Goal: Information Seeking & Learning: Learn about a topic

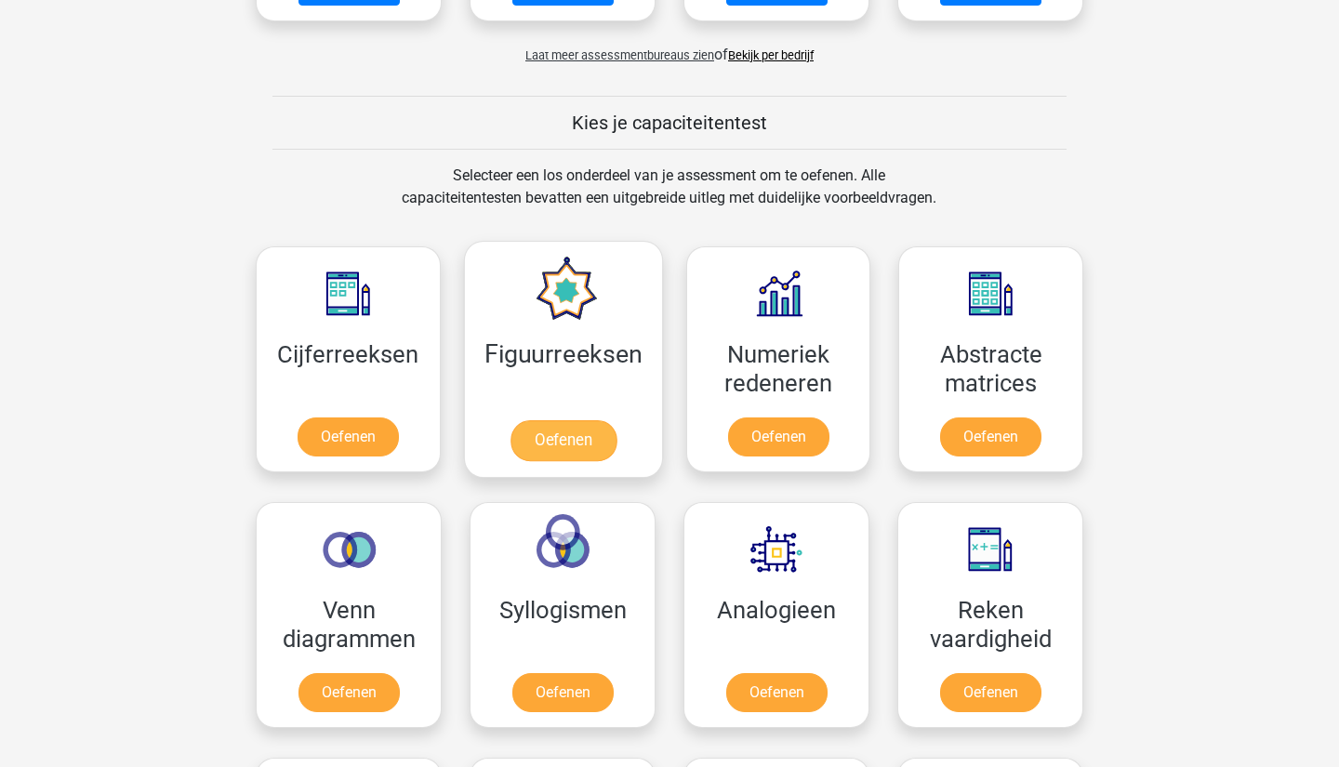
scroll to position [633, 0]
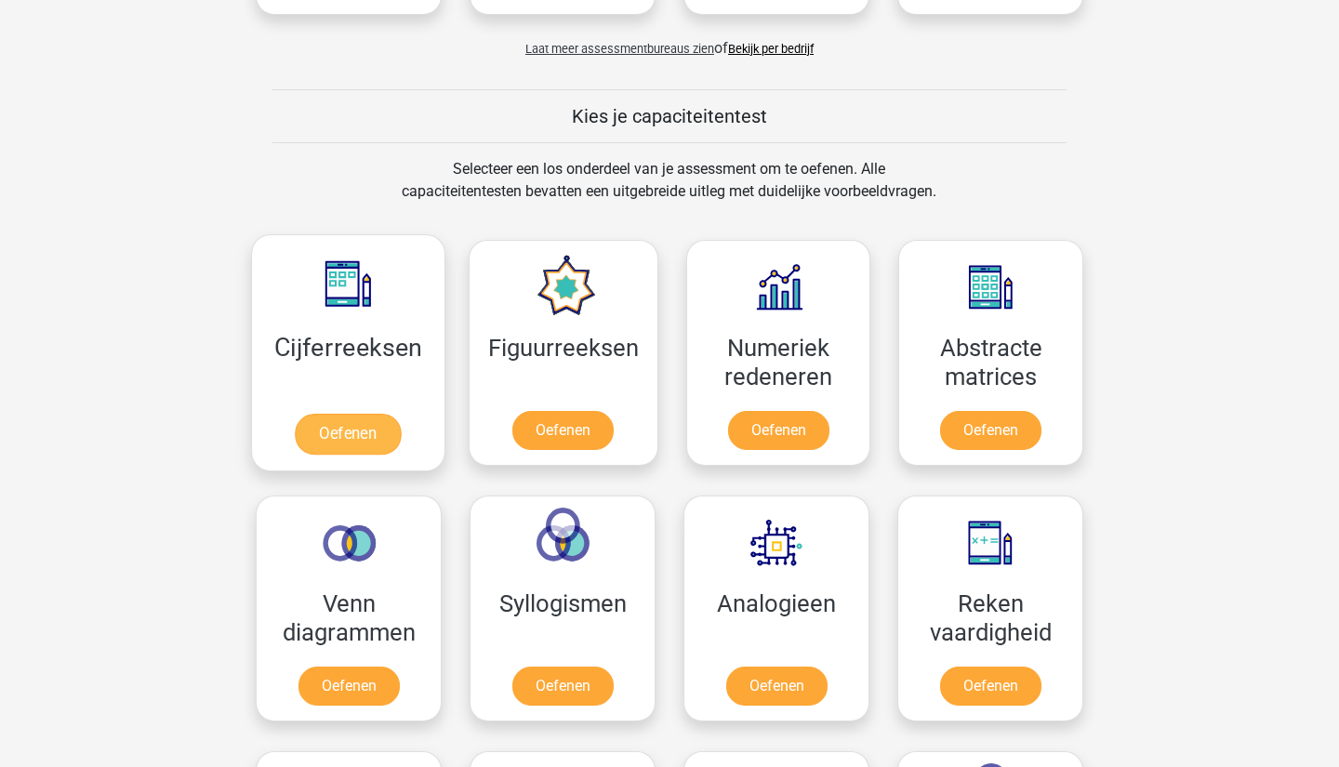
click at [338, 420] on link "Oefenen" at bounding box center [348, 434] width 106 height 41
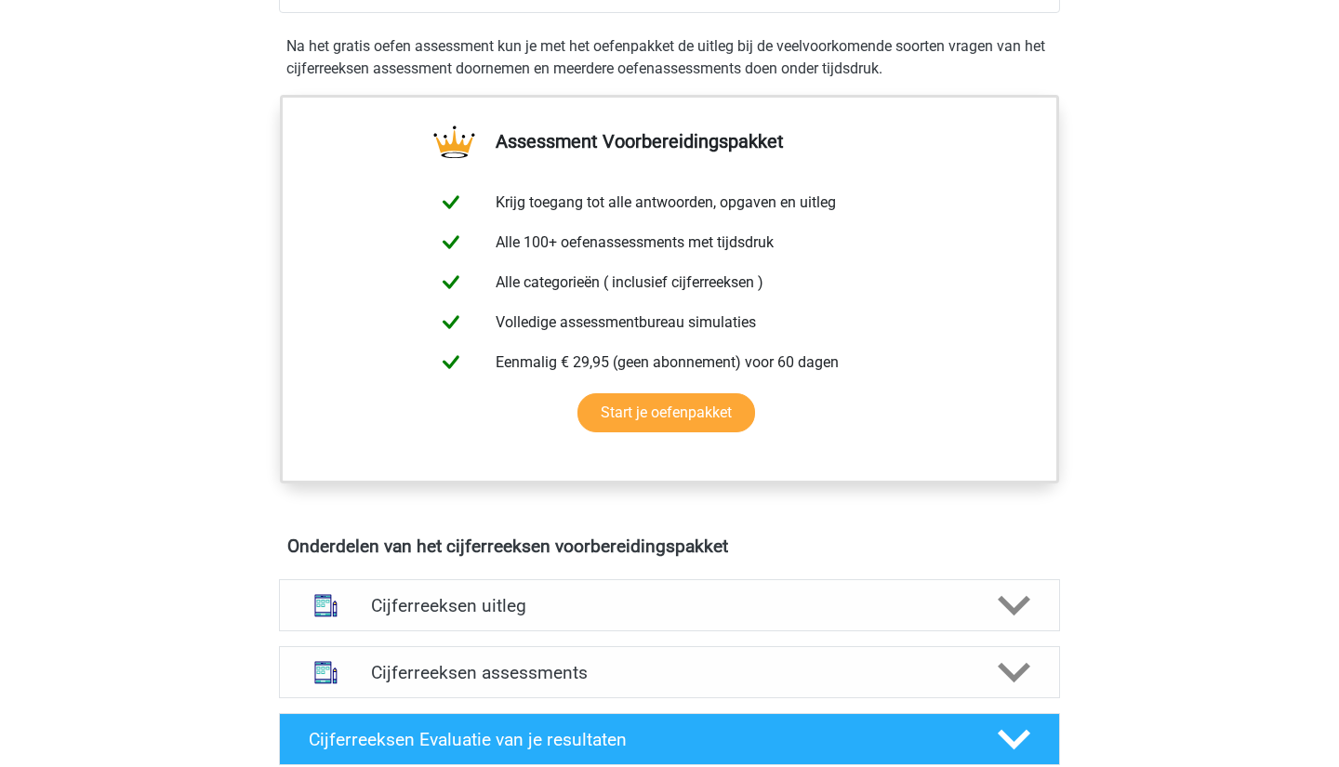
scroll to position [268, 0]
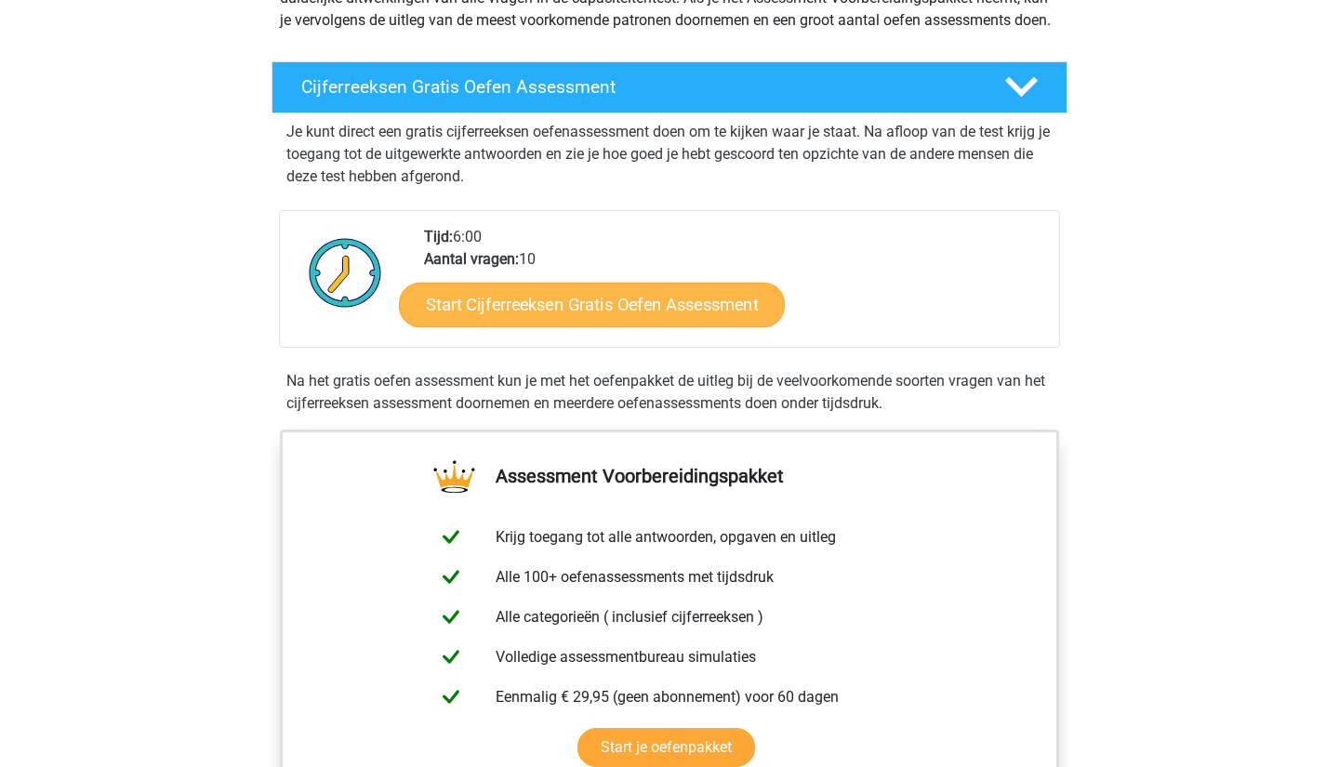
click at [539, 326] on link "Start Cijferreeksen Gratis Oefen Assessment" at bounding box center [592, 304] width 386 height 45
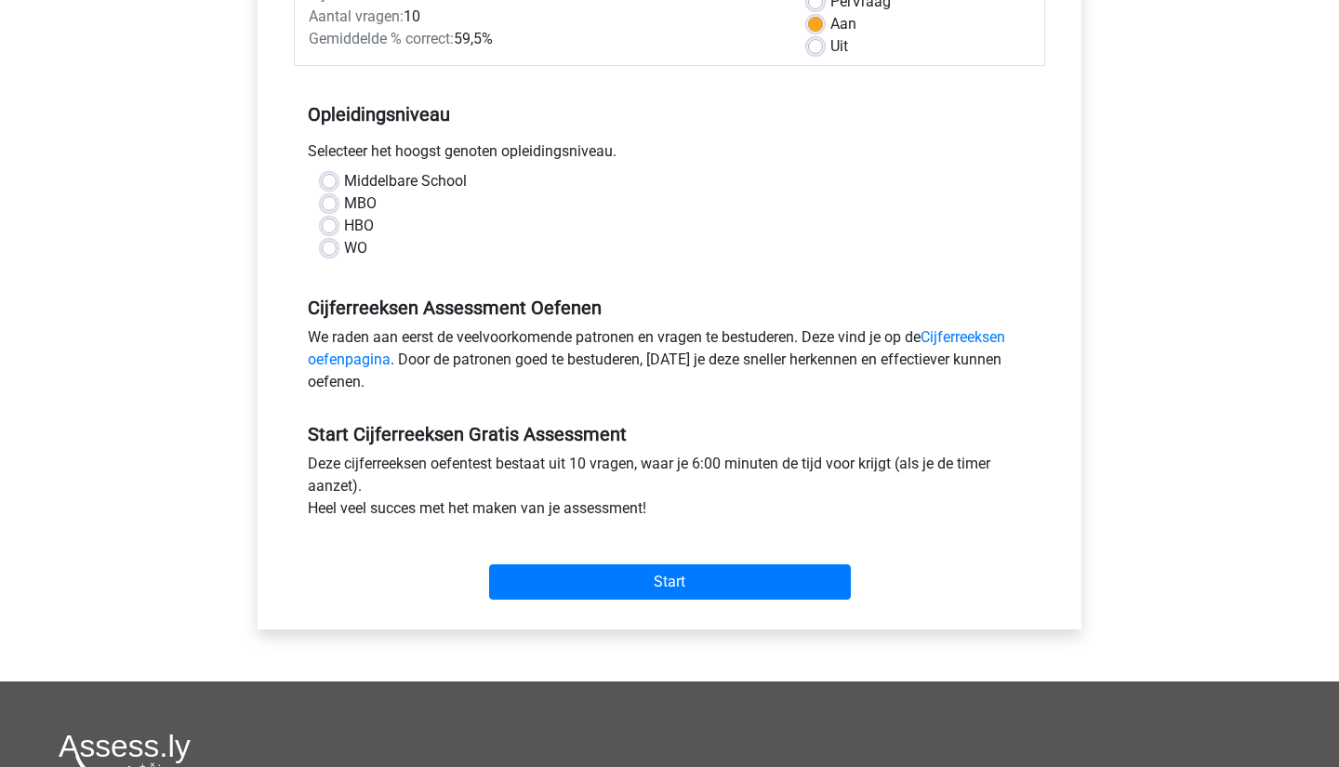
scroll to position [299, 0]
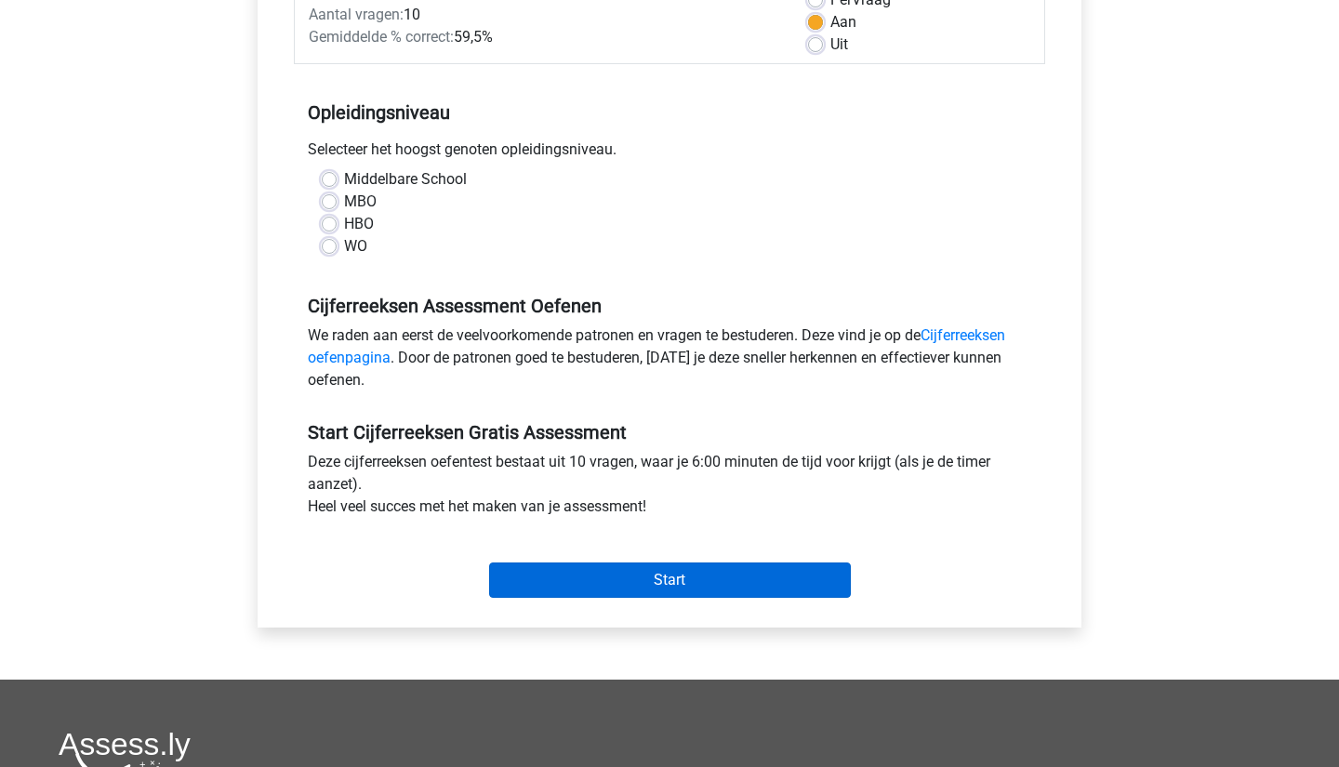
click at [558, 574] on input "Start" at bounding box center [670, 580] width 362 height 35
click at [333, 214] on div "HBO" at bounding box center [670, 224] width 696 height 22
click at [344, 227] on label "HBO" at bounding box center [359, 224] width 30 height 22
click at [331, 227] on input "HBO" at bounding box center [329, 222] width 15 height 19
radio input "true"
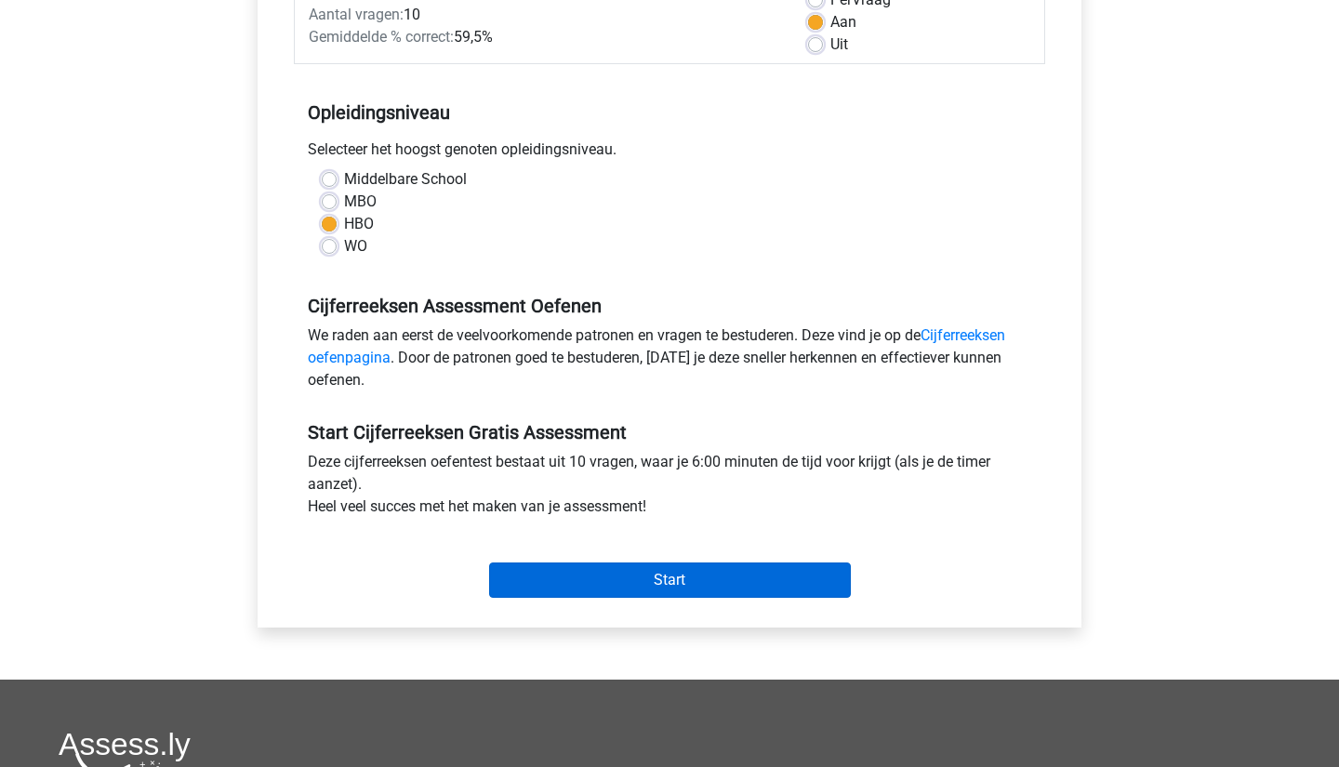
click at [533, 584] on input "Start" at bounding box center [670, 580] width 362 height 35
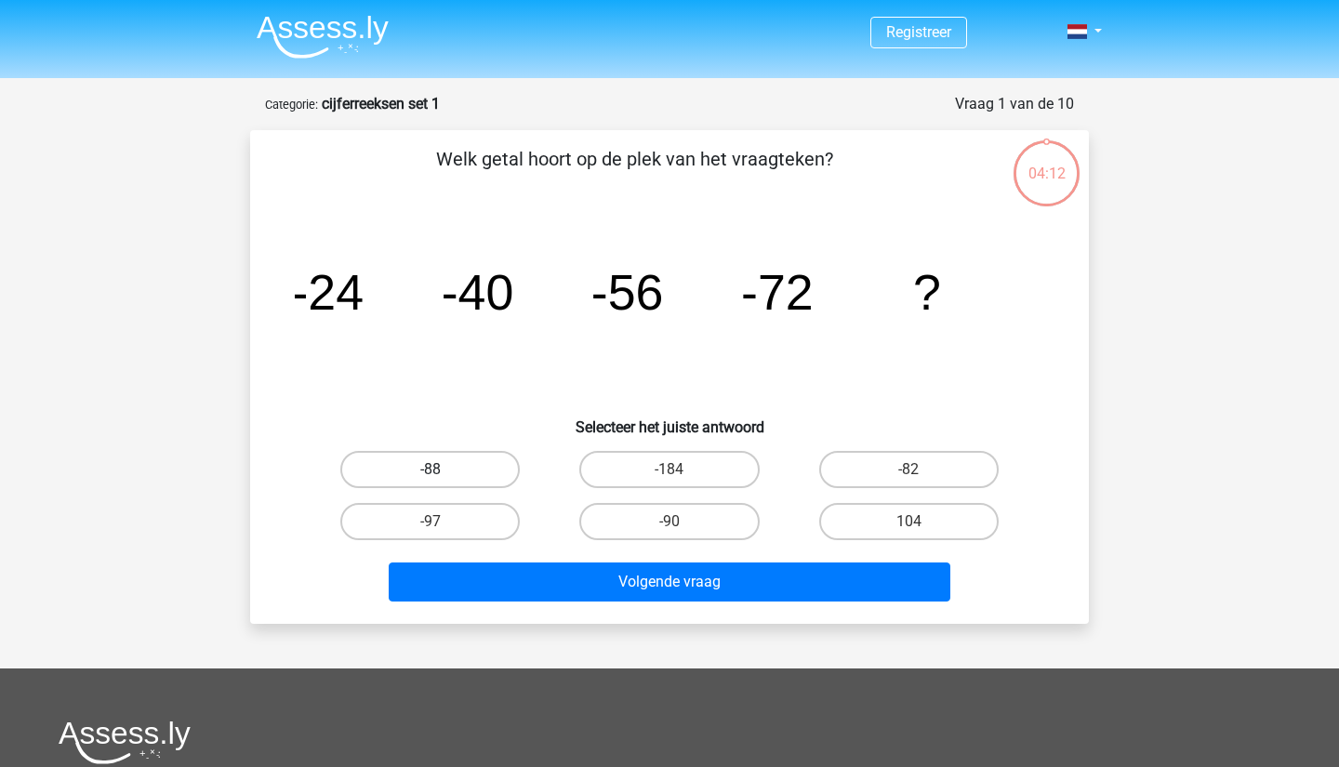
click at [481, 467] on label "-88" at bounding box center [430, 469] width 180 height 37
click at [443, 470] on input "-88" at bounding box center [437, 476] width 12 height 12
radio input "true"
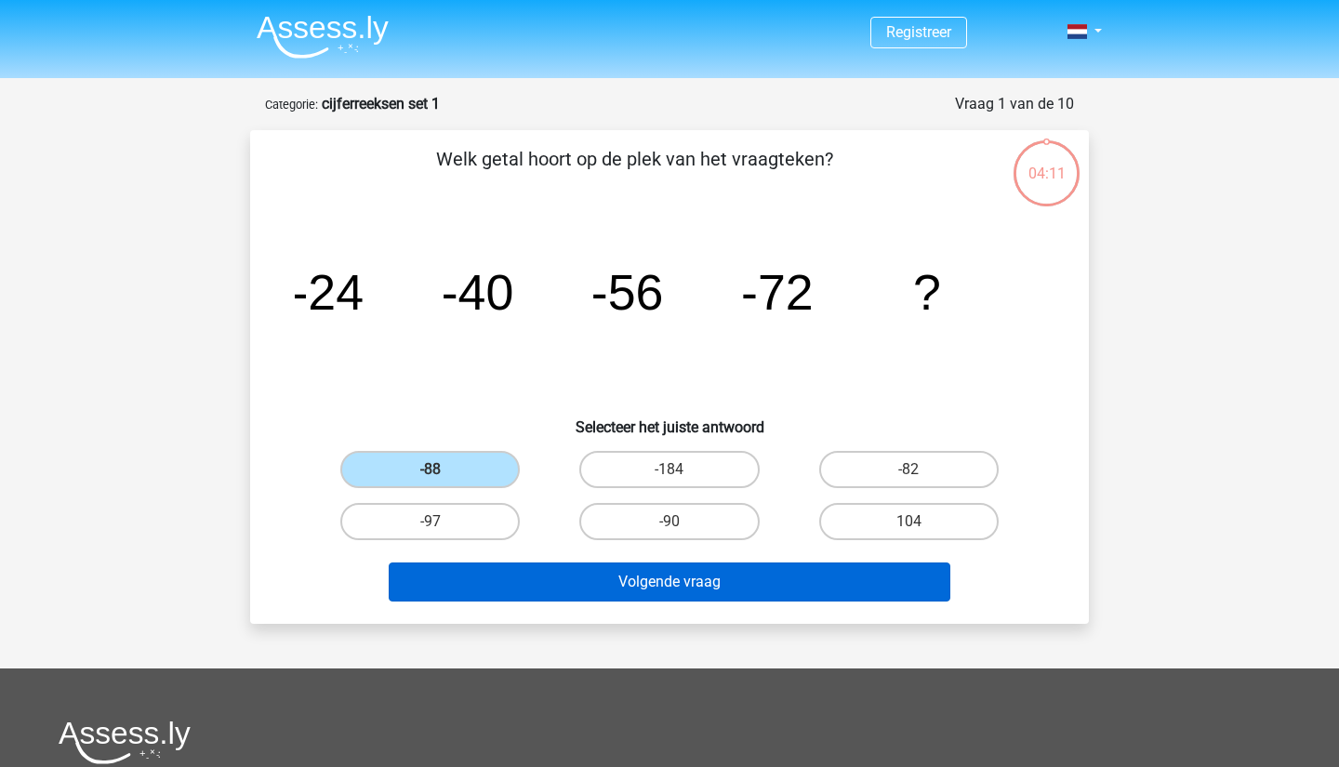
click at [536, 590] on button "Volgende vraag" at bounding box center [670, 582] width 563 height 39
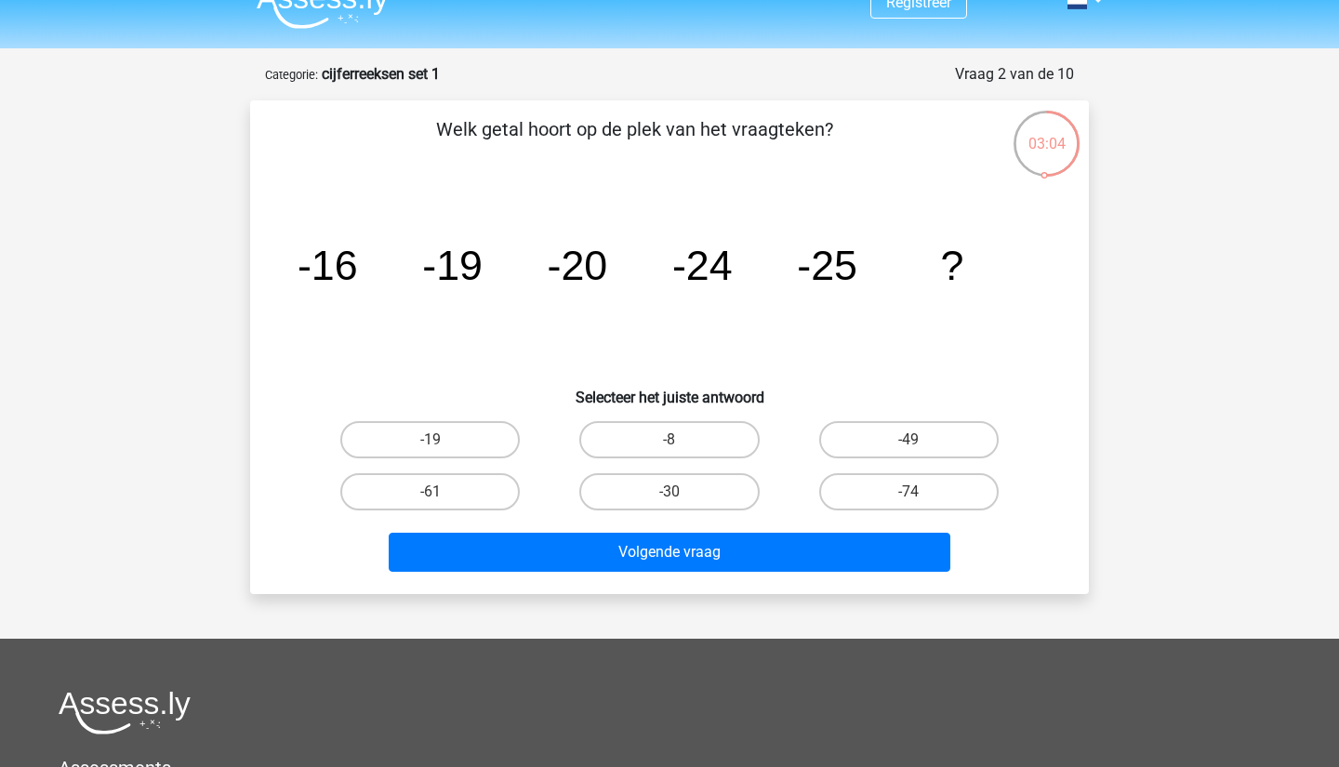
scroll to position [20, 0]
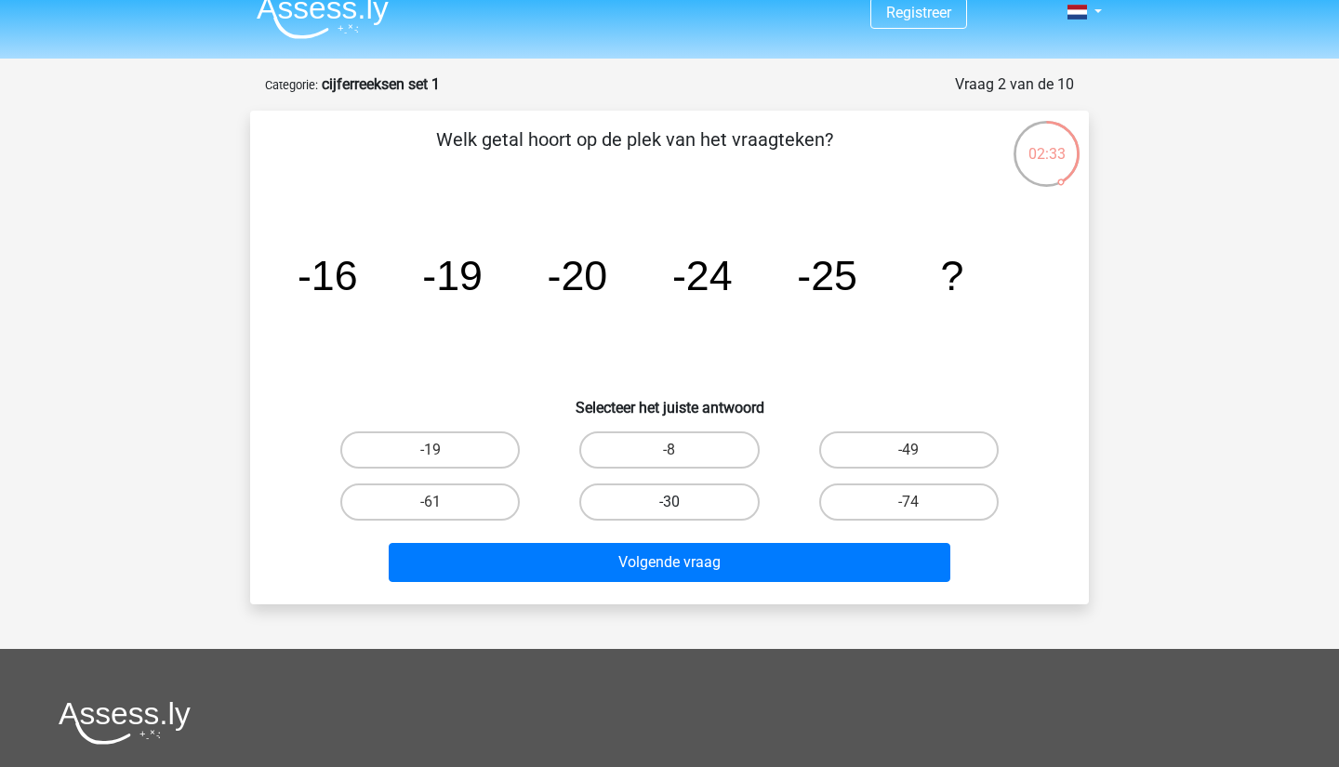
click at [603, 511] on label "-30" at bounding box center [670, 502] width 180 height 37
click at [670, 511] on input "-30" at bounding box center [676, 508] width 12 height 12
radio input "true"
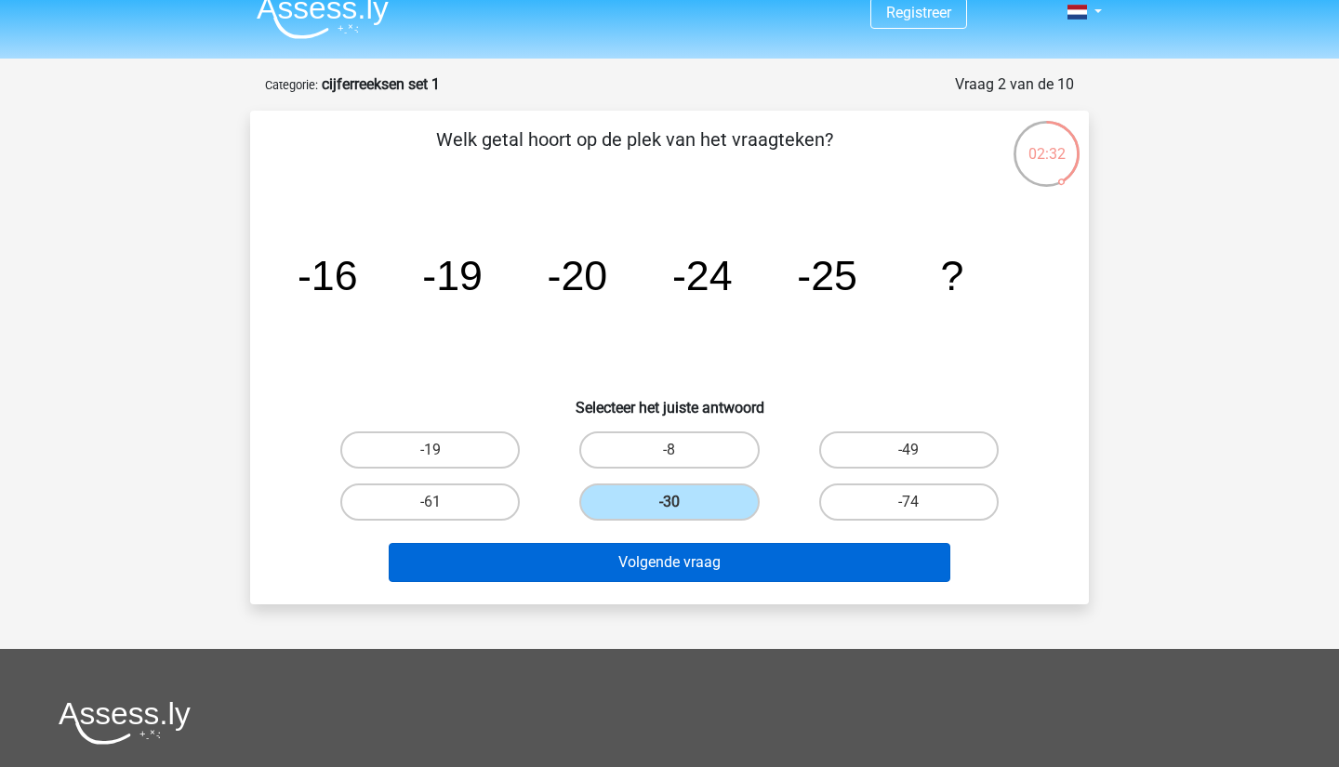
click at [624, 556] on button "Volgende vraag" at bounding box center [670, 562] width 563 height 39
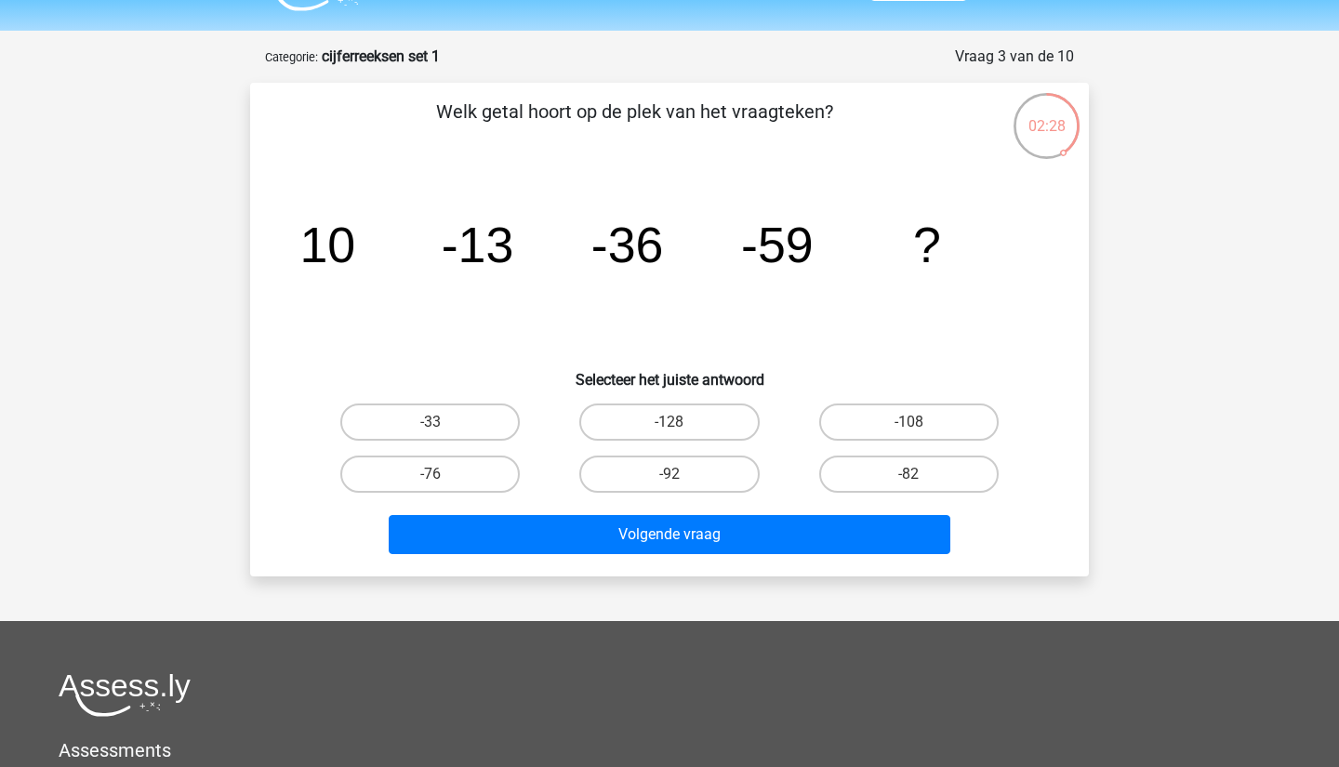
scroll to position [39, 0]
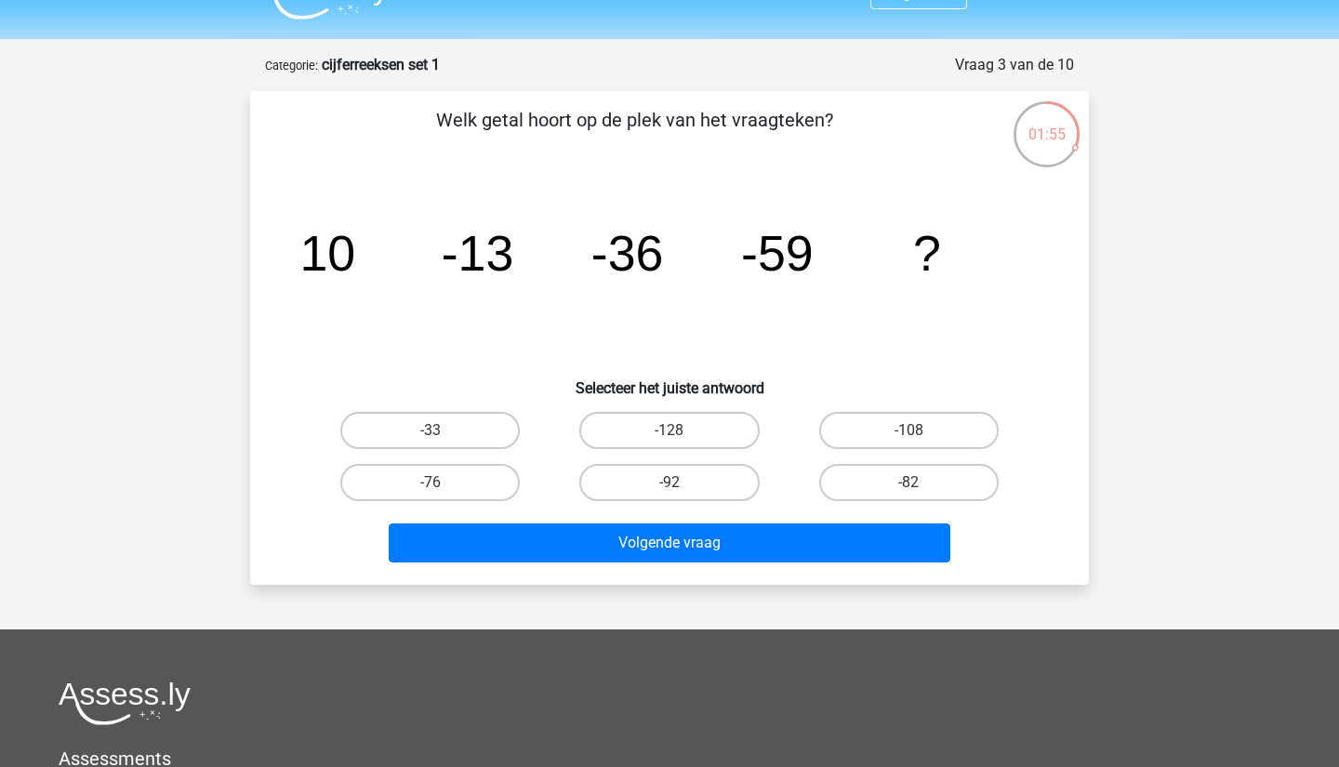
click at [911, 502] on div "-82" at bounding box center [909, 483] width 239 height 52
click at [896, 483] on label "-82" at bounding box center [909, 482] width 180 height 37
click at [909, 483] on input "-82" at bounding box center [915, 489] width 12 height 12
radio input "true"
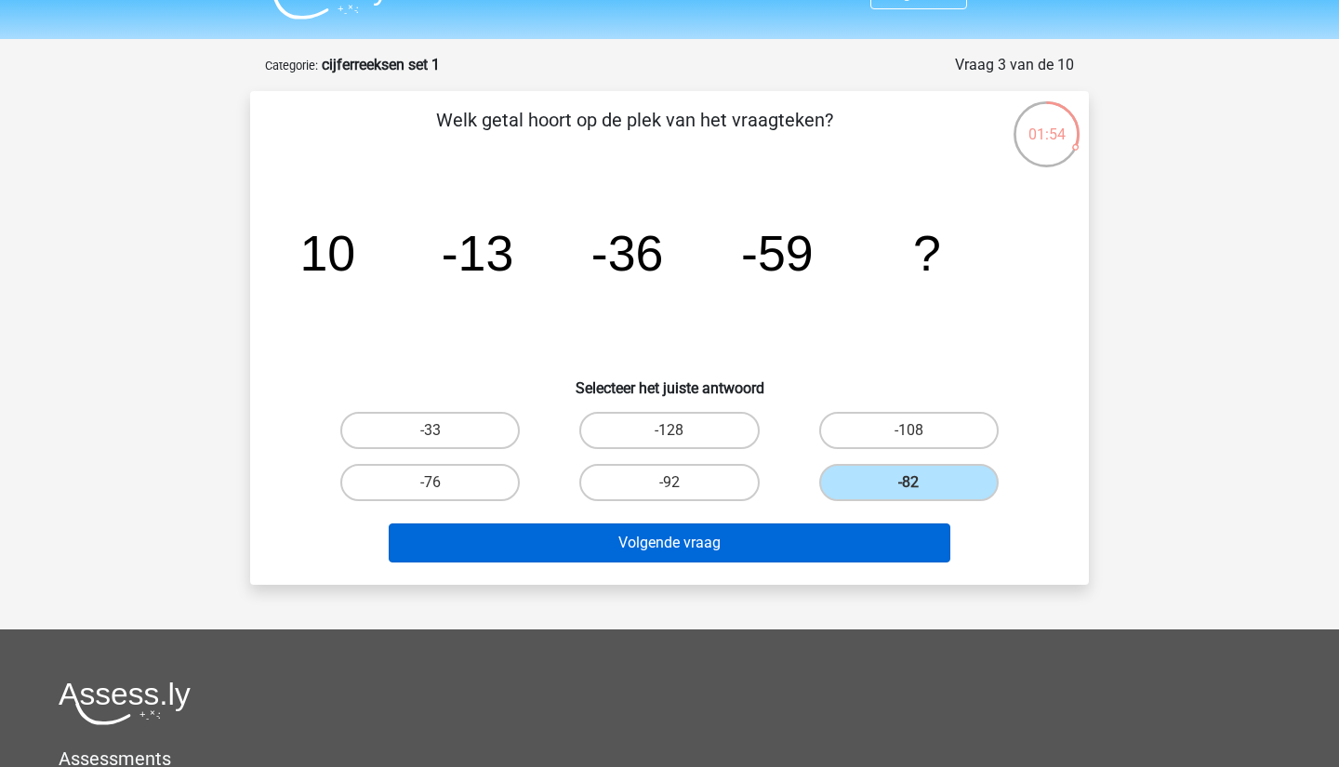
click at [880, 535] on button "Volgende vraag" at bounding box center [670, 543] width 563 height 39
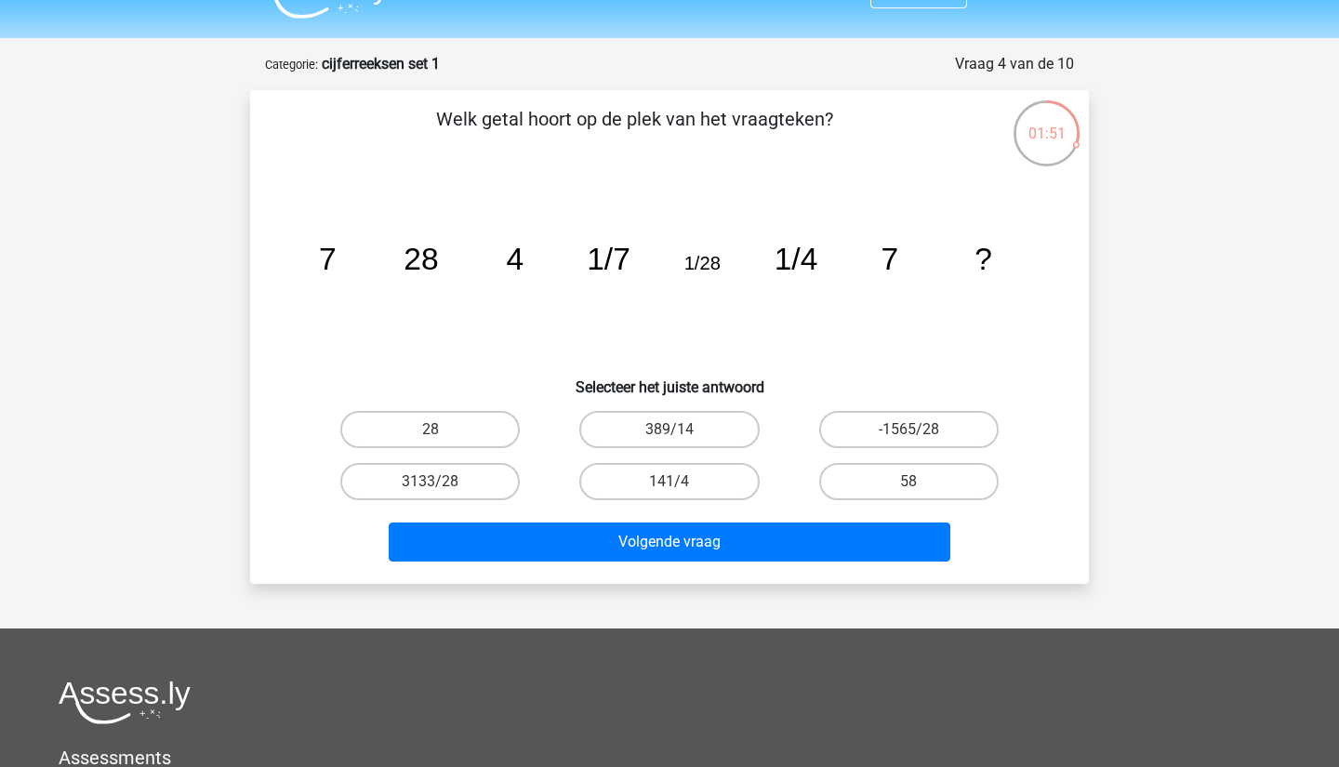
scroll to position [35, 0]
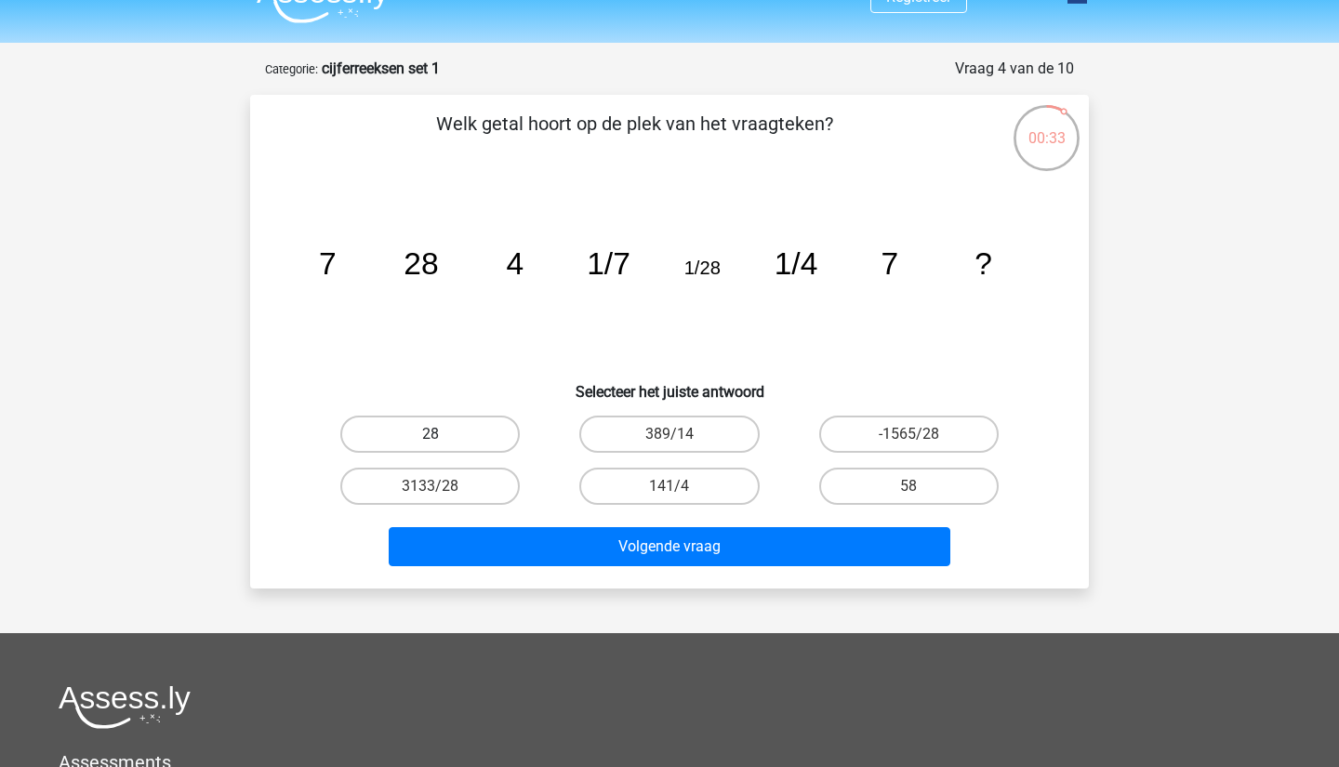
click at [433, 433] on label "28" at bounding box center [430, 434] width 180 height 37
click at [433, 434] on input "28" at bounding box center [437, 440] width 12 height 12
radio input "true"
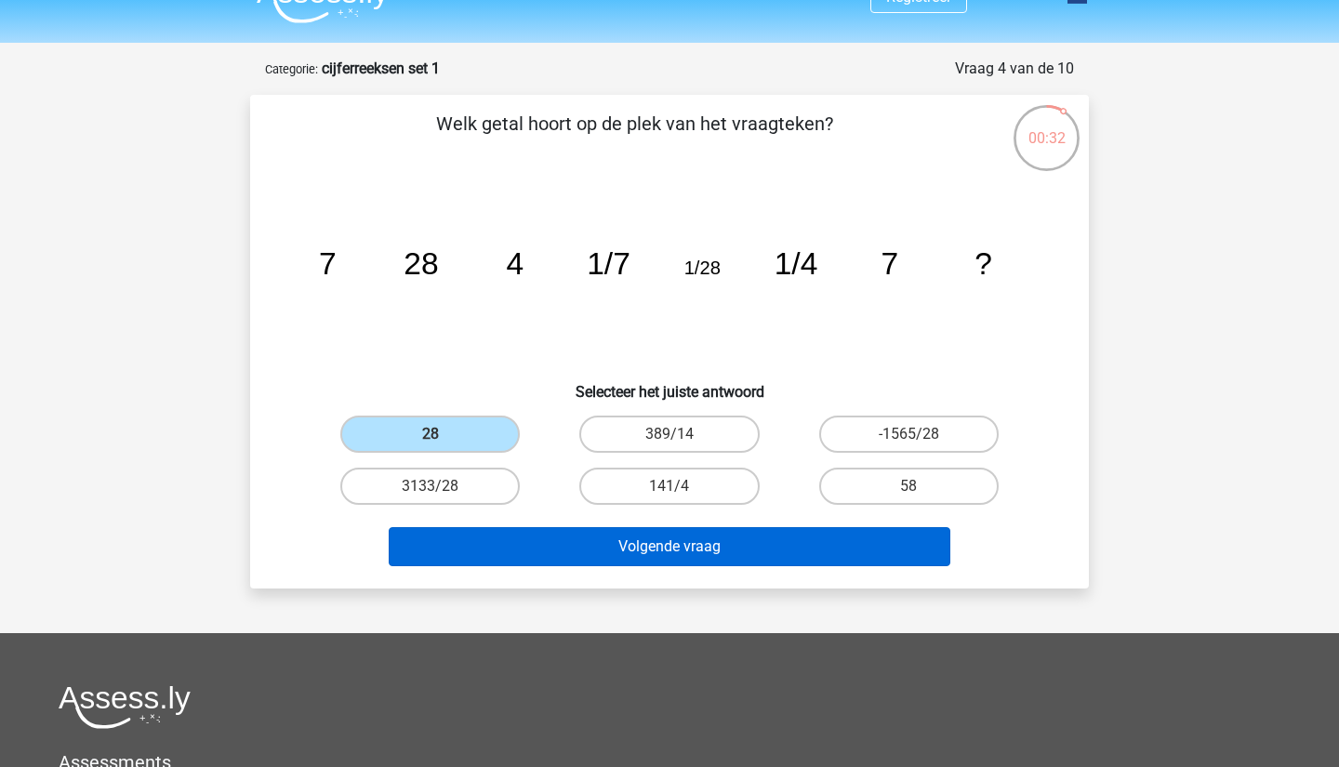
click at [543, 558] on button "Volgende vraag" at bounding box center [670, 546] width 563 height 39
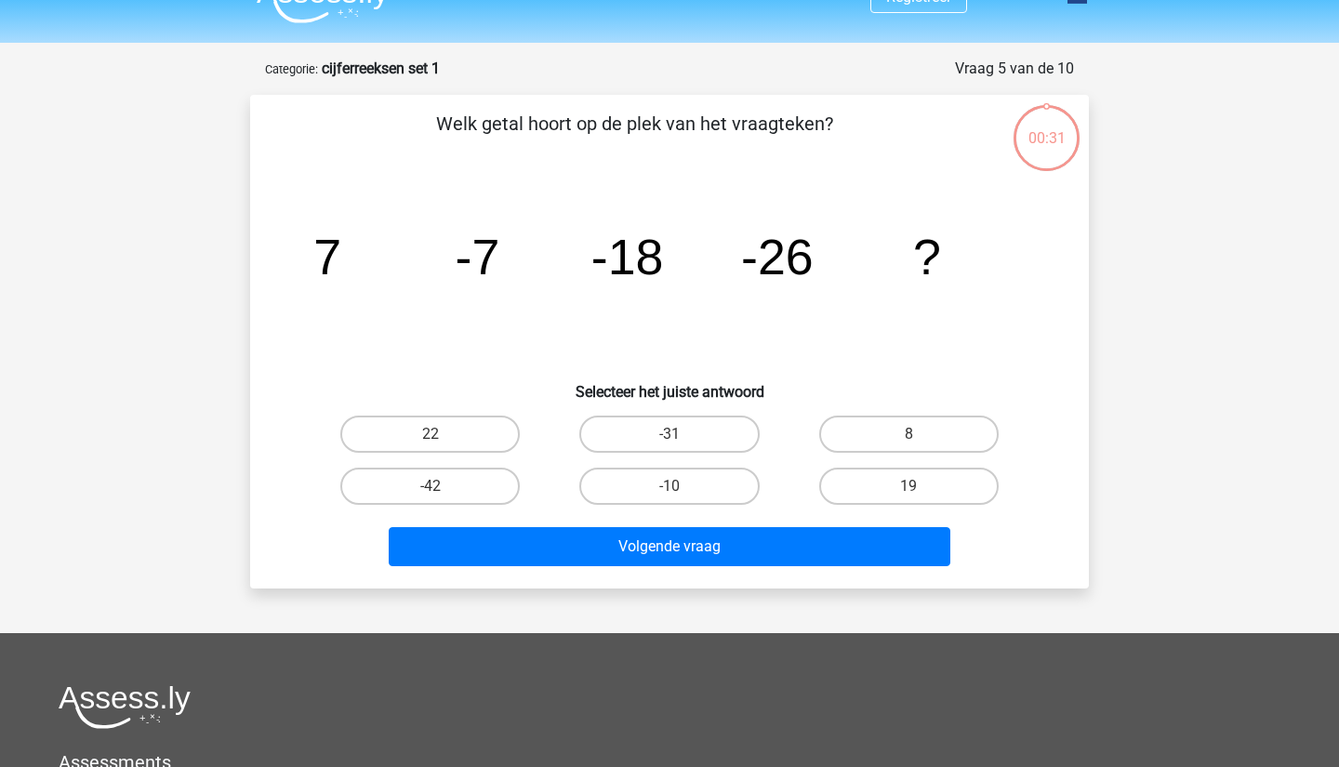
scroll to position [93, 0]
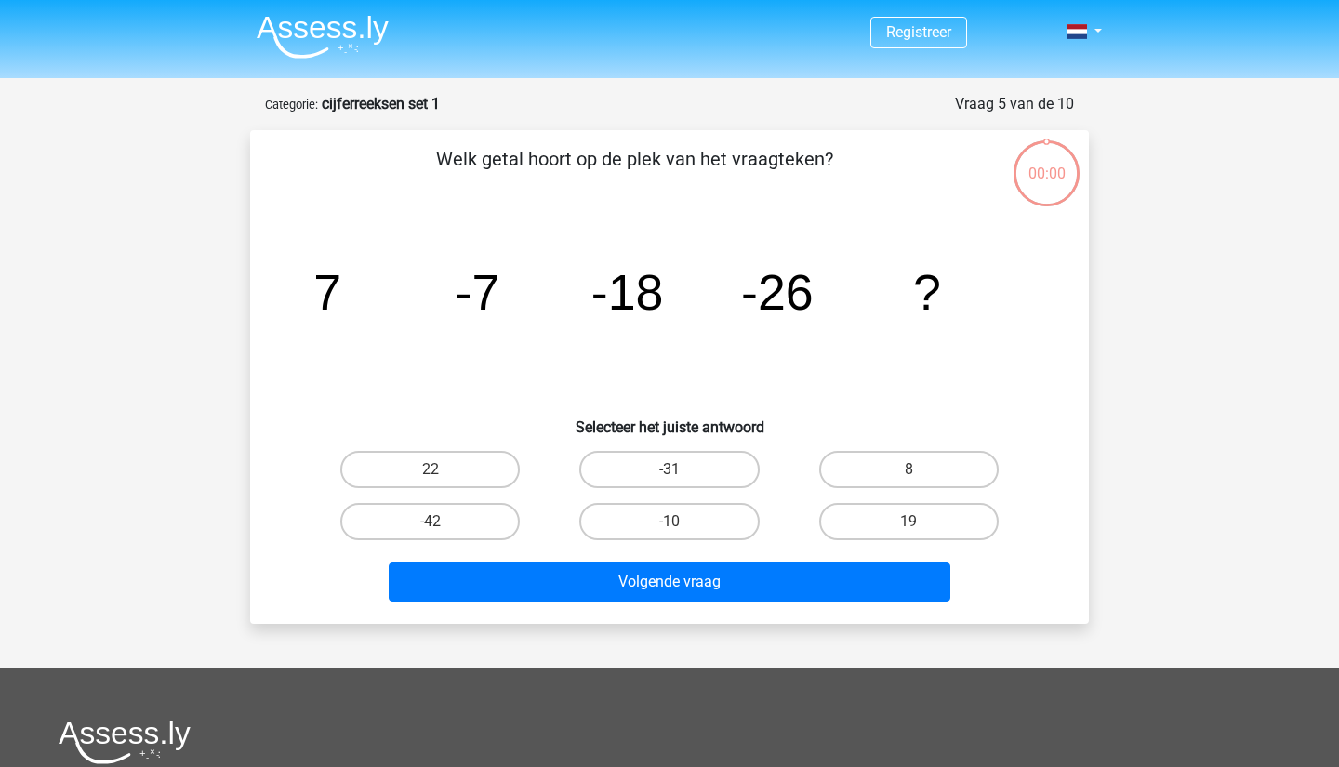
scroll to position [93, 0]
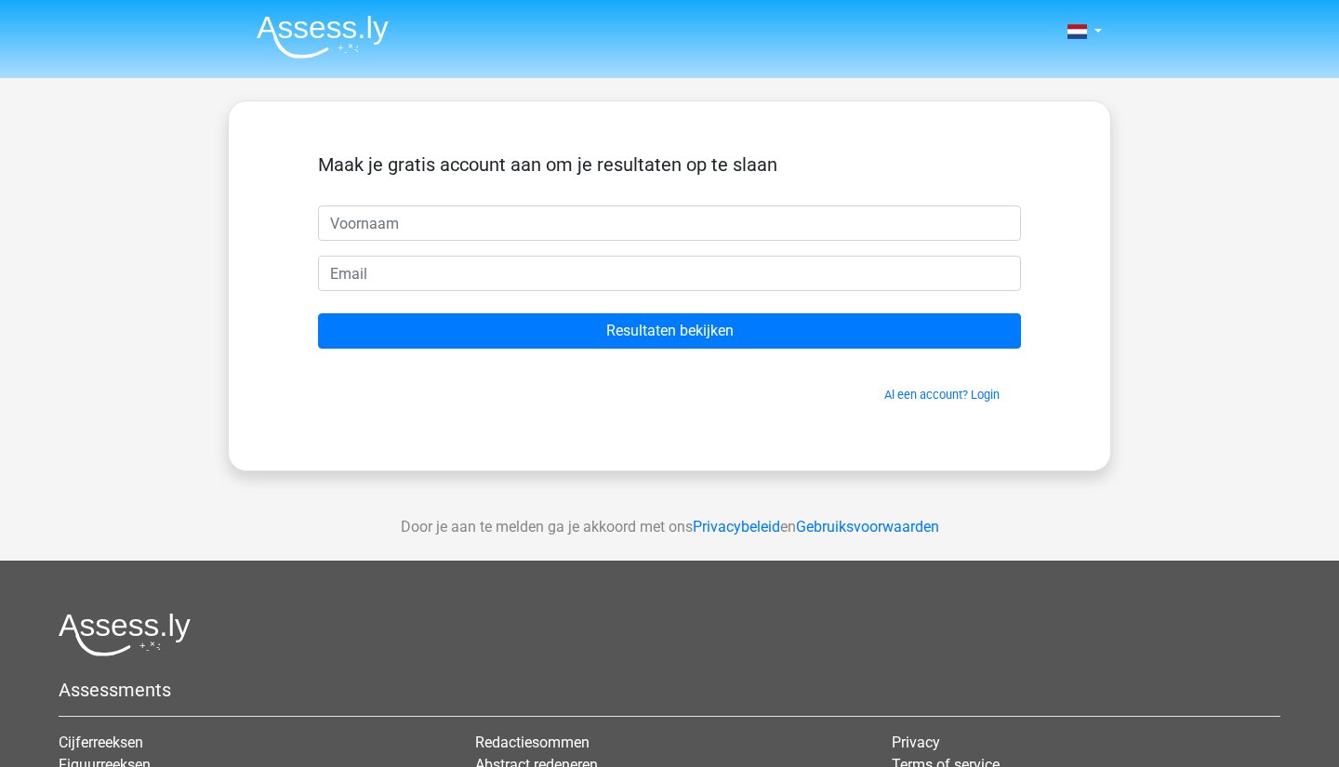
scroll to position [93, 0]
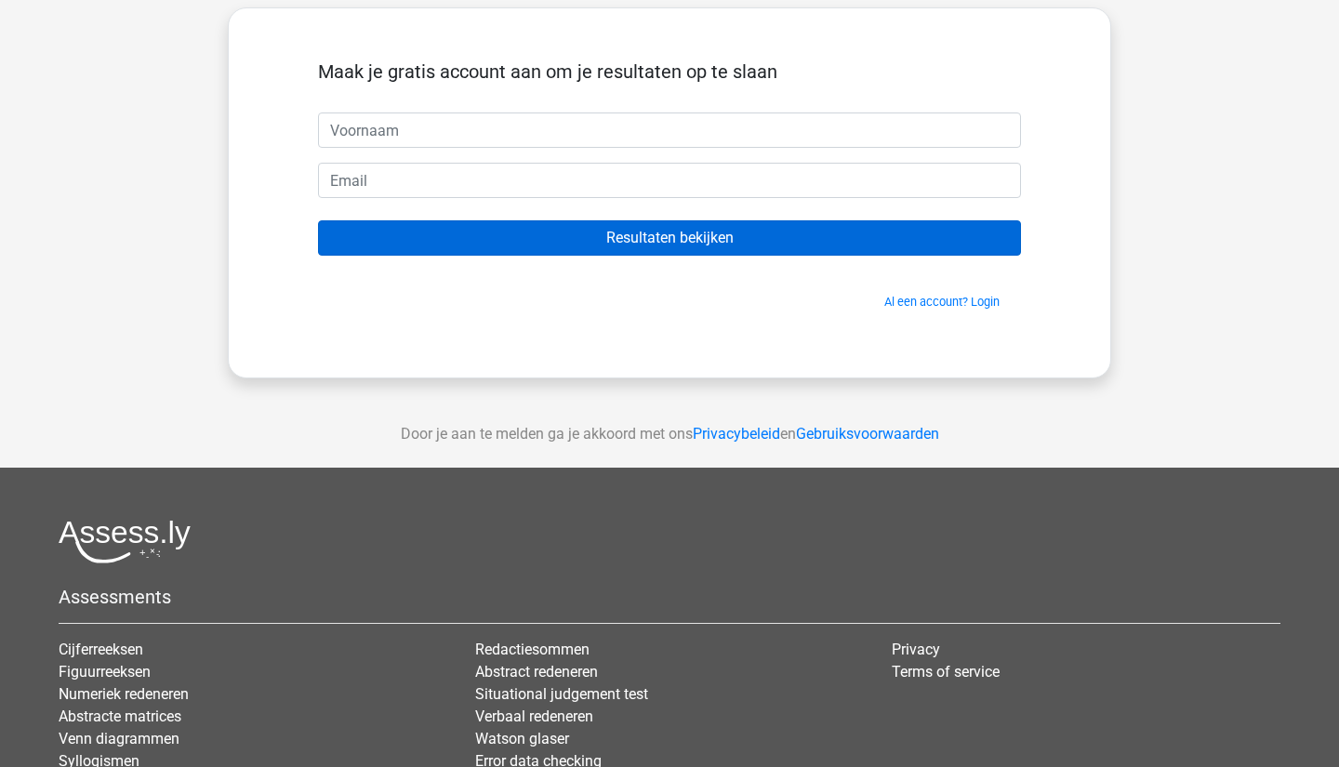
click at [436, 233] on input "Resultaten bekijken" at bounding box center [669, 237] width 703 height 35
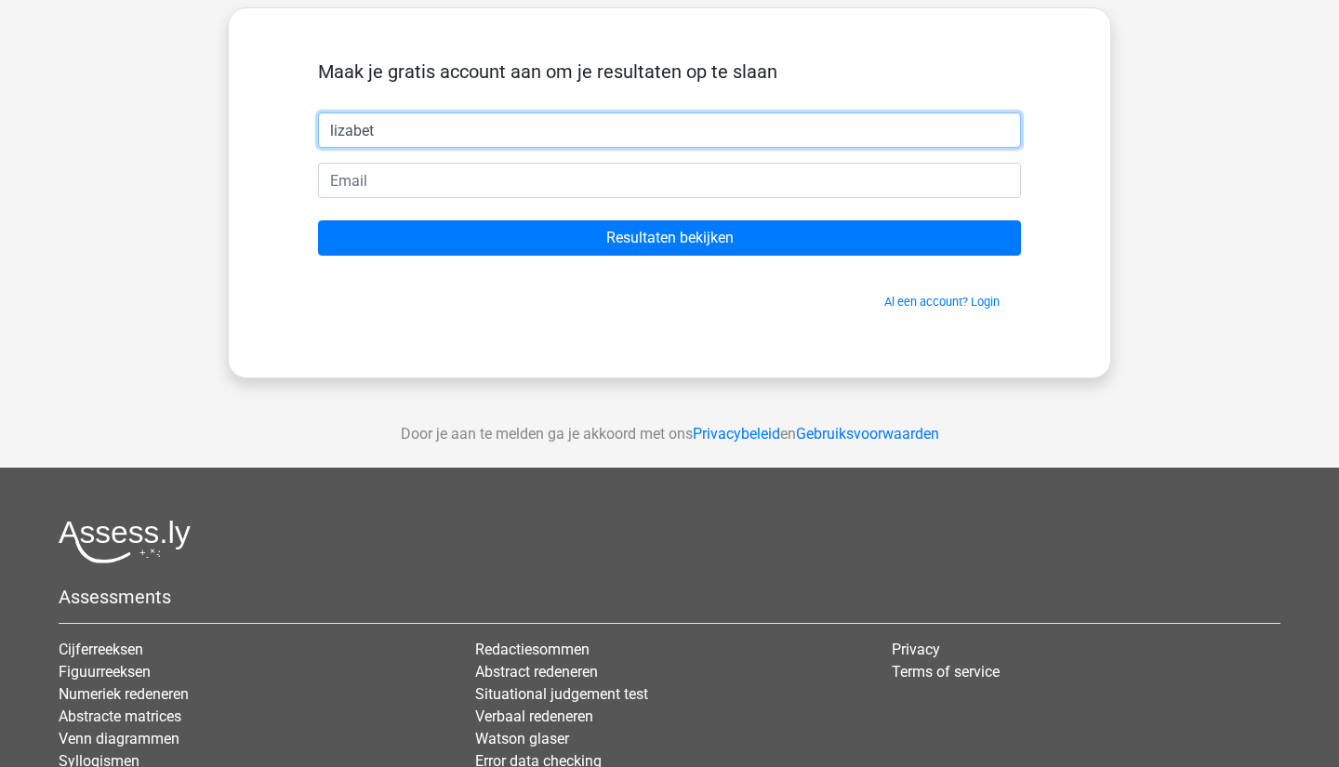
type input "lizabet"
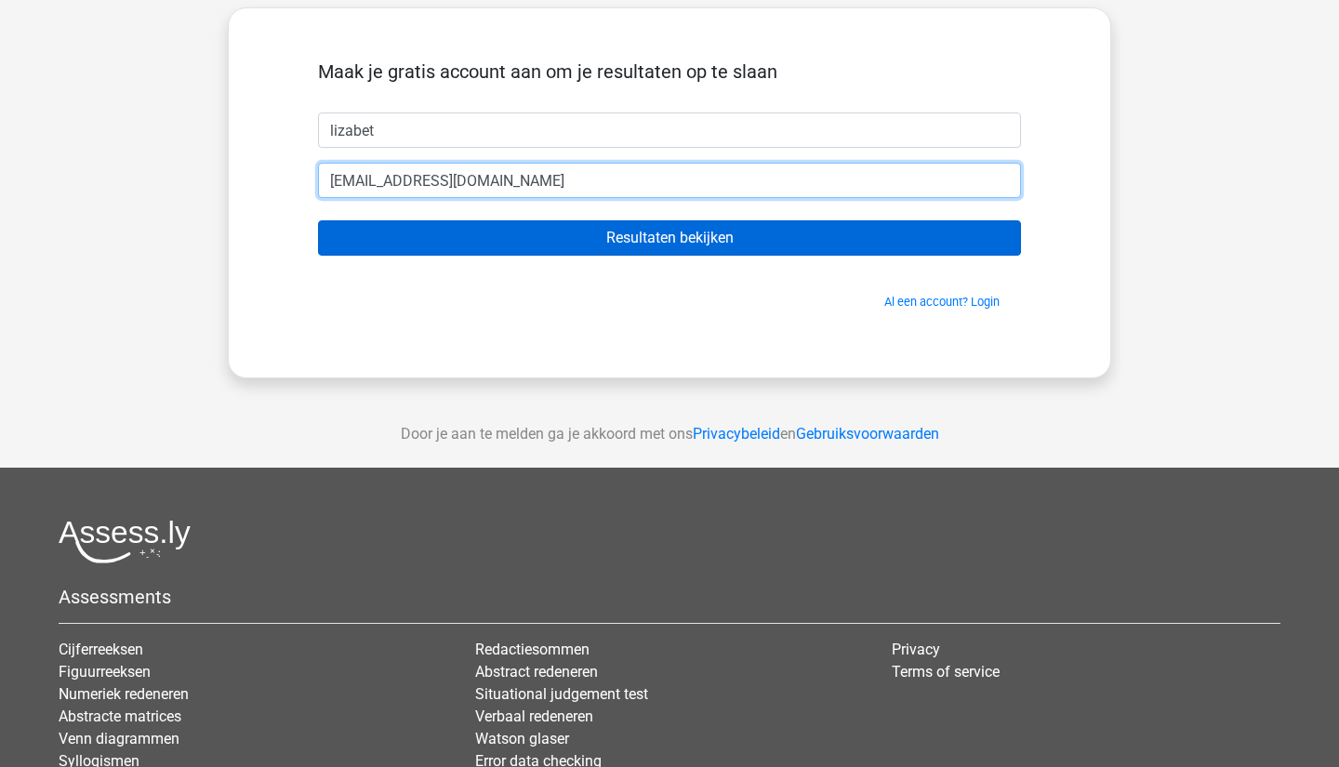
type input "[EMAIL_ADDRESS][DOMAIN_NAME]"
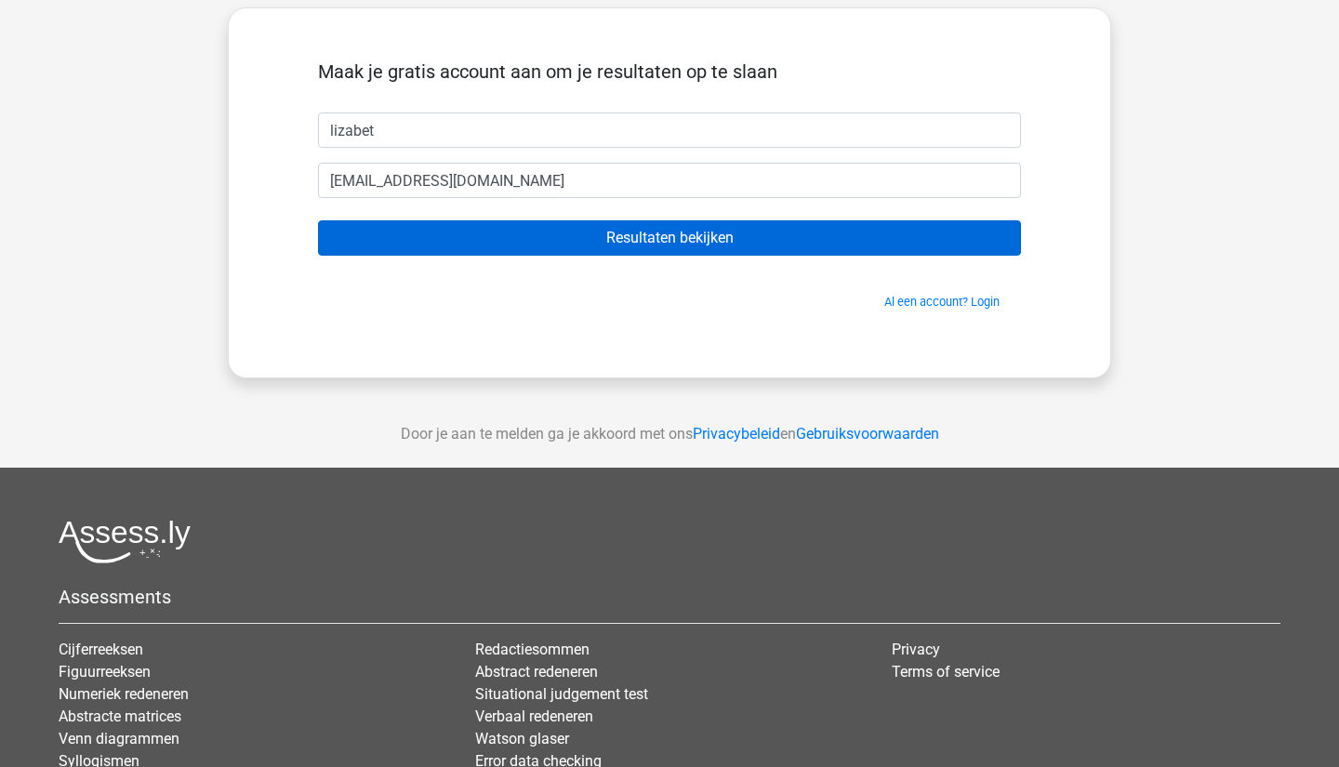
click at [432, 246] on input "Resultaten bekijken" at bounding box center [669, 237] width 703 height 35
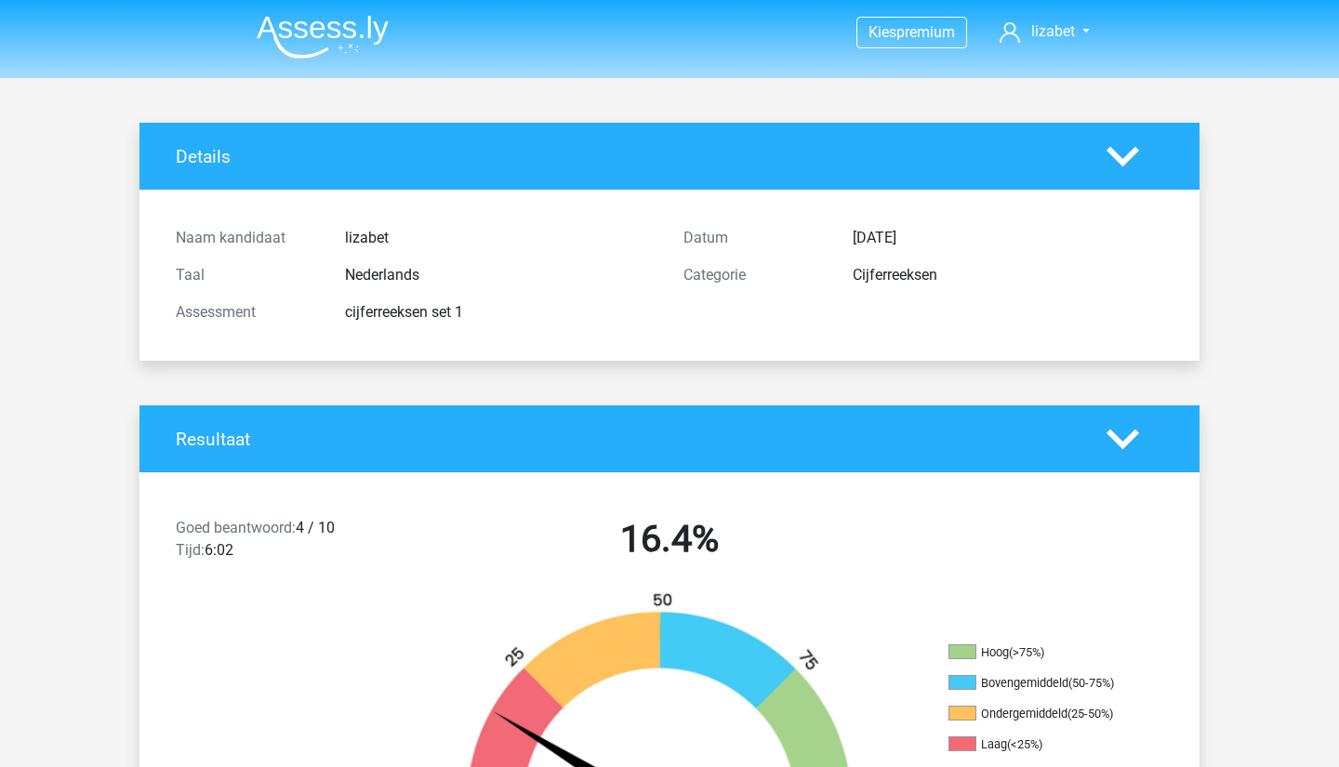
click at [1139, 144] on div at bounding box center [1135, 156] width 85 height 33
click at [1118, 153] on icon at bounding box center [1123, 156] width 33 height 33
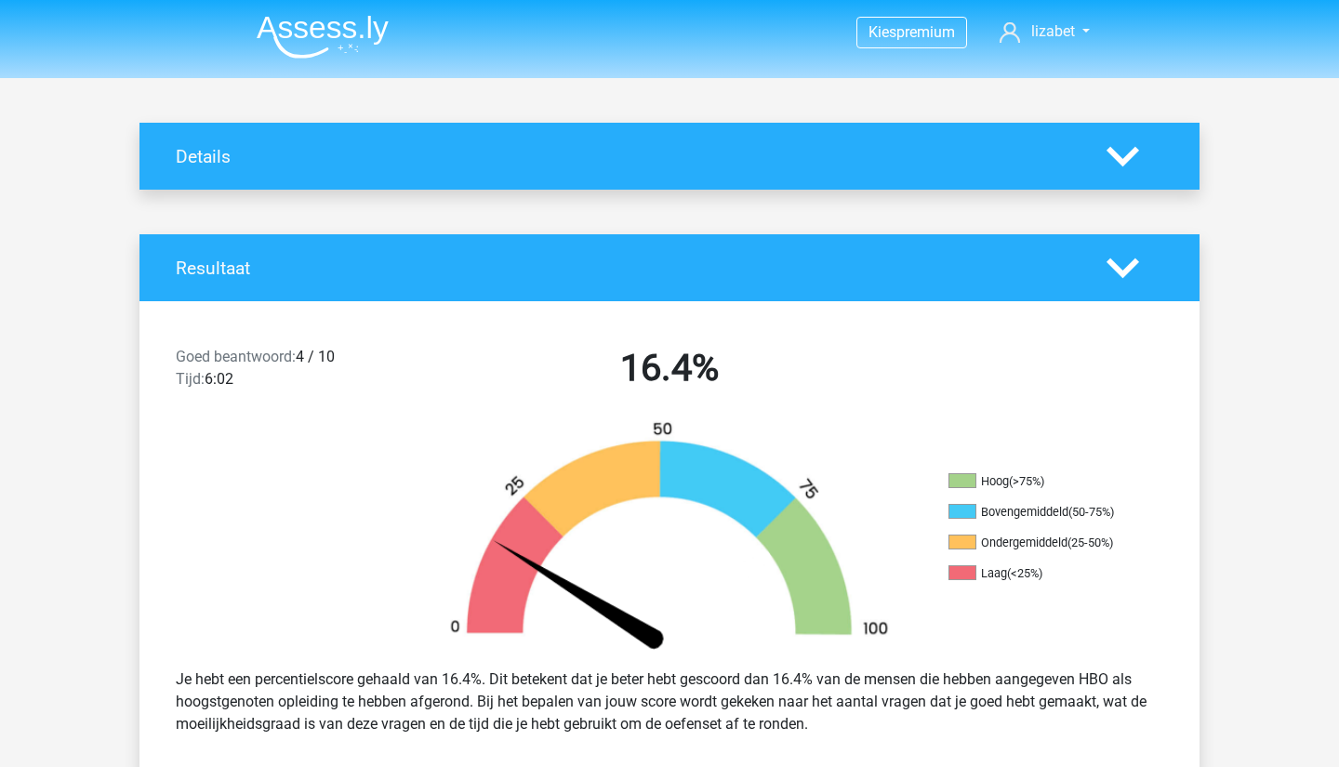
click at [1118, 153] on icon at bounding box center [1123, 156] width 33 height 33
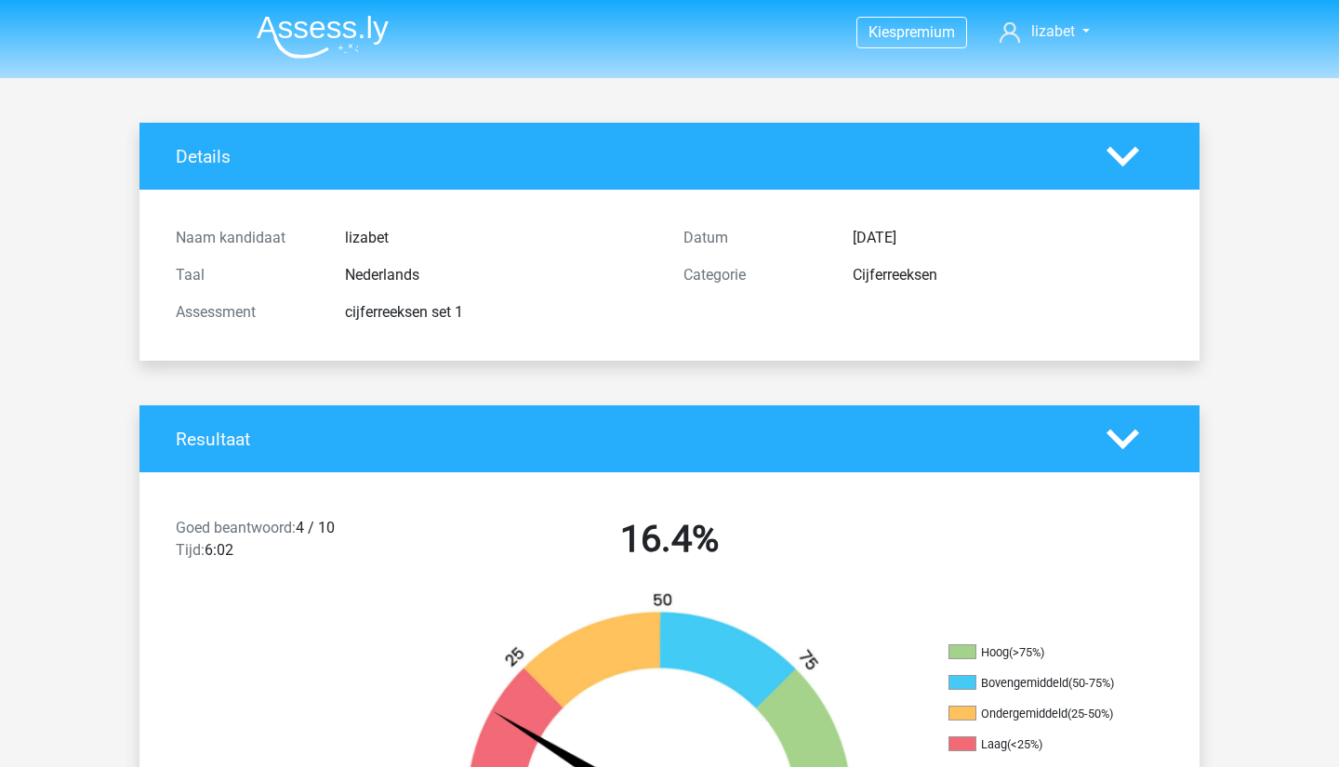
scroll to position [93, 0]
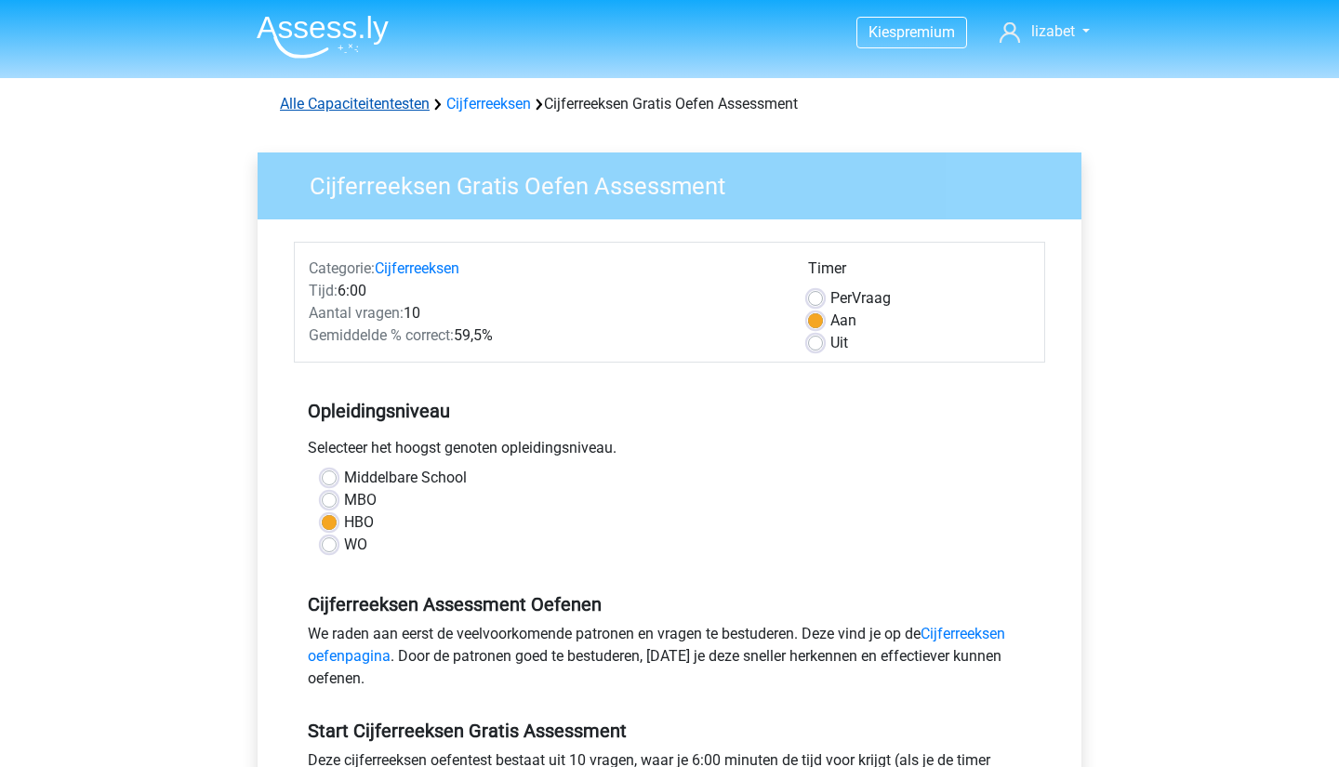
click at [333, 112] on link "Alle Capaciteitentesten" at bounding box center [355, 104] width 150 height 18
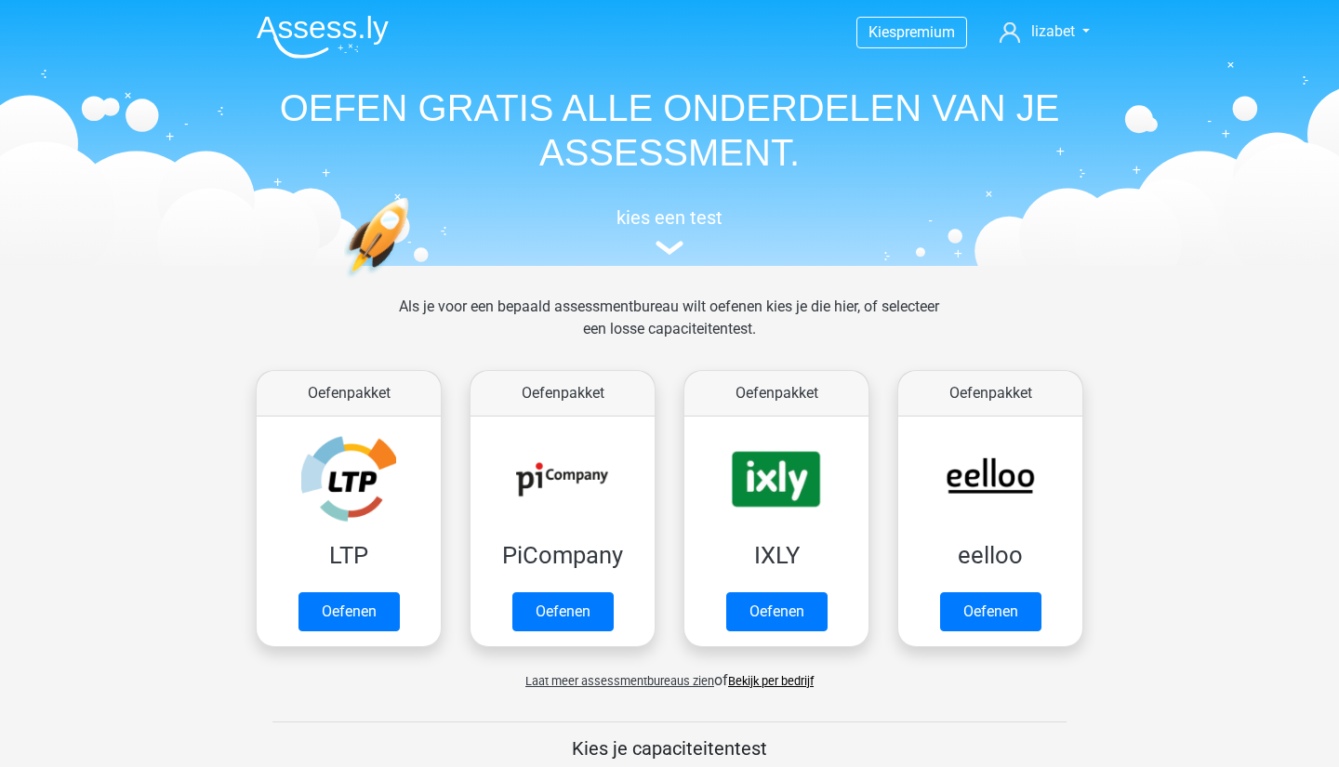
scroll to position [791, 0]
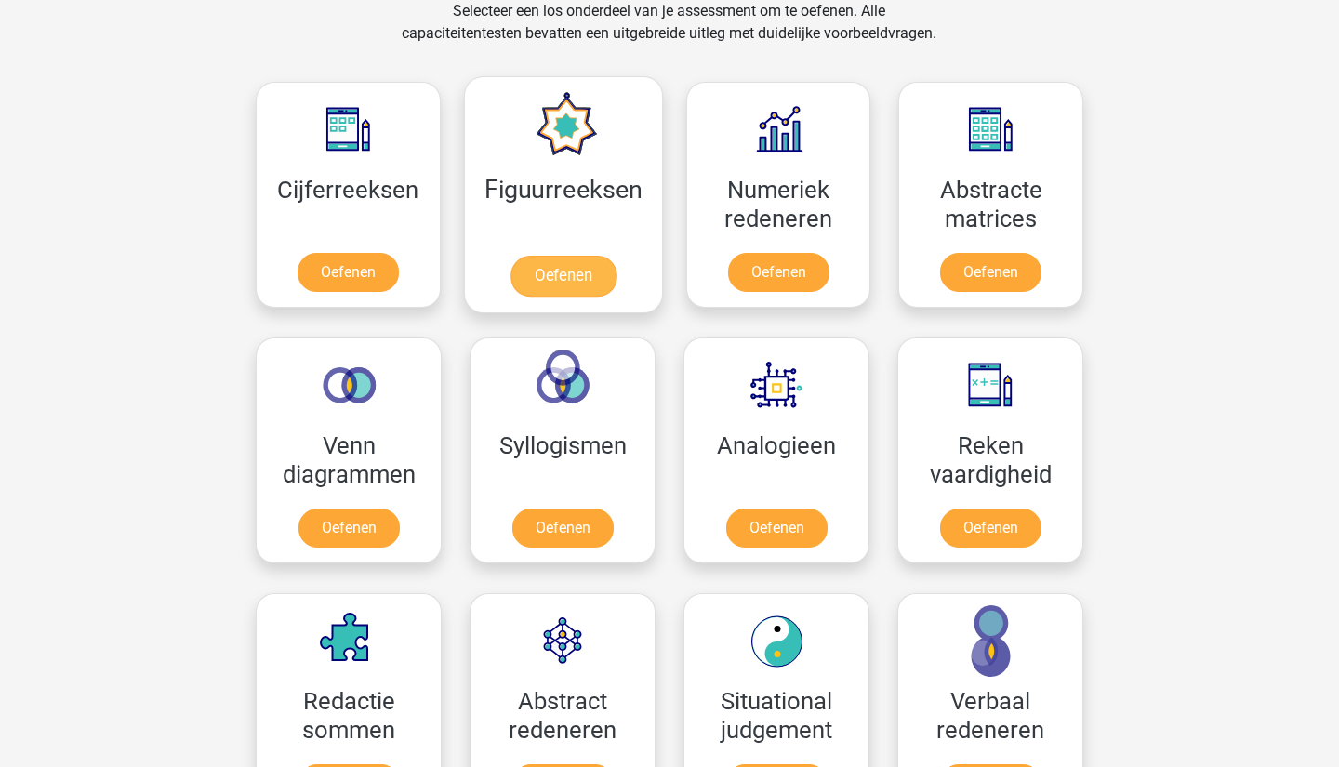
click at [554, 263] on link "Oefenen" at bounding box center [563, 276] width 106 height 41
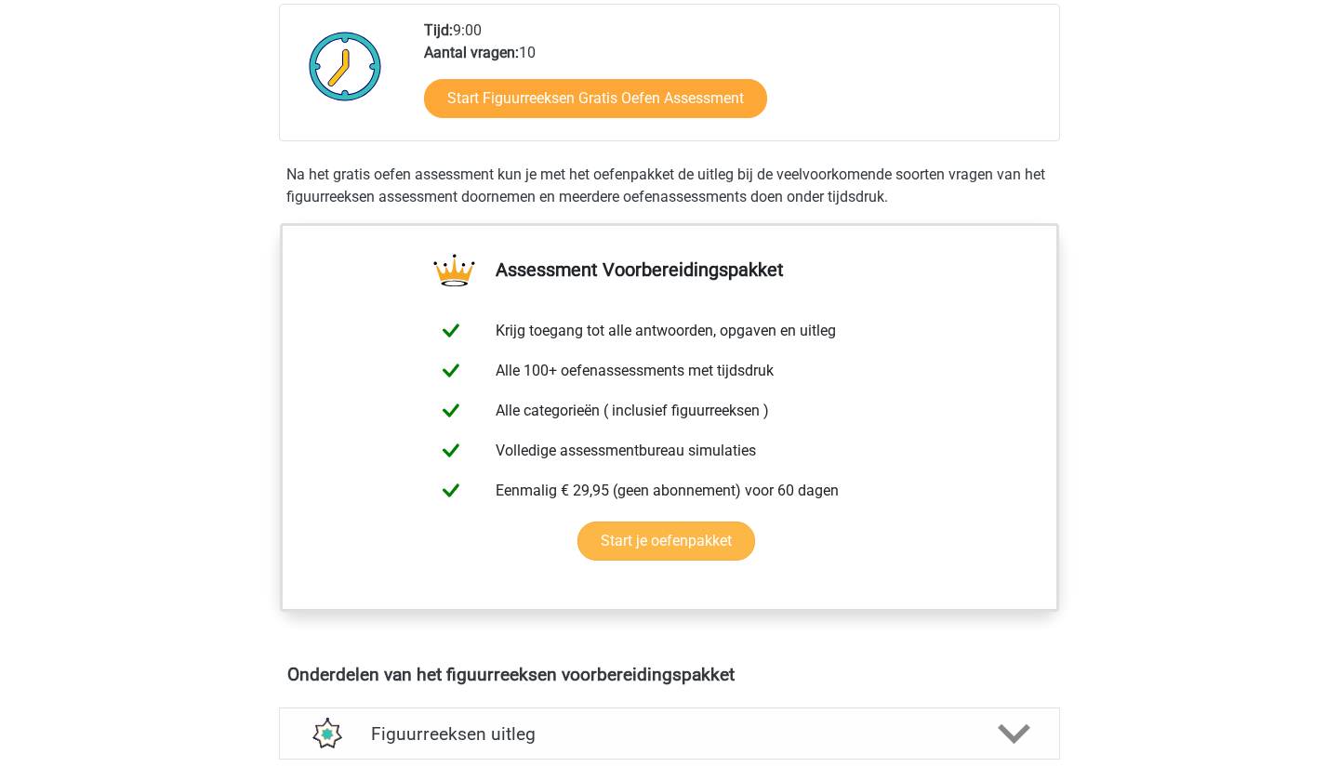
scroll to position [180, 0]
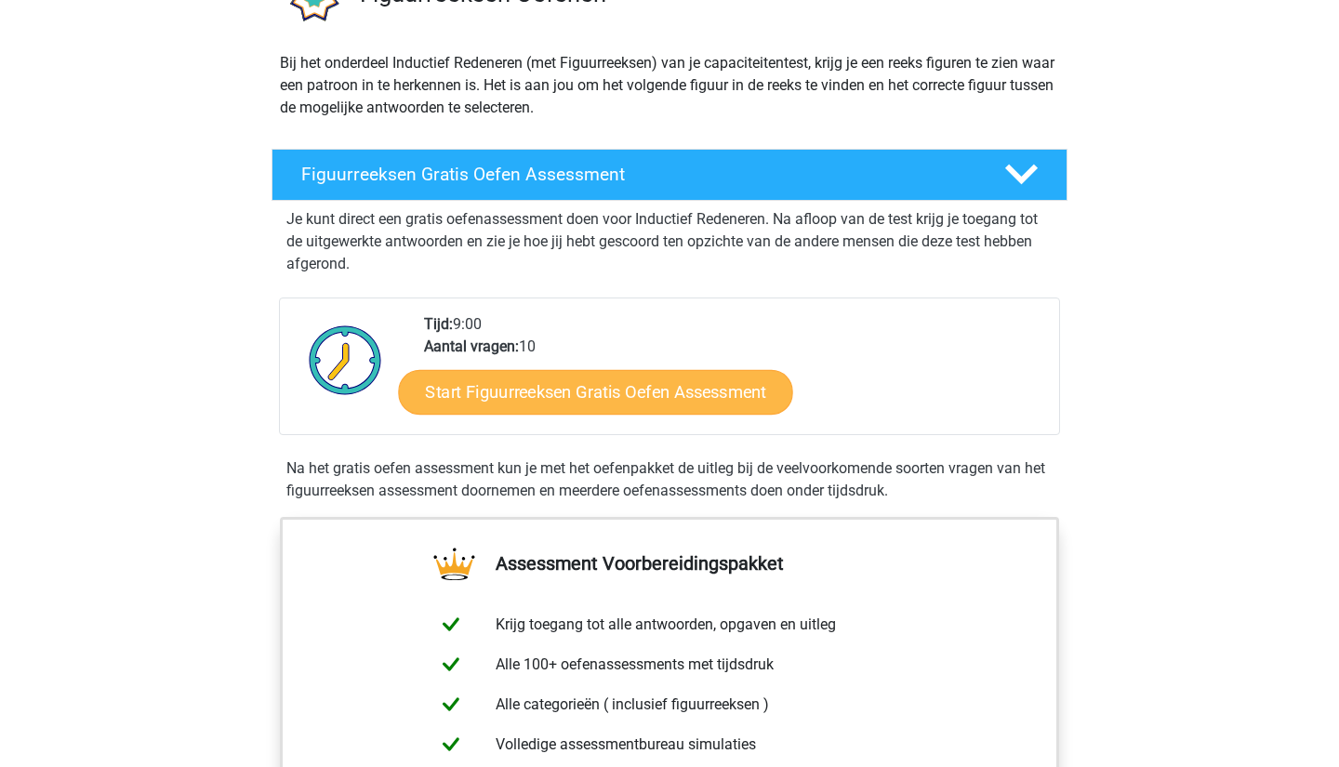
click at [553, 397] on link "Start Figuurreeksen Gratis Oefen Assessment" at bounding box center [596, 391] width 394 height 45
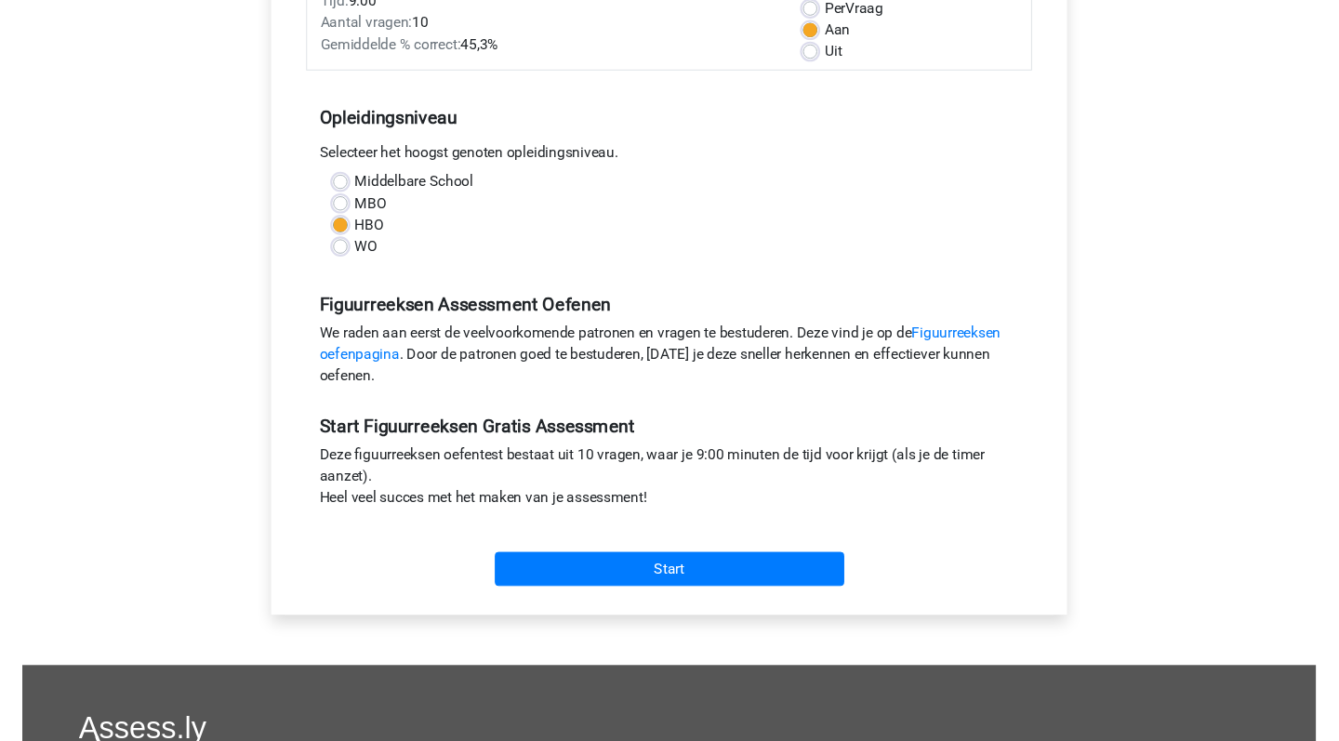
scroll to position [286, 0]
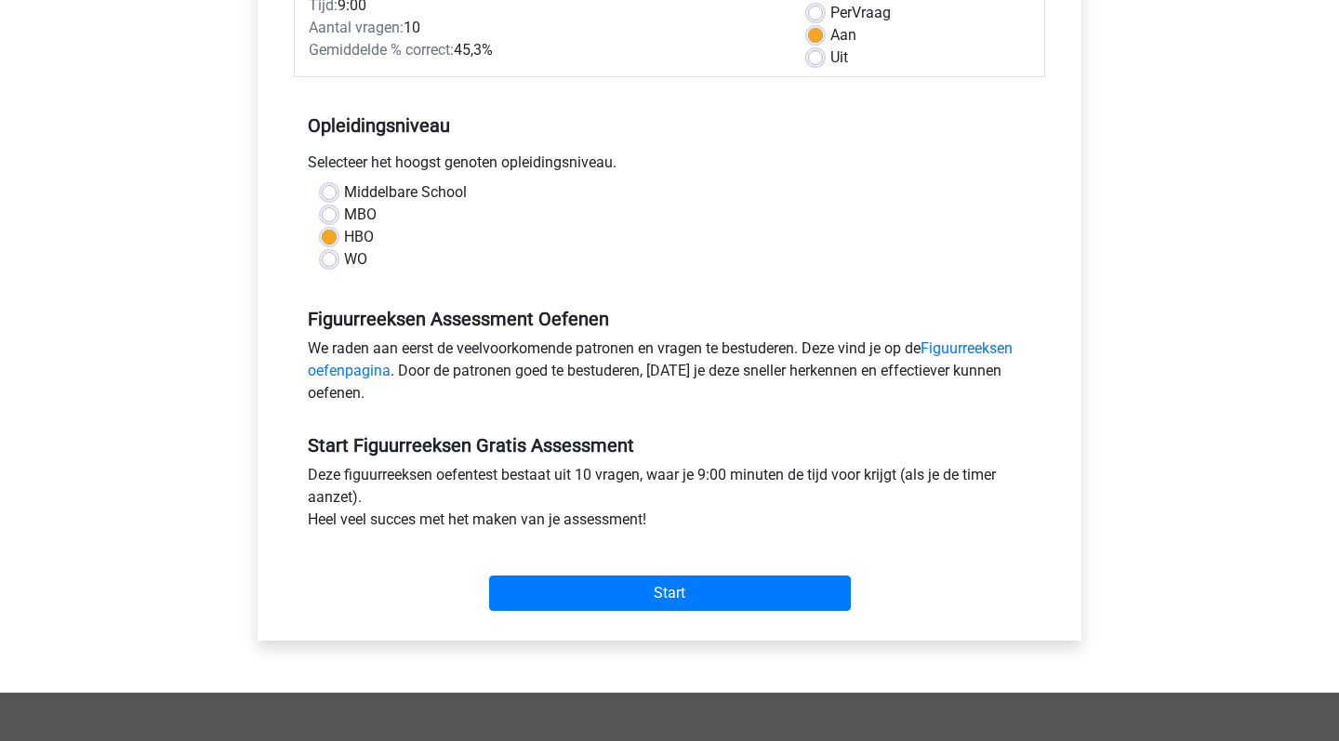
click at [344, 266] on label "WO" at bounding box center [355, 259] width 23 height 22
click at [325, 266] on input "WO" at bounding box center [329, 257] width 15 height 19
radio input "true"
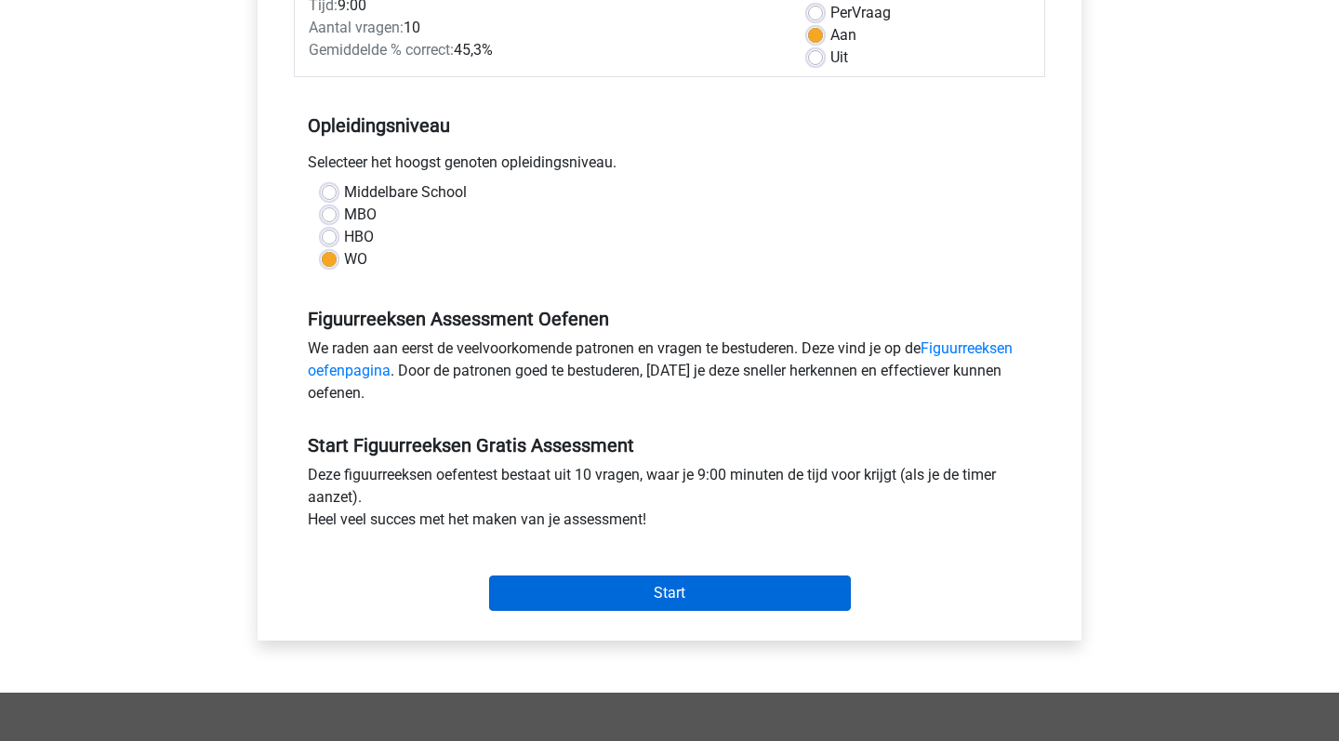
click at [579, 580] on input "Start" at bounding box center [670, 593] width 362 height 35
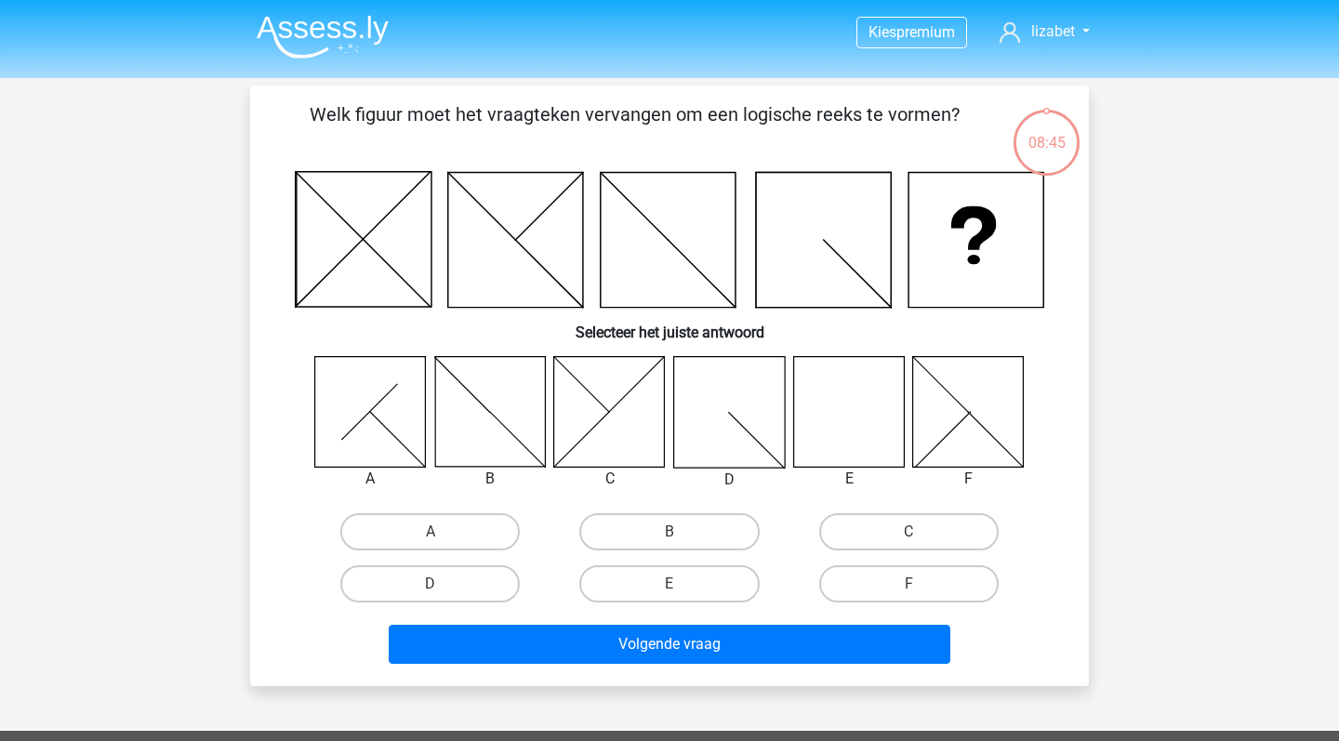
click at [855, 407] on icon at bounding box center [848, 411] width 111 height 111
click at [655, 592] on label "E" at bounding box center [670, 584] width 180 height 37
click at [670, 592] on input "E" at bounding box center [676, 590] width 12 height 12
radio input "true"
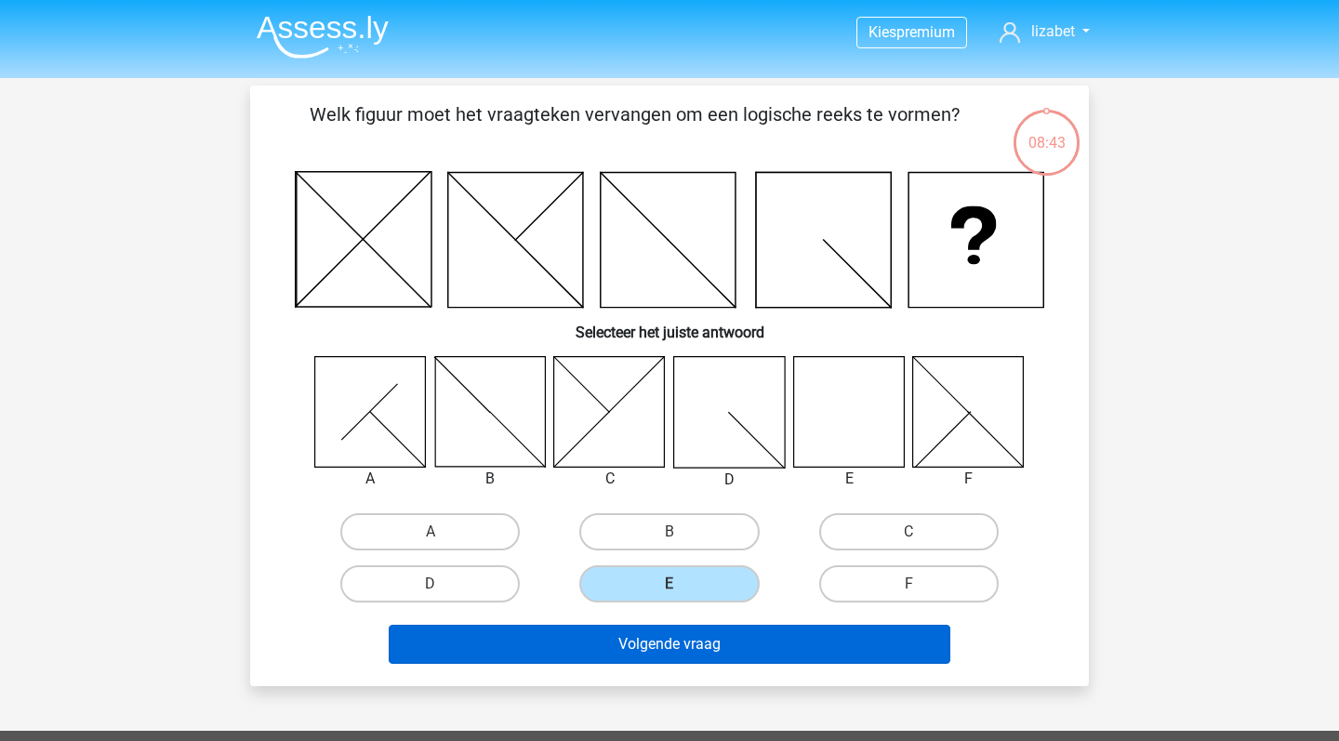
click at [673, 634] on button "Volgende vraag" at bounding box center [670, 644] width 563 height 39
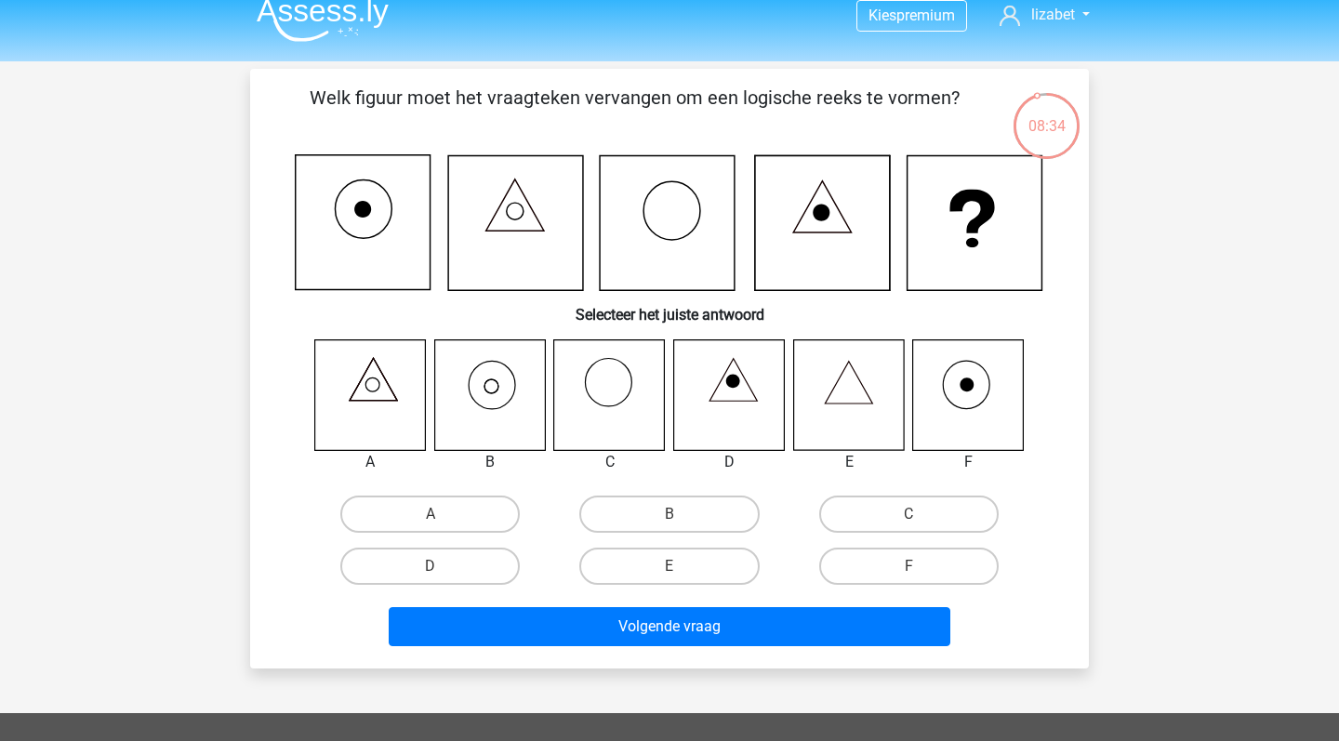
scroll to position [2, 0]
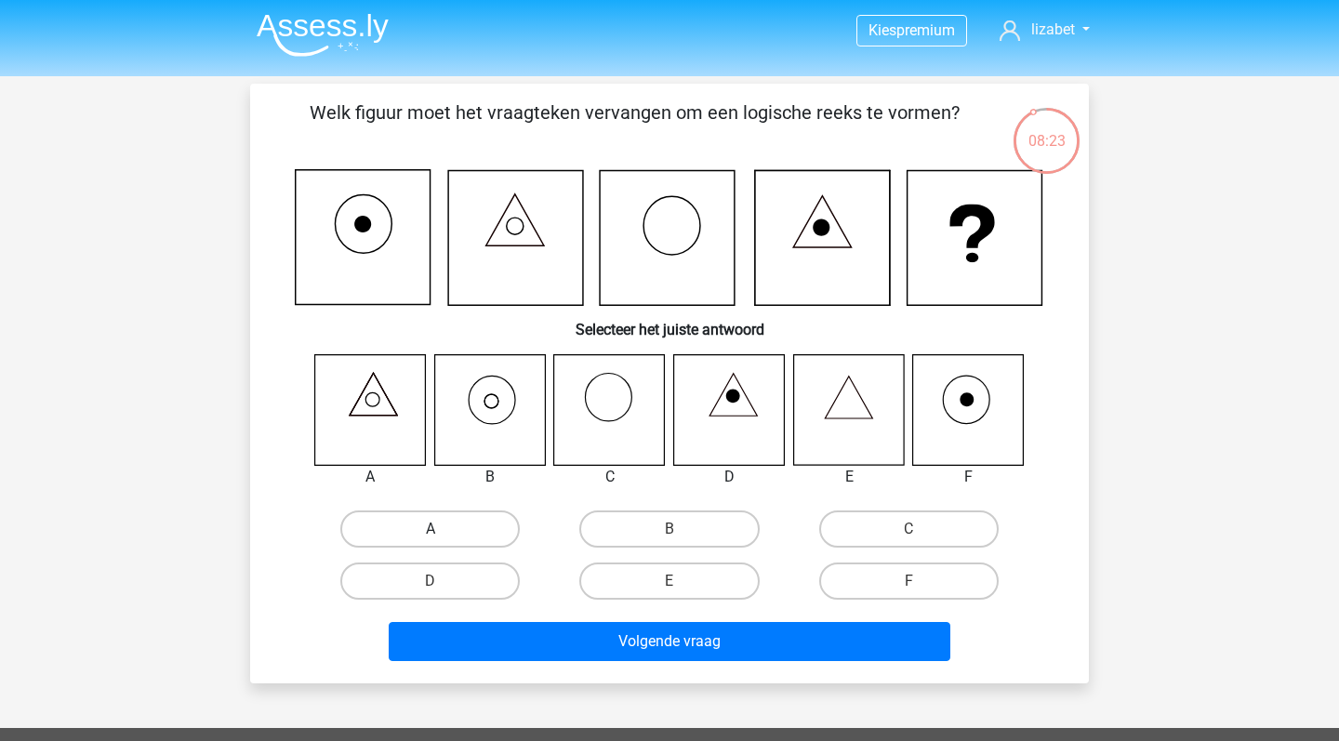
click at [457, 525] on label "A" at bounding box center [430, 529] width 180 height 37
click at [443, 529] on input "A" at bounding box center [437, 535] width 12 height 12
radio input "true"
click at [525, 621] on div "Volgende vraag" at bounding box center [670, 637] width 780 height 61
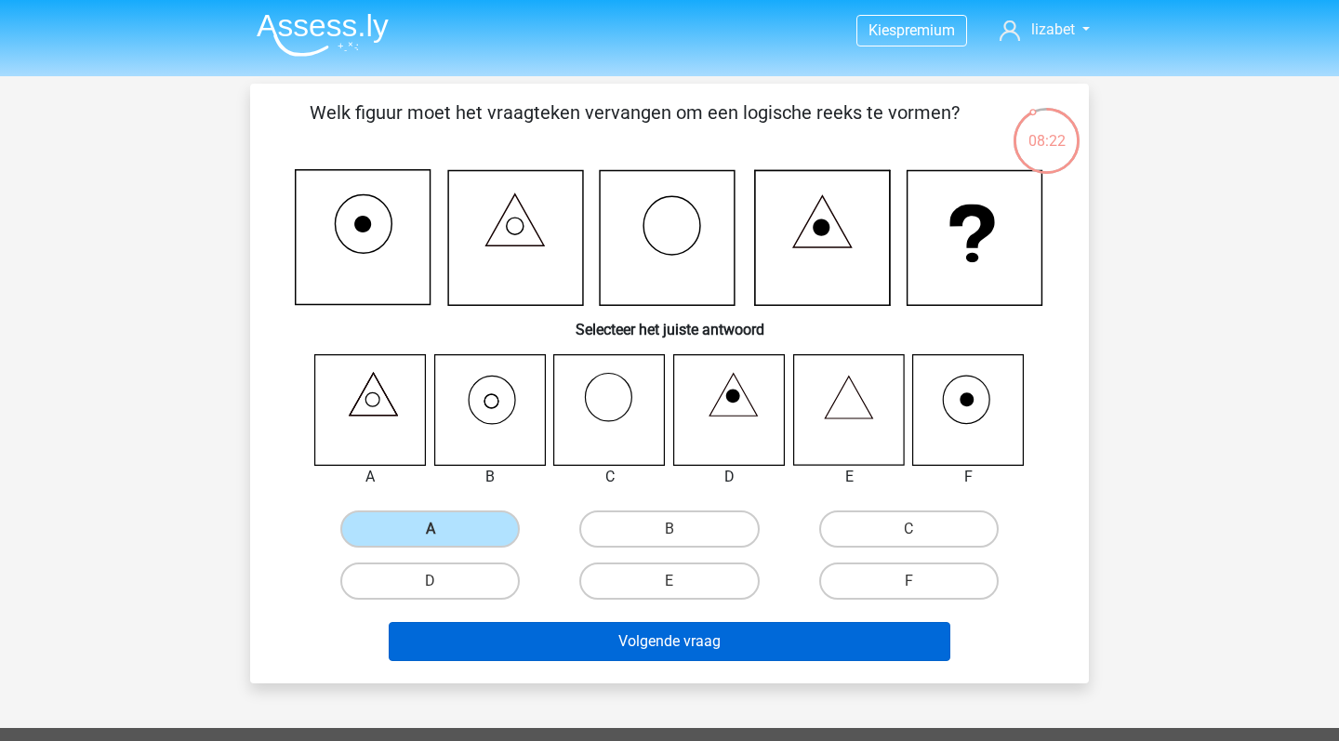
click at [526, 641] on button "Volgende vraag" at bounding box center [670, 641] width 563 height 39
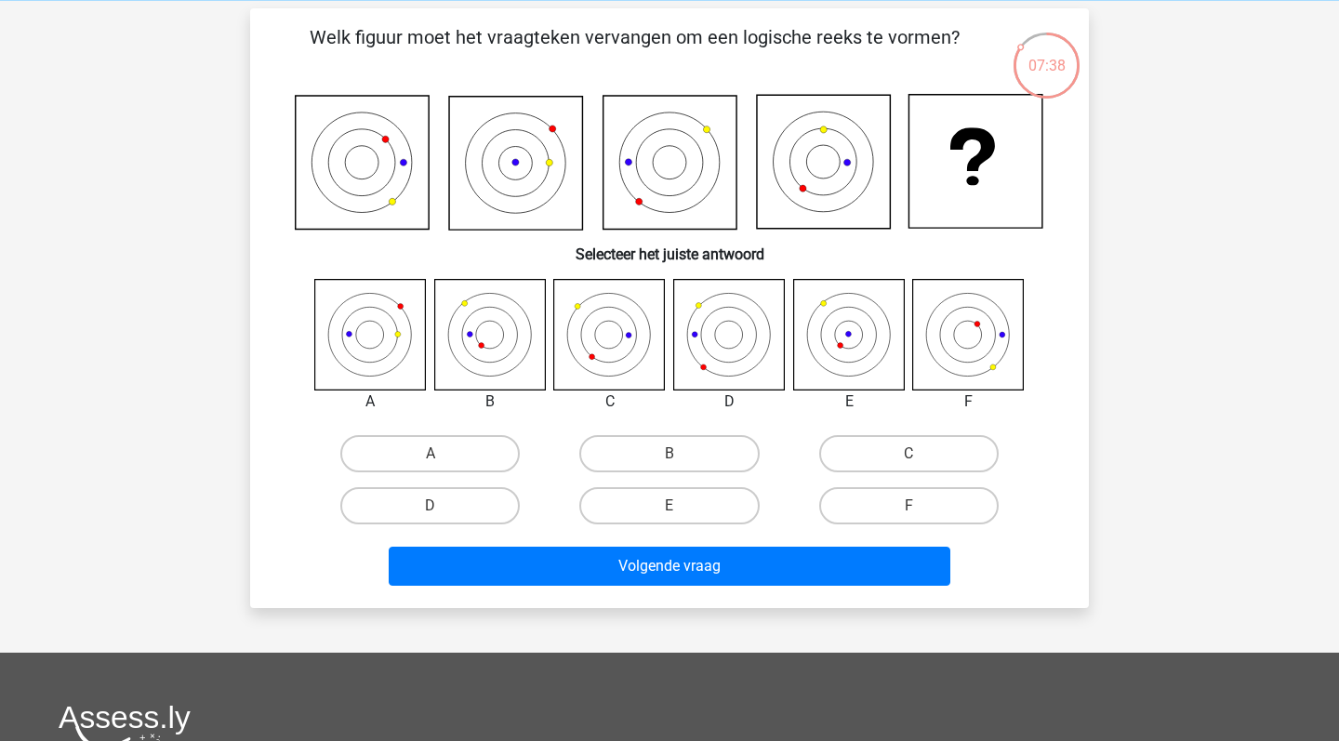
scroll to position [81, 0]
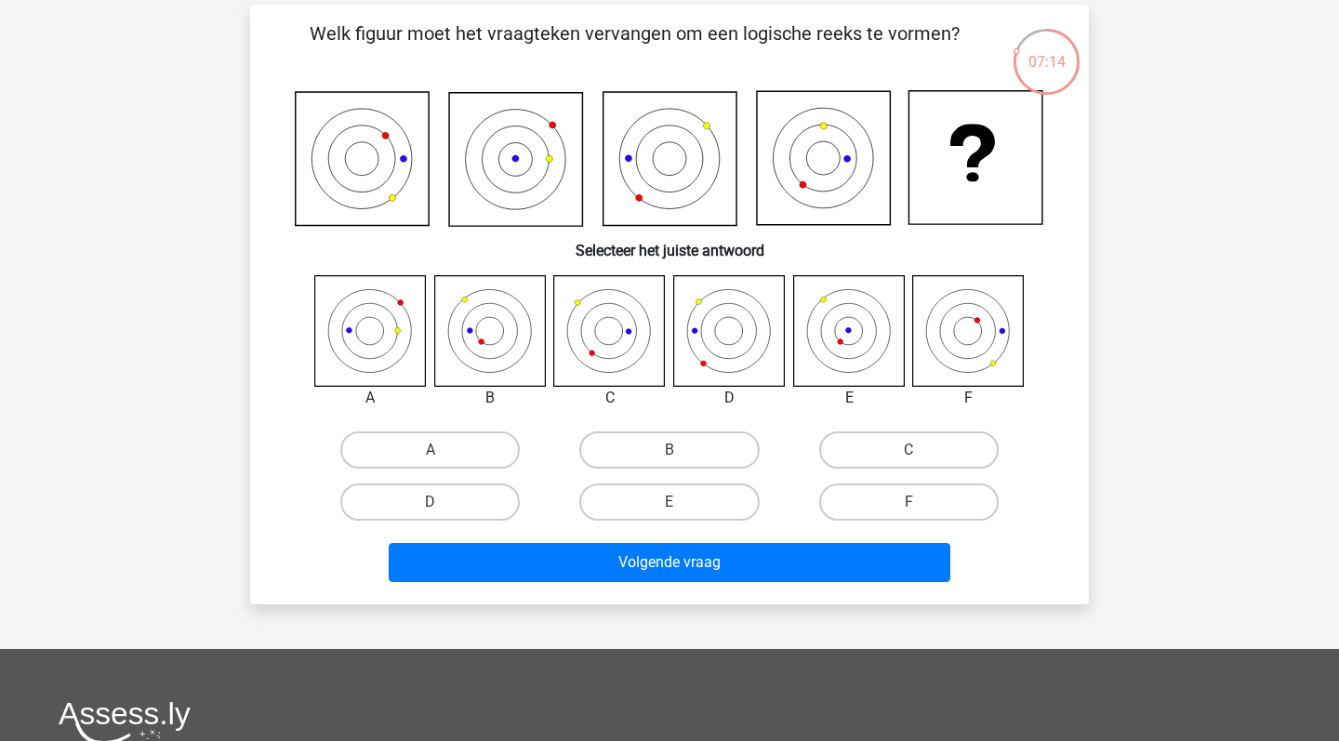
click at [1035, 51] on div "07:14" at bounding box center [1047, 50] width 70 height 47
click at [641, 521] on label "E" at bounding box center [670, 502] width 180 height 37
click at [670, 514] on input "E" at bounding box center [676, 508] width 12 height 12
radio input "true"
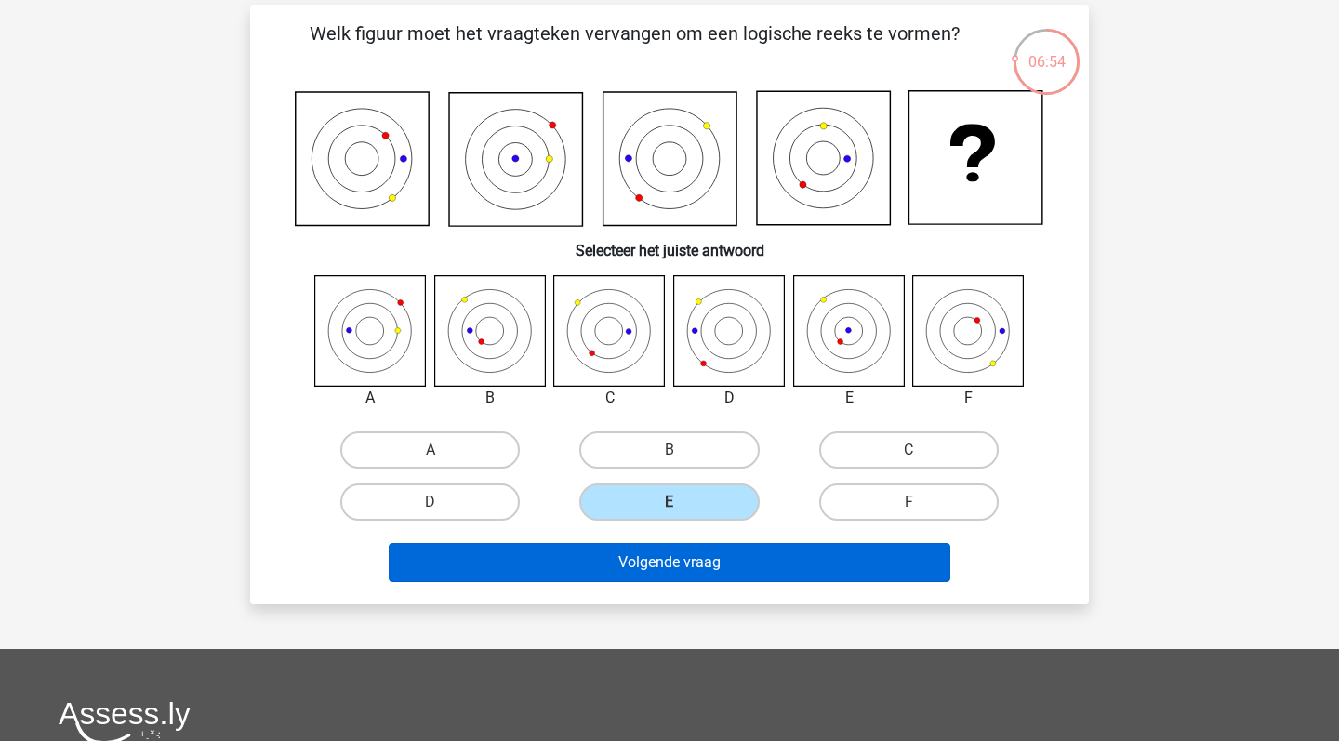
click at [645, 565] on button "Volgende vraag" at bounding box center [670, 562] width 563 height 39
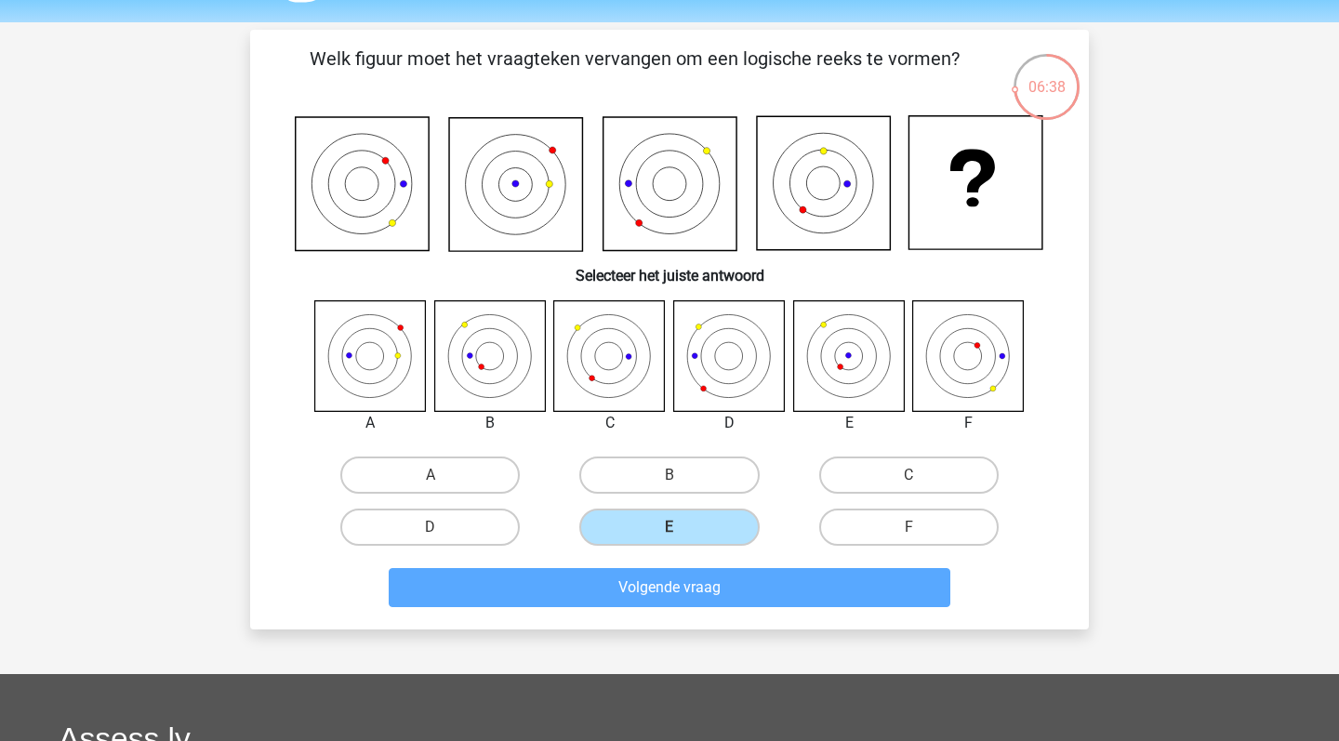
scroll to position [153, 0]
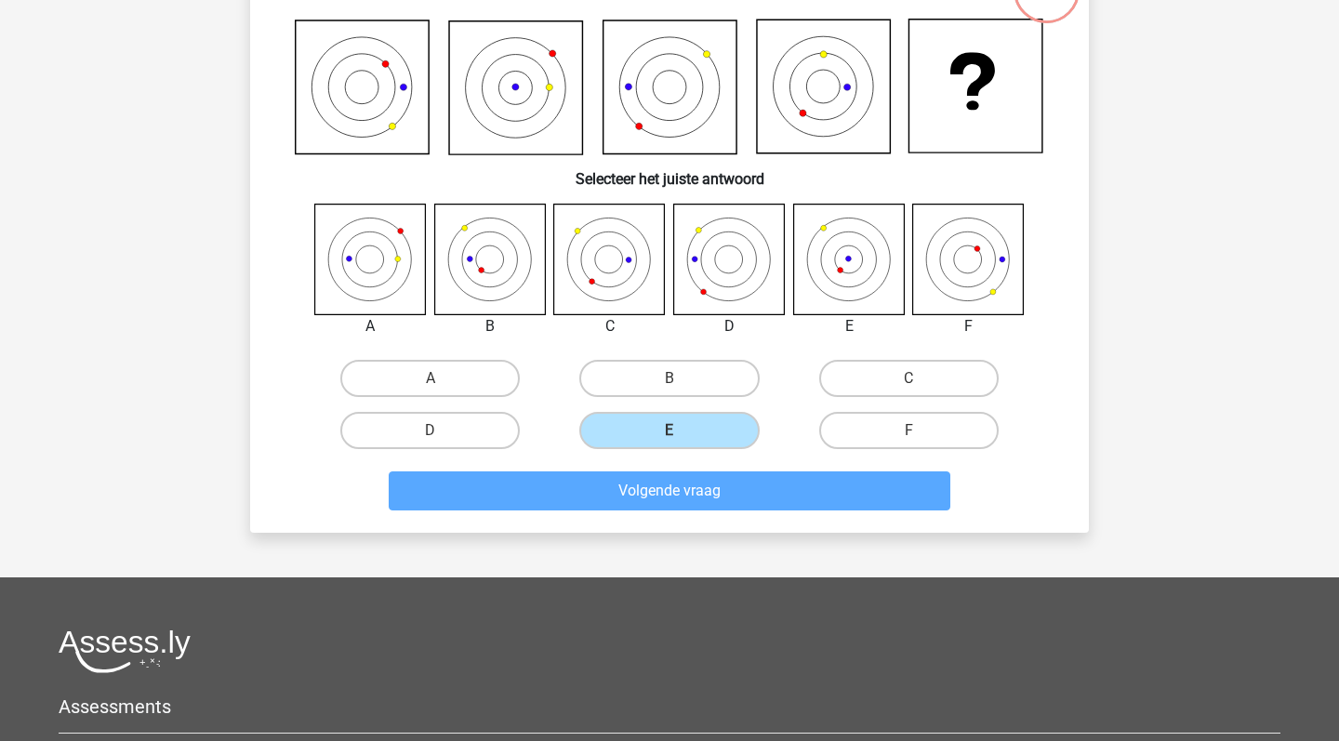
click at [678, 437] on input "E" at bounding box center [676, 437] width 12 height 12
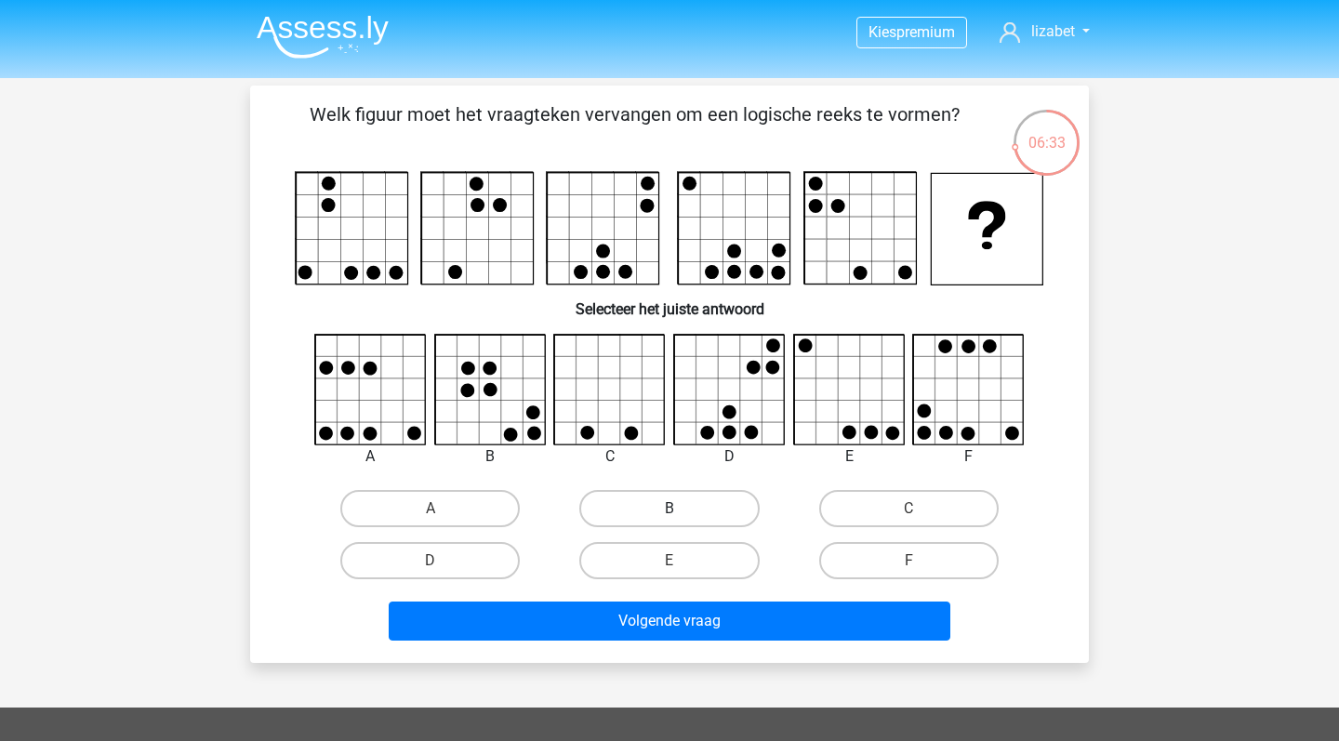
scroll to position [0, 0]
click at [608, 513] on label "B" at bounding box center [670, 508] width 180 height 37
click at [670, 513] on input "B" at bounding box center [676, 515] width 12 height 12
radio input "true"
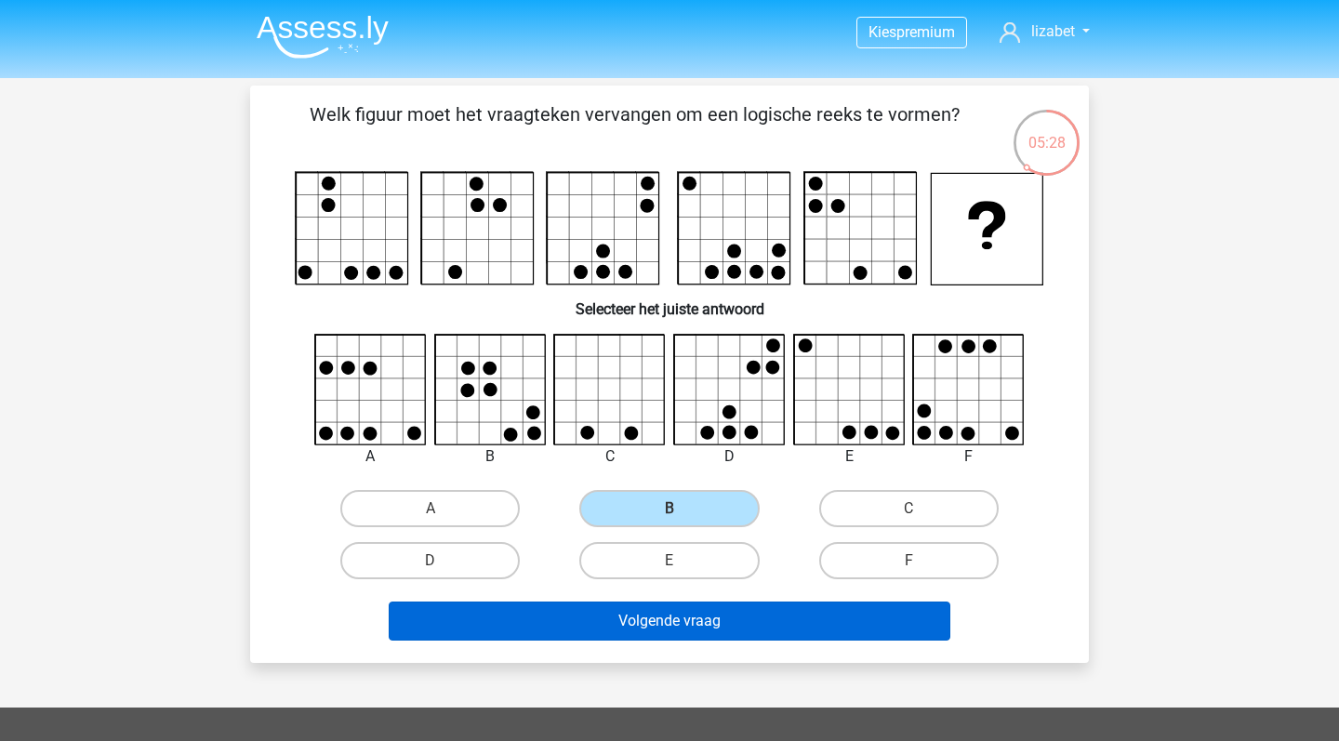
click at [638, 617] on button "Volgende vraag" at bounding box center [670, 621] width 563 height 39
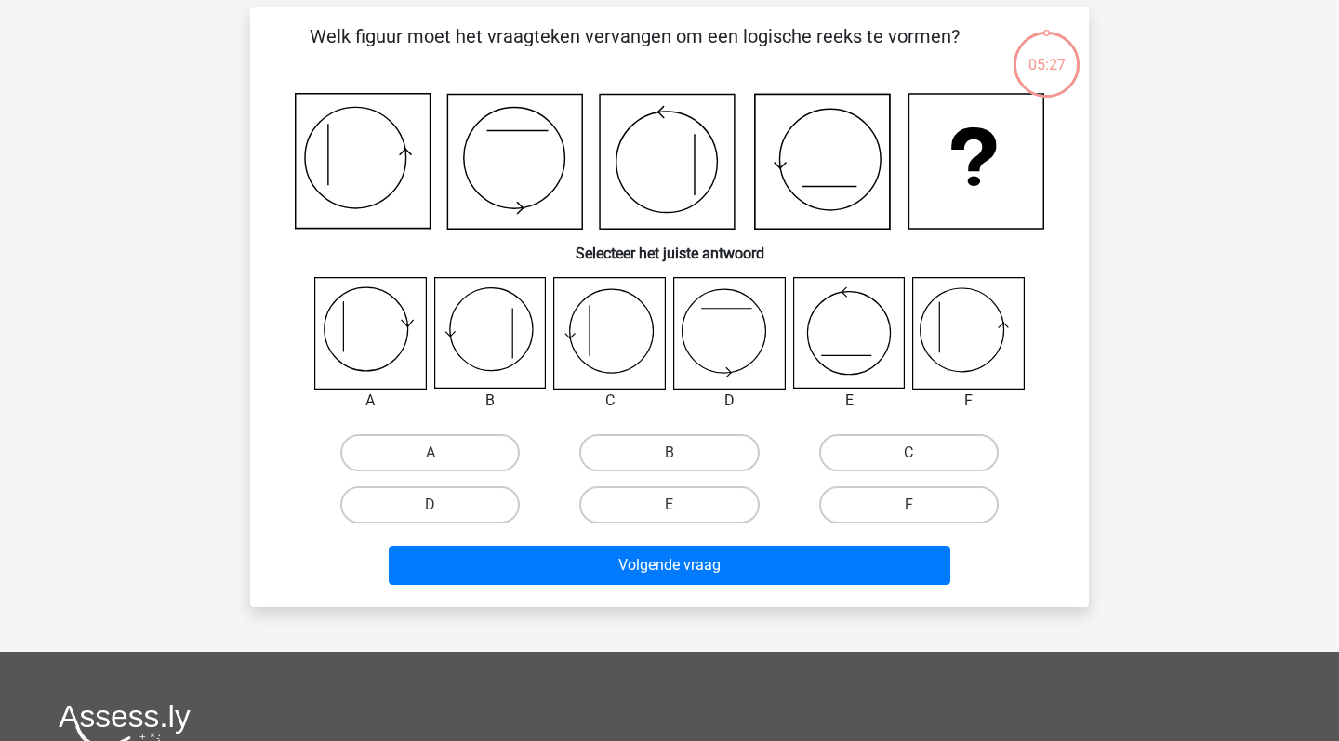
scroll to position [47, 0]
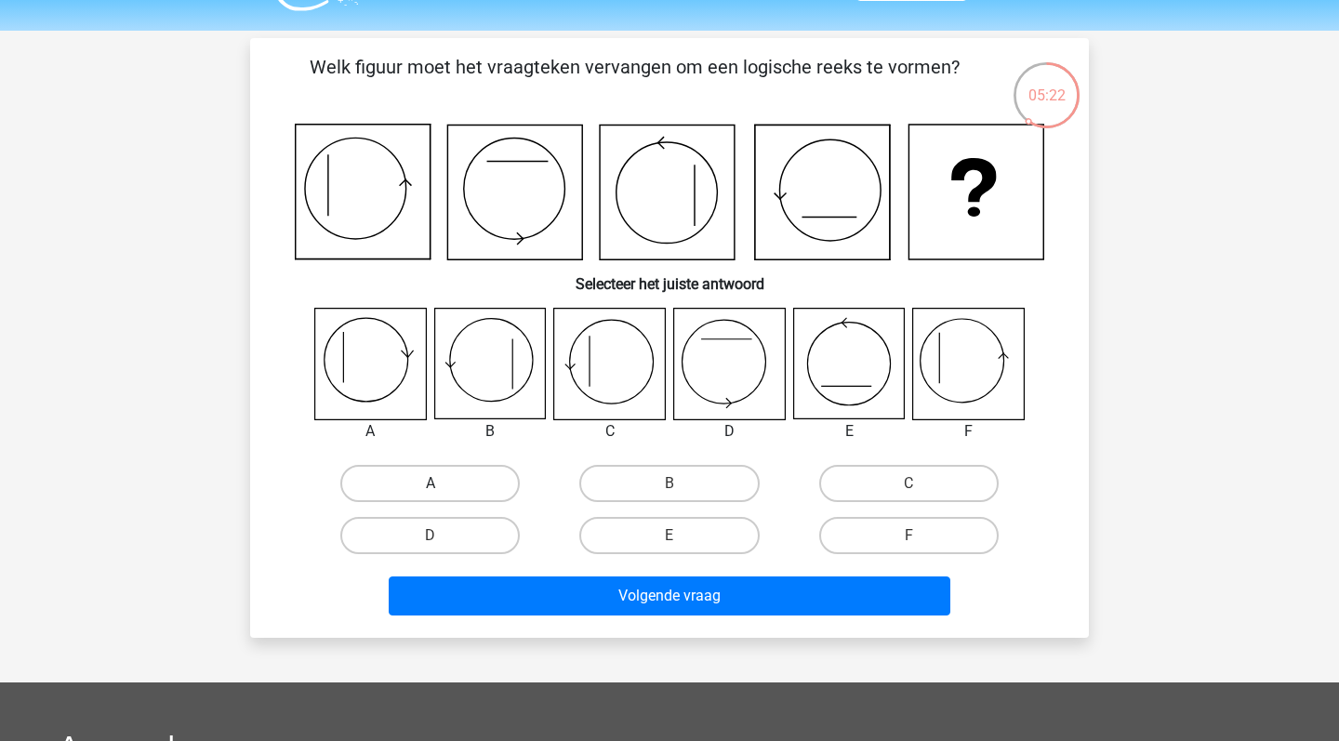
click at [449, 488] on label "A" at bounding box center [430, 483] width 180 height 37
click at [443, 488] on input "A" at bounding box center [437, 490] width 12 height 12
radio input "true"
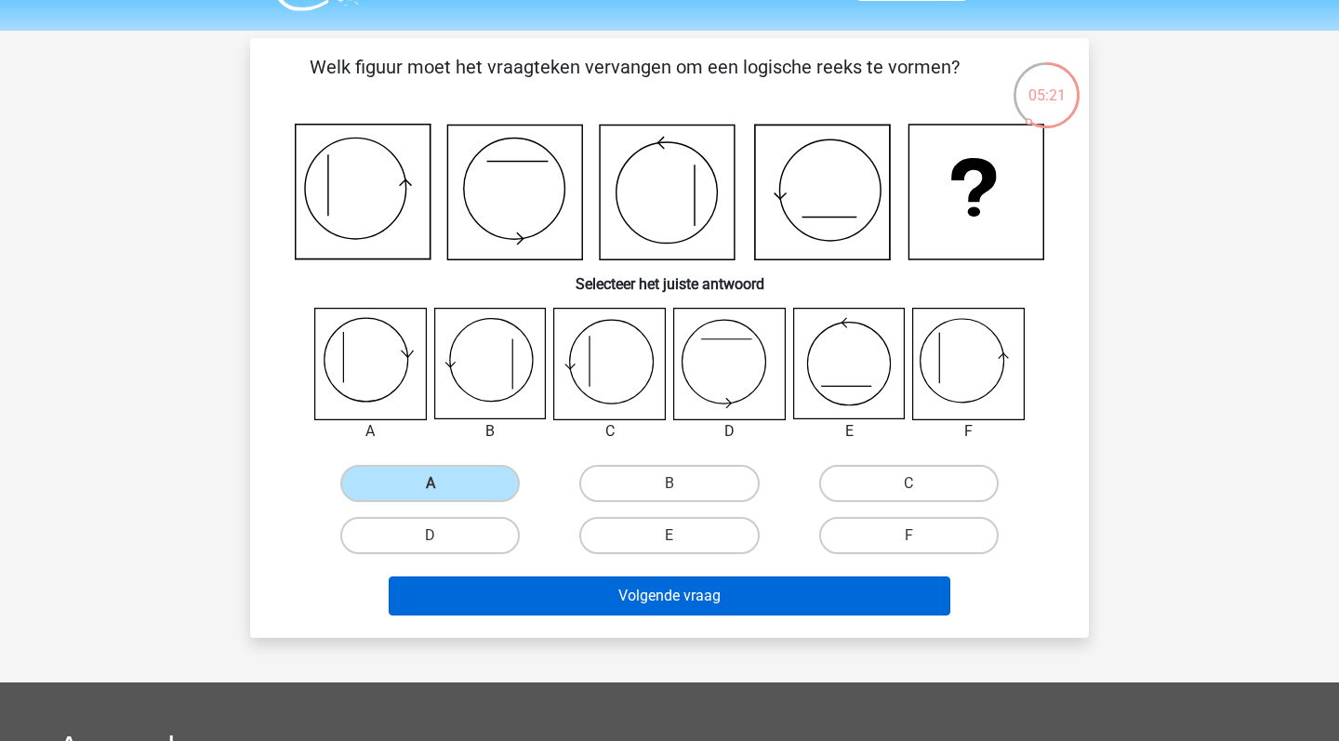
click at [544, 582] on button "Volgende vraag" at bounding box center [670, 596] width 563 height 39
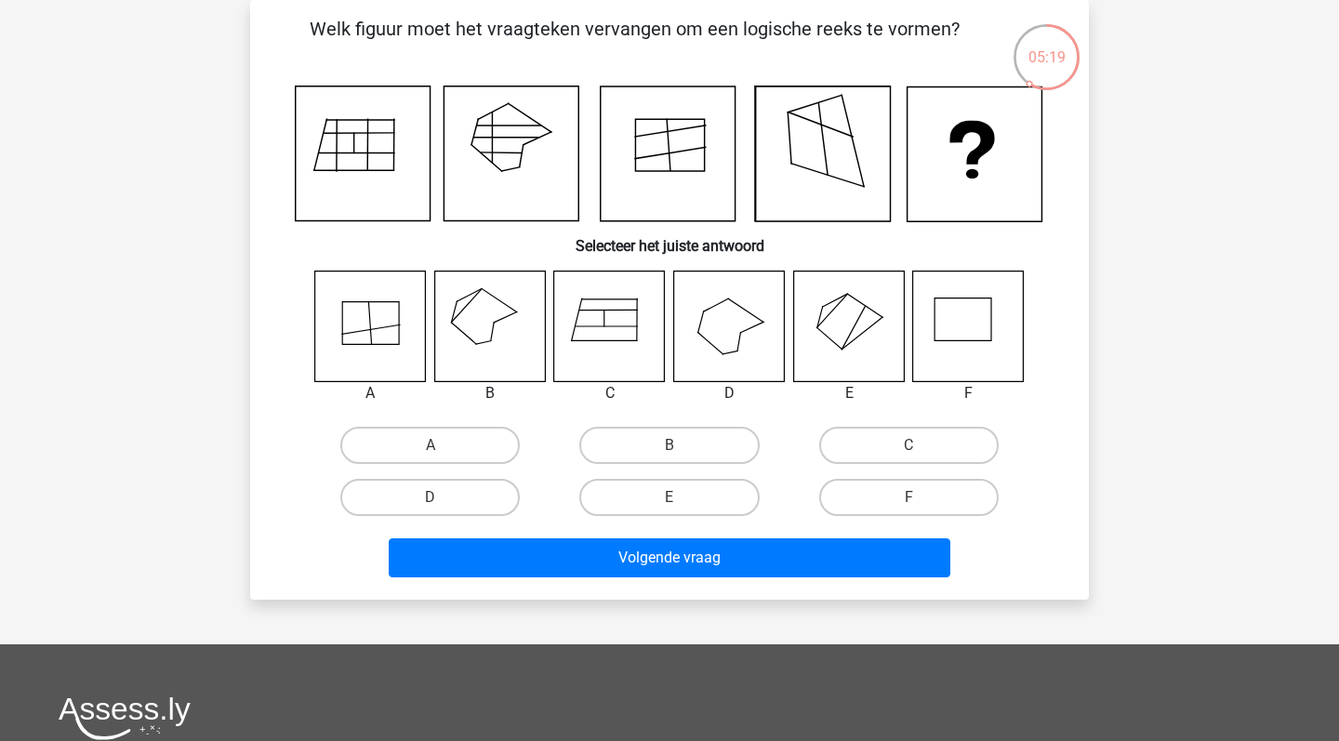
scroll to position [50, 0]
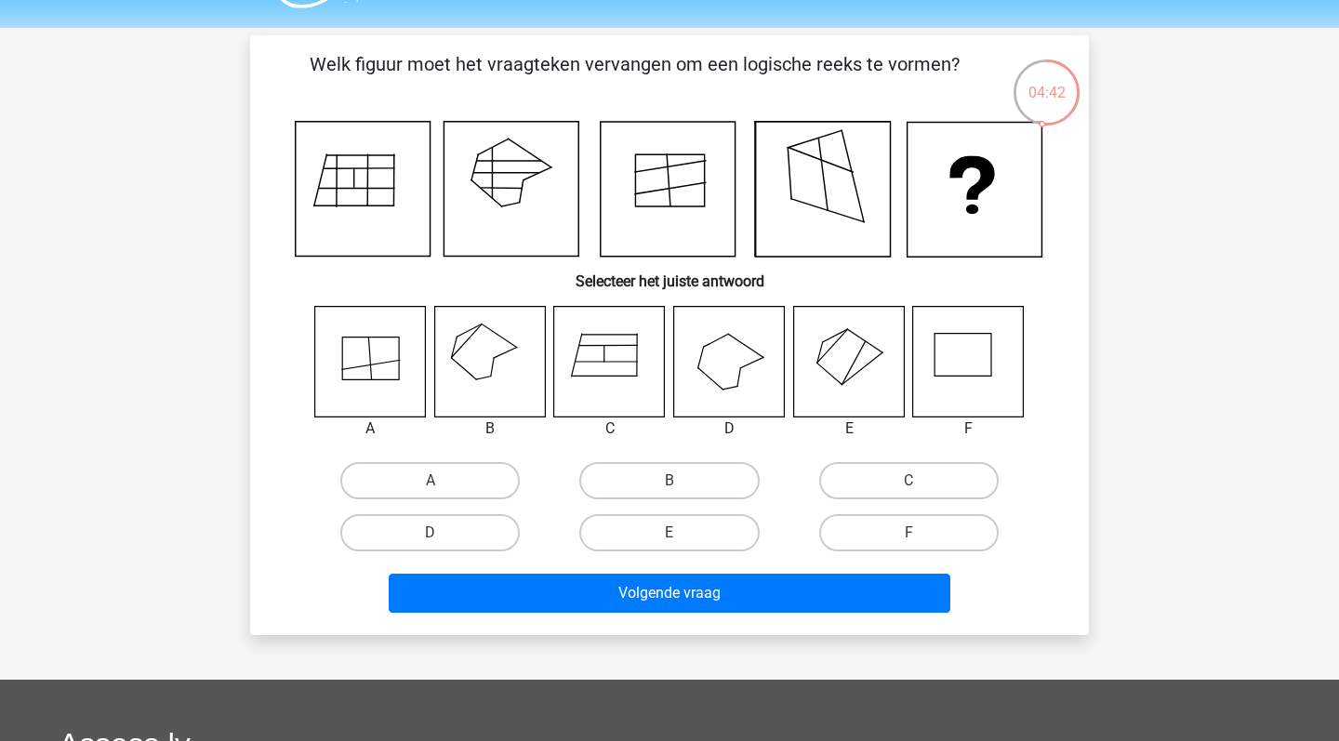
click at [439, 484] on input "A" at bounding box center [437, 487] width 12 height 12
radio input "true"
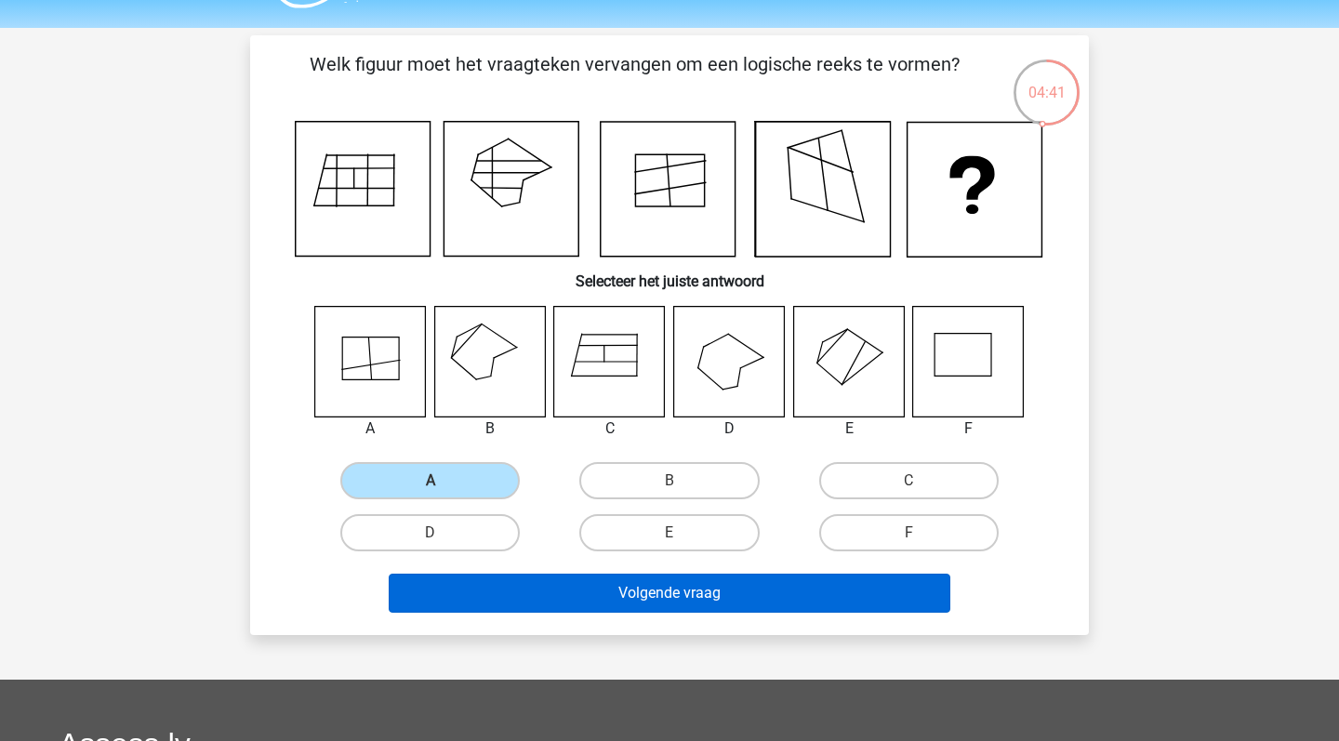
click at [471, 605] on button "Volgende vraag" at bounding box center [670, 593] width 563 height 39
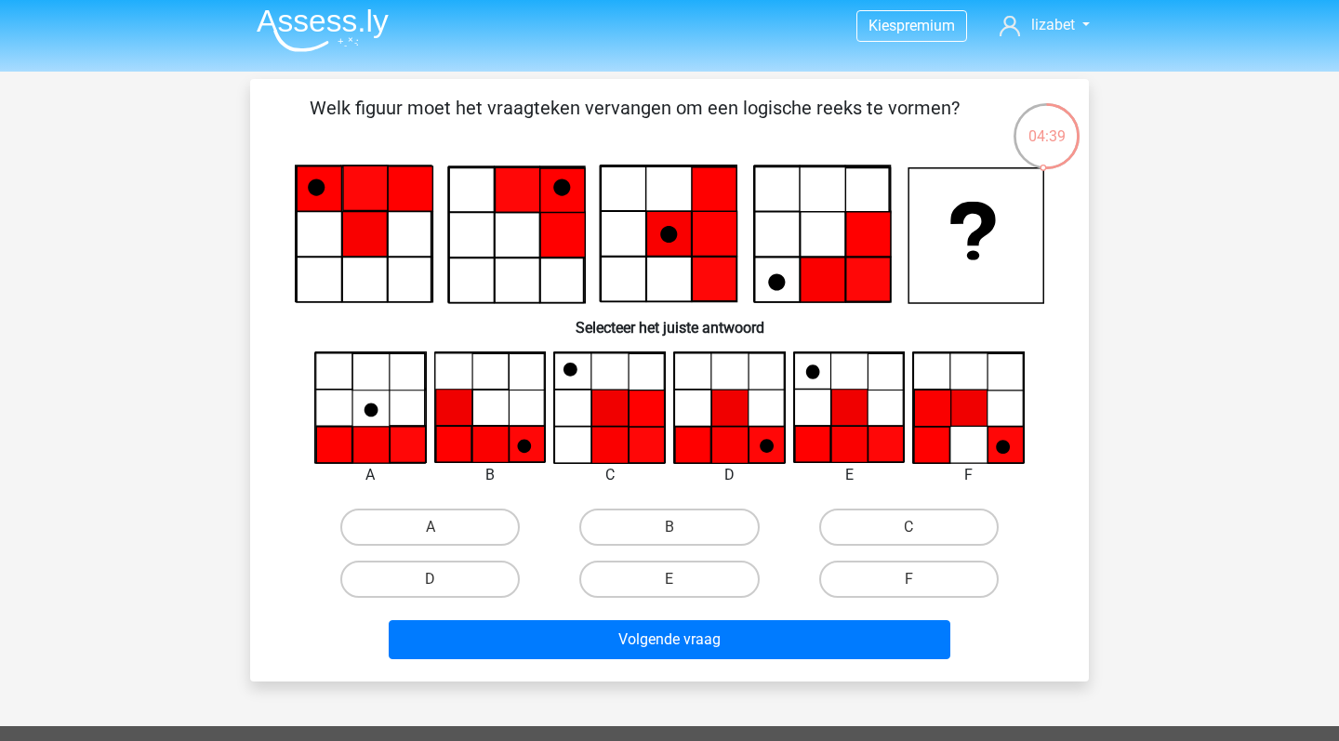
scroll to position [0, 0]
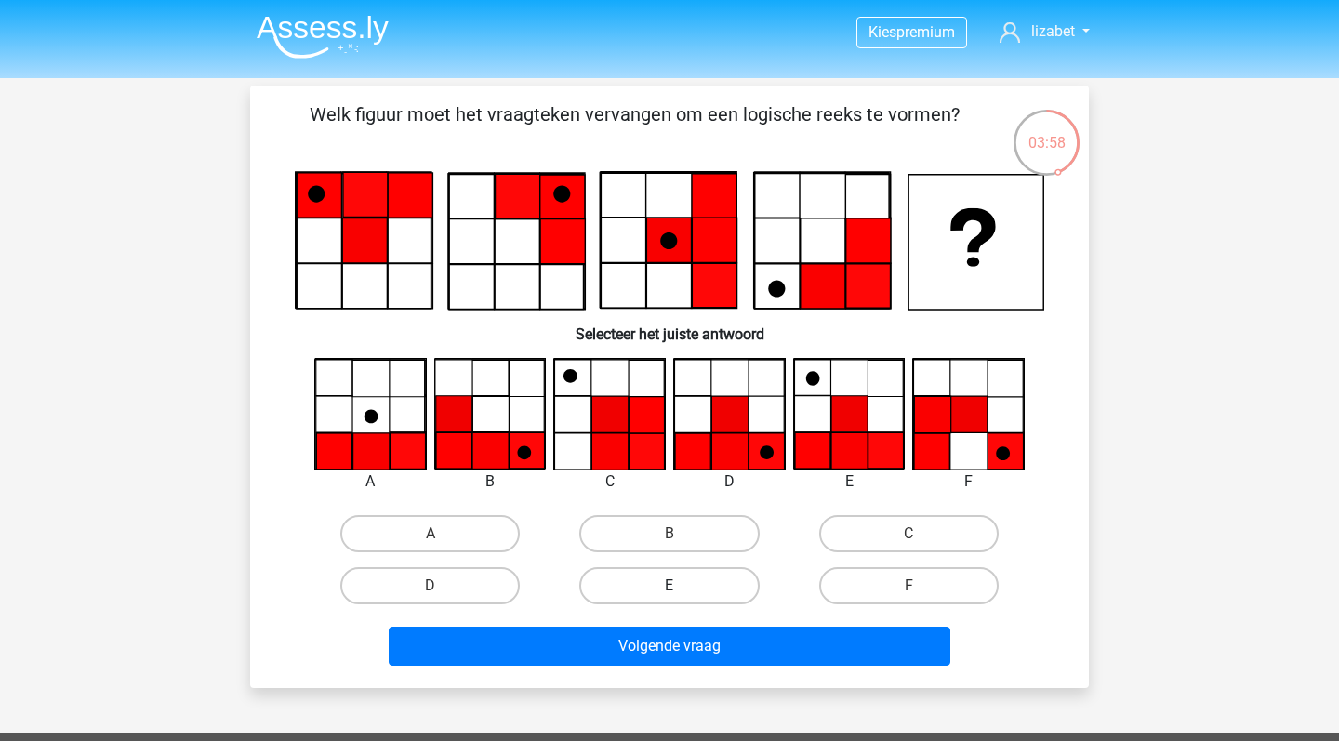
click at [670, 580] on label "E" at bounding box center [670, 585] width 180 height 37
click at [670, 586] on input "E" at bounding box center [676, 592] width 12 height 12
radio input "true"
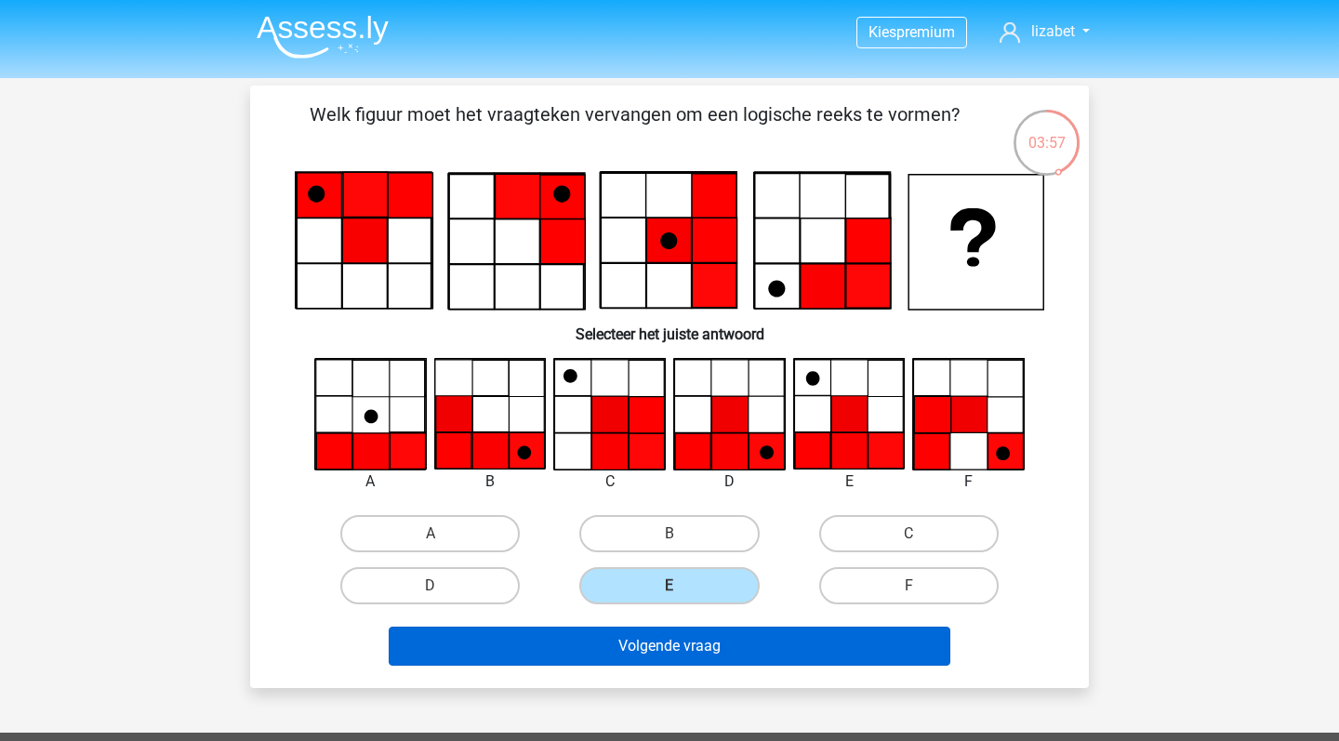
click at [686, 642] on button "Volgende vraag" at bounding box center [670, 646] width 563 height 39
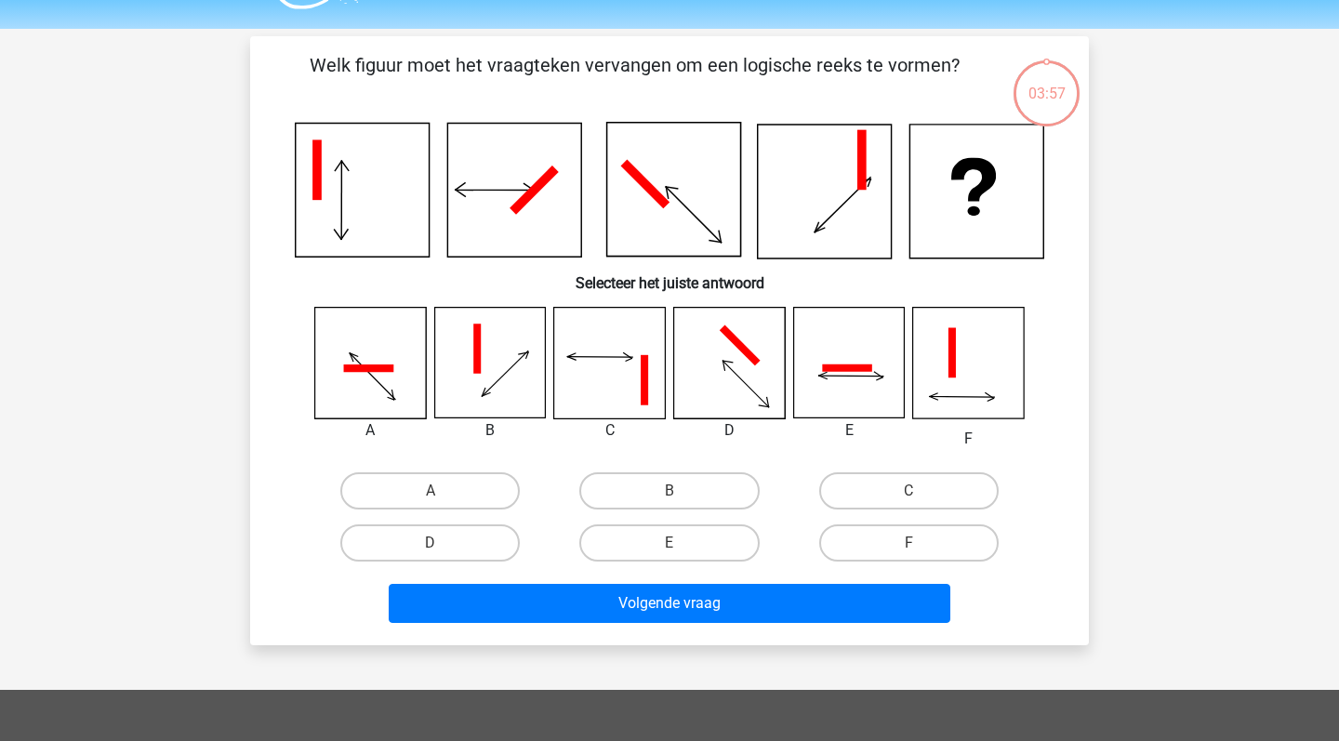
scroll to position [47, 0]
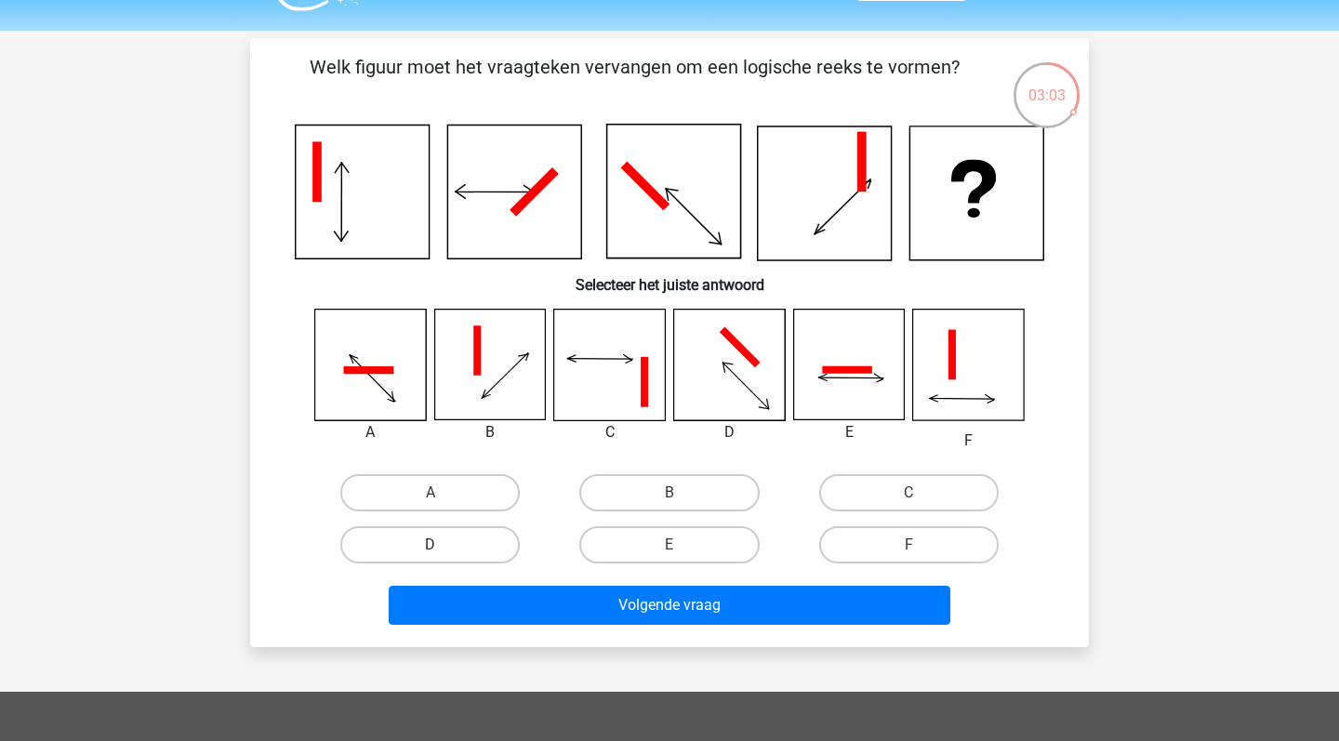
click at [469, 560] on label "D" at bounding box center [430, 544] width 180 height 37
click at [443, 557] on input "D" at bounding box center [437, 551] width 12 height 12
radio input "true"
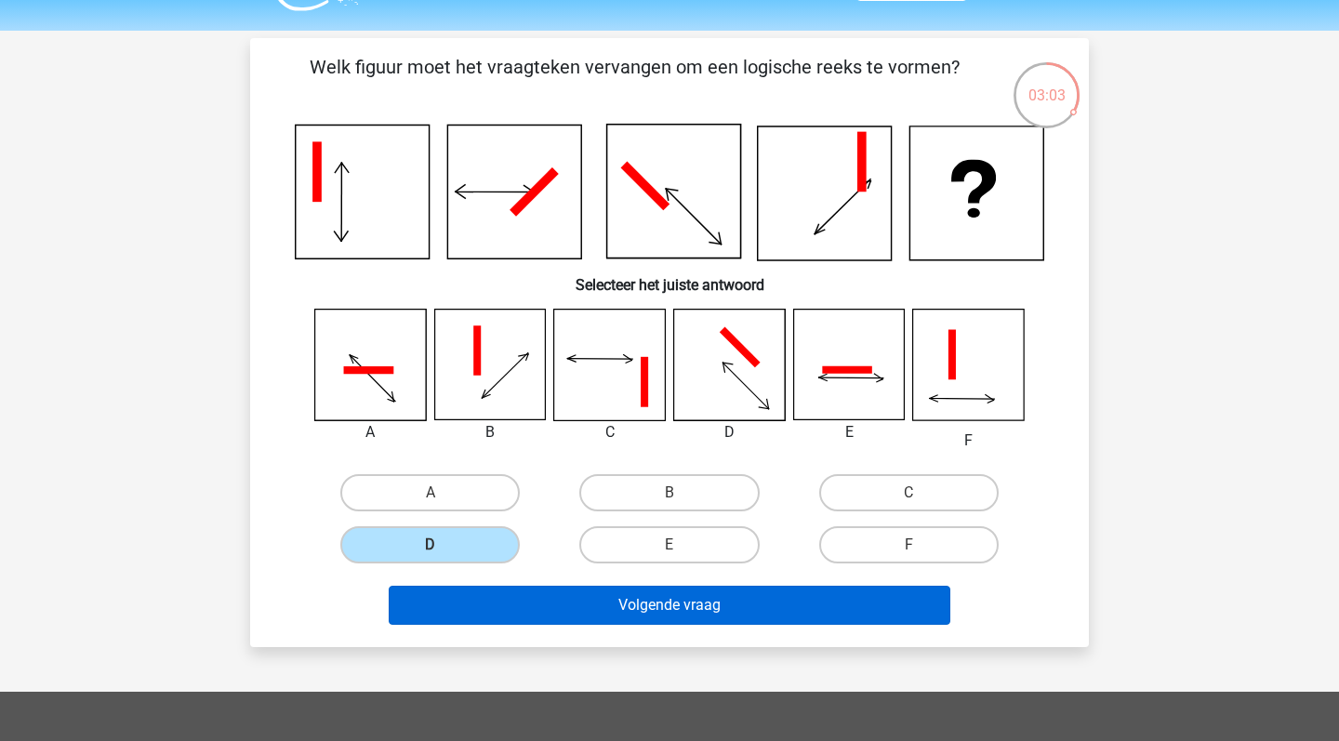
click at [499, 599] on button "Volgende vraag" at bounding box center [670, 605] width 563 height 39
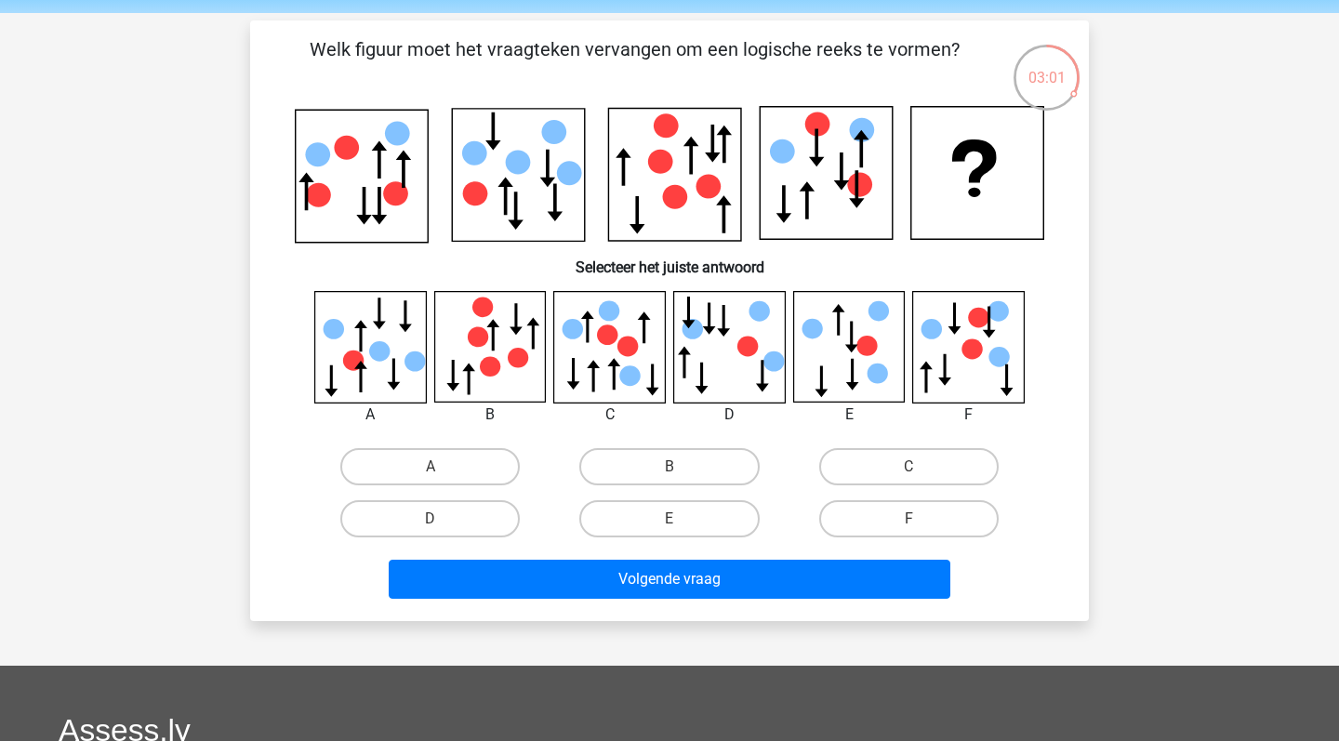
scroll to position [63, 0]
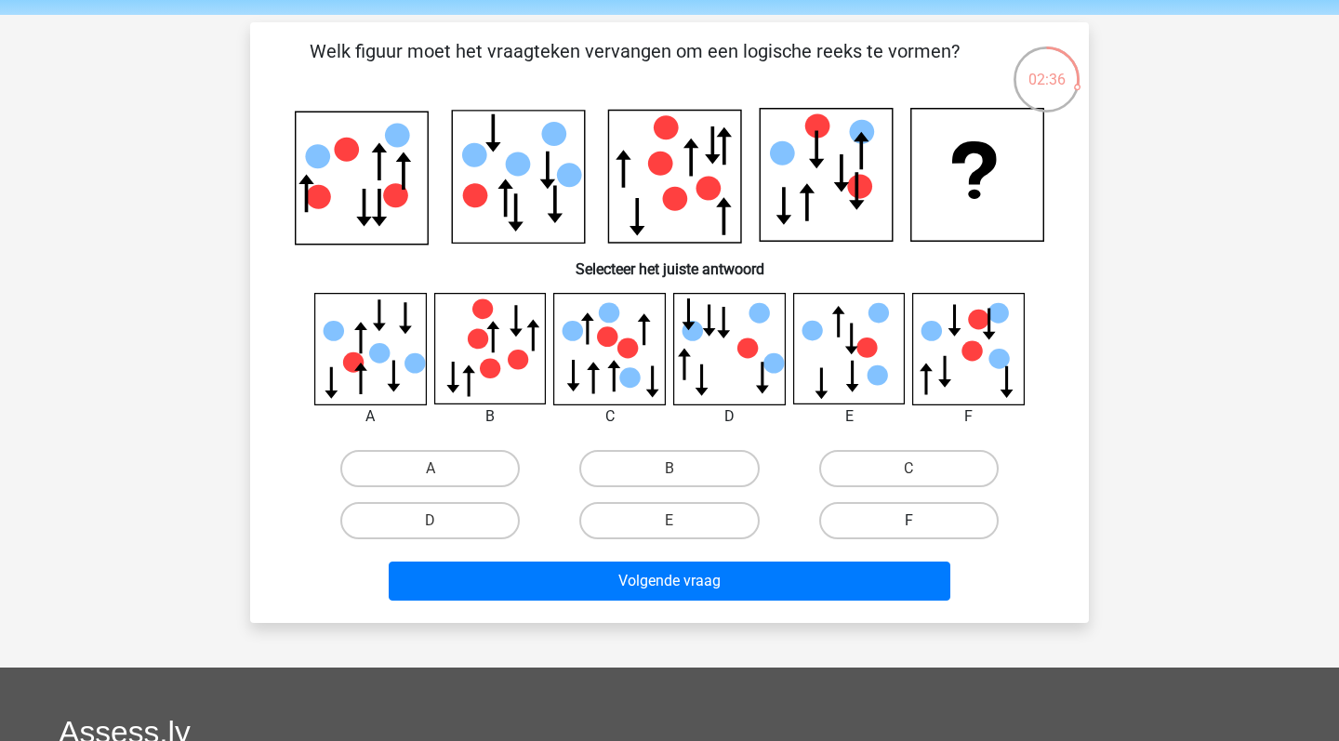
click at [918, 512] on label "F" at bounding box center [909, 520] width 180 height 37
click at [918, 521] on input "F" at bounding box center [915, 527] width 12 height 12
radio input "true"
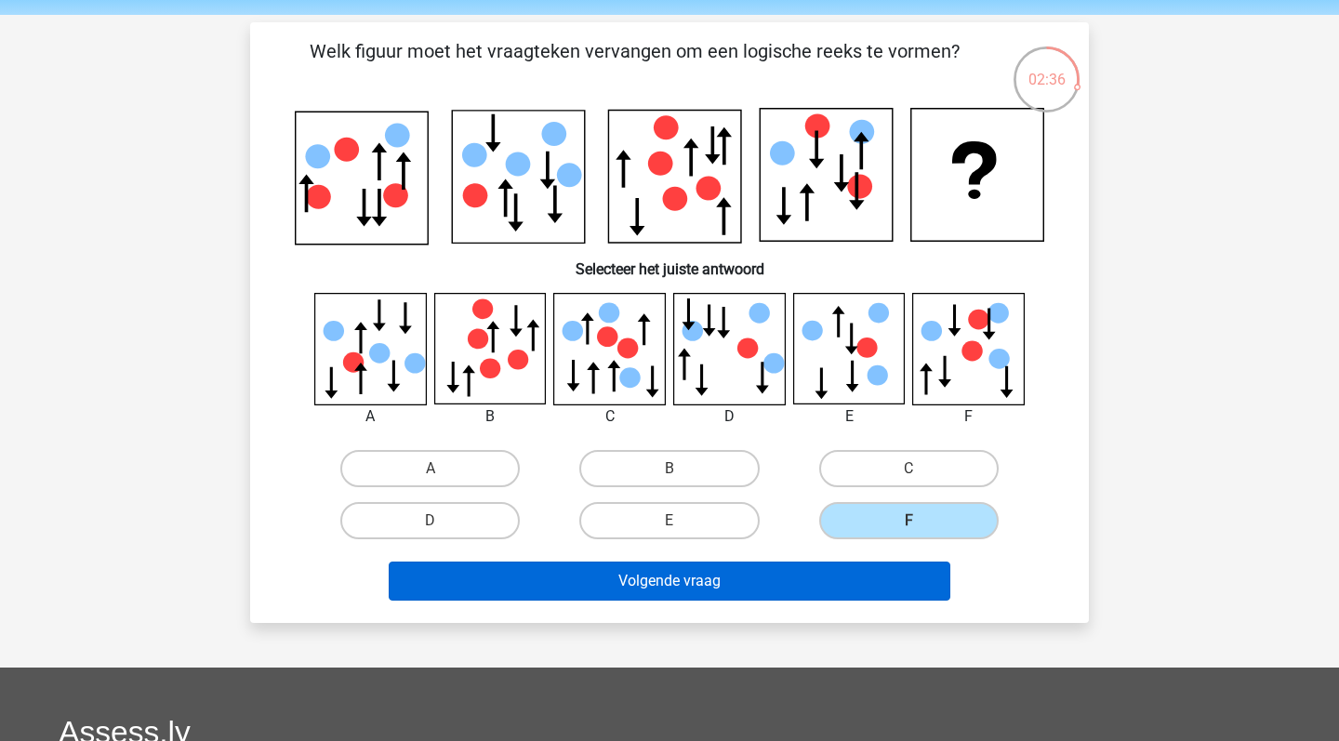
click at [883, 575] on button "Volgende vraag" at bounding box center [670, 581] width 563 height 39
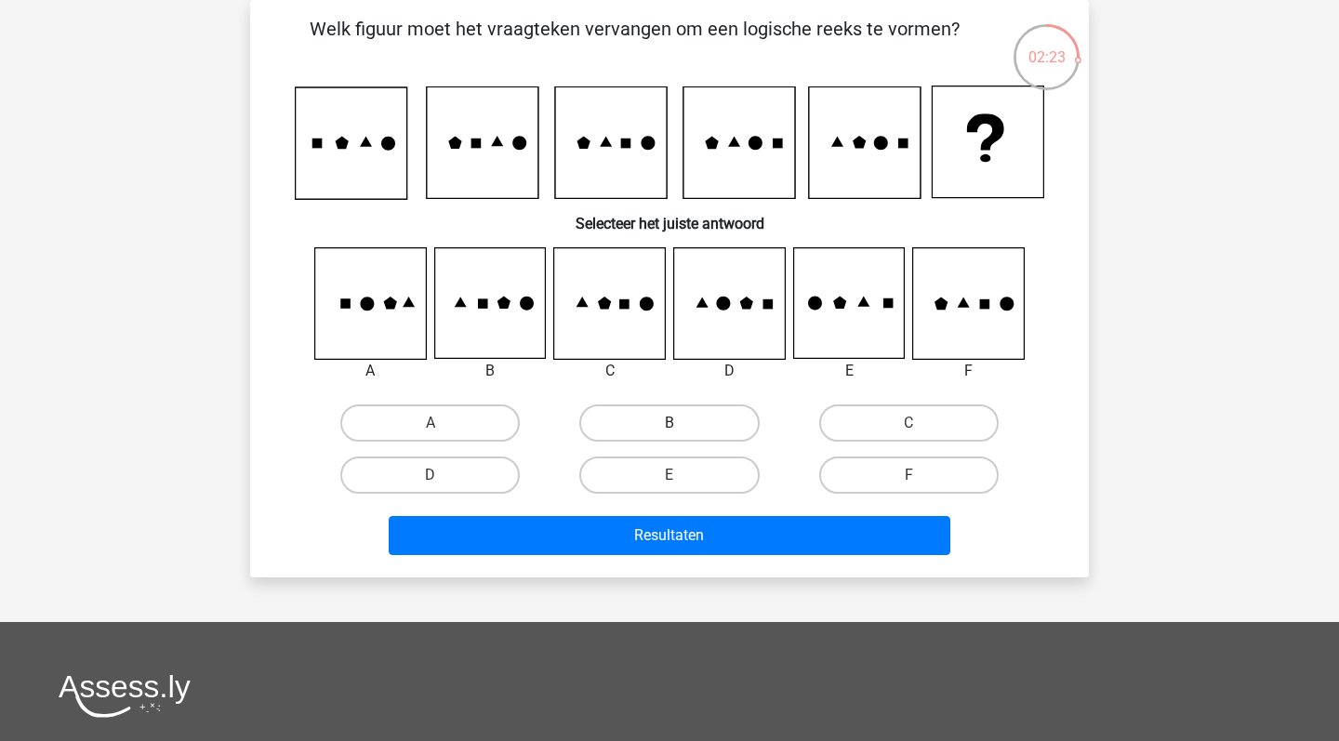
scroll to position [31, 0]
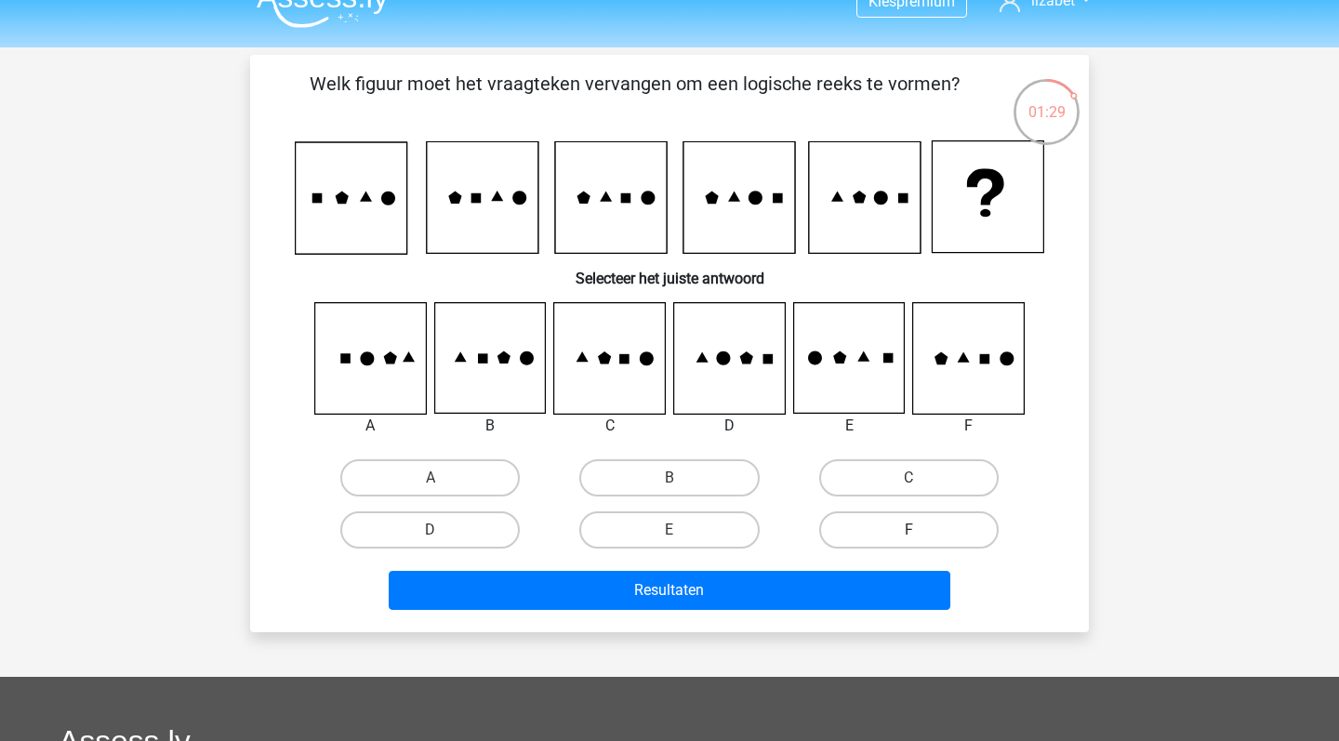
click at [942, 527] on label "F" at bounding box center [909, 530] width 180 height 37
click at [921, 530] on input "F" at bounding box center [915, 536] width 12 height 12
radio input "true"
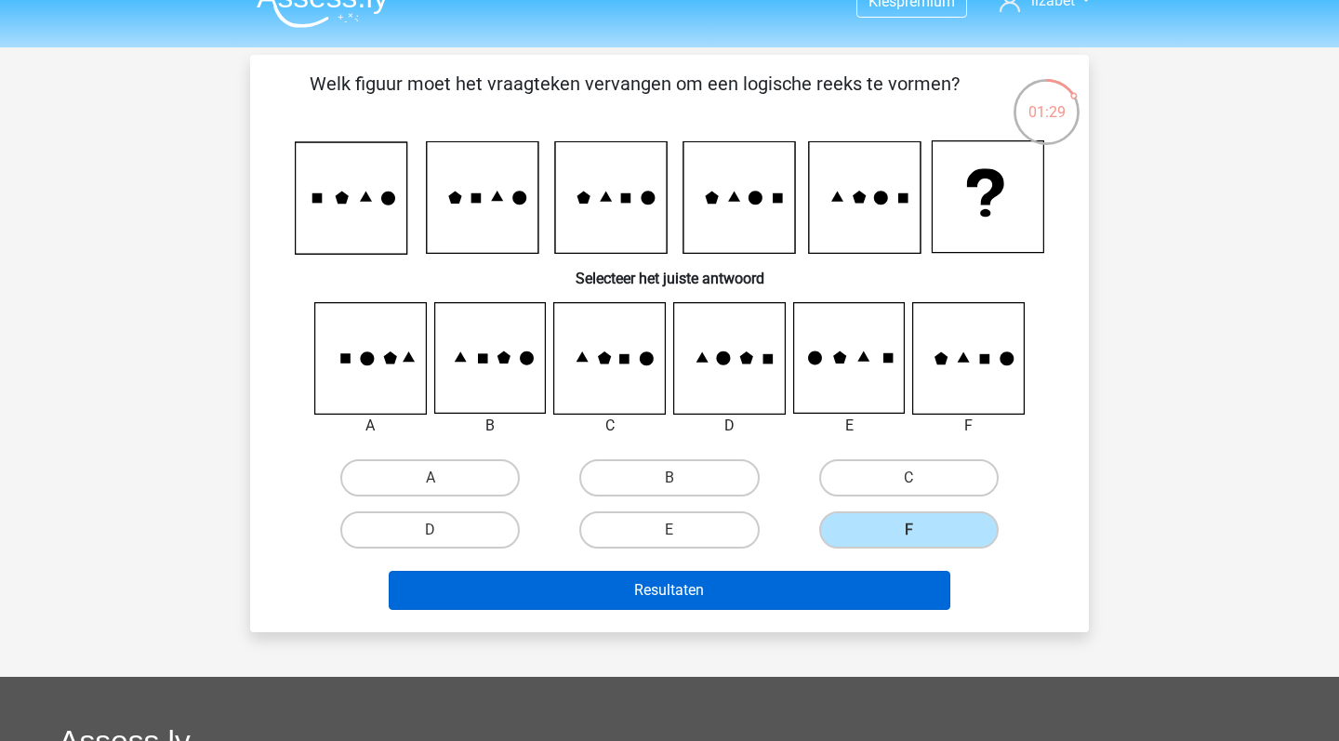
click at [865, 576] on button "Resultaten" at bounding box center [670, 590] width 563 height 39
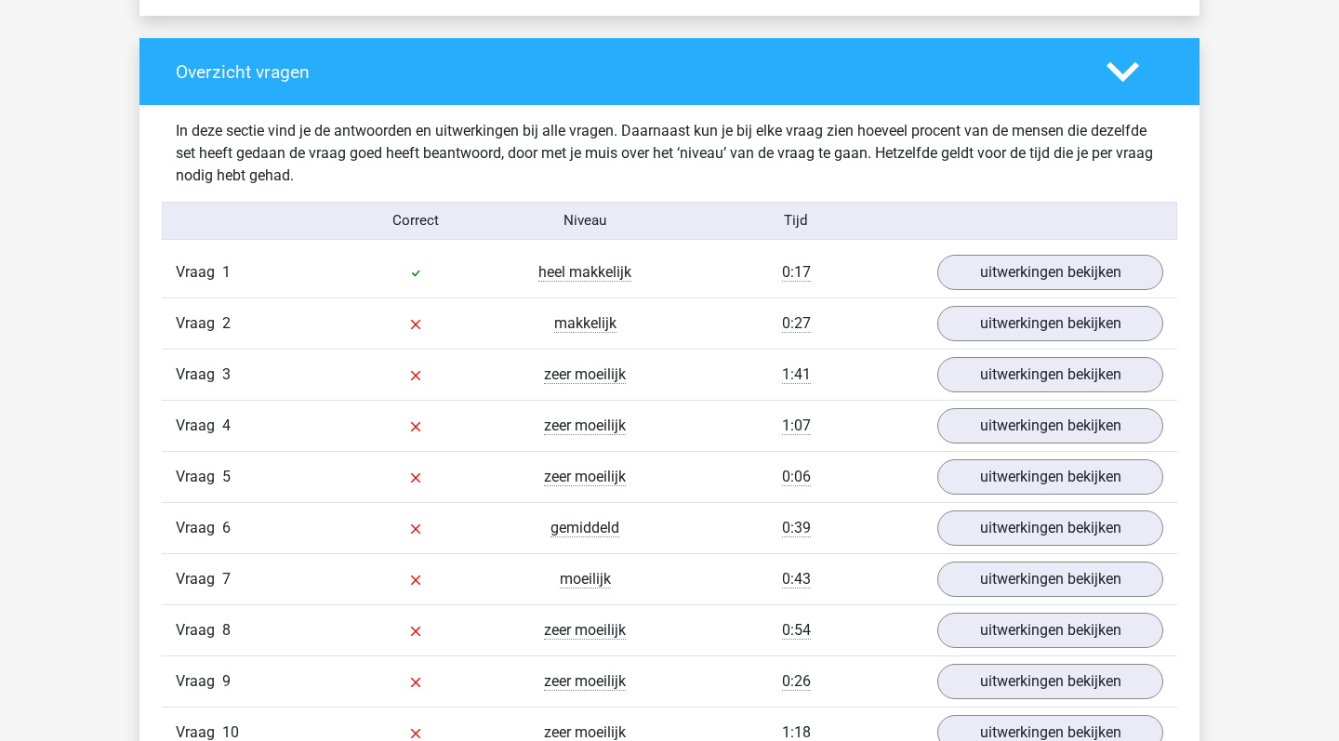
scroll to position [1442, 0]
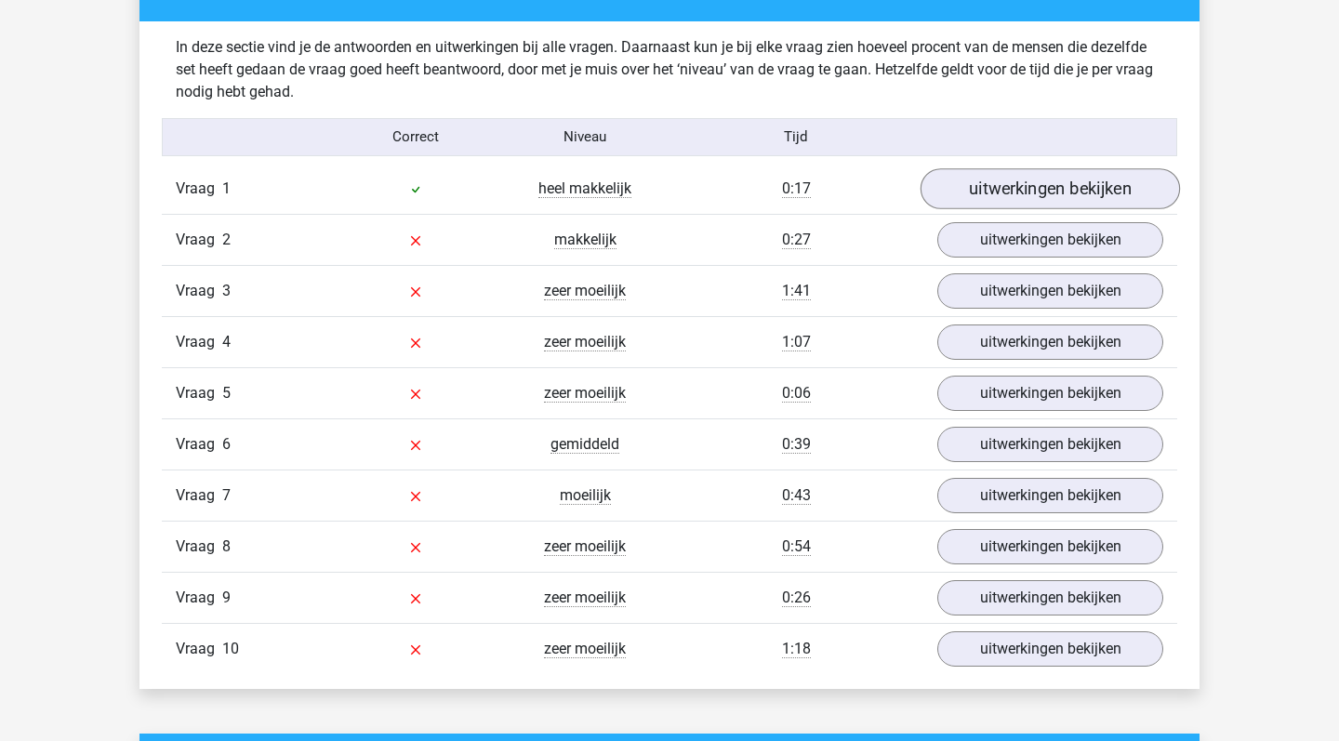
click at [999, 198] on link "uitwerkingen bekijken" at bounding box center [1051, 188] width 260 height 41
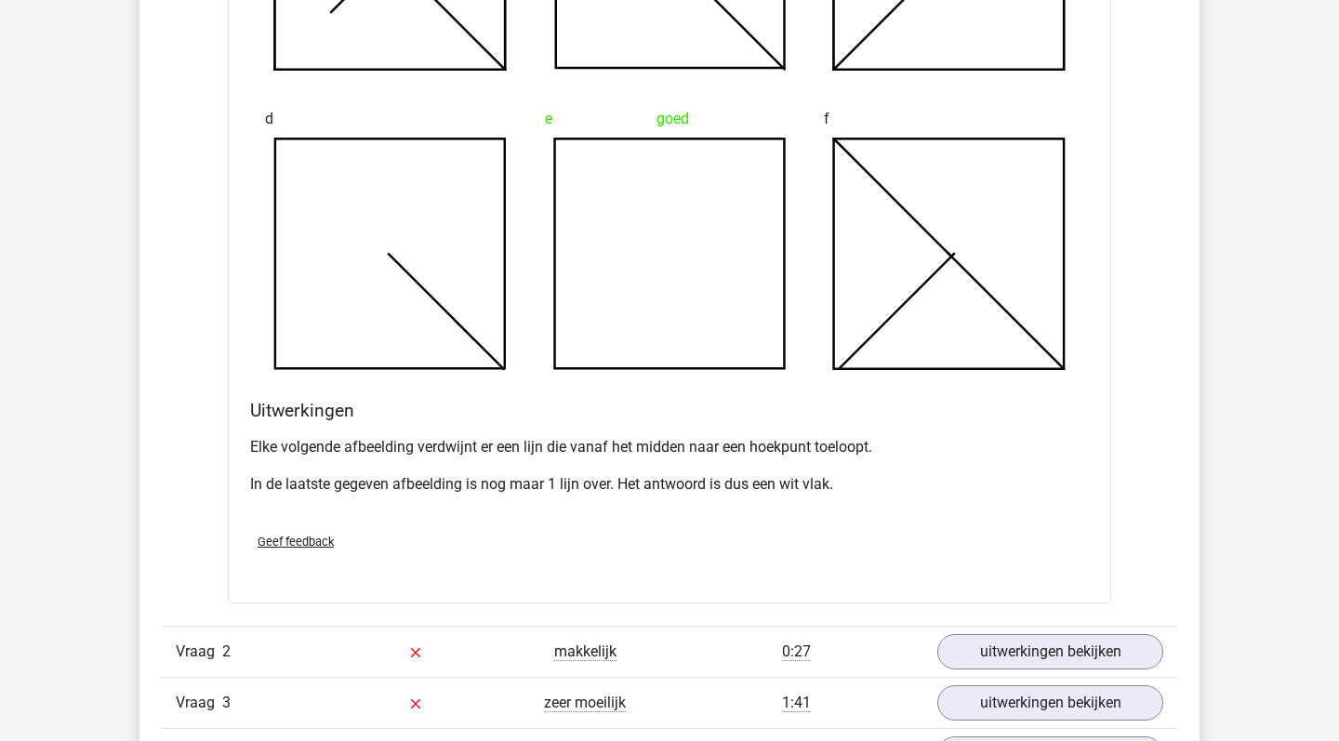
scroll to position [2514, 0]
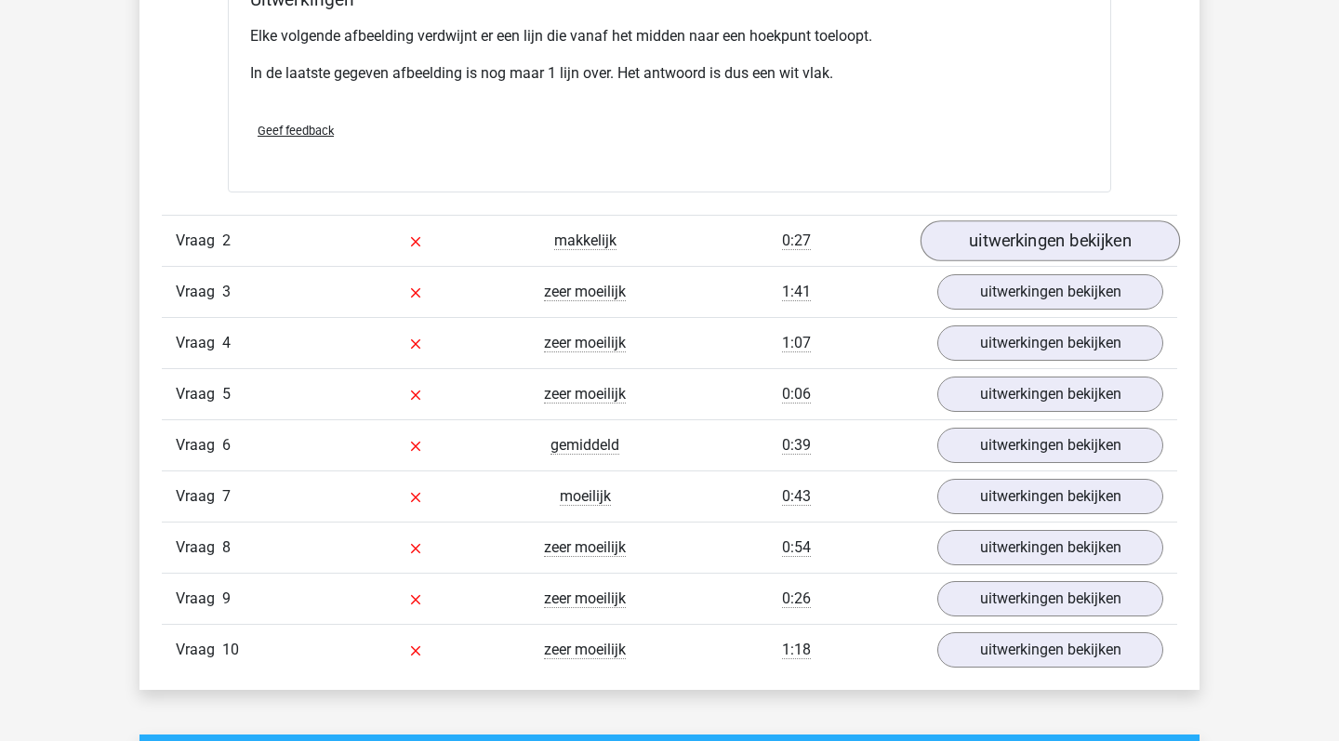
click at [977, 243] on link "uitwerkingen bekijken" at bounding box center [1051, 240] width 260 height 41
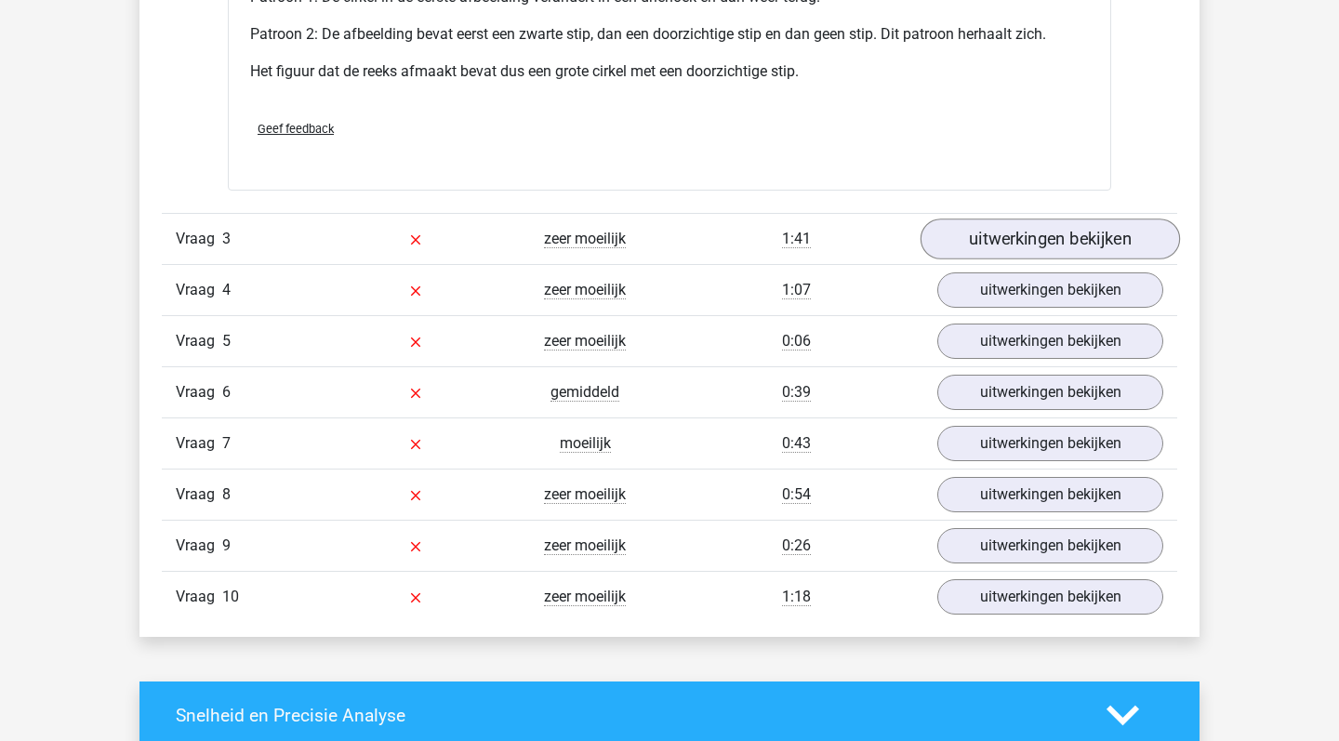
scroll to position [3715, 0]
click at [1037, 229] on link "uitwerkingen bekijken" at bounding box center [1051, 239] width 260 height 41
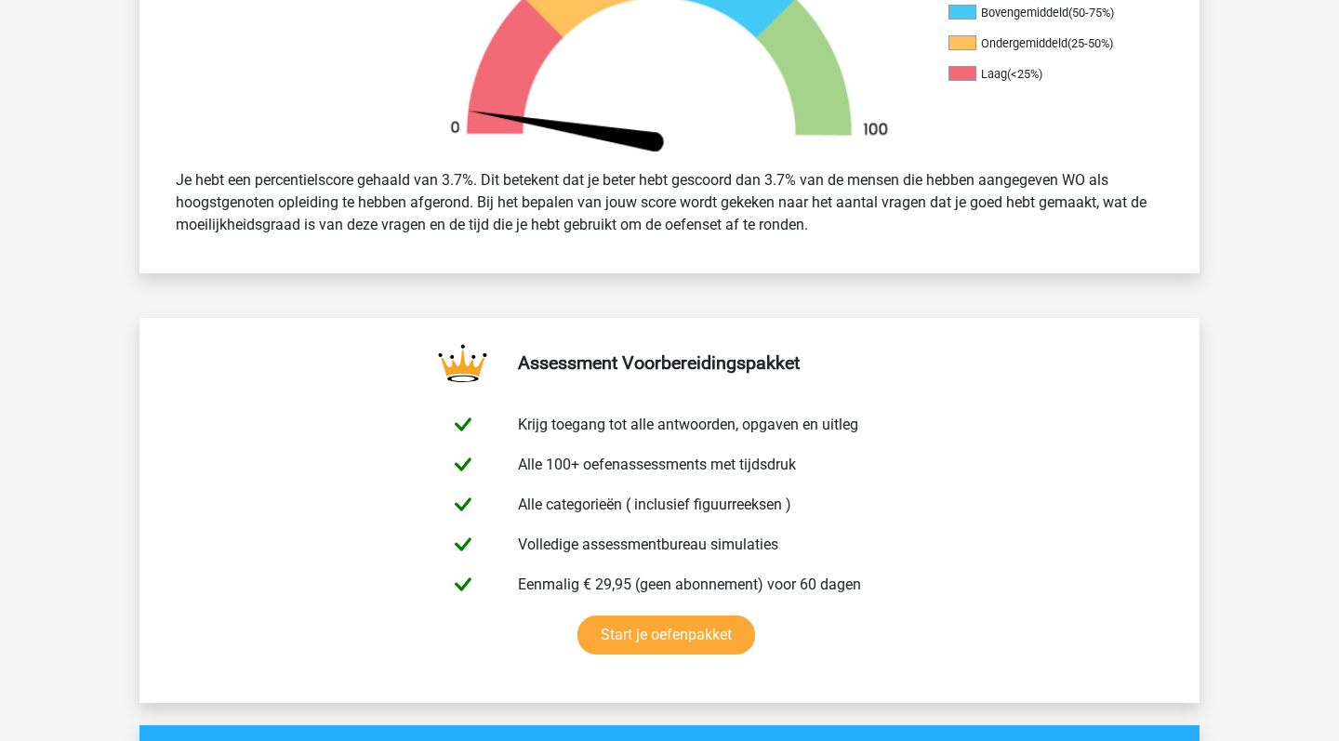
scroll to position [127, 0]
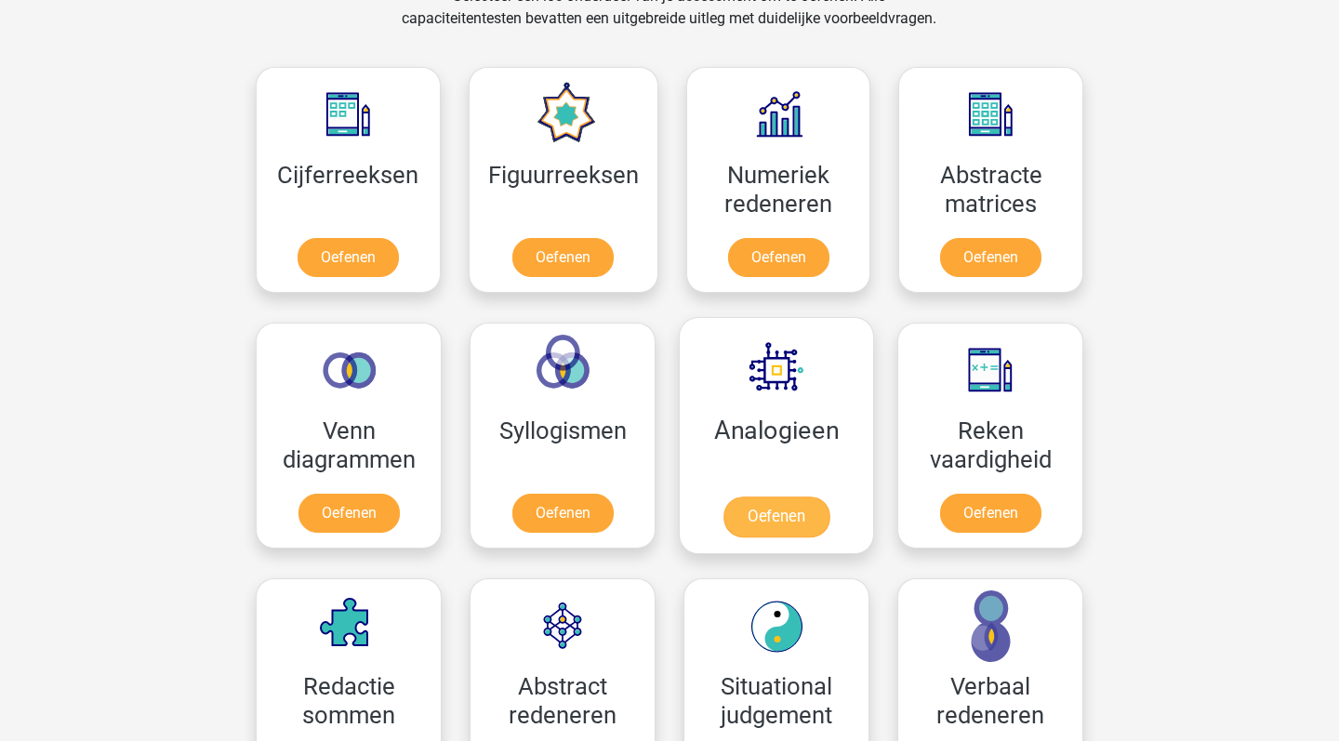
scroll to position [1015, 0]
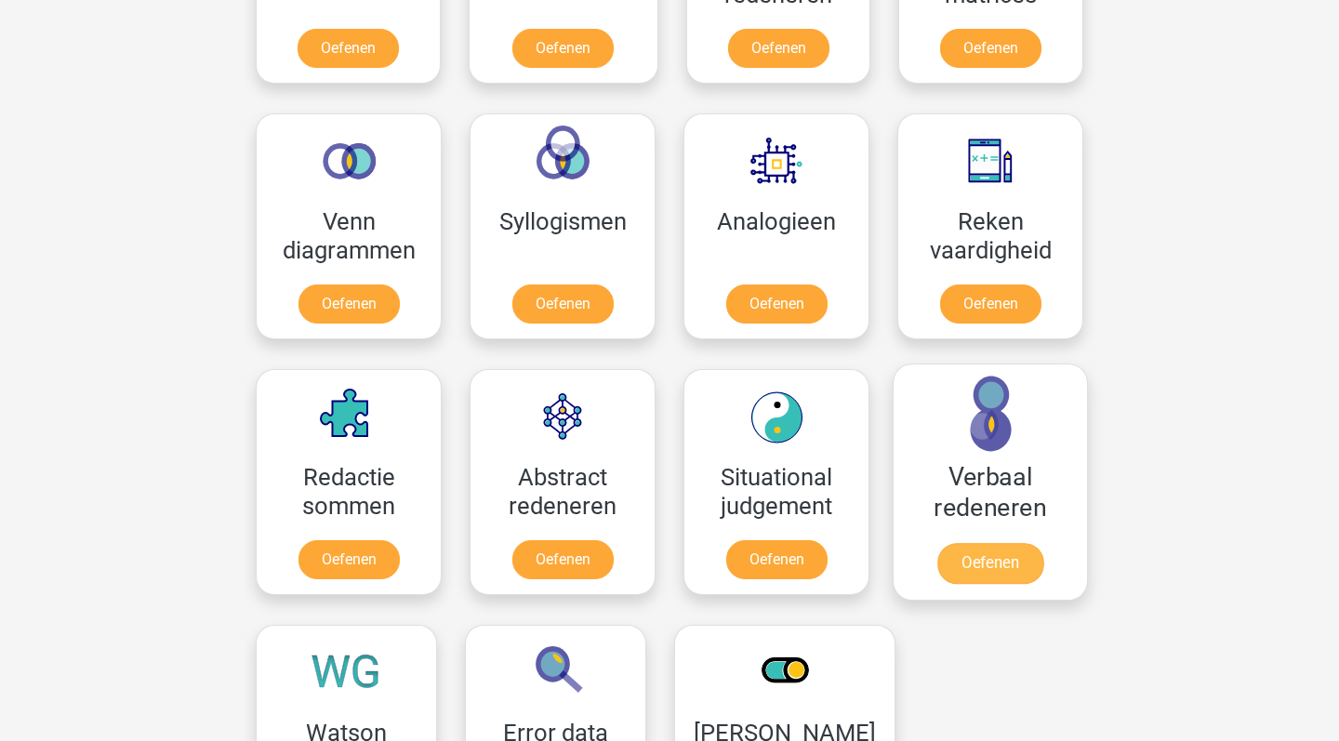
click at [975, 580] on link "Oefenen" at bounding box center [991, 563] width 106 height 41
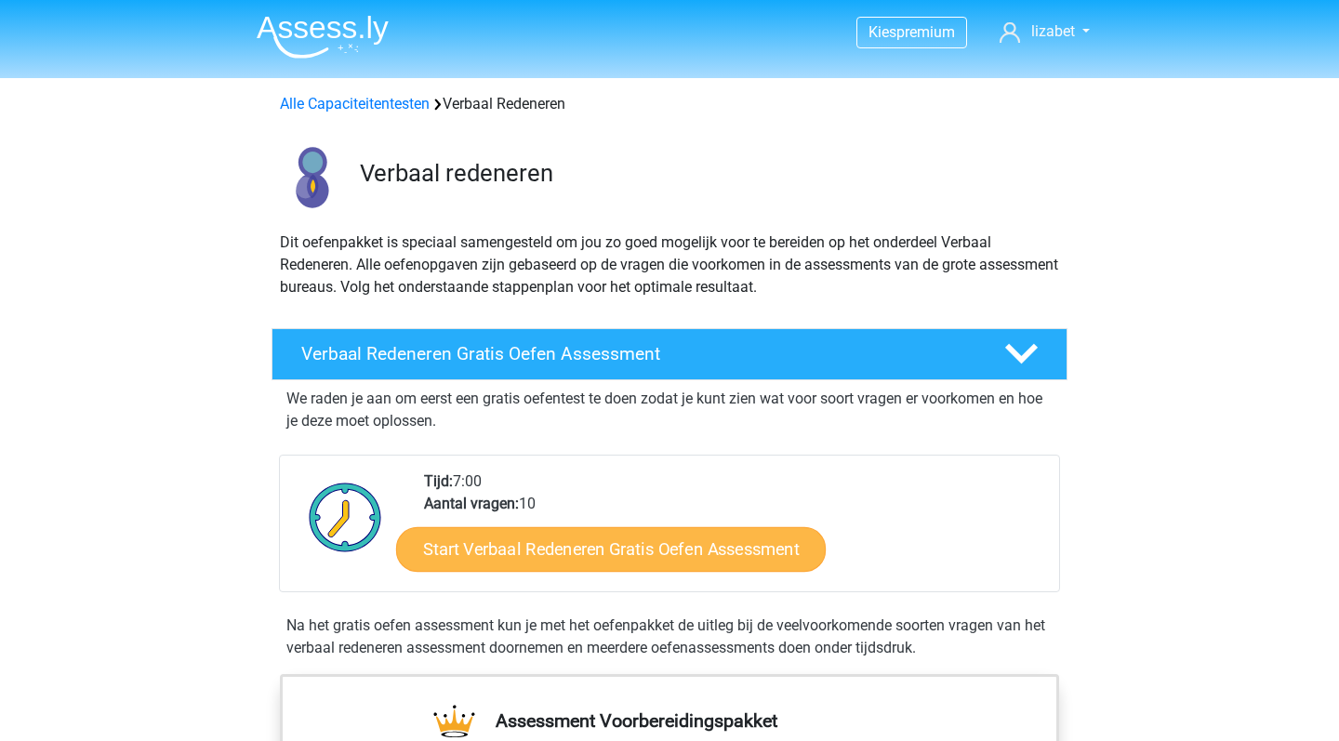
click at [717, 561] on link "Start Verbaal Redeneren Gratis Oefen Assessment" at bounding box center [611, 549] width 430 height 45
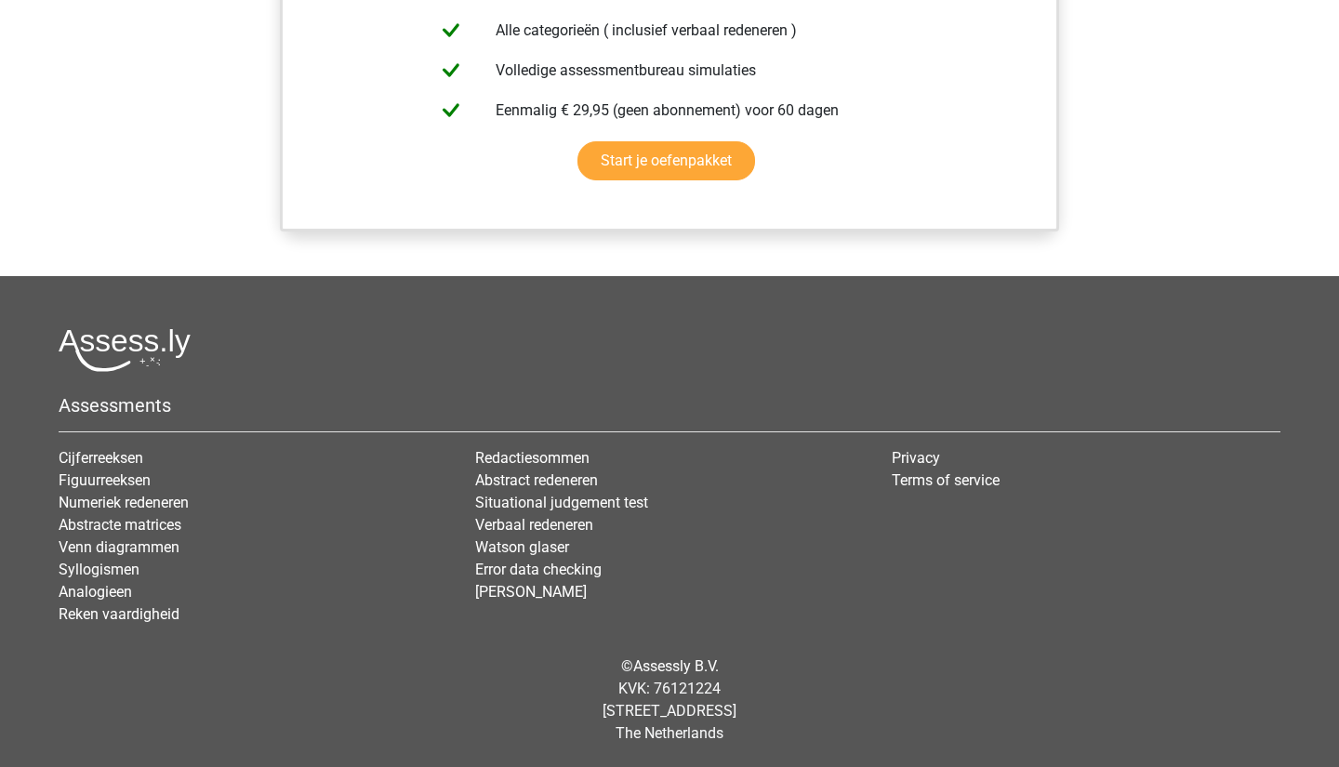
scroll to position [1615, 0]
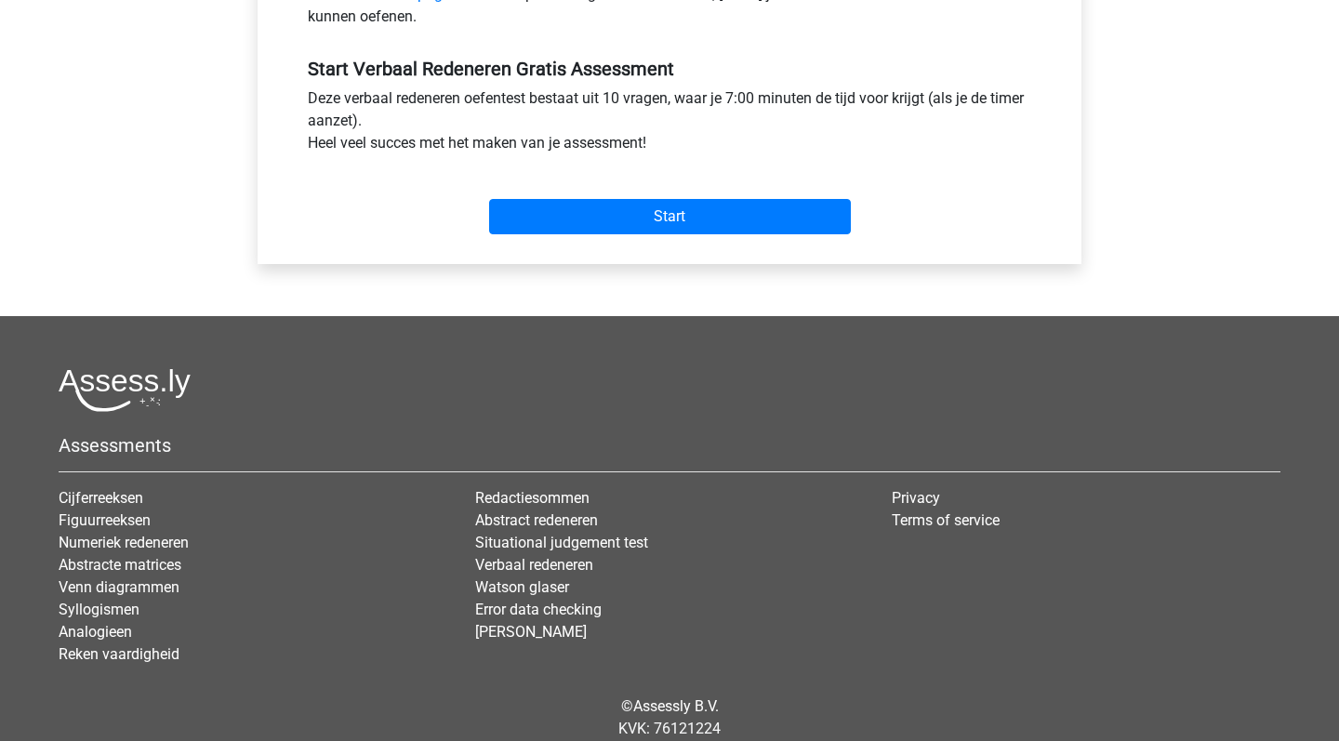
scroll to position [718, 0]
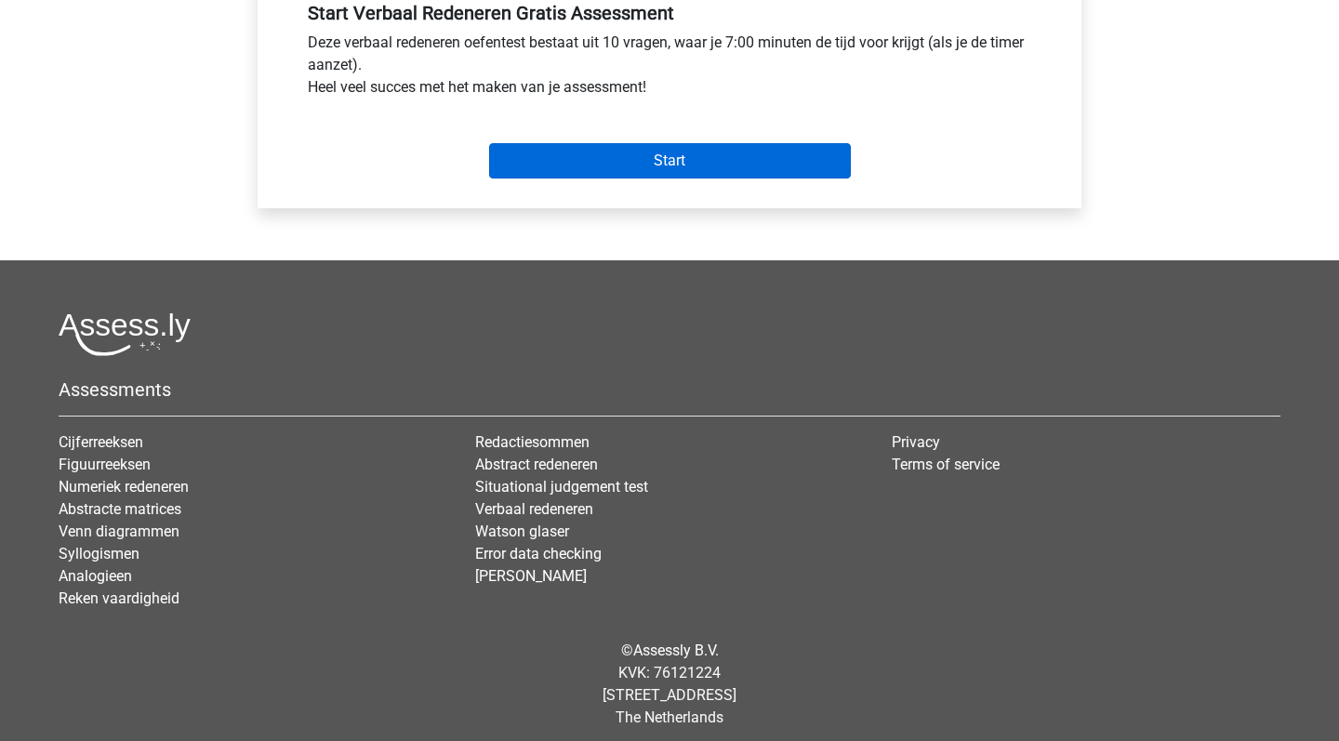
click at [710, 175] on input "Start" at bounding box center [670, 160] width 362 height 35
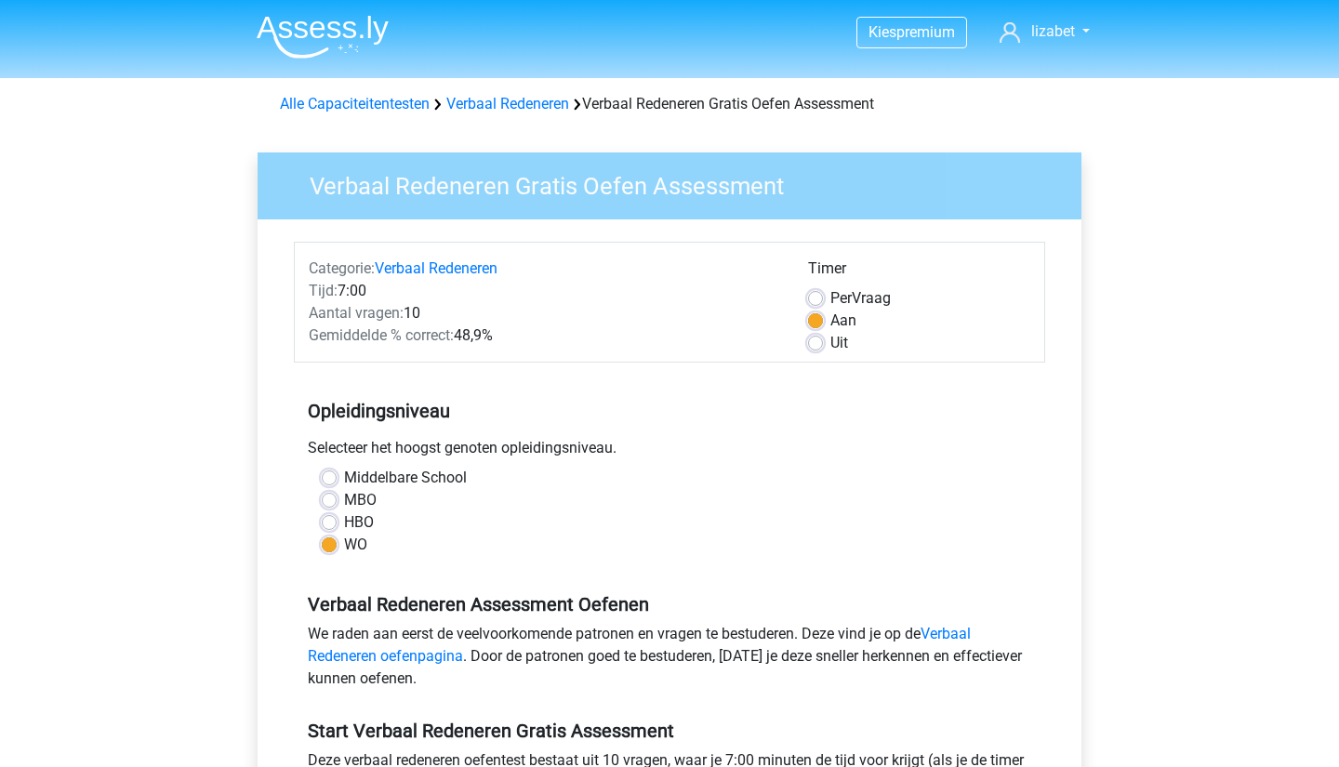
scroll to position [0, 0]
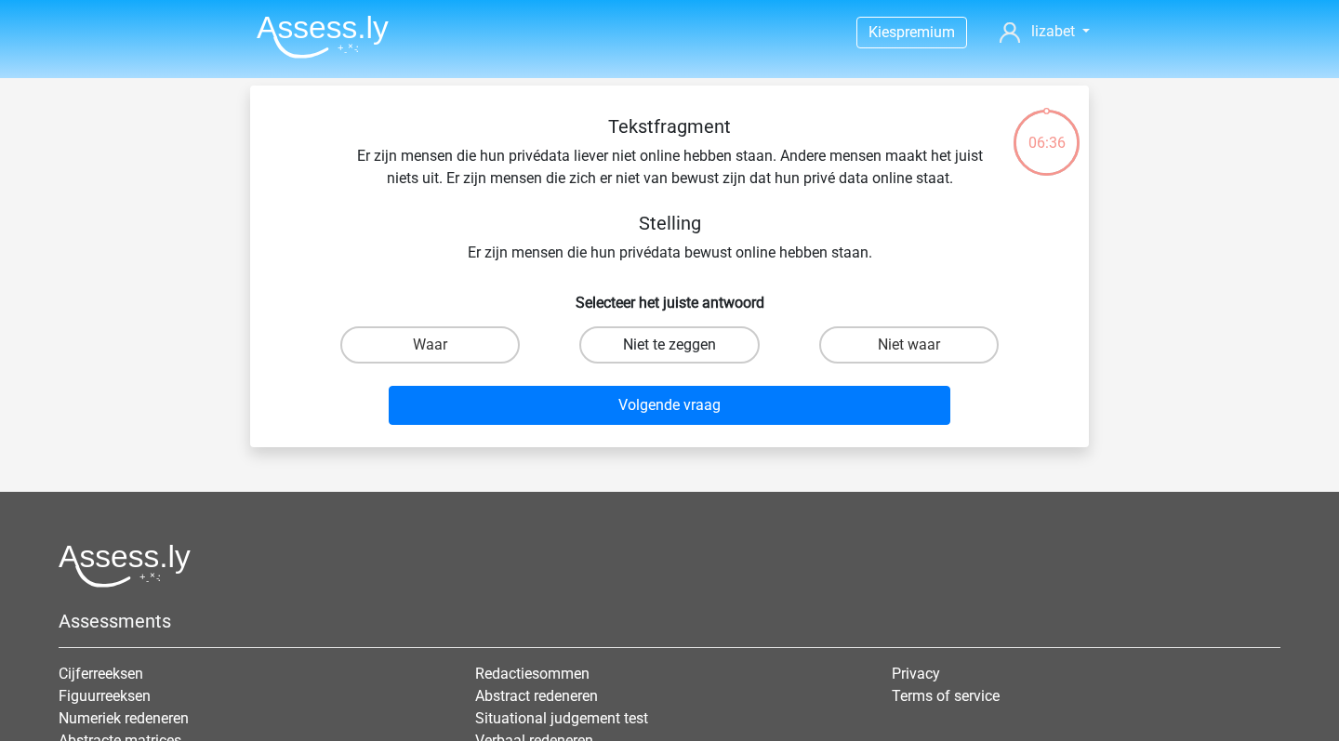
click at [691, 339] on label "Niet te zeggen" at bounding box center [670, 344] width 180 height 37
click at [682, 345] on input "Niet te zeggen" at bounding box center [676, 351] width 12 height 12
radio input "true"
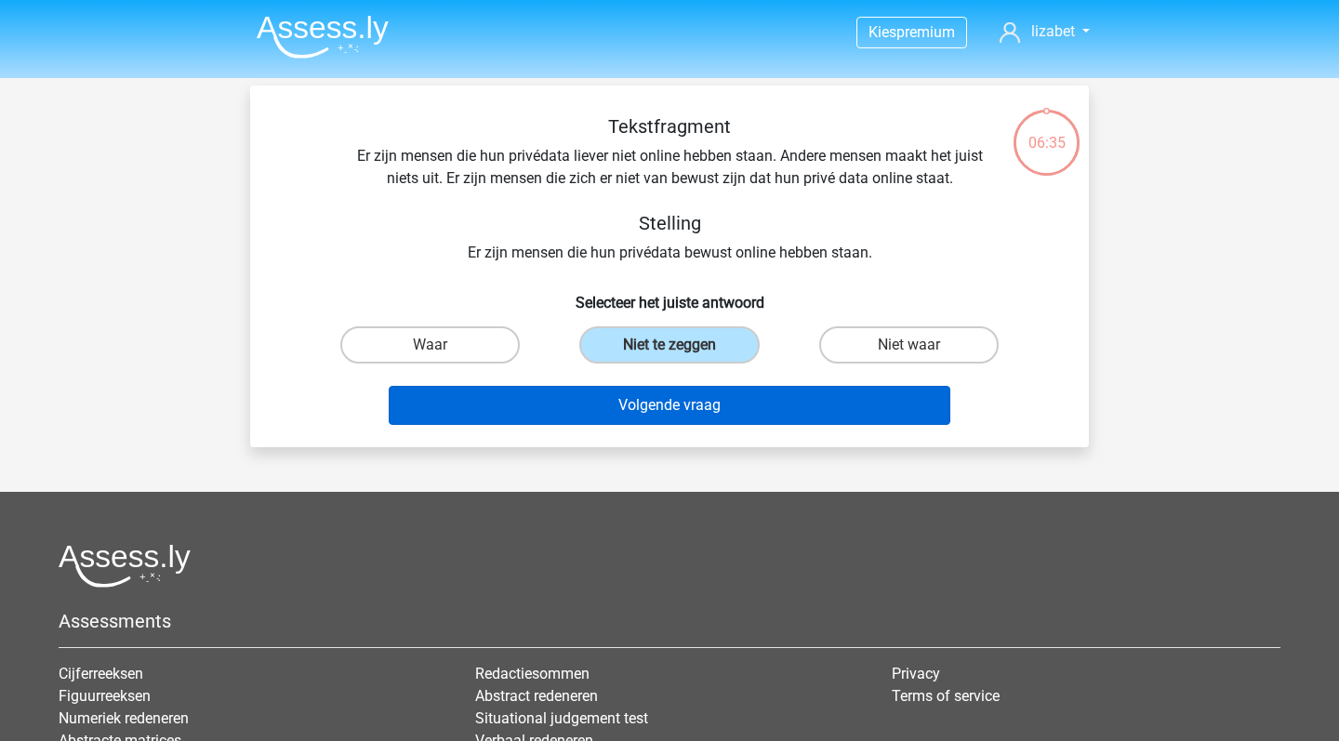
click at [701, 404] on button "Volgende vraag" at bounding box center [670, 405] width 563 height 39
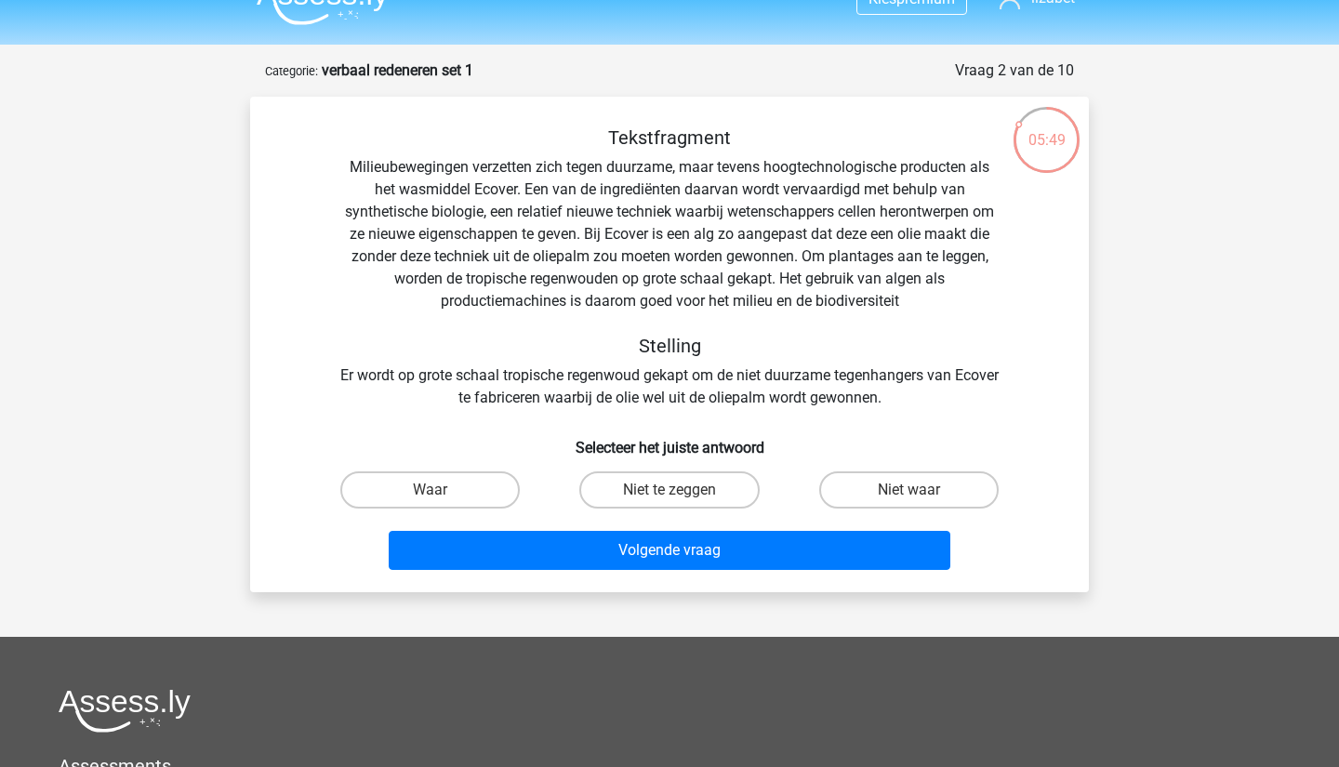
scroll to position [41, 0]
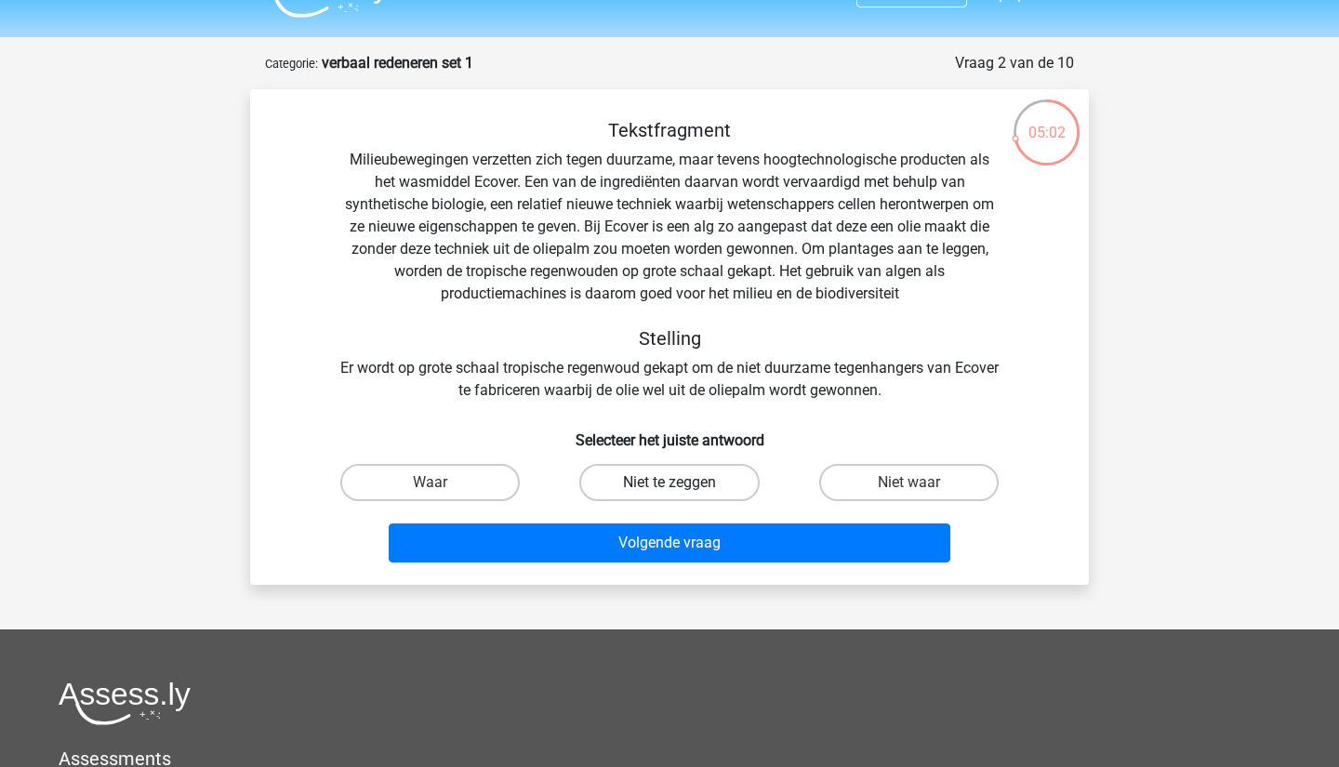
click at [655, 483] on label "Niet te zeggen" at bounding box center [670, 482] width 180 height 37
click at [670, 483] on input "Niet te zeggen" at bounding box center [676, 489] width 12 height 12
radio input "true"
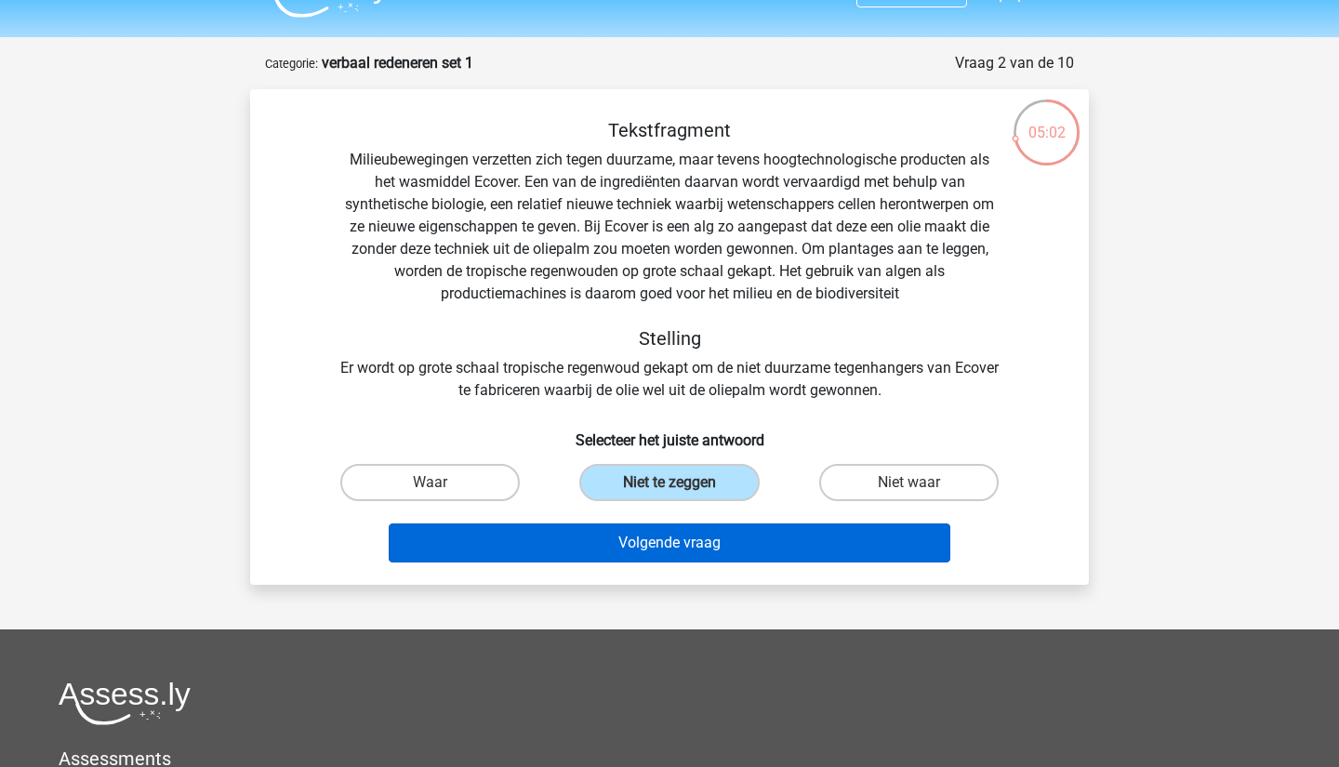
click at [672, 551] on button "Volgende vraag" at bounding box center [670, 543] width 563 height 39
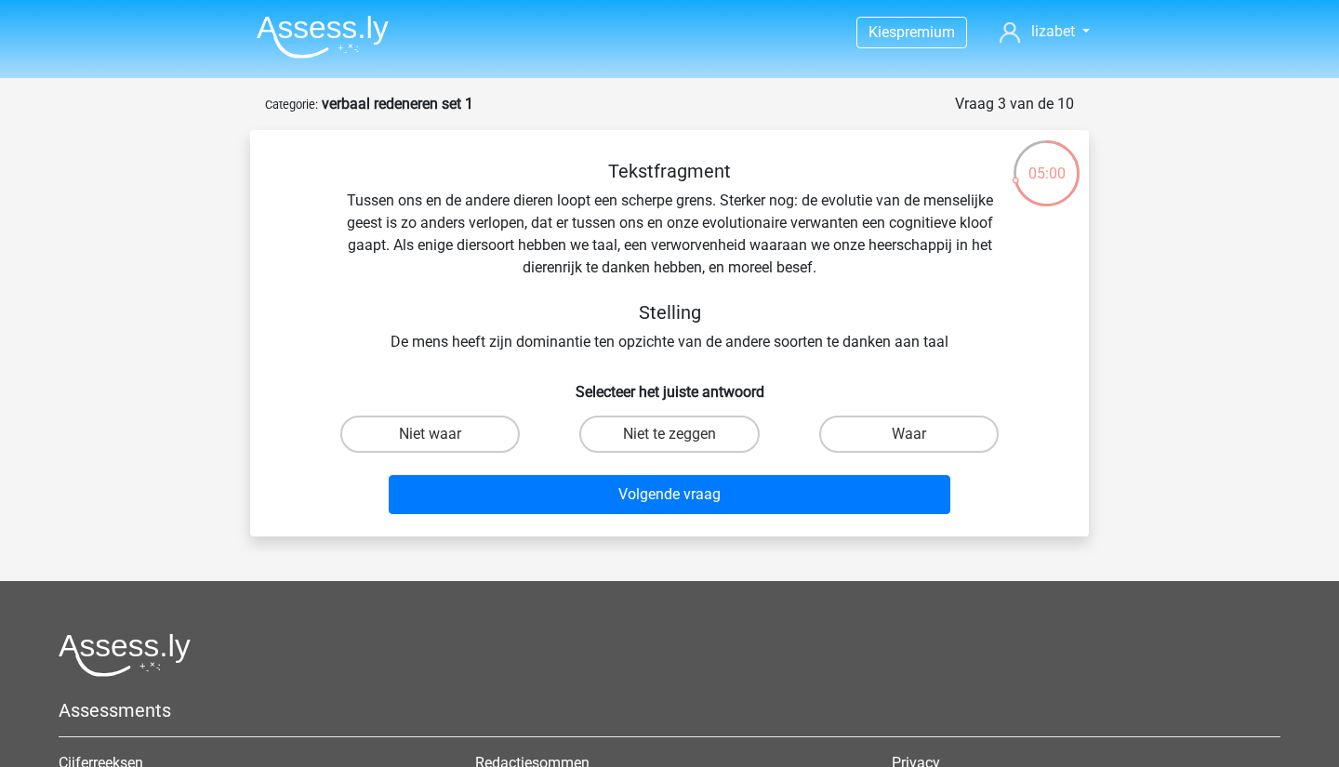
scroll to position [0, 0]
click at [428, 444] on label "Niet waar" at bounding box center [430, 434] width 180 height 37
click at [431, 444] on input "Niet waar" at bounding box center [437, 440] width 12 height 12
radio input "true"
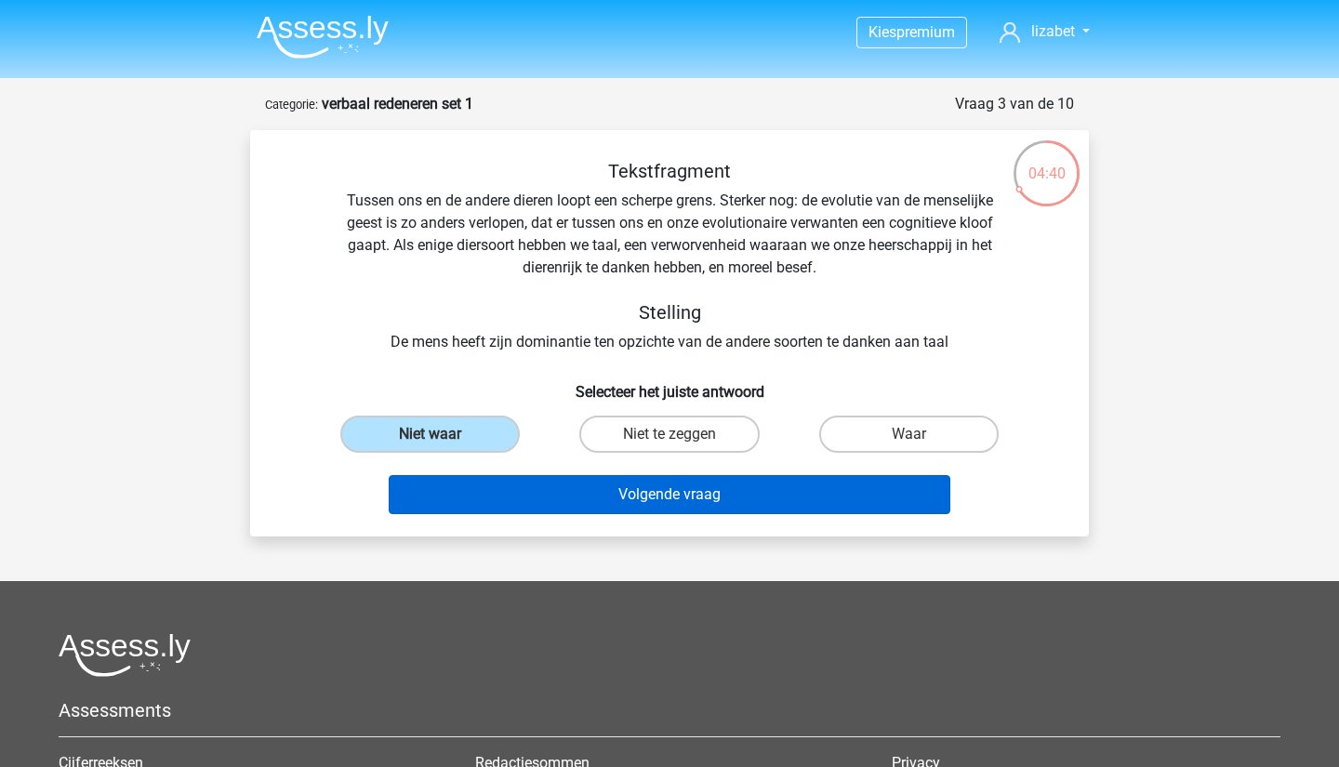
click at [482, 479] on button "Volgende vraag" at bounding box center [670, 494] width 563 height 39
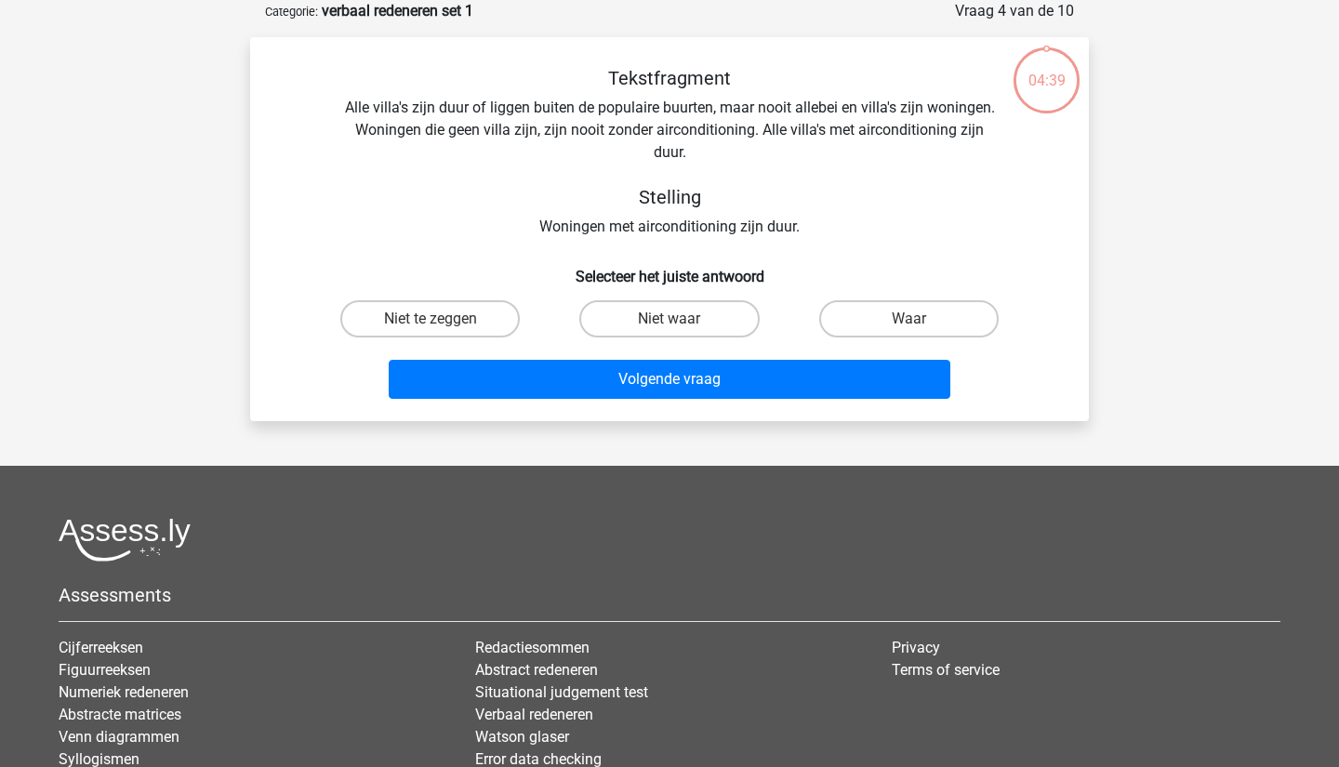
scroll to position [78, 0]
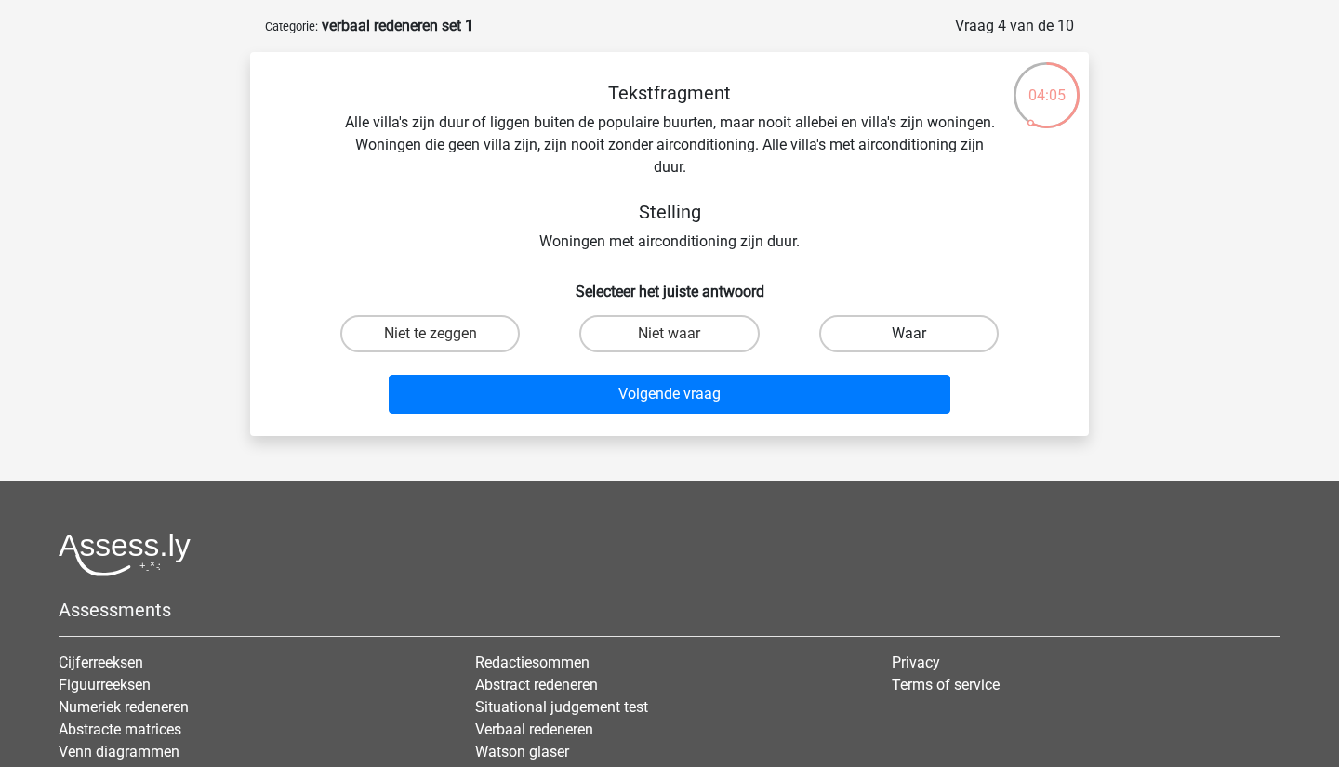
click at [905, 343] on label "Waar" at bounding box center [909, 333] width 180 height 37
click at [909, 343] on input "Waar" at bounding box center [915, 340] width 12 height 12
radio input "true"
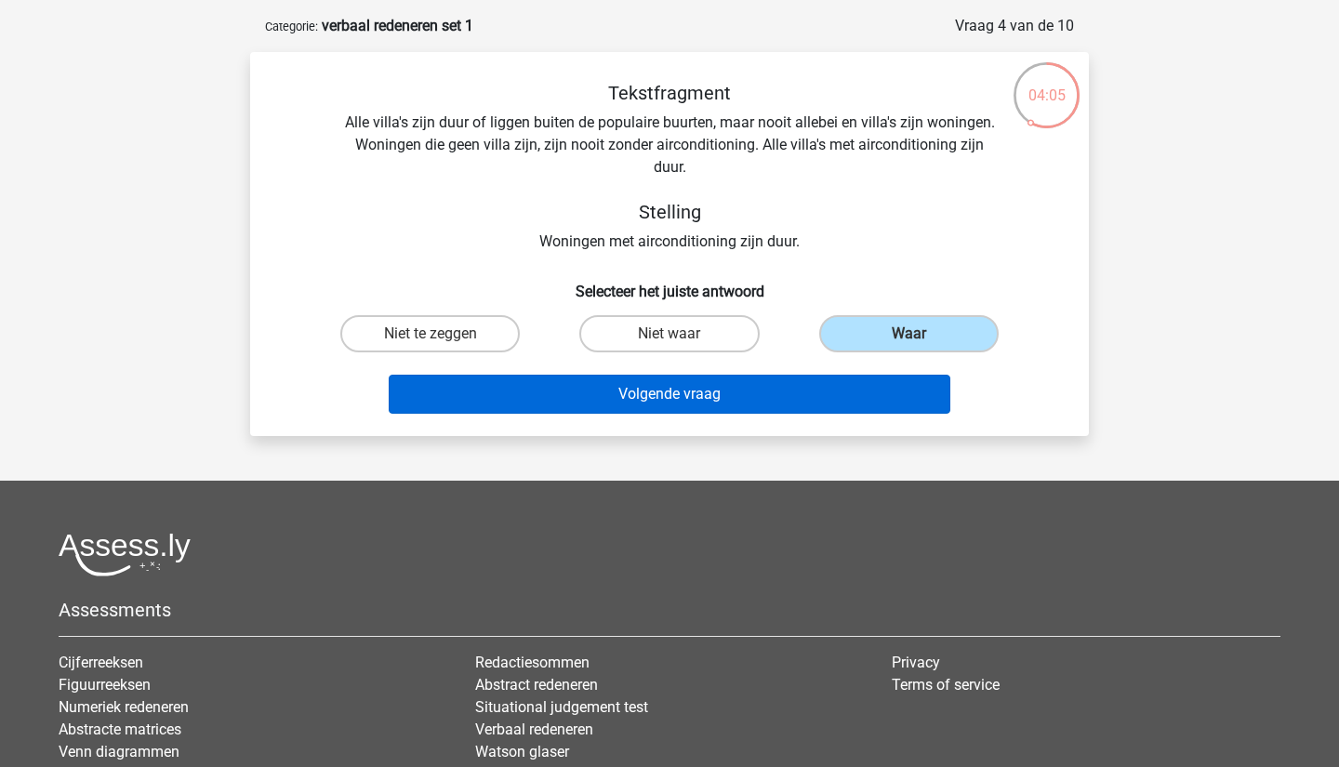
click at [903, 389] on button "Volgende vraag" at bounding box center [670, 394] width 563 height 39
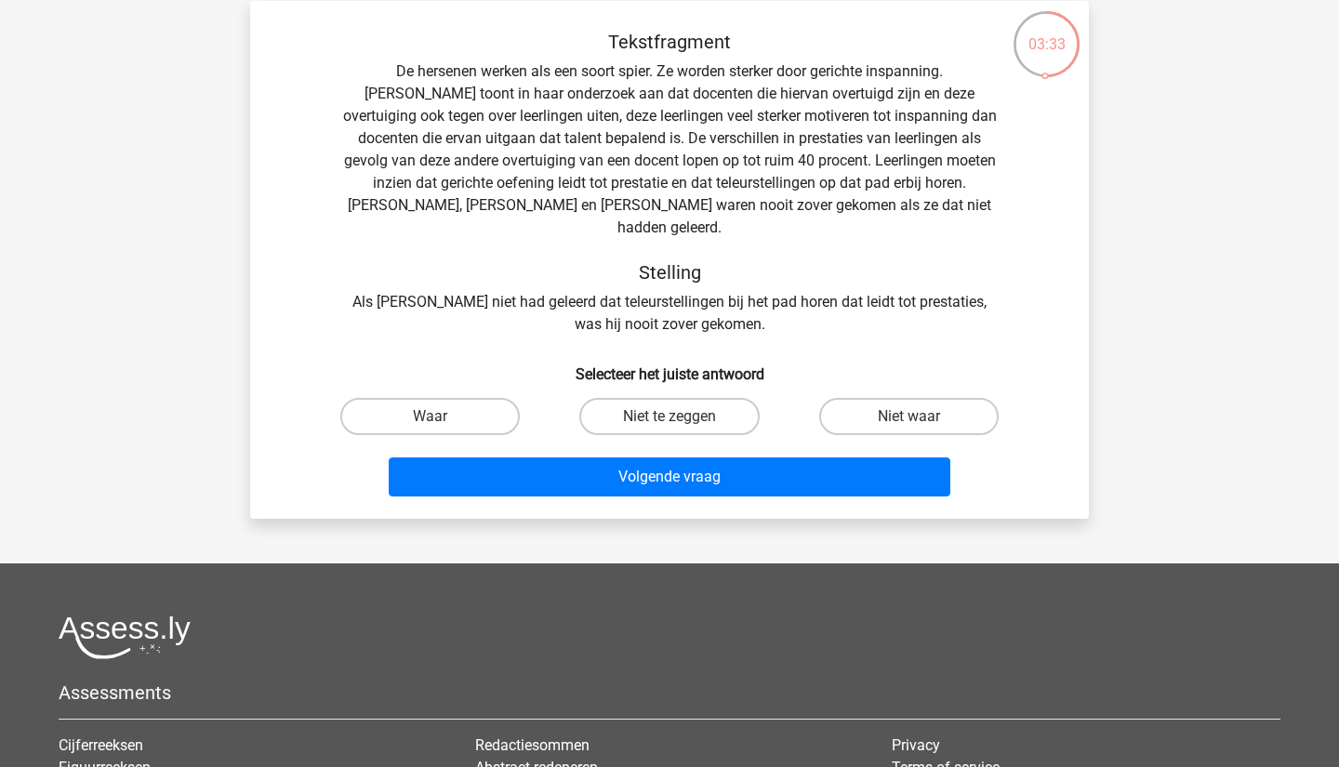
scroll to position [130, 0]
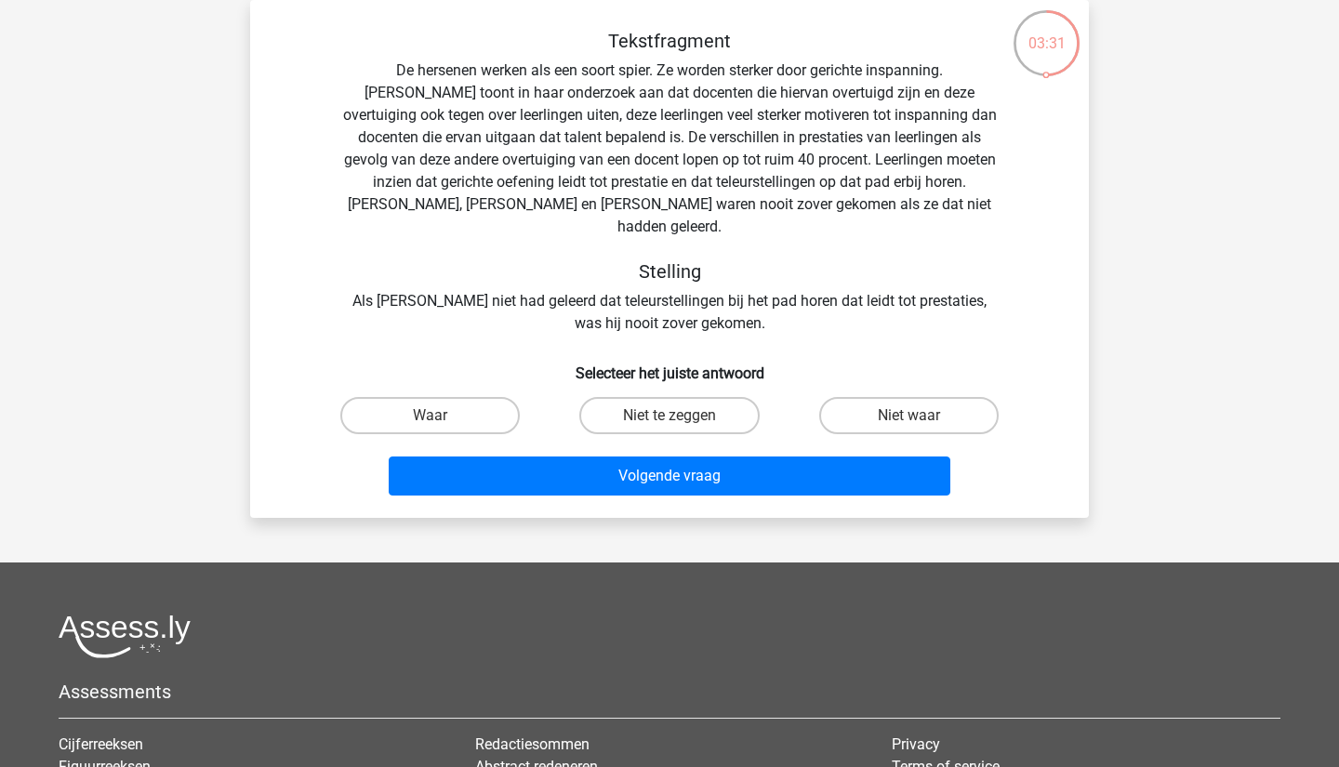
click at [677, 416] on input "Niet te zeggen" at bounding box center [676, 422] width 12 height 12
radio input "true"
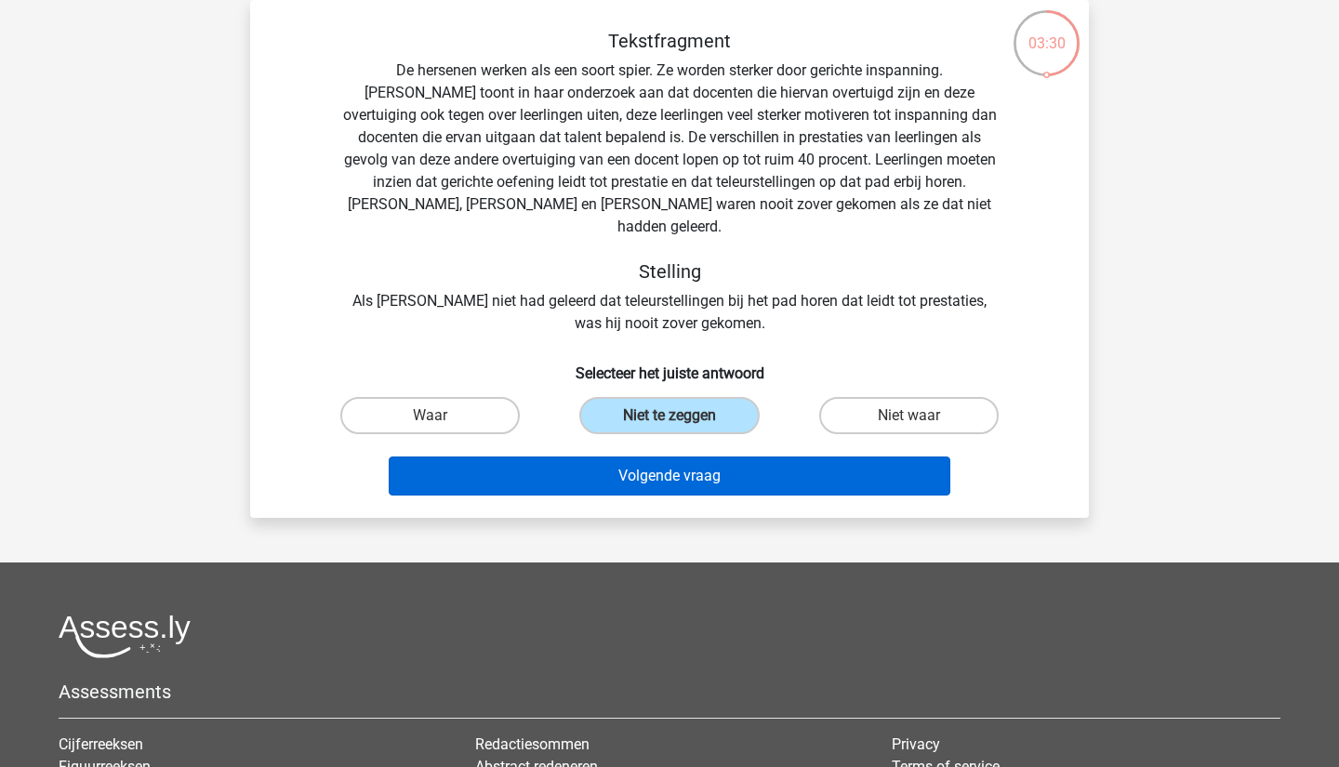
click at [686, 462] on button "Volgende vraag" at bounding box center [670, 476] width 563 height 39
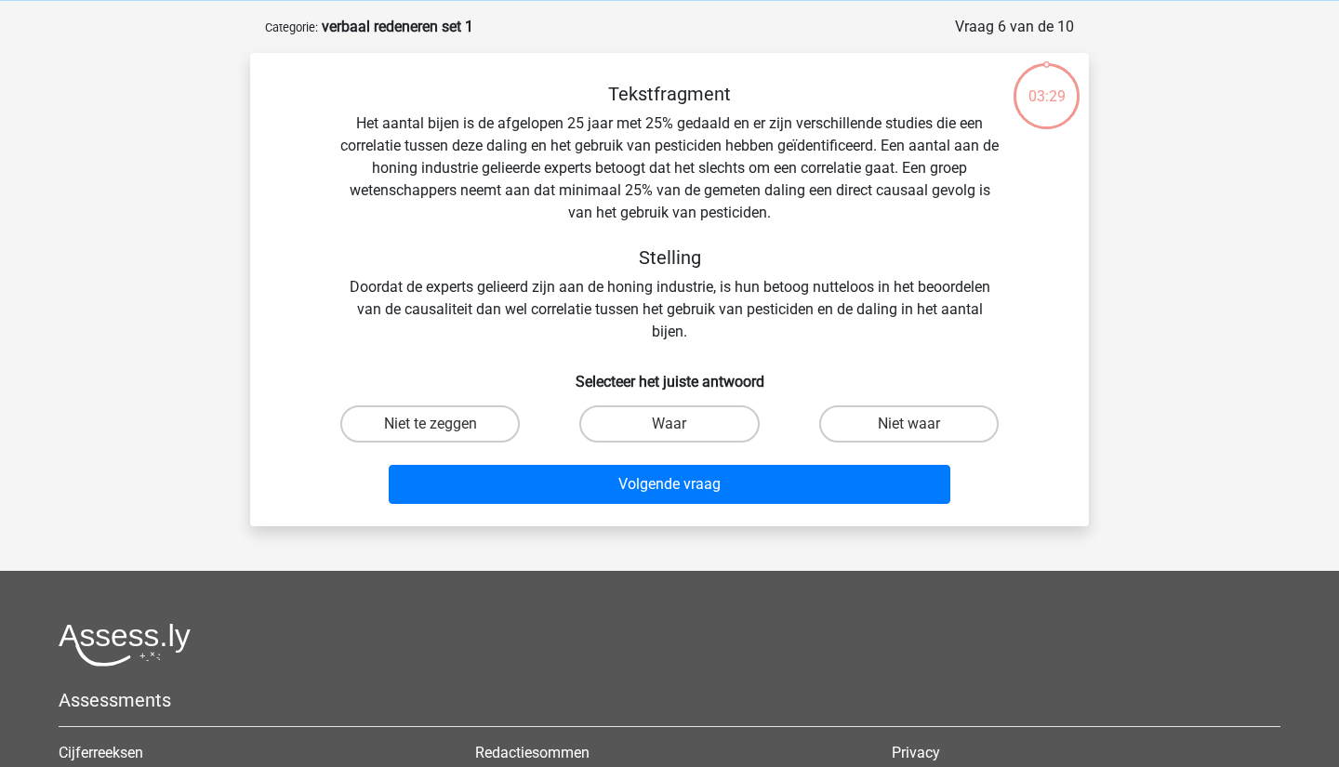
scroll to position [74, 0]
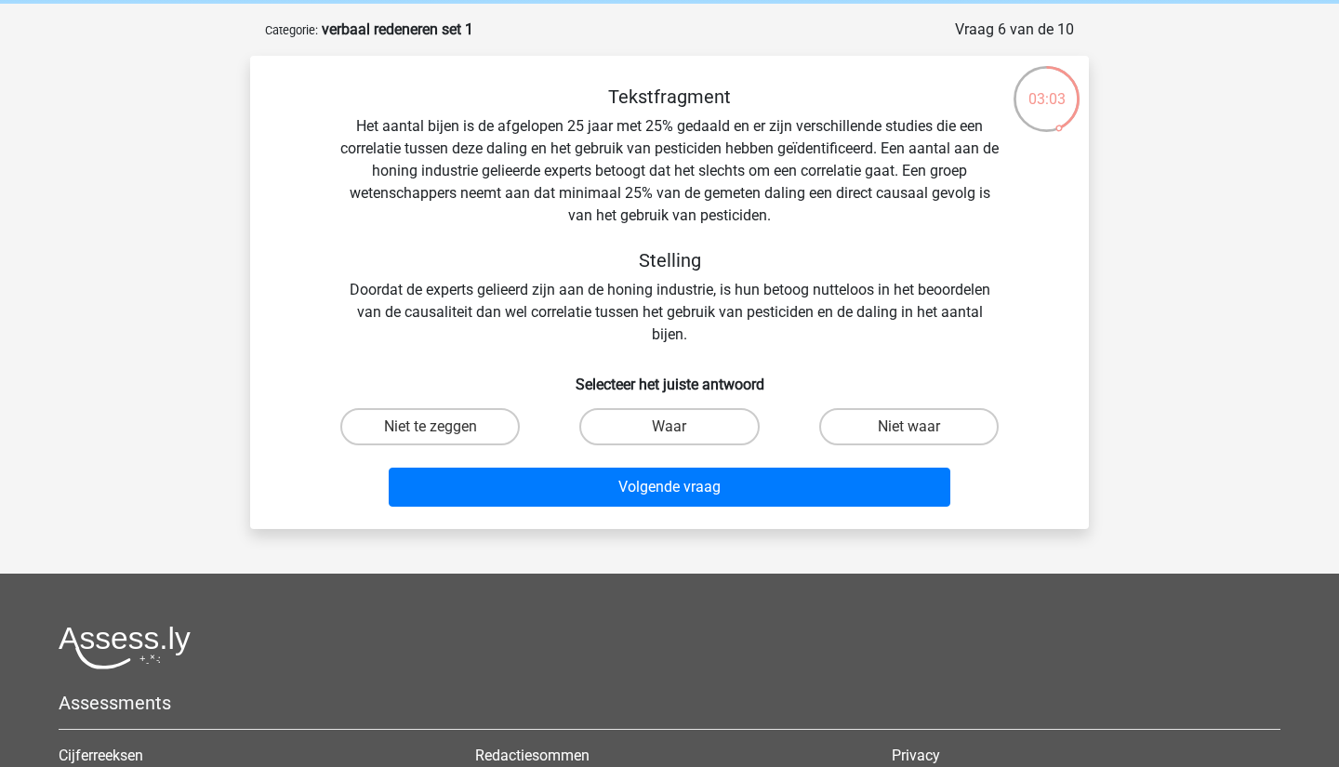
click at [883, 399] on div "Tekstfragment Het aantal bijen is de afgelopen 25 jaar met 25% gedaald en er zi…" at bounding box center [670, 300] width 824 height 429
click at [883, 421] on label "Niet waar" at bounding box center [909, 426] width 180 height 37
click at [909, 427] on input "Niet waar" at bounding box center [915, 433] width 12 height 12
radio input "true"
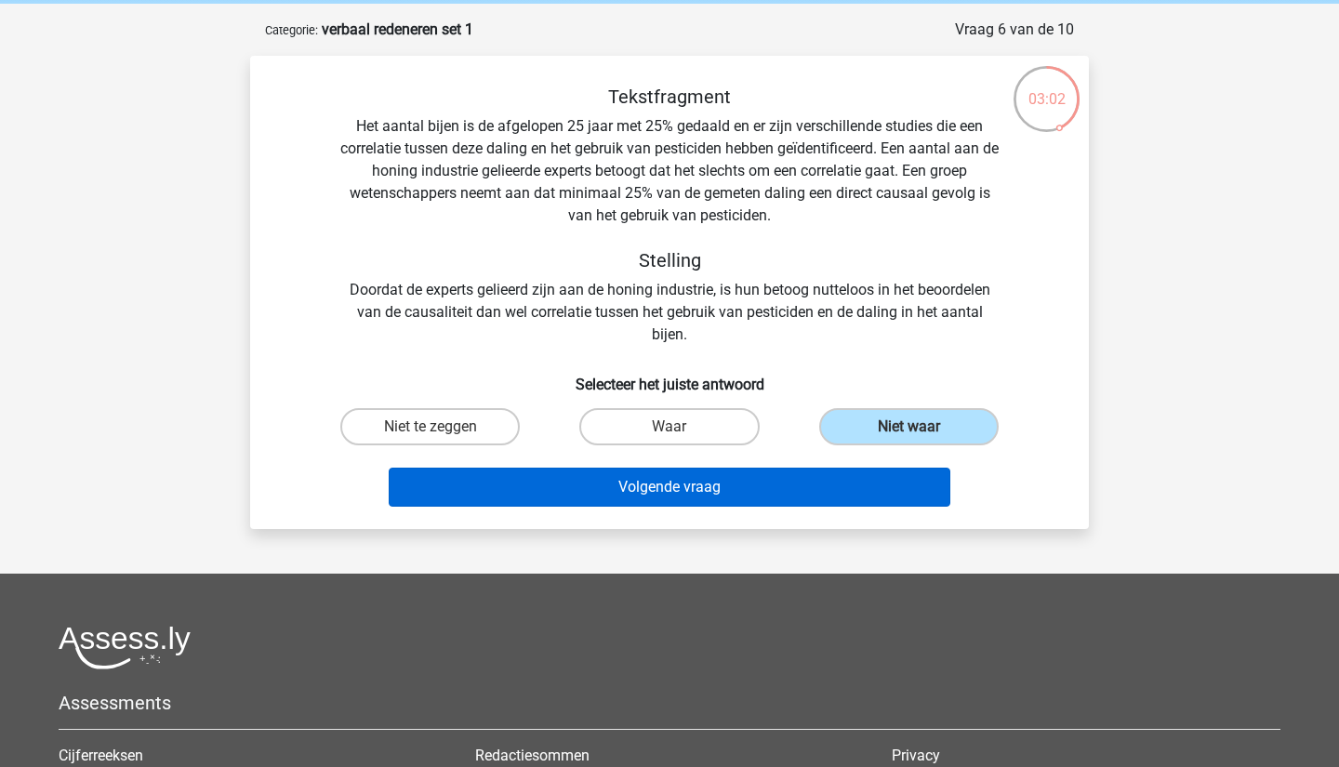
click at [850, 507] on button "Volgende vraag" at bounding box center [670, 487] width 563 height 39
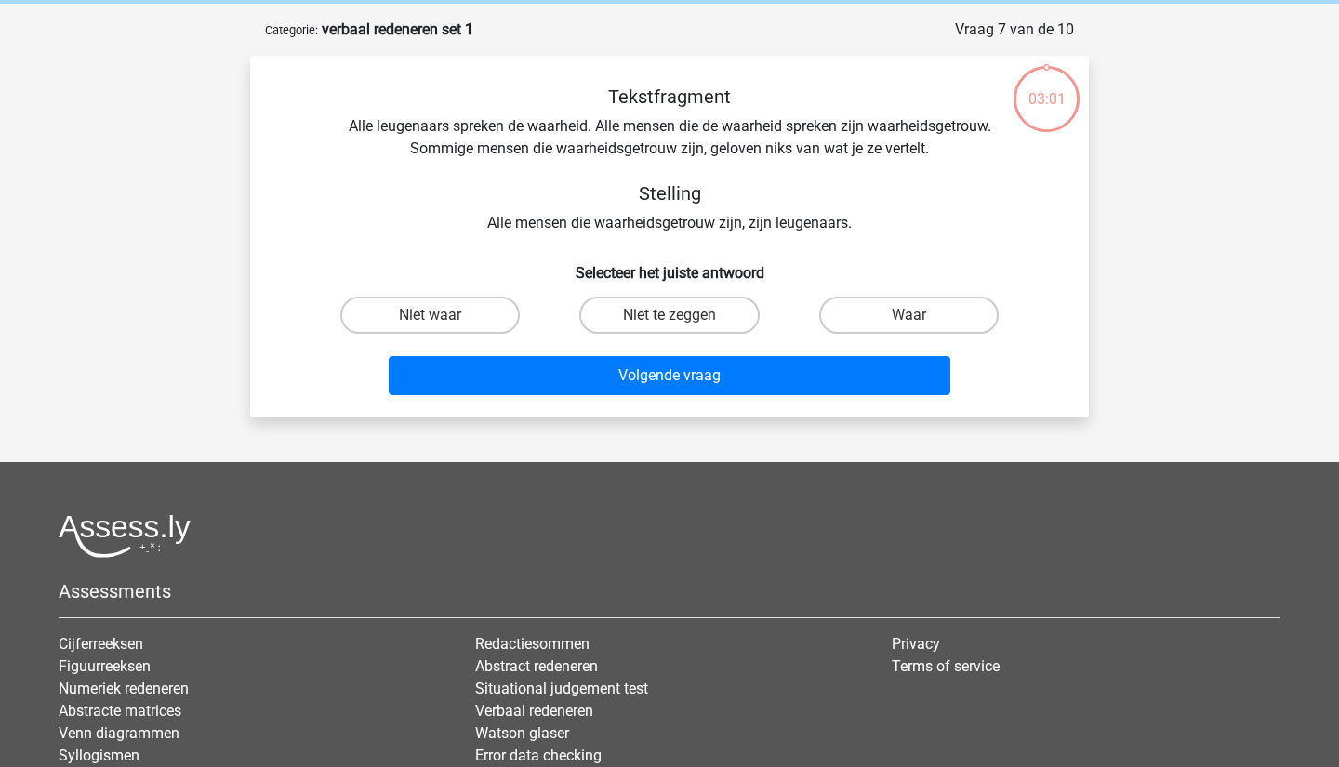
scroll to position [93, 0]
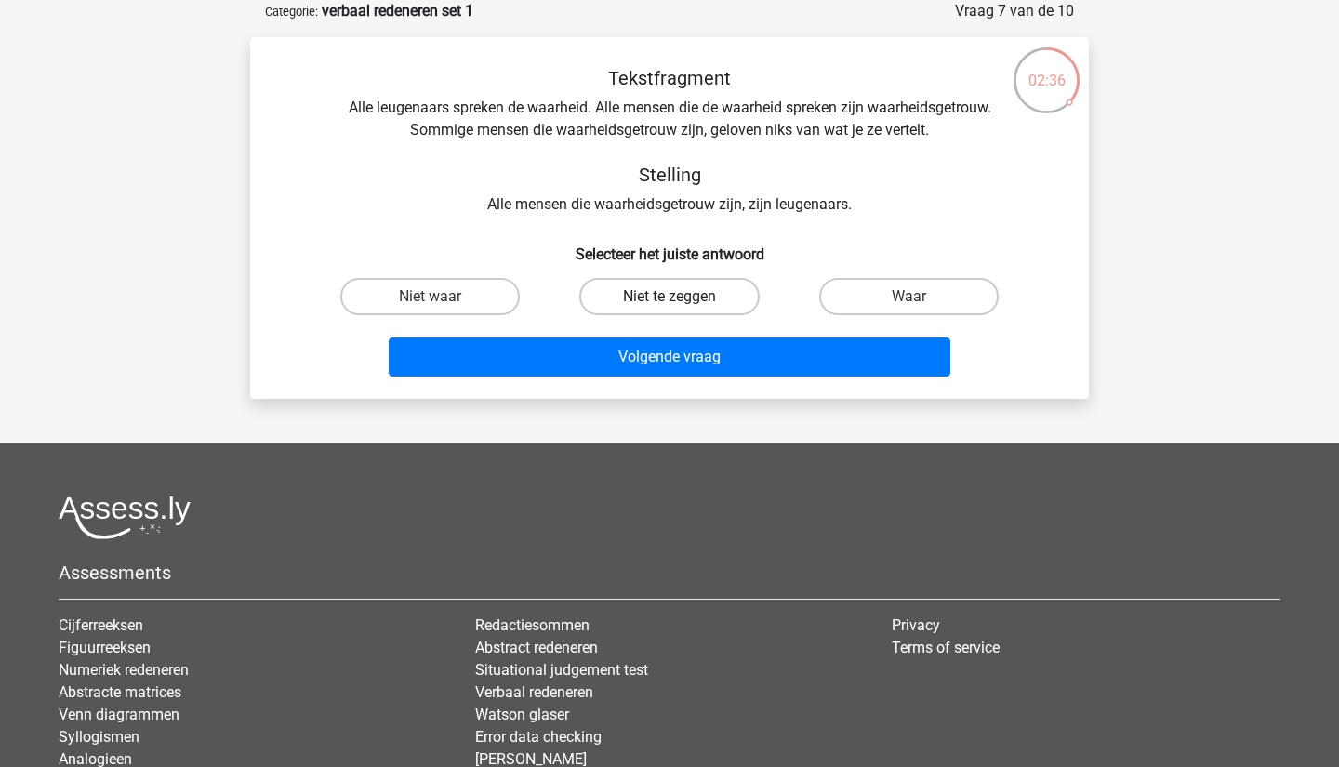
click at [726, 295] on label "Niet te zeggen" at bounding box center [670, 296] width 180 height 37
click at [682, 297] on input "Niet te zeggen" at bounding box center [676, 303] width 12 height 12
radio input "true"
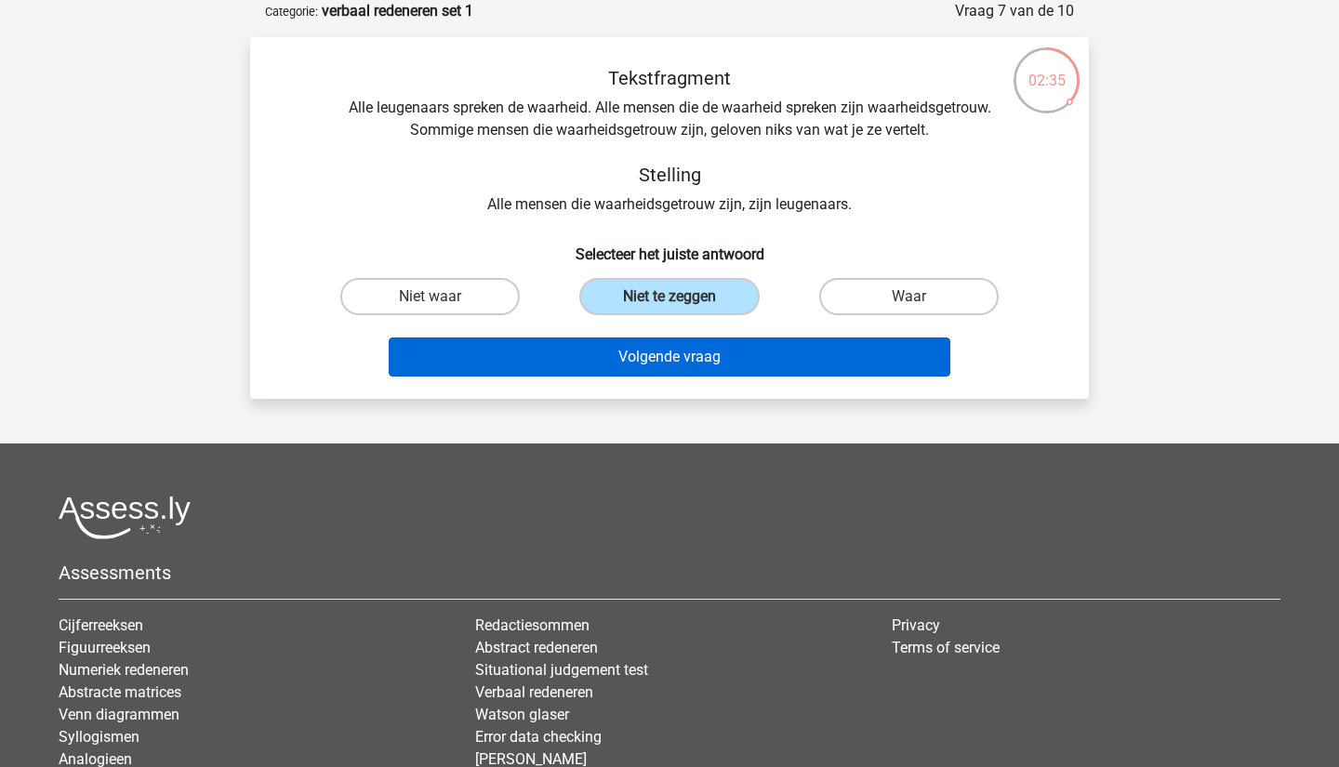
click at [734, 352] on button "Volgende vraag" at bounding box center [670, 357] width 563 height 39
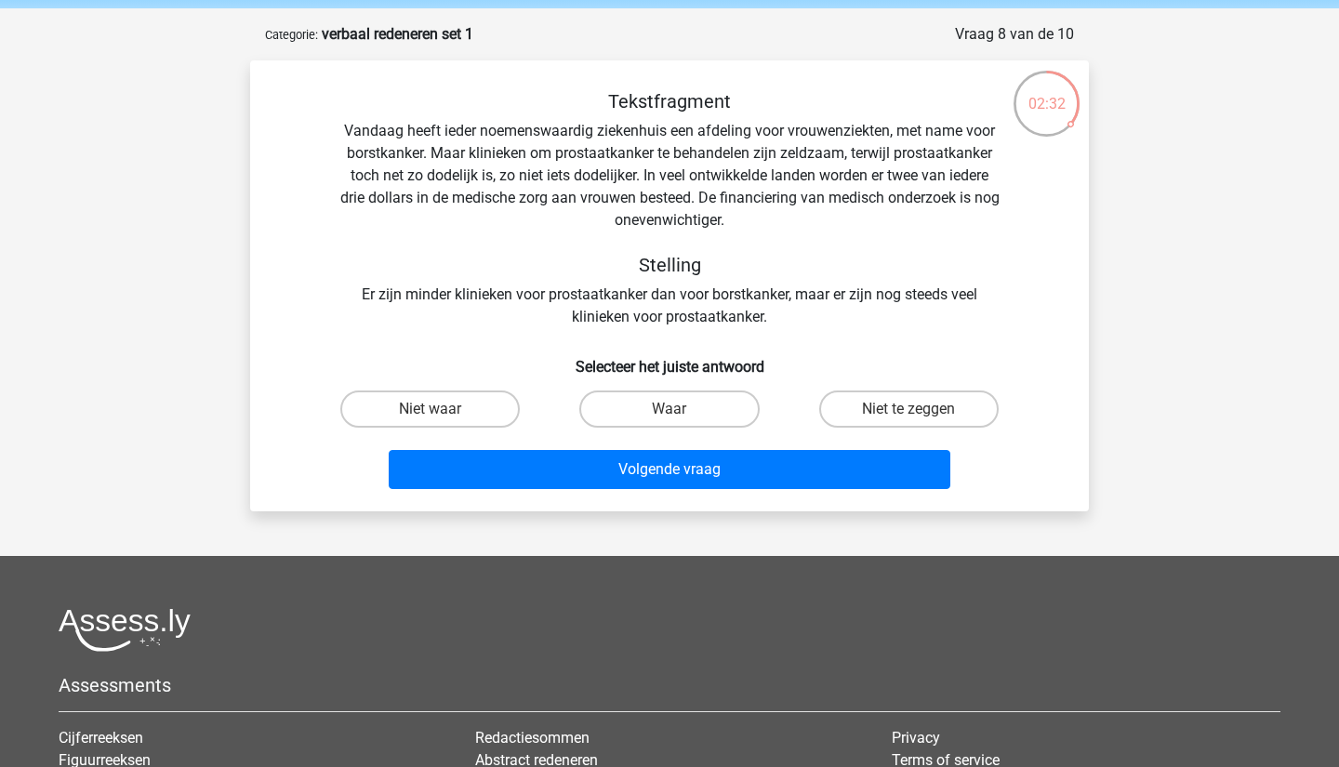
scroll to position [54, 0]
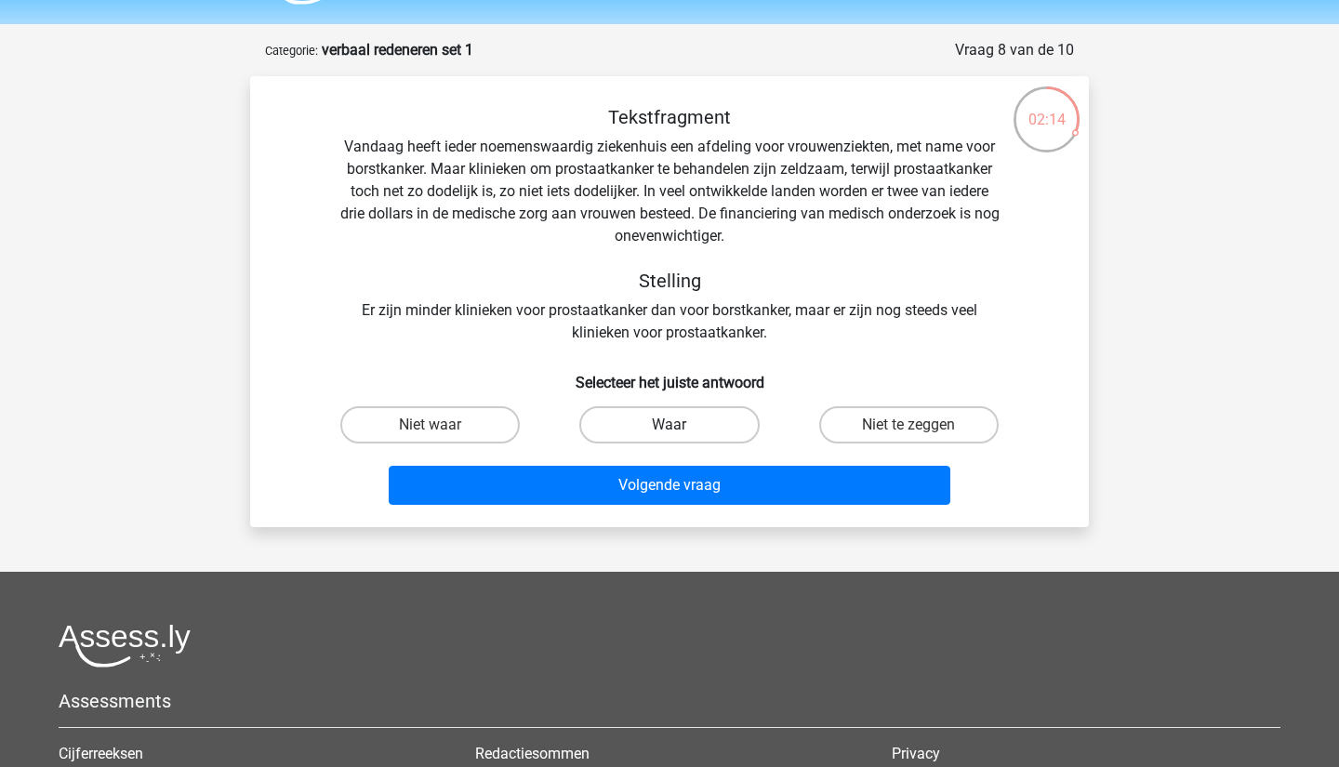
click at [700, 439] on label "Waar" at bounding box center [670, 424] width 180 height 37
click at [682, 437] on input "Waar" at bounding box center [676, 431] width 12 height 12
radio input "true"
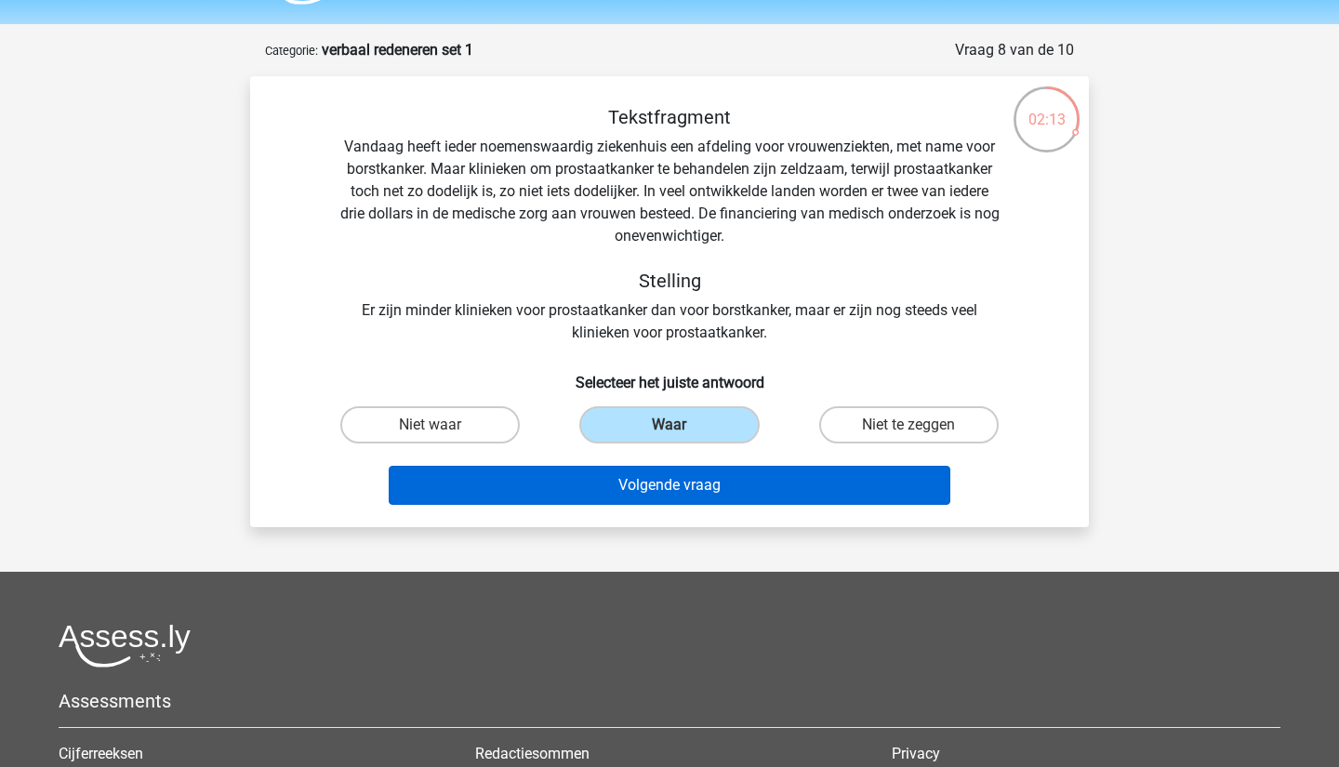
click at [713, 474] on button "Volgende vraag" at bounding box center [670, 485] width 563 height 39
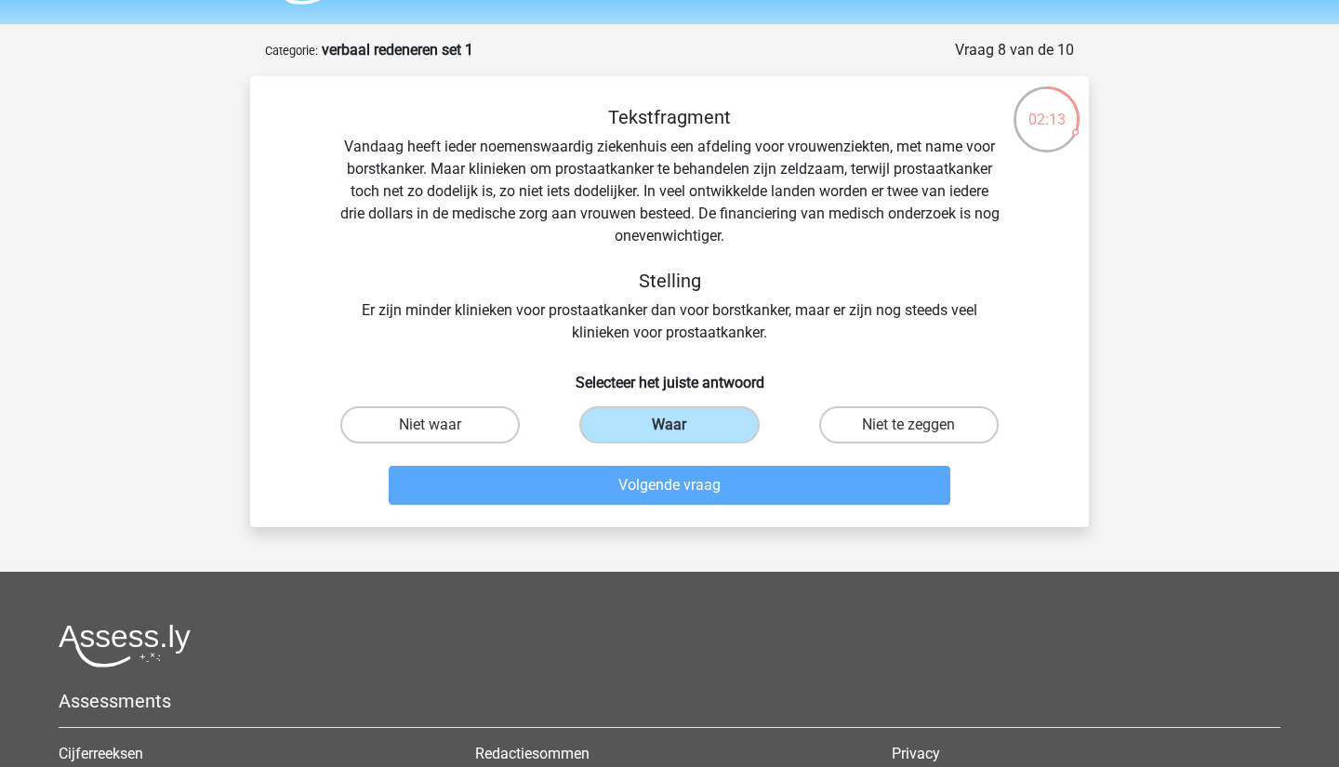
scroll to position [93, 0]
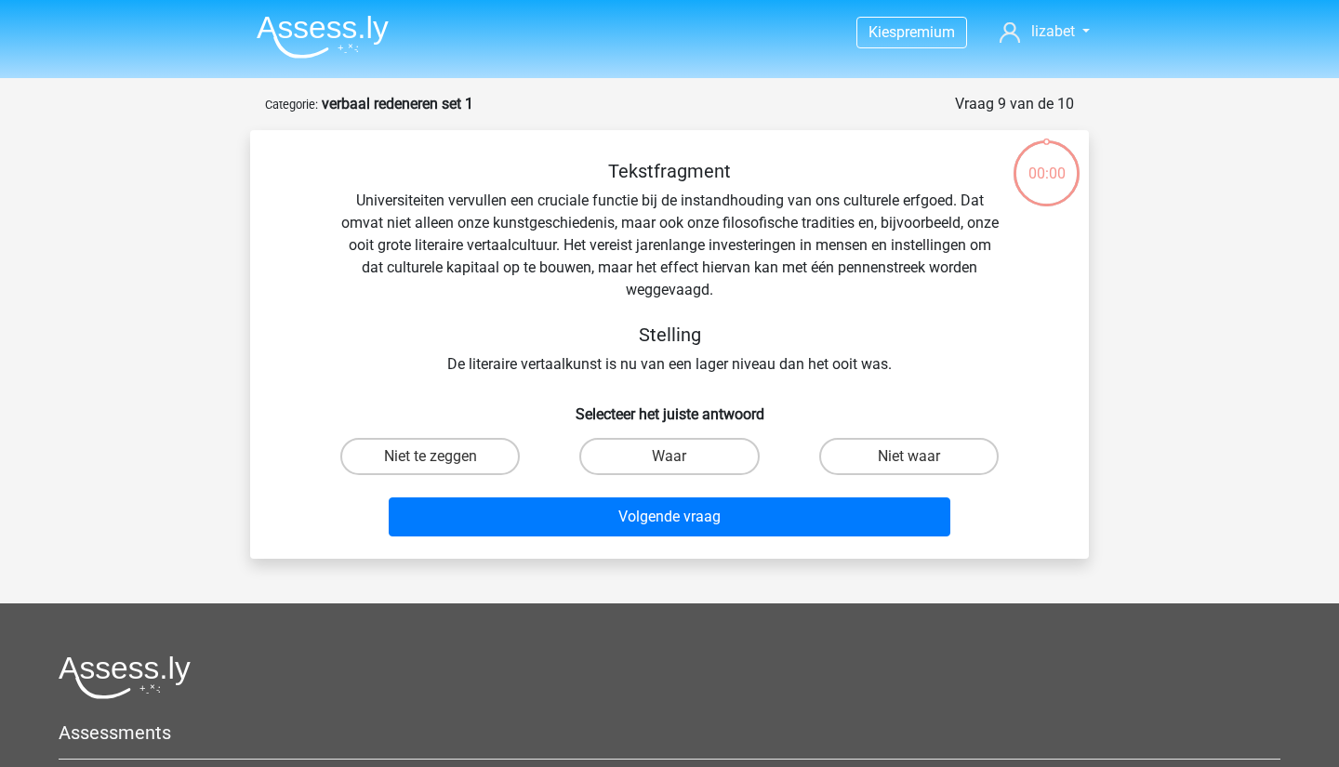
scroll to position [93, 0]
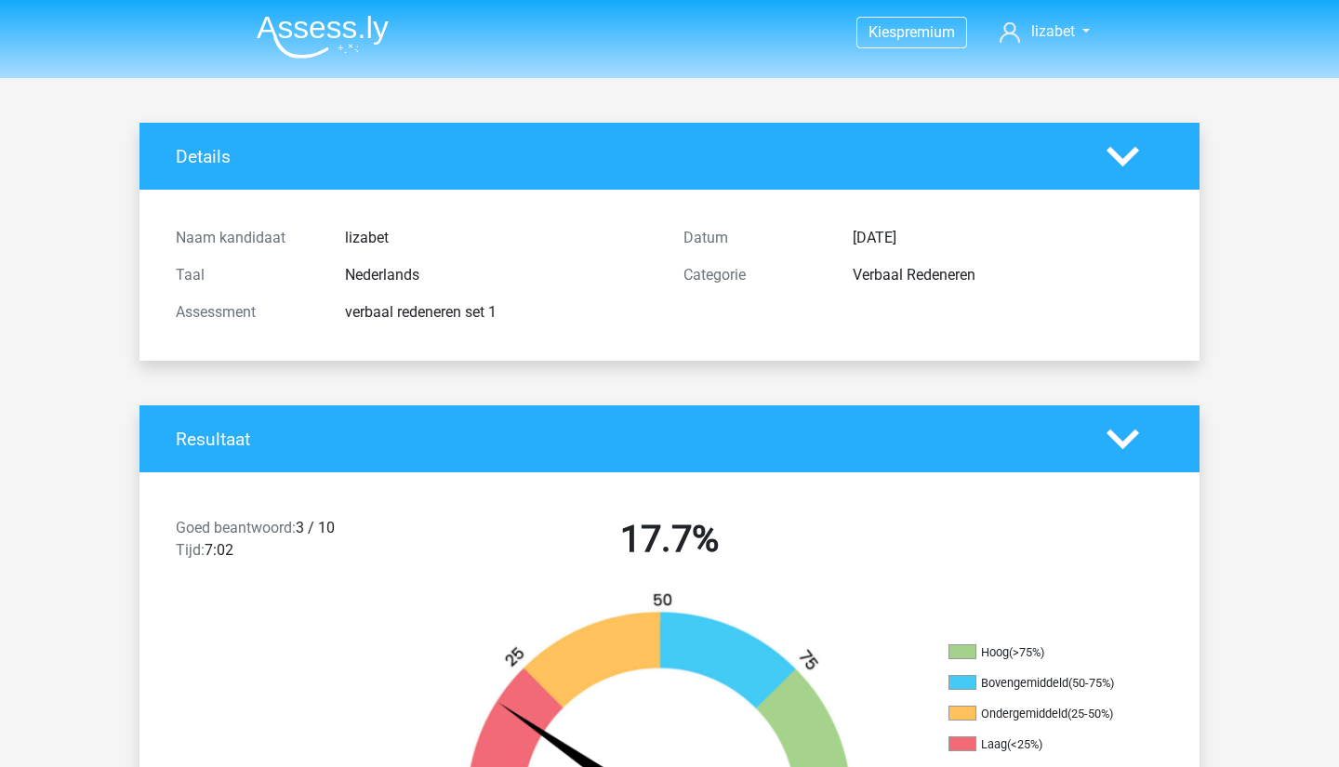
scroll to position [93, 0]
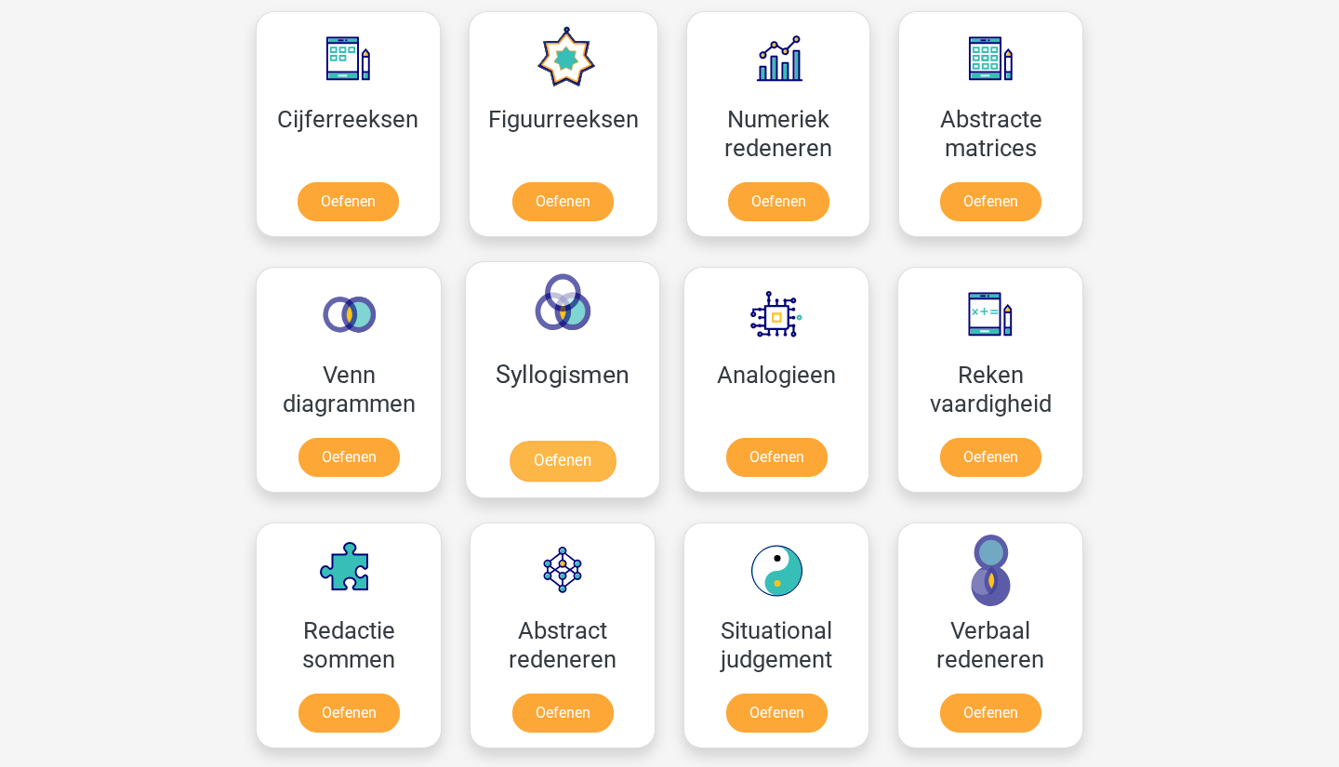
scroll to position [903, 0]
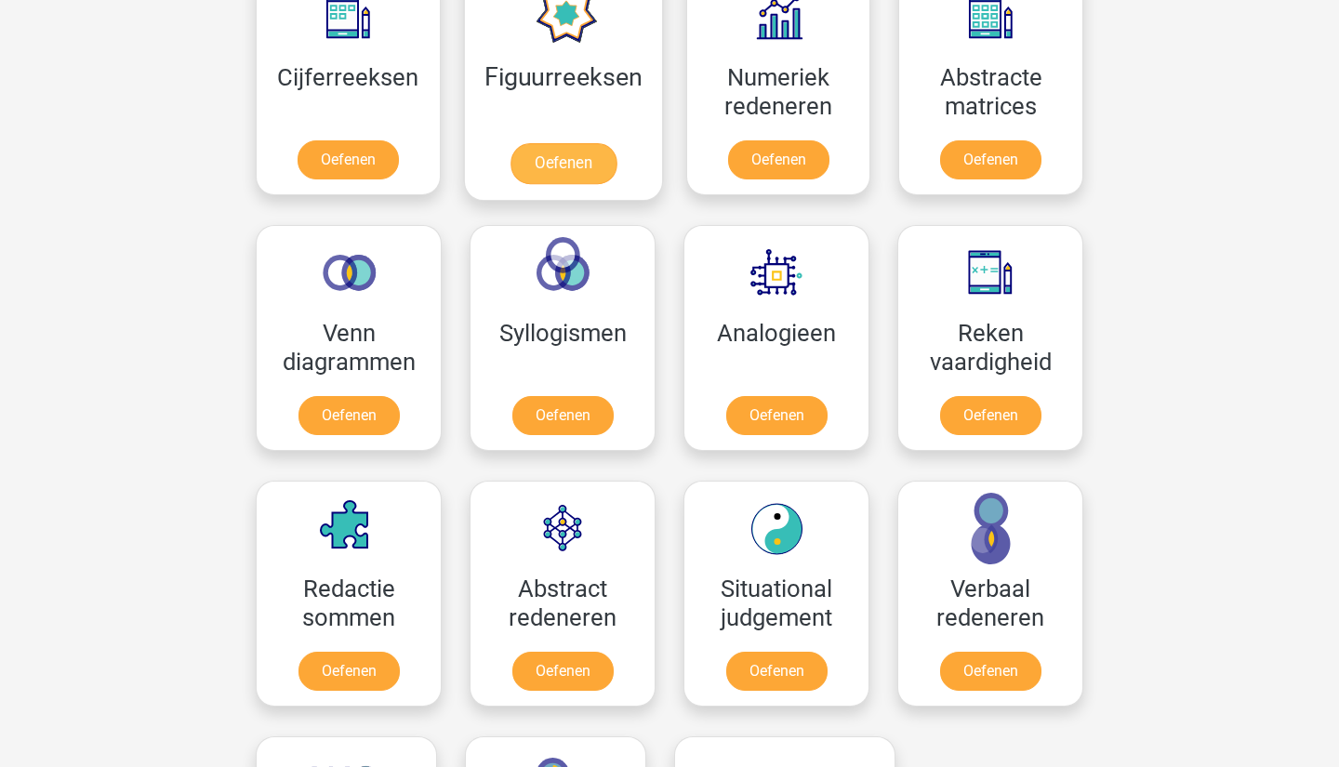
click at [563, 144] on link "Oefenen" at bounding box center [563, 163] width 106 height 41
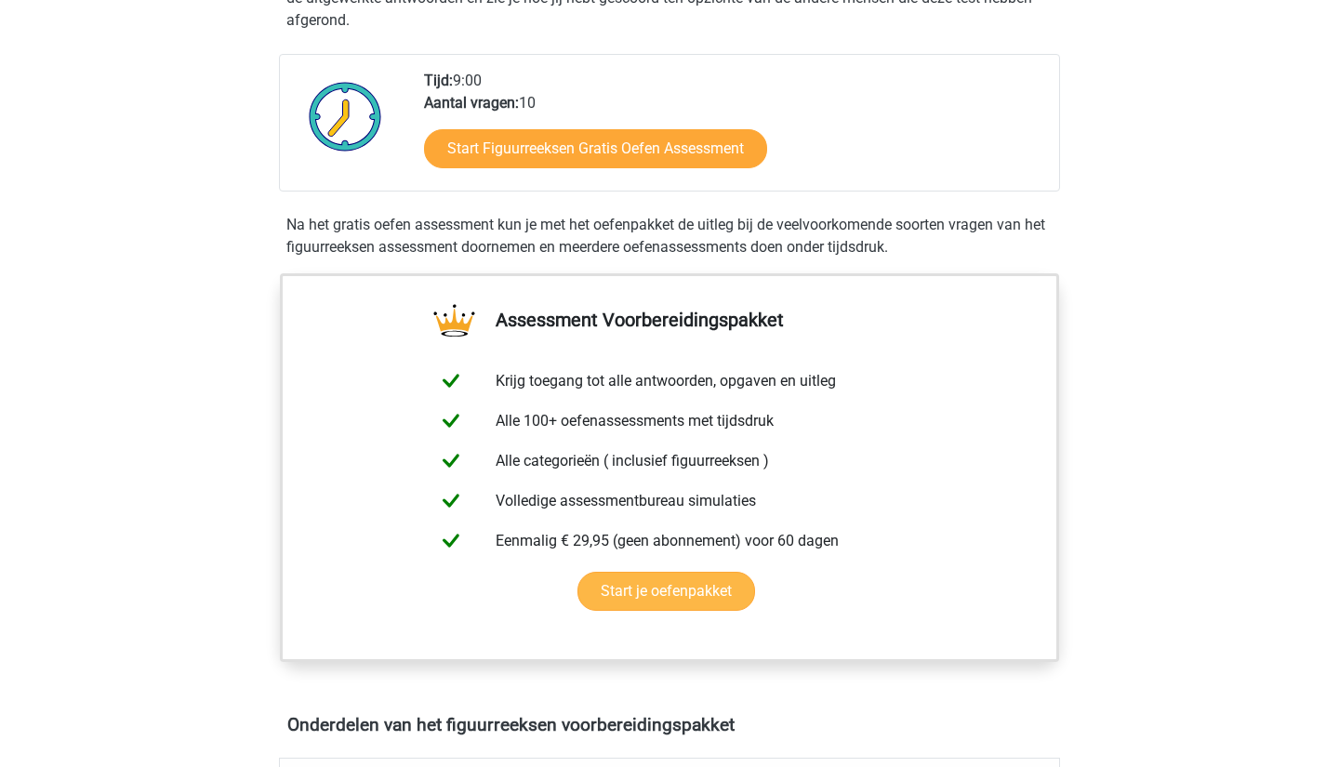
scroll to position [160, 0]
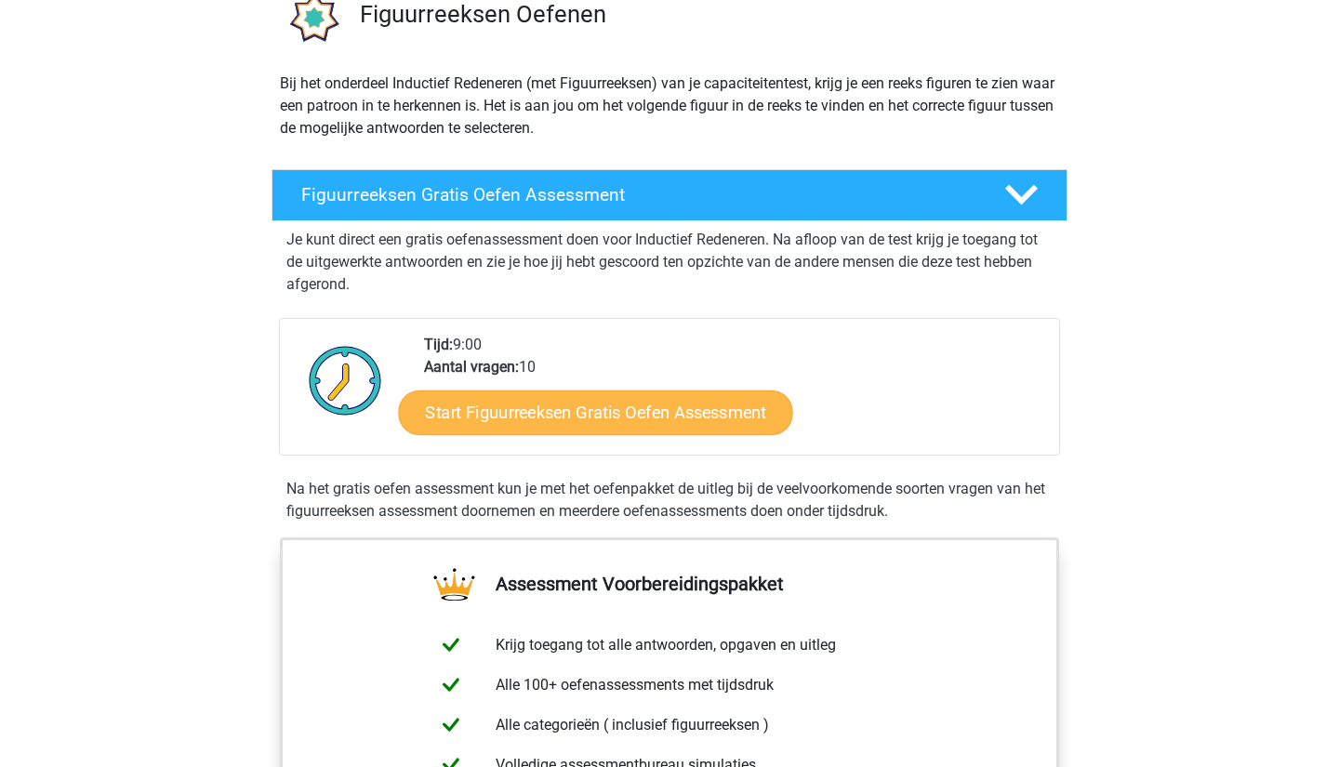
click at [593, 420] on link "Start Figuurreeksen Gratis Oefen Assessment" at bounding box center [596, 412] width 394 height 45
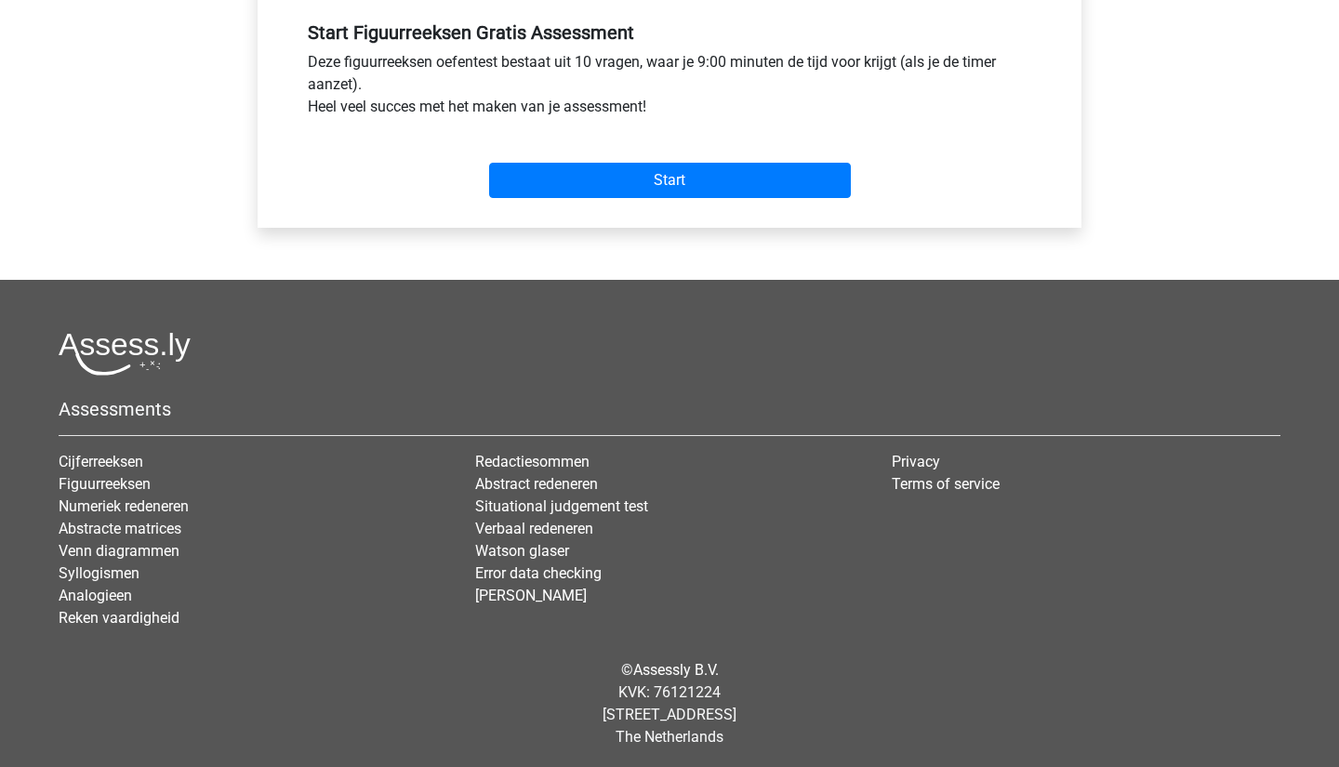
scroll to position [576, 0]
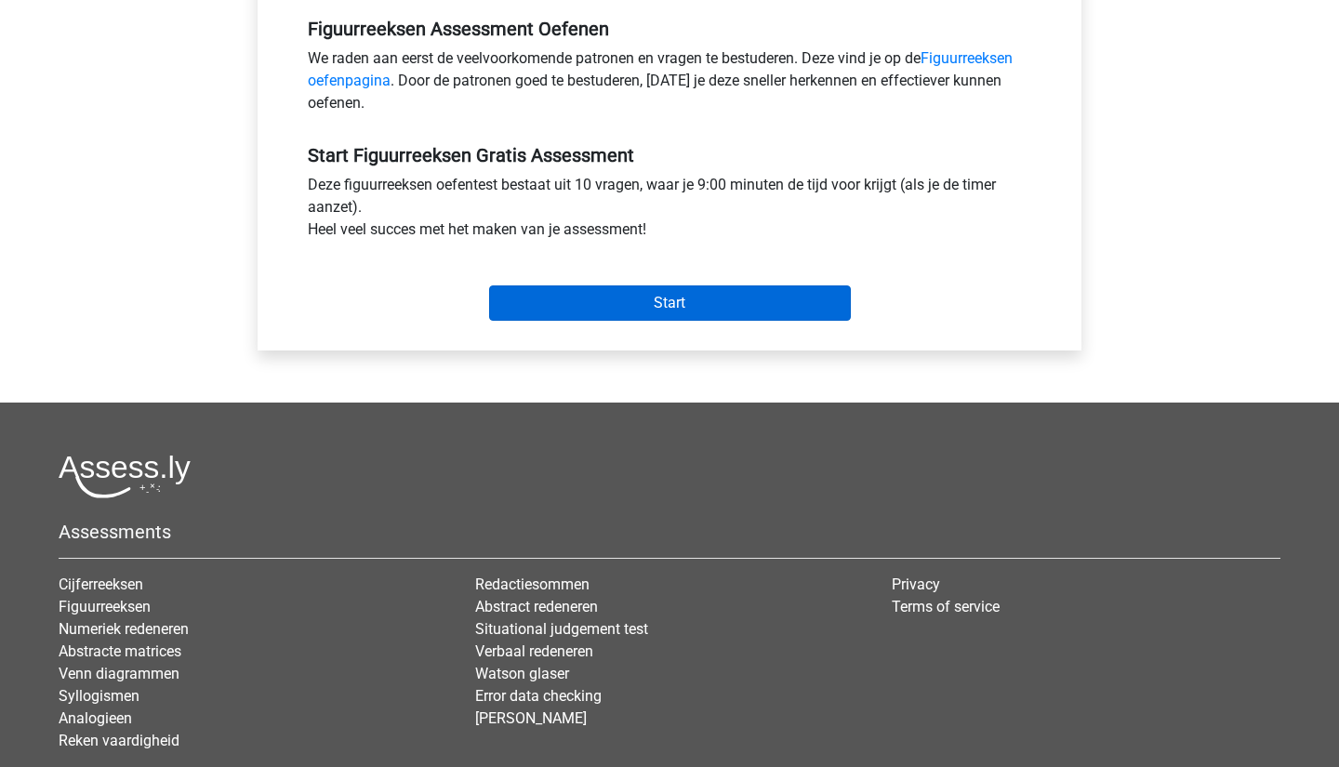
click at [606, 313] on input "Start" at bounding box center [670, 303] width 362 height 35
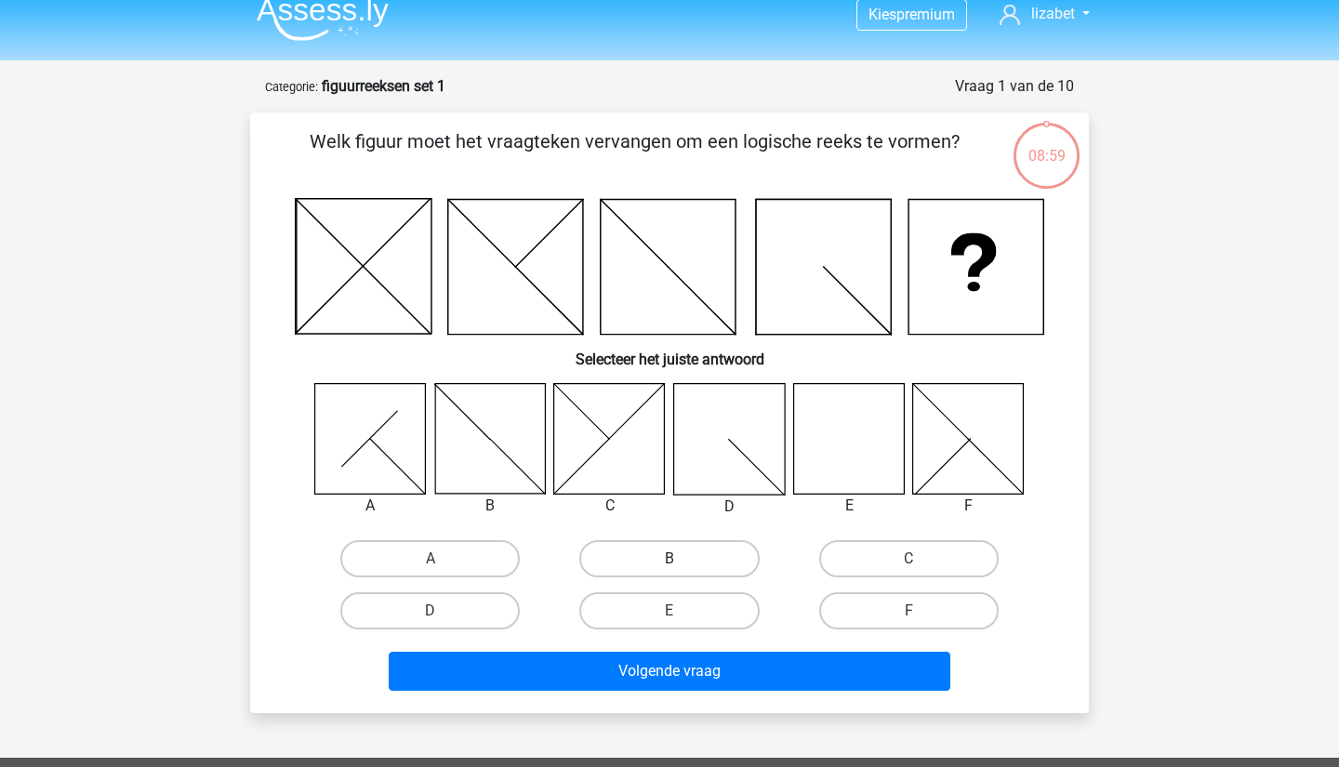
scroll to position [20, 0]
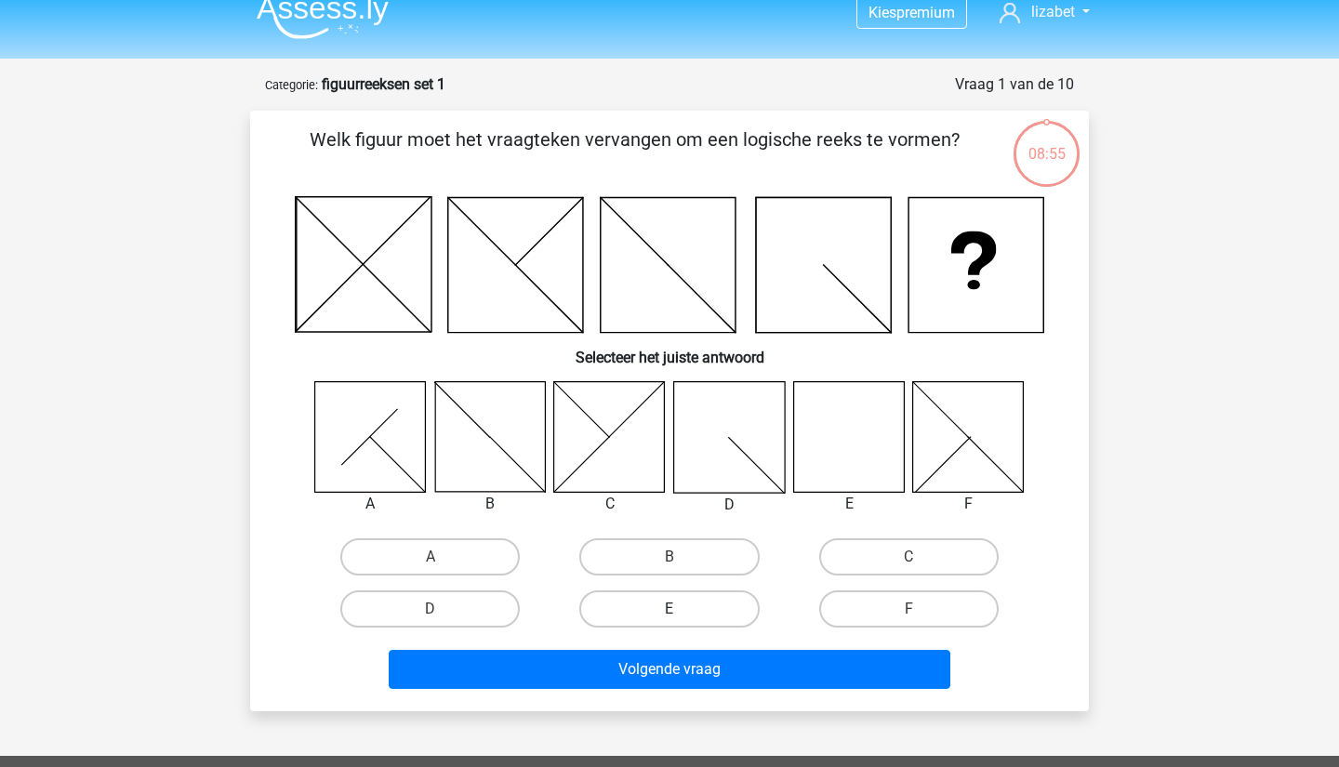
click at [699, 604] on label "E" at bounding box center [670, 609] width 180 height 37
click at [682, 609] on input "E" at bounding box center [676, 615] width 12 height 12
radio input "true"
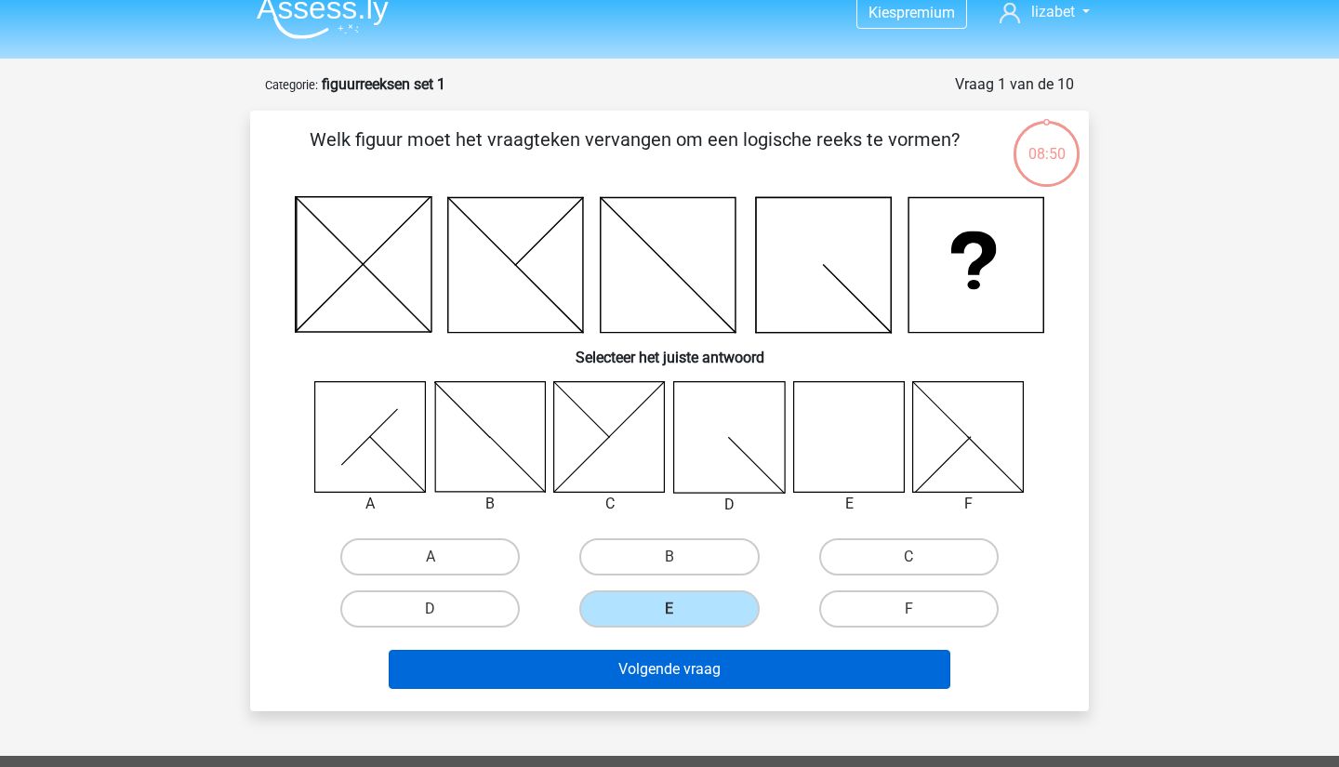
click at [700, 676] on button "Volgende vraag" at bounding box center [670, 669] width 563 height 39
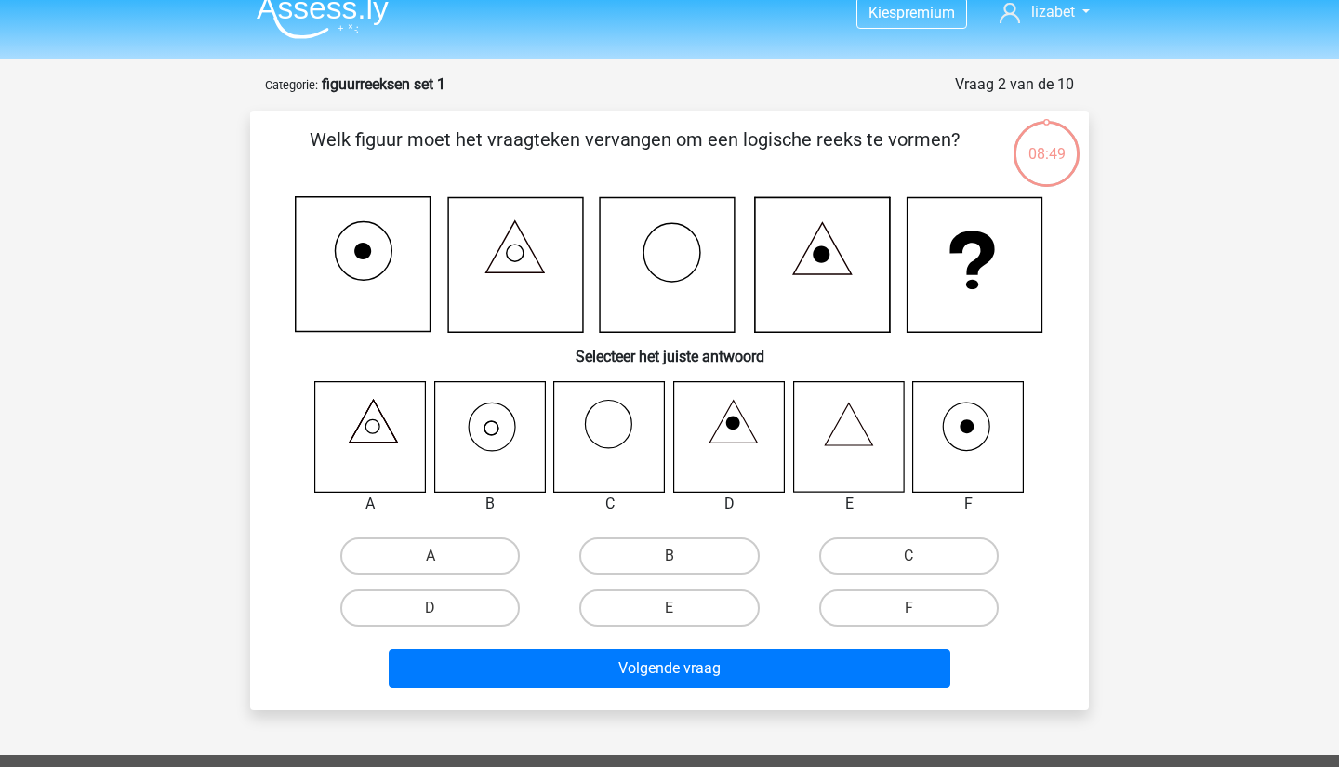
scroll to position [93, 0]
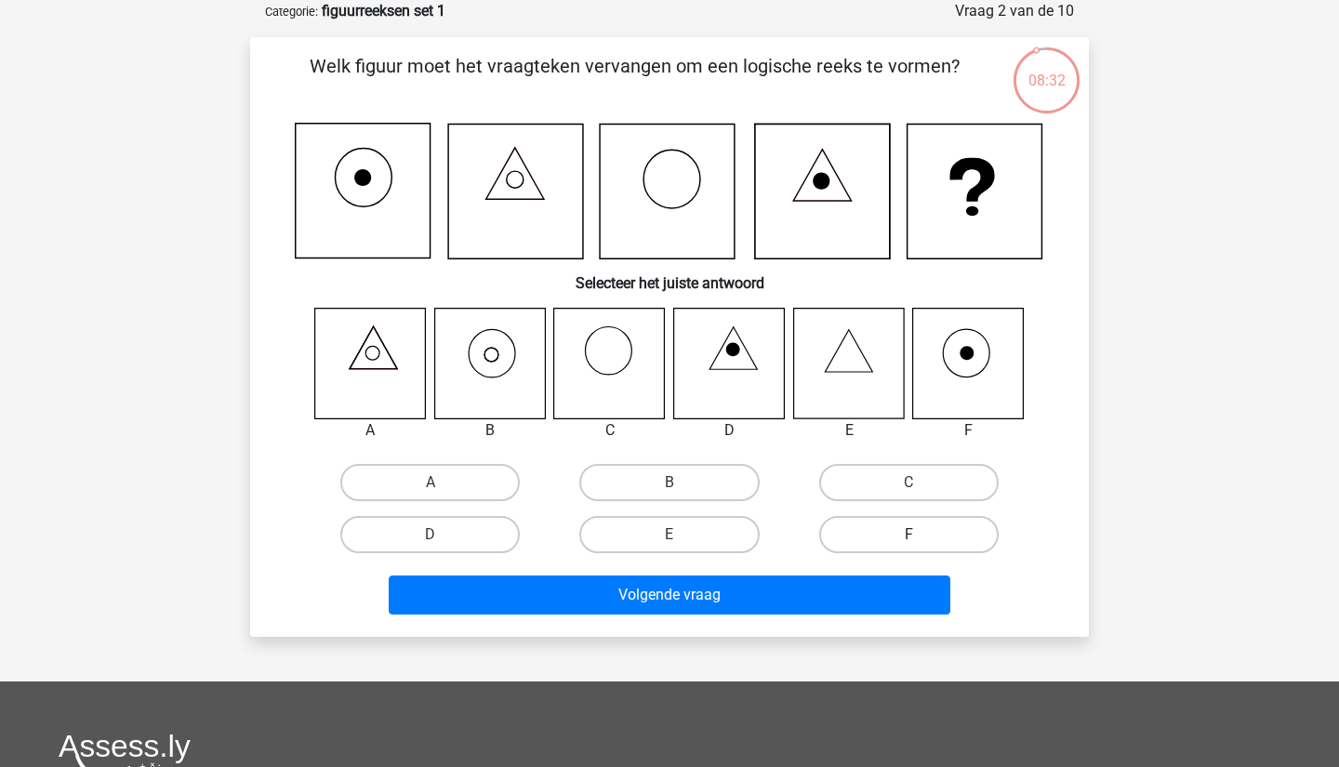
click at [929, 549] on label "F" at bounding box center [909, 534] width 180 height 37
click at [921, 547] on input "F" at bounding box center [915, 541] width 12 height 12
radio input "true"
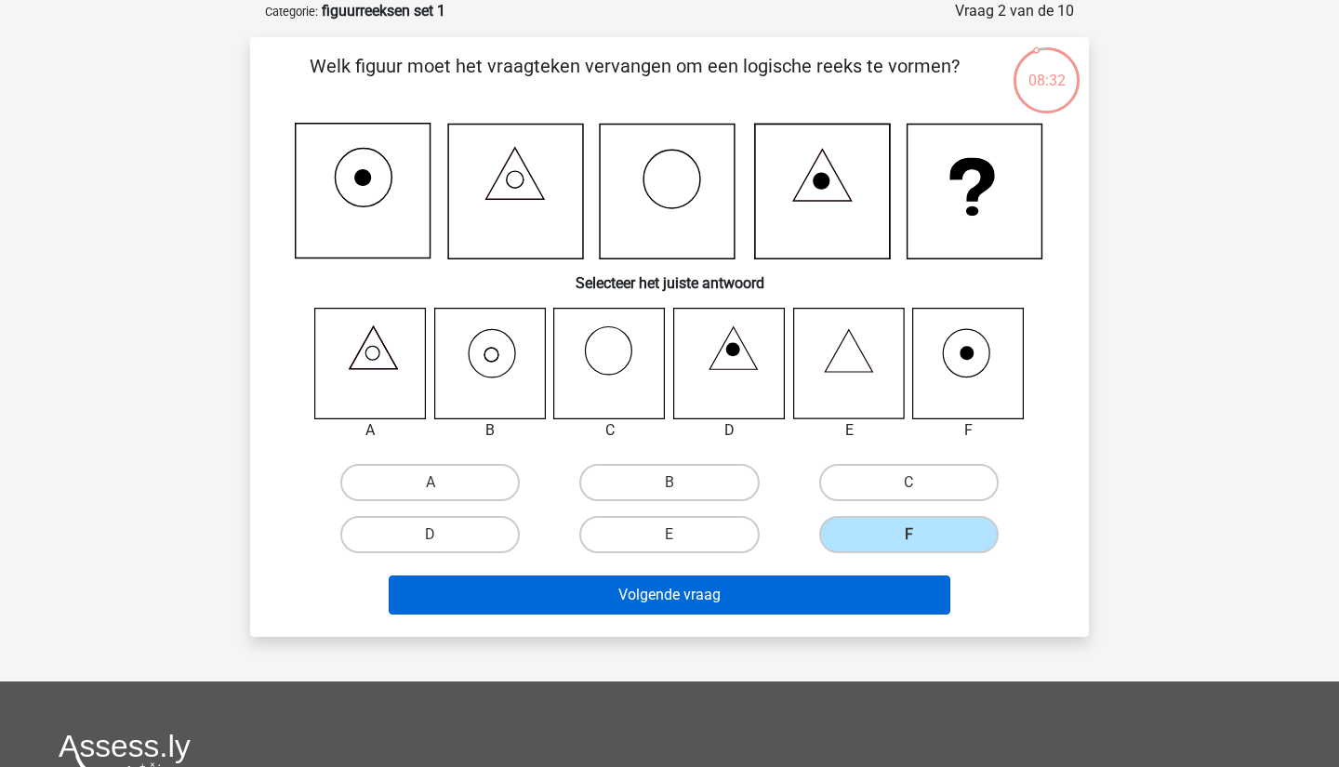
click at [903, 591] on button "Volgende vraag" at bounding box center [670, 595] width 563 height 39
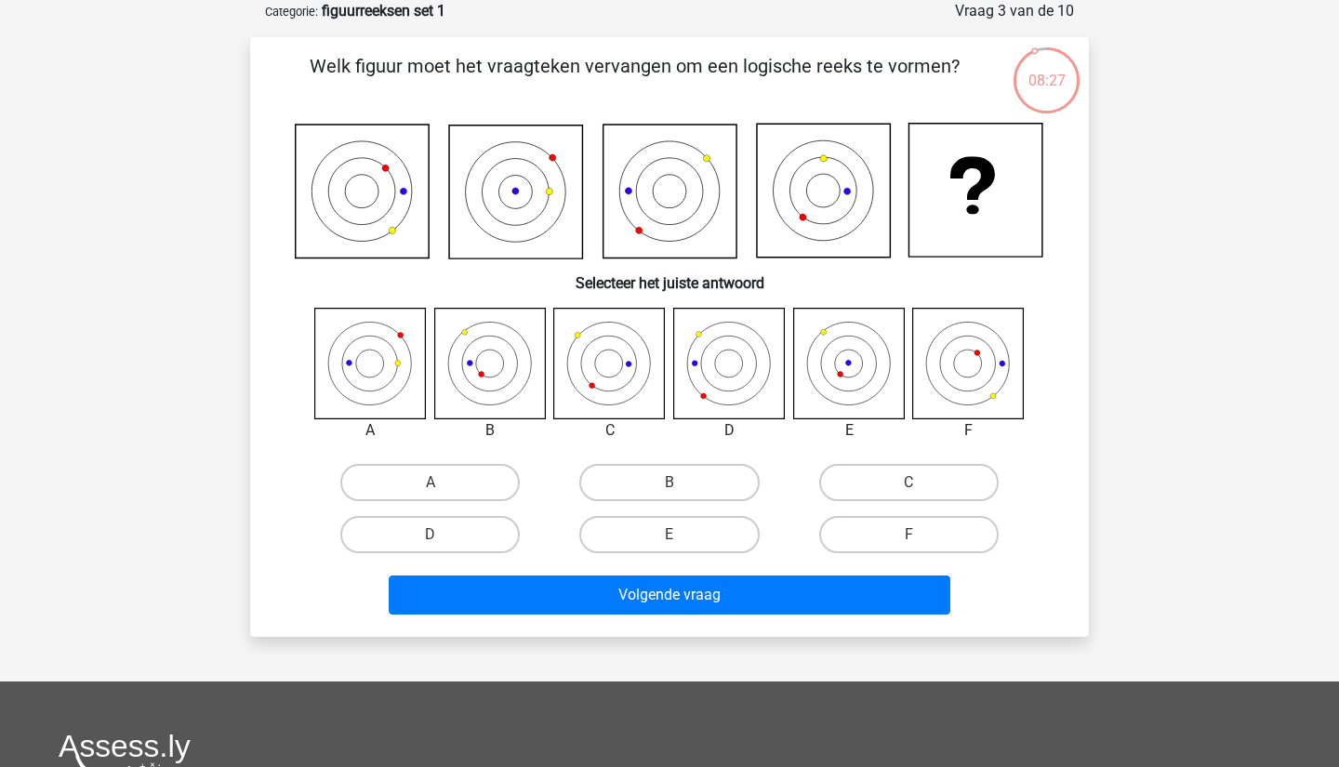
scroll to position [84, 0]
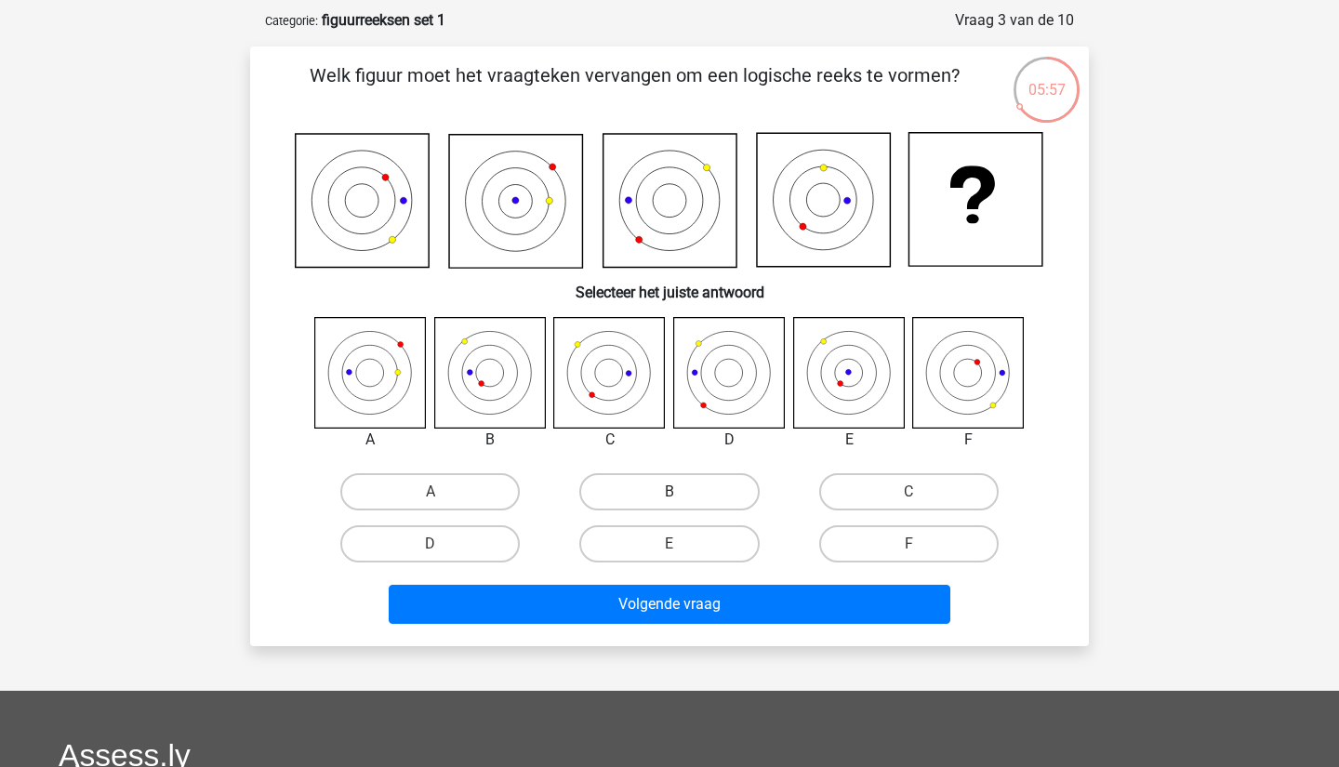
click at [715, 497] on label "B" at bounding box center [670, 491] width 180 height 37
click at [682, 497] on input "B" at bounding box center [676, 498] width 12 height 12
radio input "true"
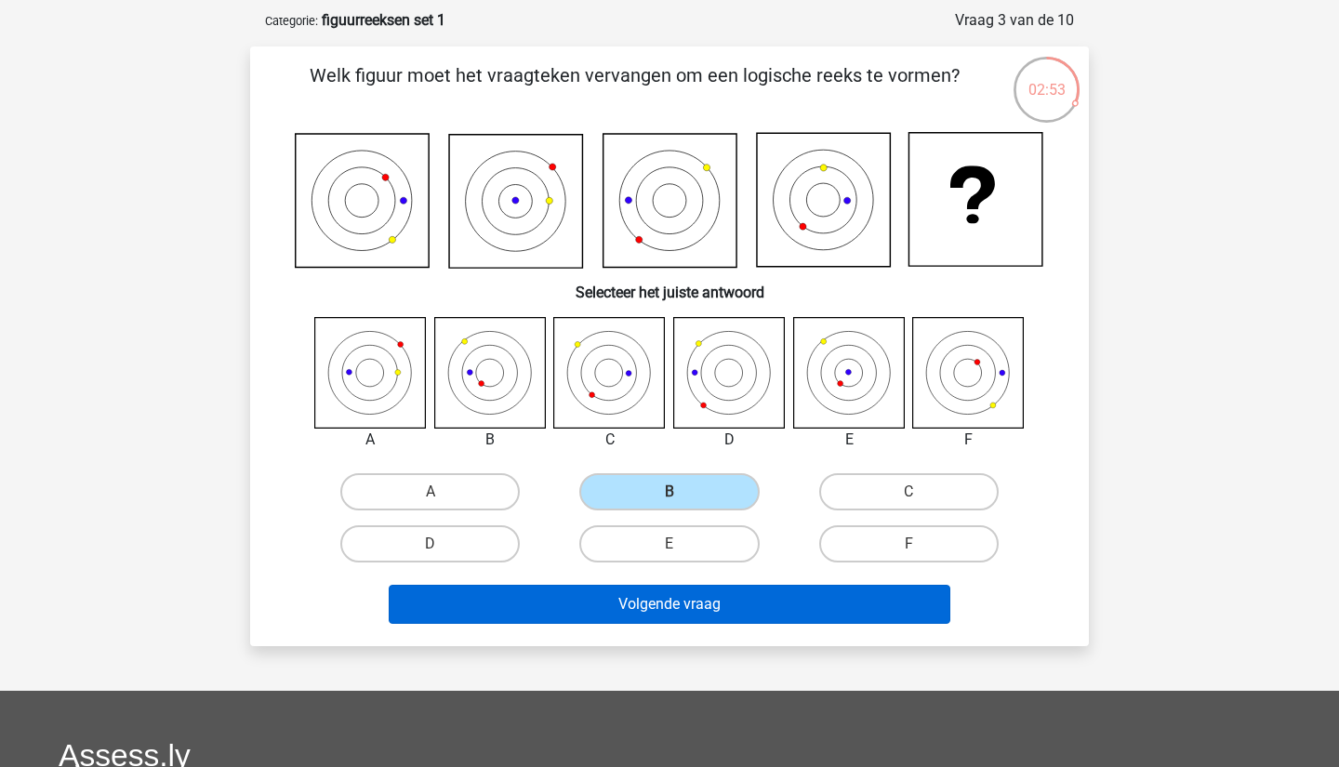
click at [688, 617] on button "Volgende vraag" at bounding box center [670, 604] width 563 height 39
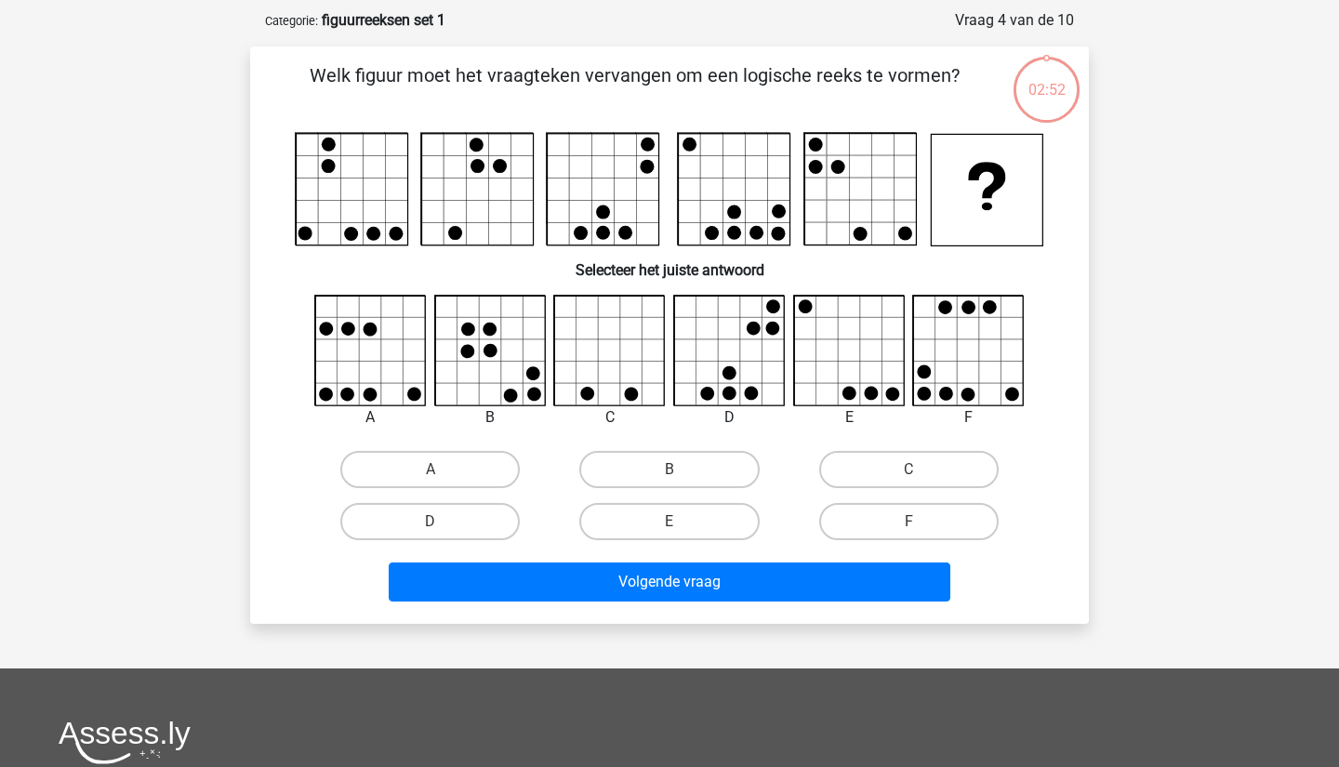
scroll to position [93, 0]
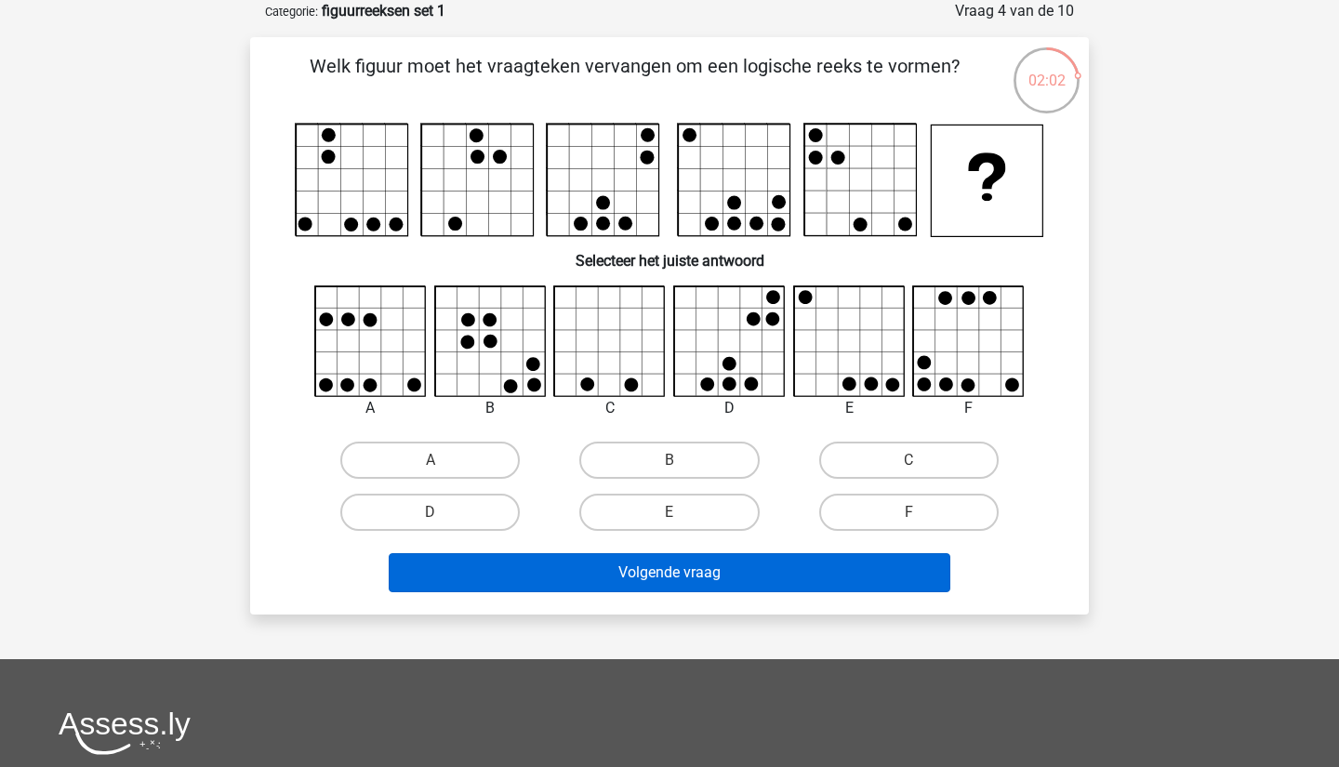
click at [669, 575] on button "Volgende vraag" at bounding box center [670, 572] width 563 height 39
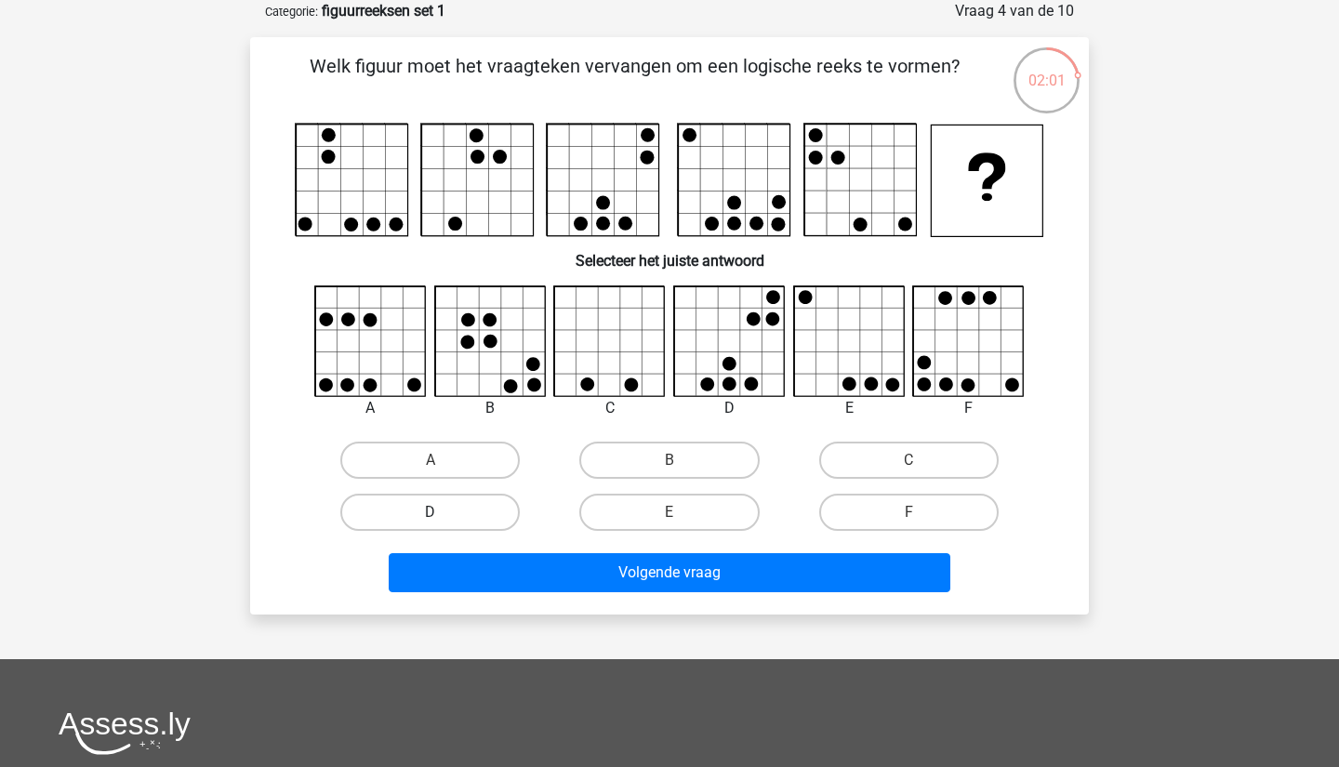
click at [478, 495] on label "D" at bounding box center [430, 512] width 180 height 37
click at [443, 513] on input "D" at bounding box center [437, 519] width 12 height 12
radio input "true"
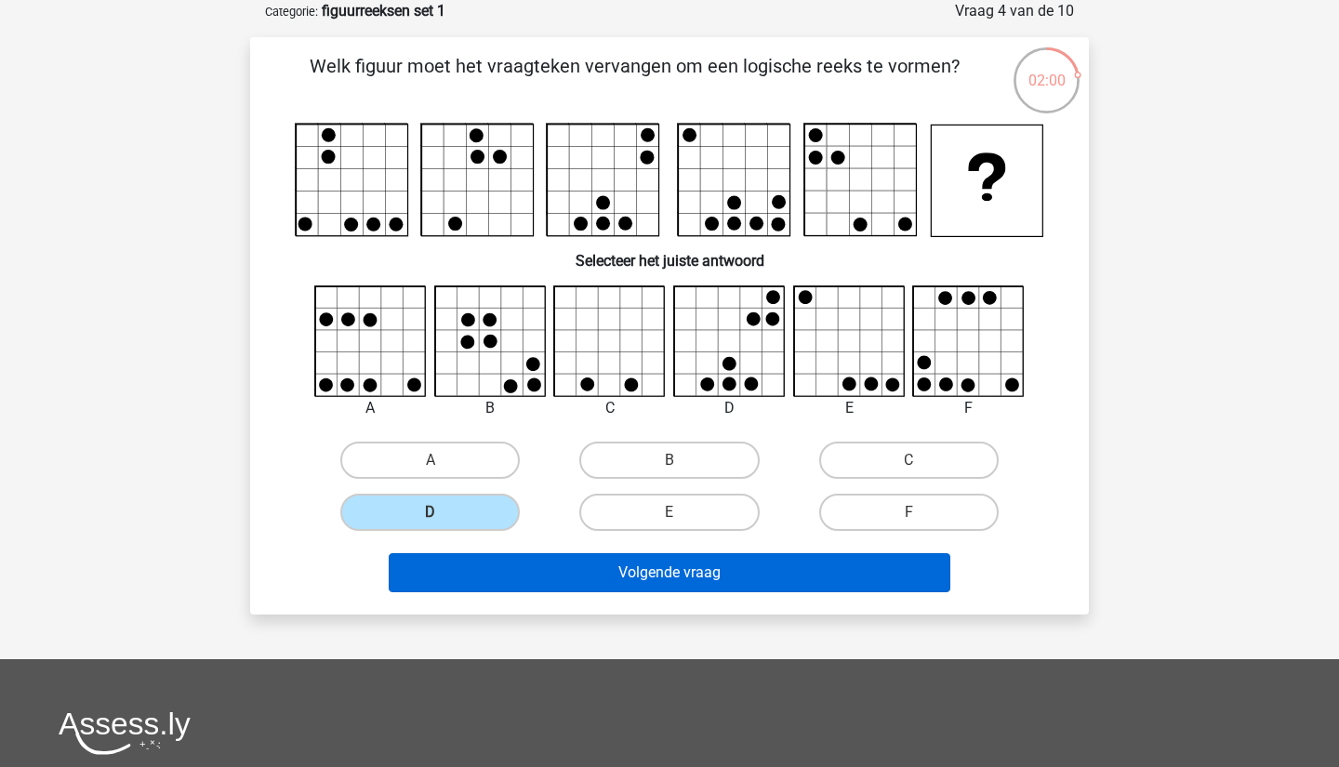
click at [537, 570] on button "Volgende vraag" at bounding box center [670, 572] width 563 height 39
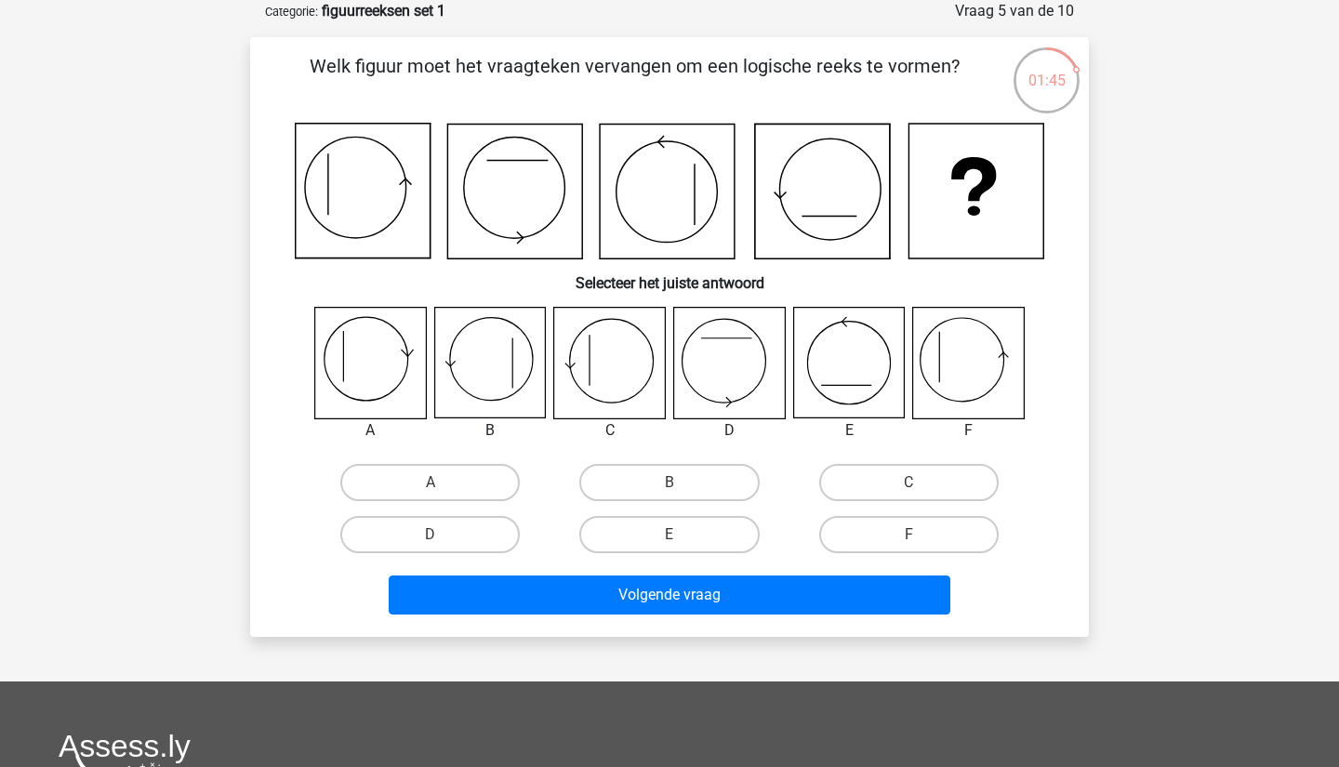
click at [390, 461] on div "A" at bounding box center [430, 483] width 239 height 52
click at [393, 472] on label "A" at bounding box center [430, 482] width 180 height 37
click at [431, 483] on input "A" at bounding box center [437, 489] width 12 height 12
radio input "true"
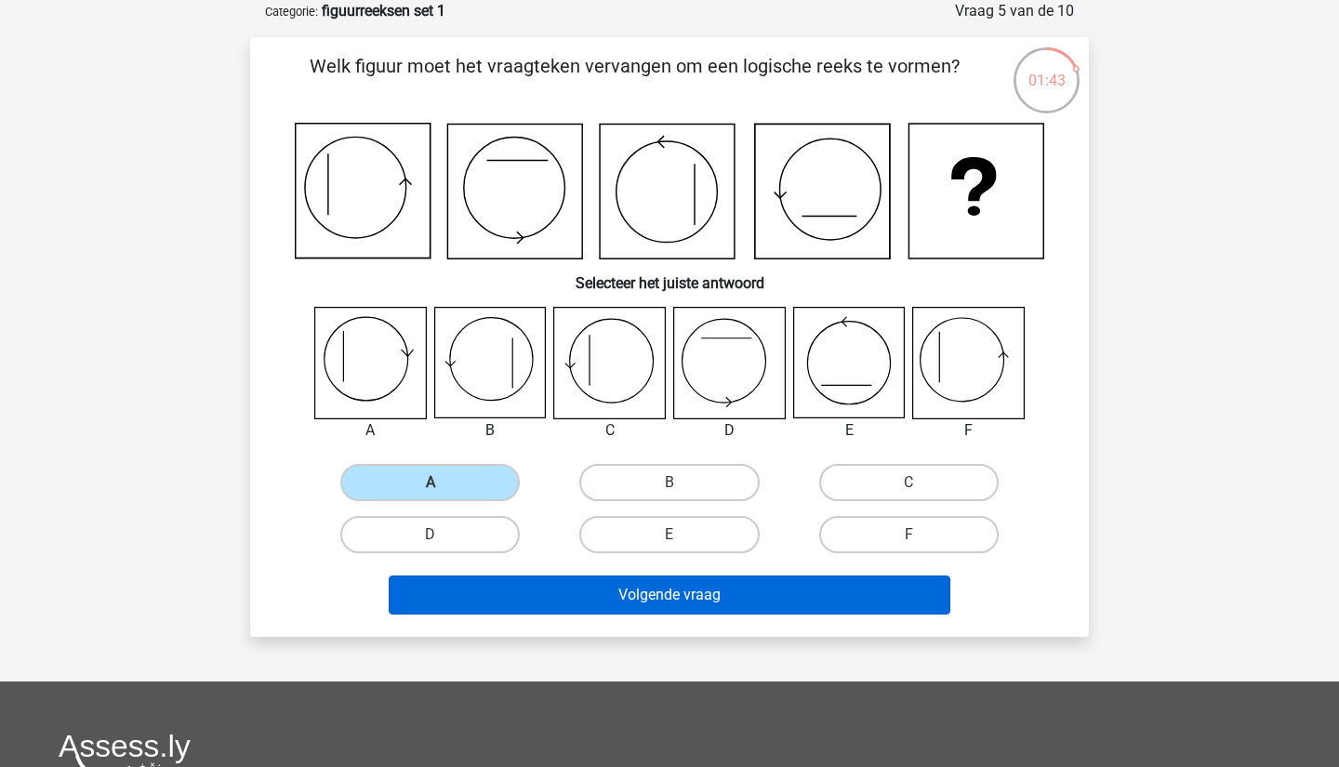
click at [496, 580] on button "Volgende vraag" at bounding box center [670, 595] width 563 height 39
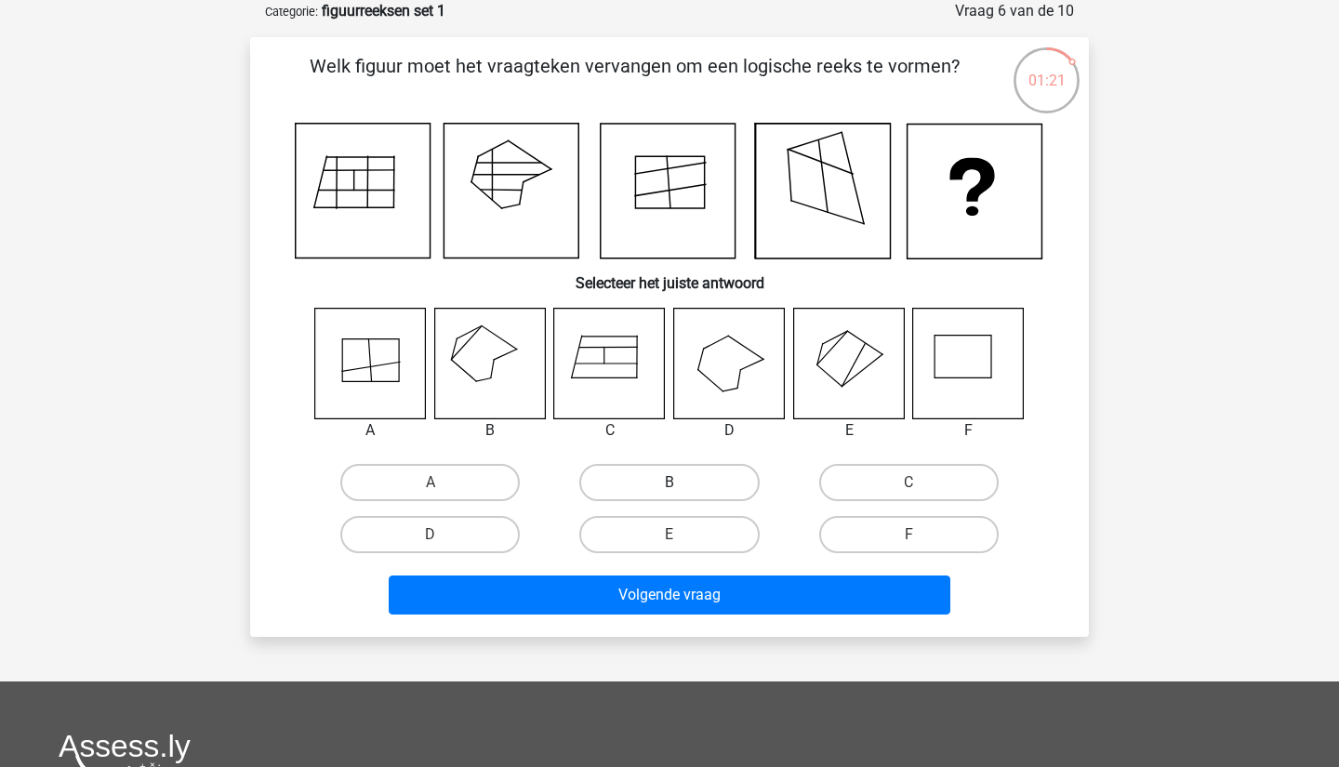
click at [611, 479] on label "B" at bounding box center [670, 482] width 180 height 37
click at [670, 483] on input "B" at bounding box center [676, 489] width 12 height 12
radio input "true"
click at [678, 575] on div "Volgende vraag" at bounding box center [670, 591] width 780 height 61
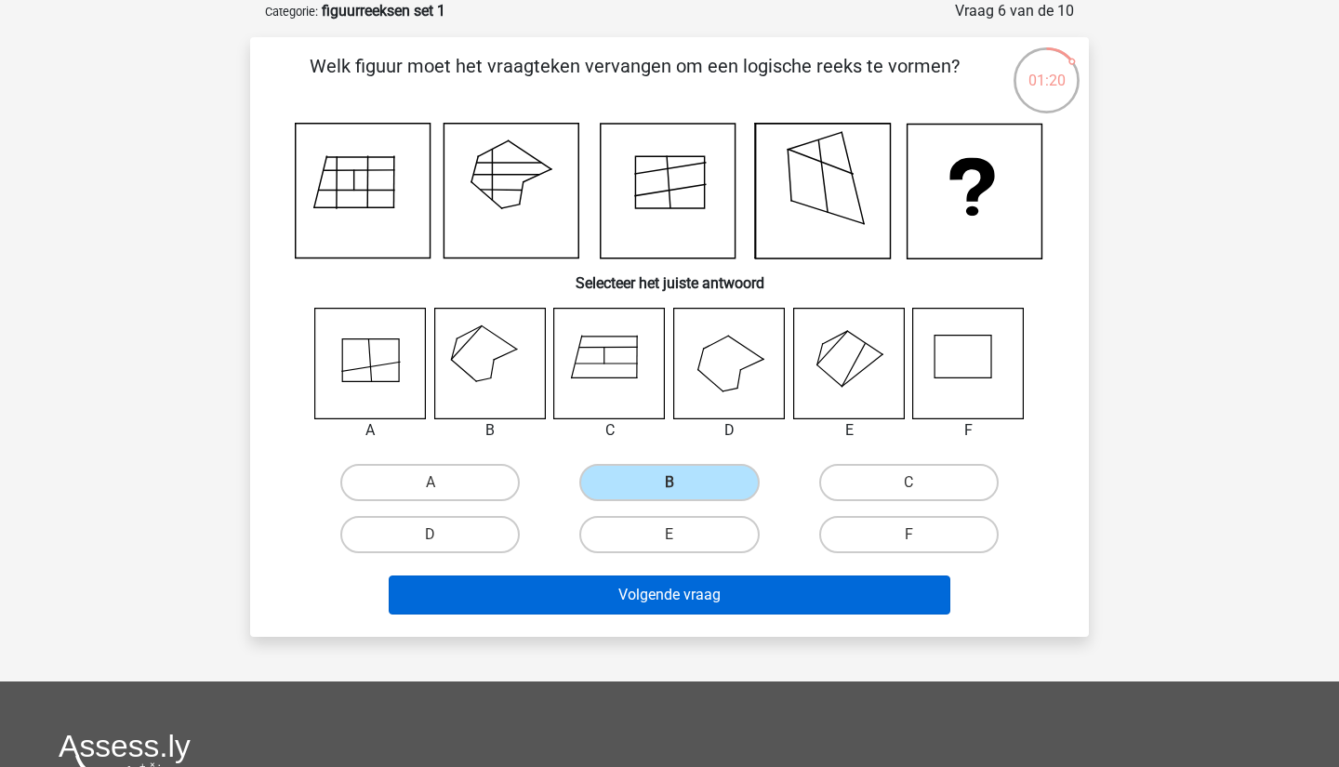
click at [692, 603] on button "Volgende vraag" at bounding box center [670, 595] width 563 height 39
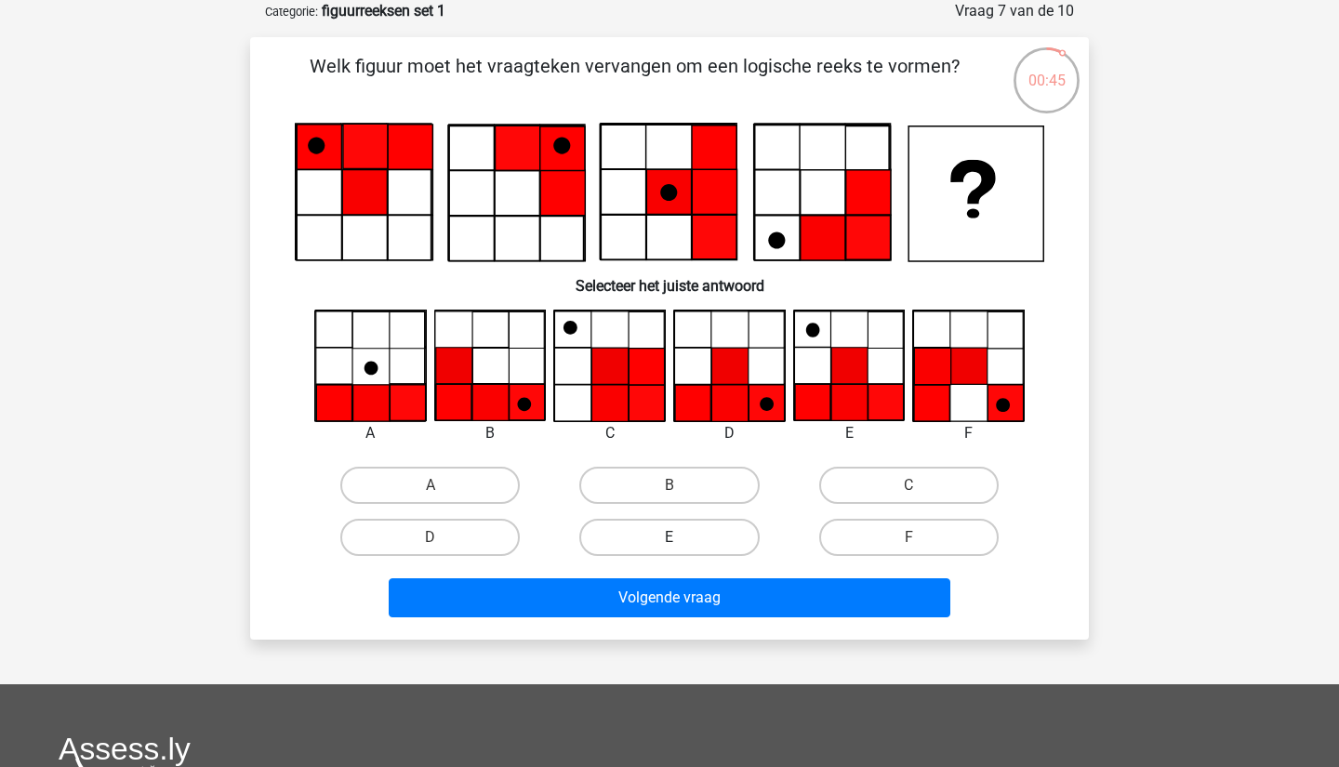
click at [652, 541] on label "E" at bounding box center [670, 537] width 180 height 37
click at [670, 541] on input "E" at bounding box center [676, 544] width 12 height 12
radio input "true"
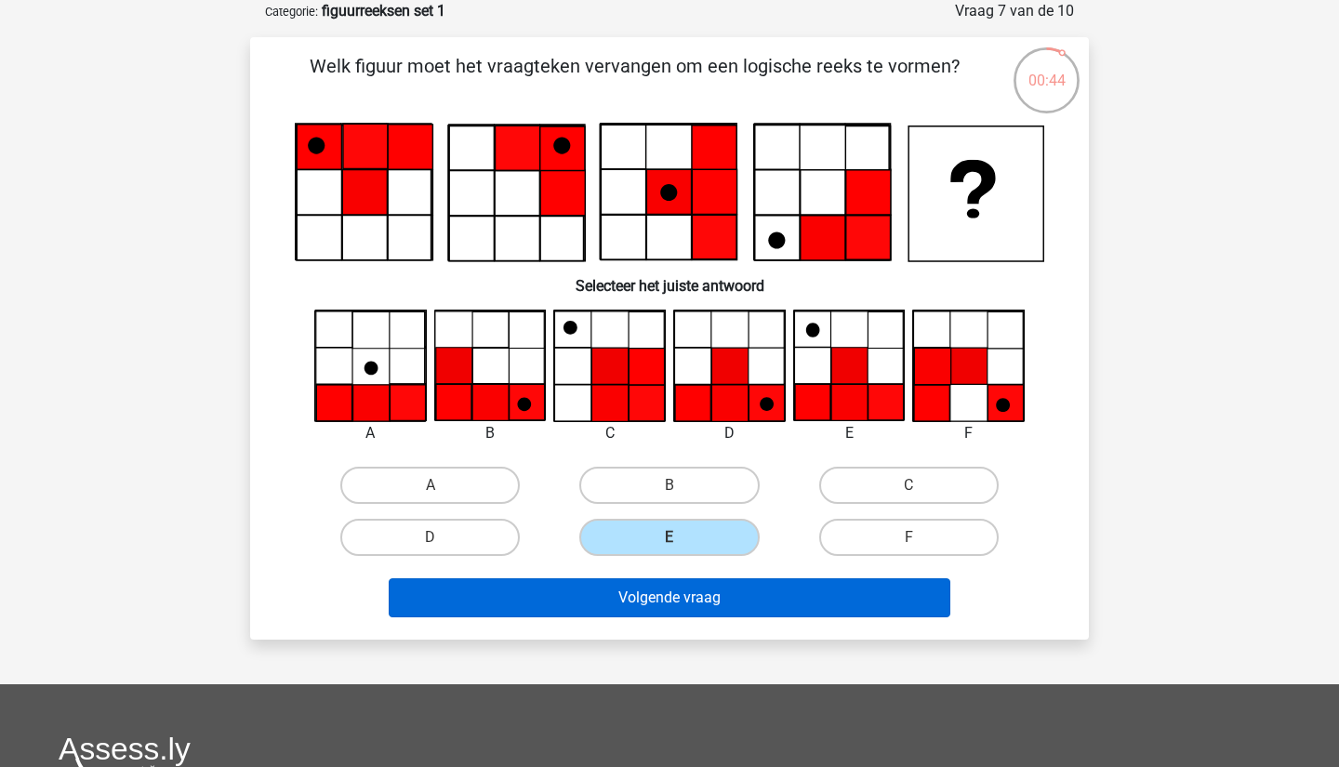
click at [662, 605] on button "Volgende vraag" at bounding box center [670, 598] width 563 height 39
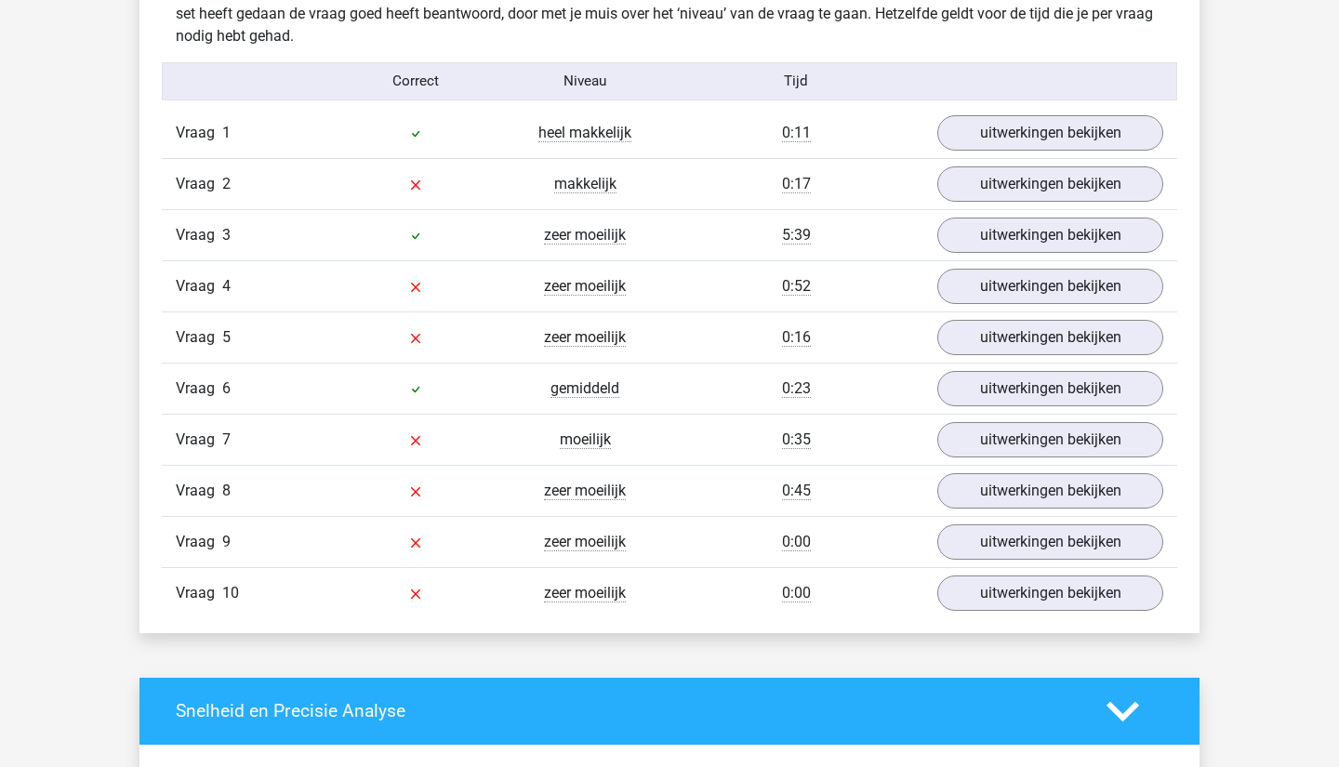
scroll to position [1477, 0]
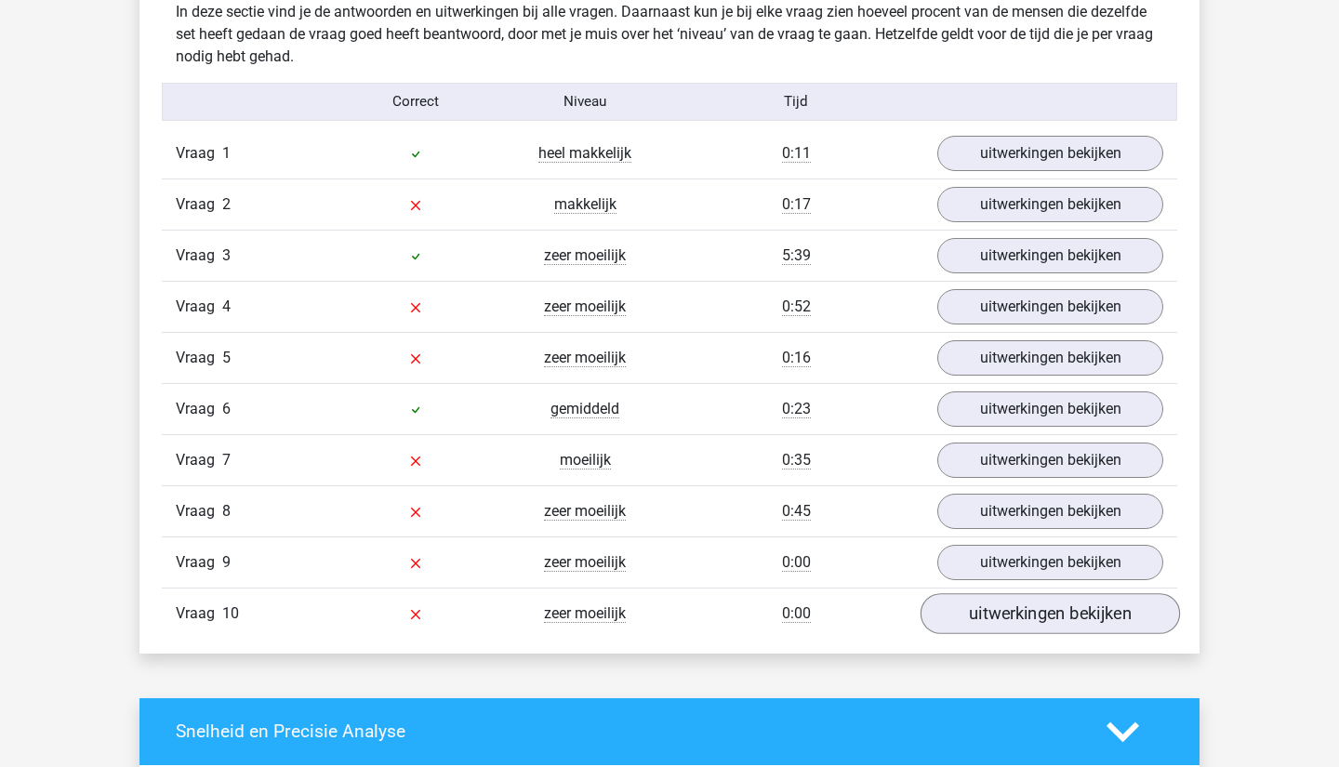
click at [957, 605] on link "uitwerkingen bekijken" at bounding box center [1051, 613] width 260 height 41
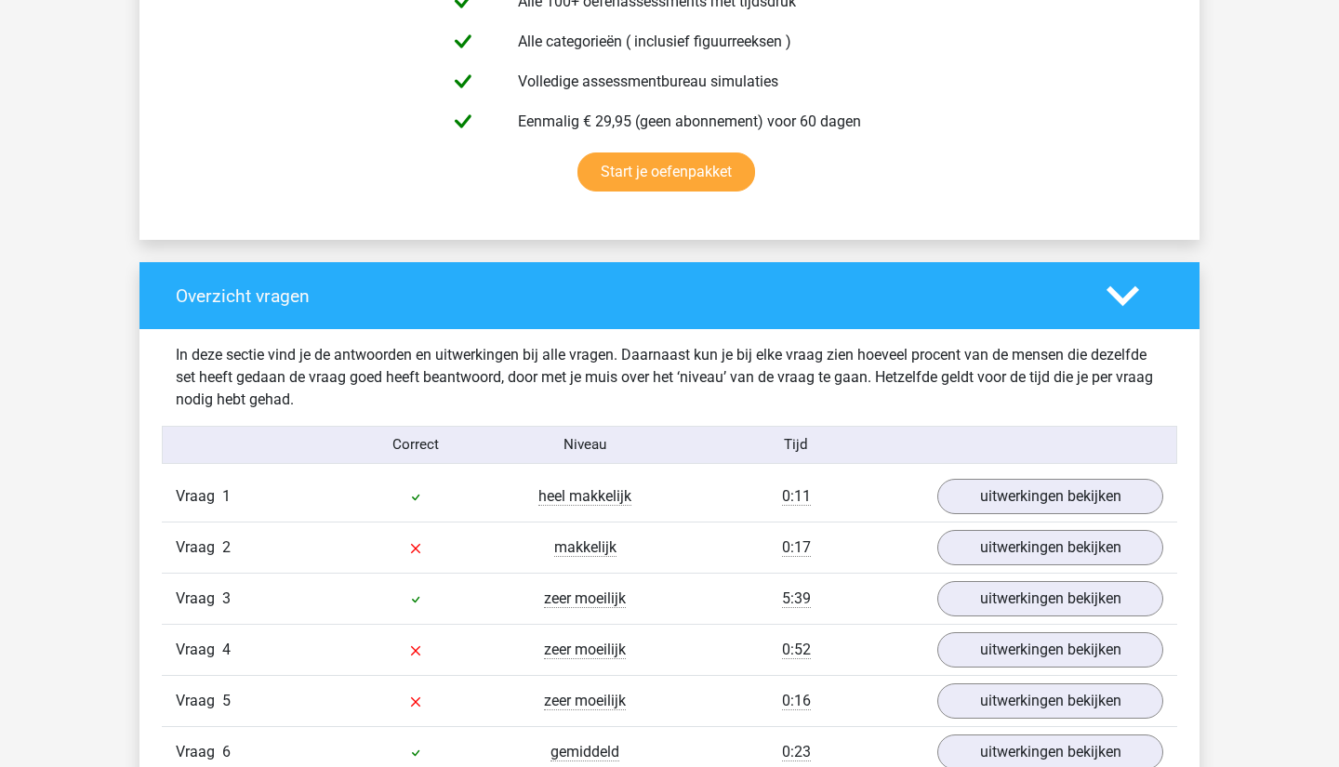
scroll to position [1686, 0]
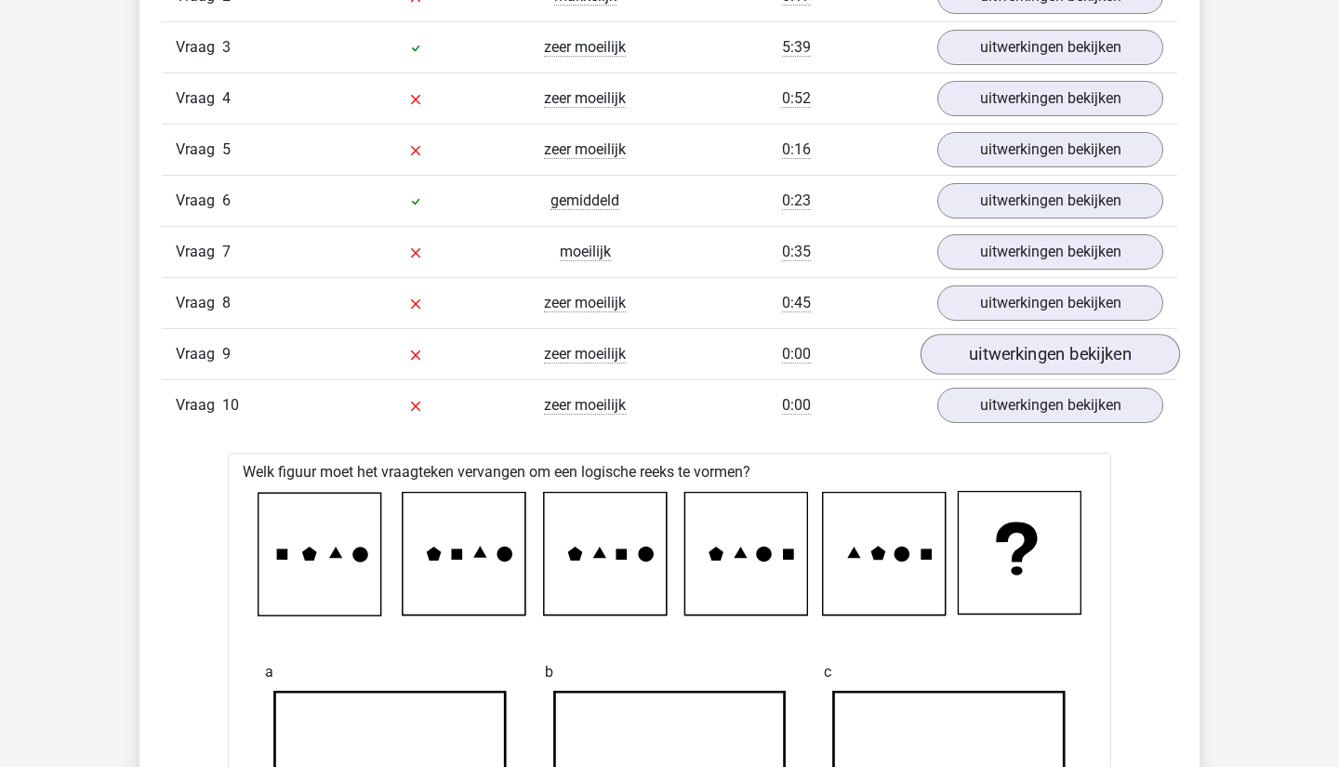
click at [1003, 358] on link "uitwerkingen bekijken" at bounding box center [1051, 354] width 260 height 41
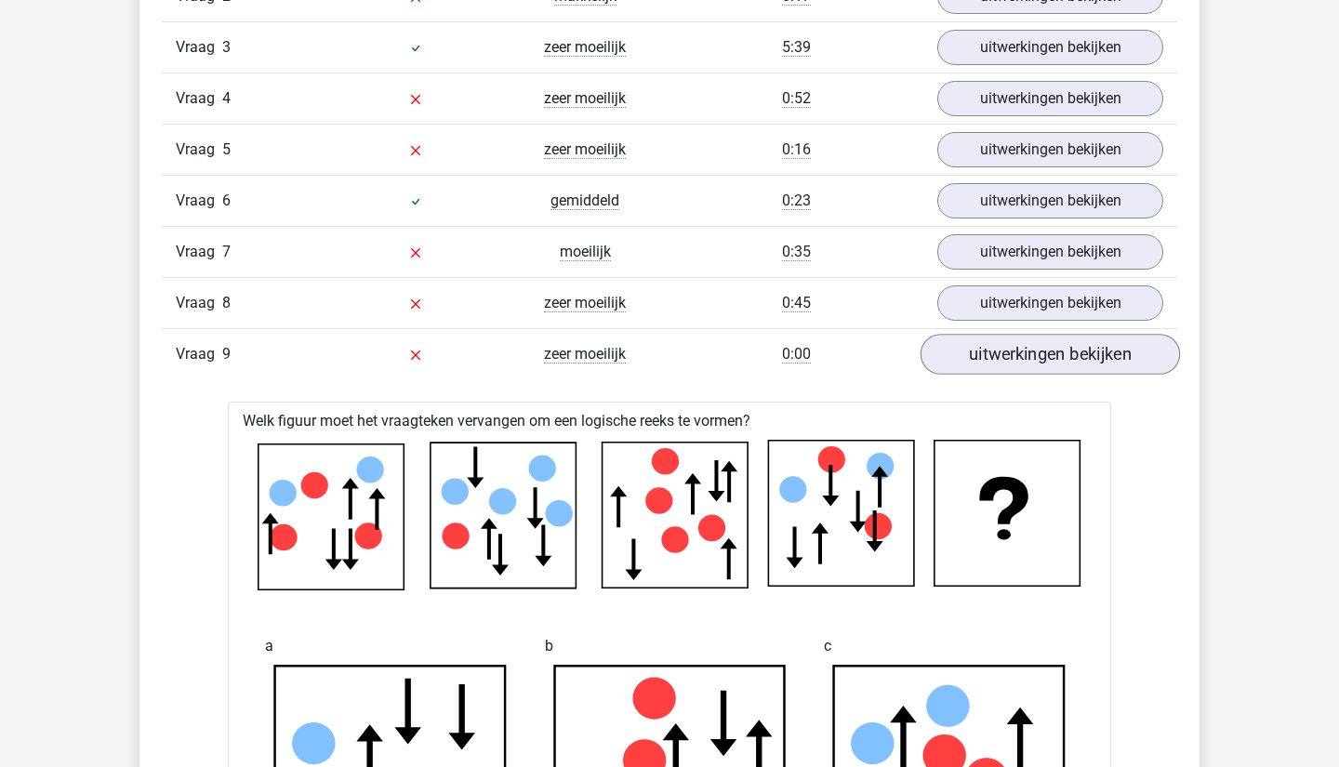
scroll to position [1690, 0]
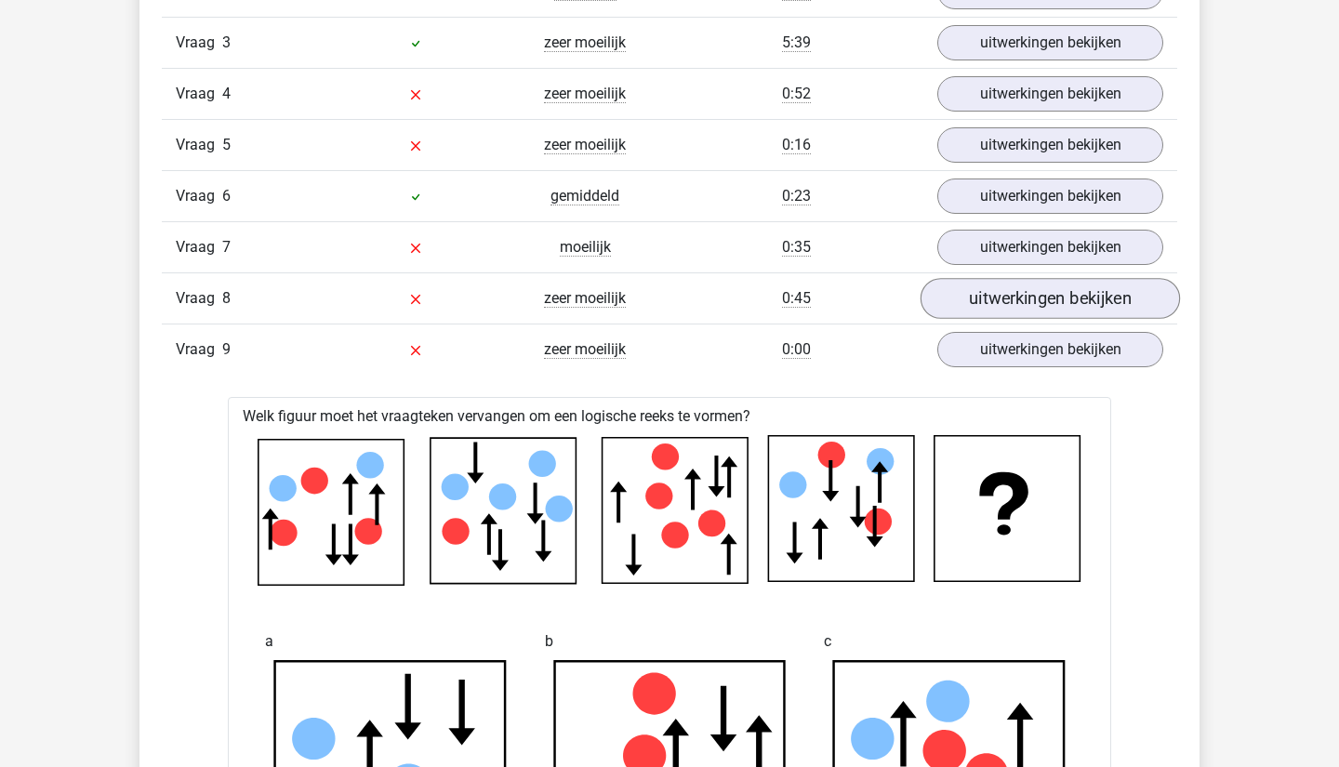
click at [1011, 303] on link "uitwerkingen bekijken" at bounding box center [1051, 298] width 260 height 41
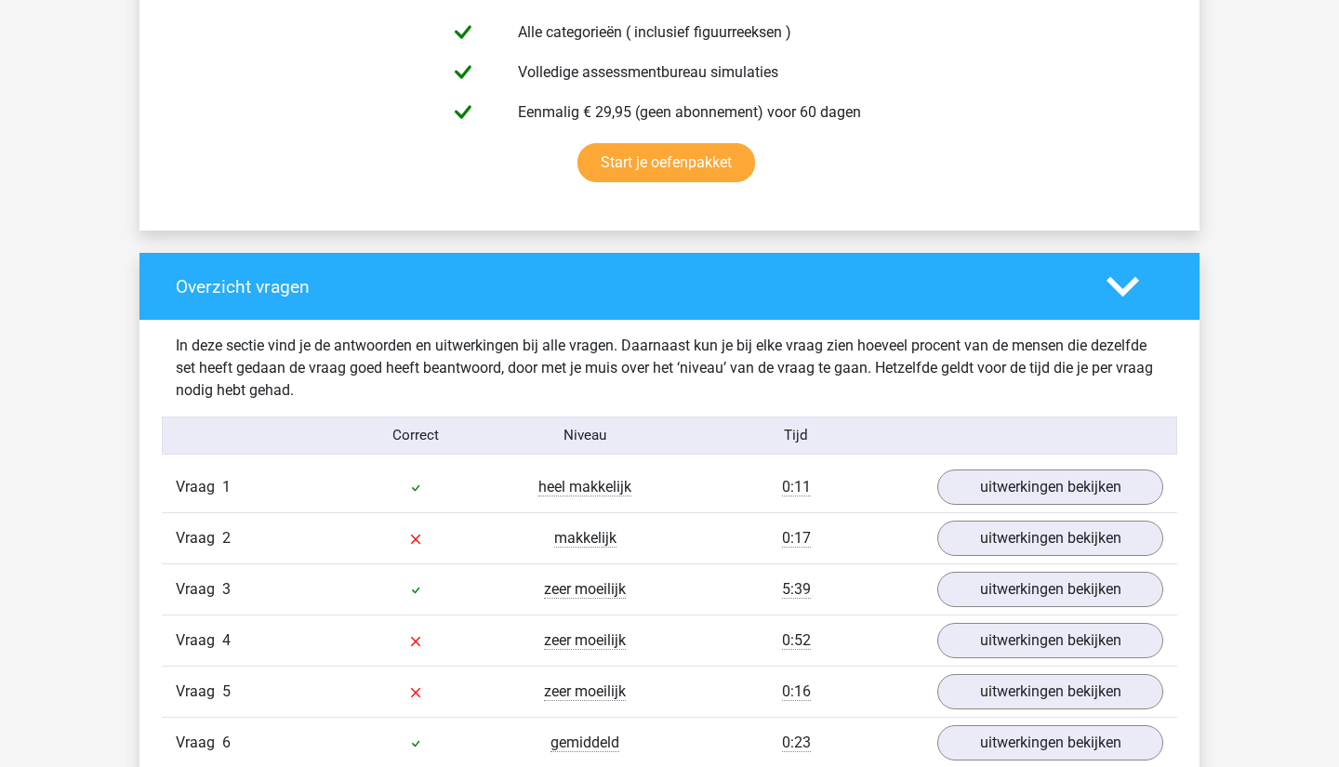
scroll to position [1218, 0]
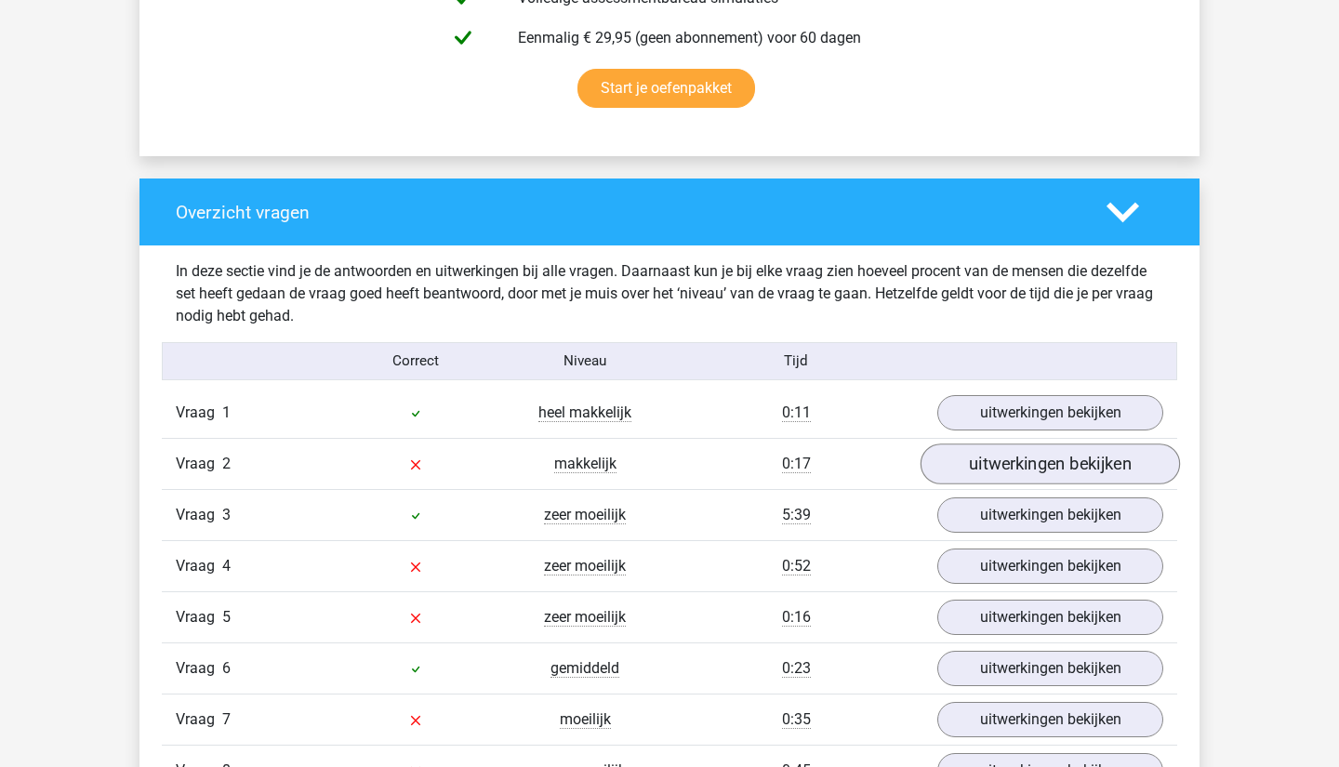
click at [1039, 453] on link "uitwerkingen bekijken" at bounding box center [1051, 464] width 260 height 41
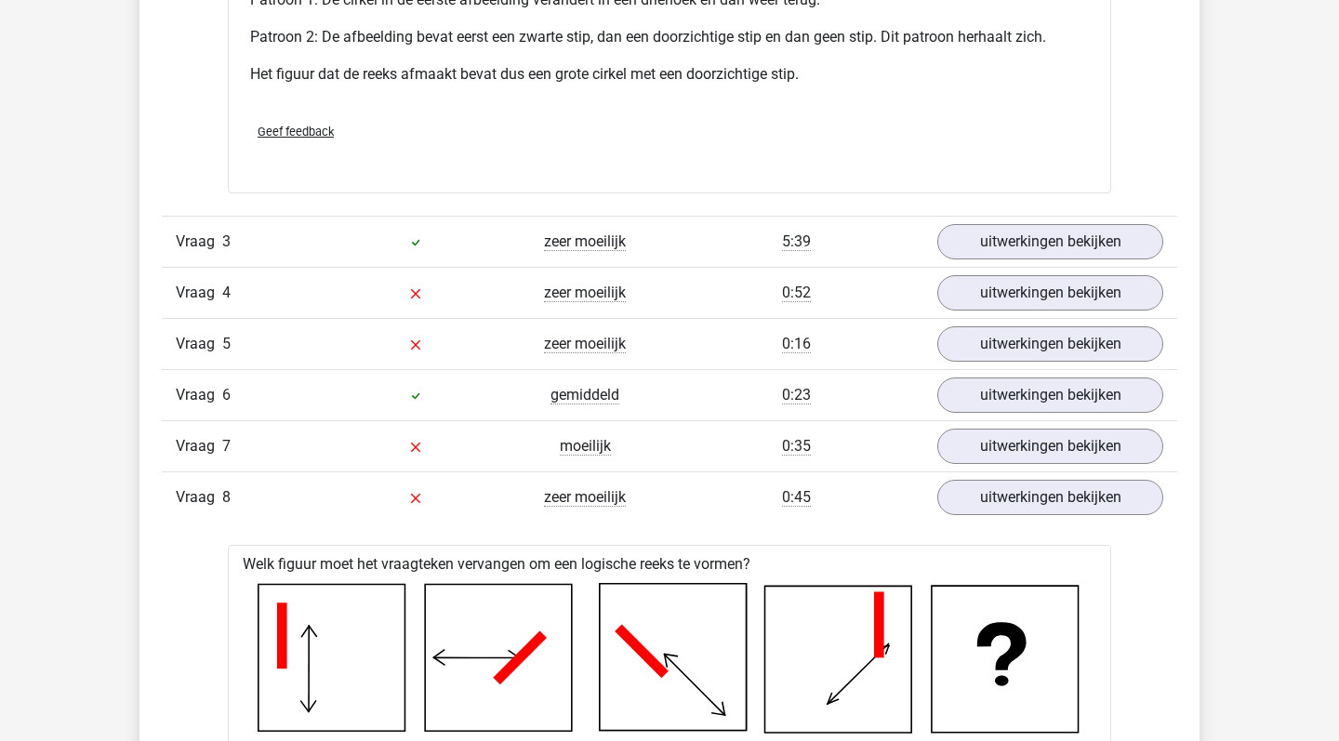
scroll to position [2642, 0]
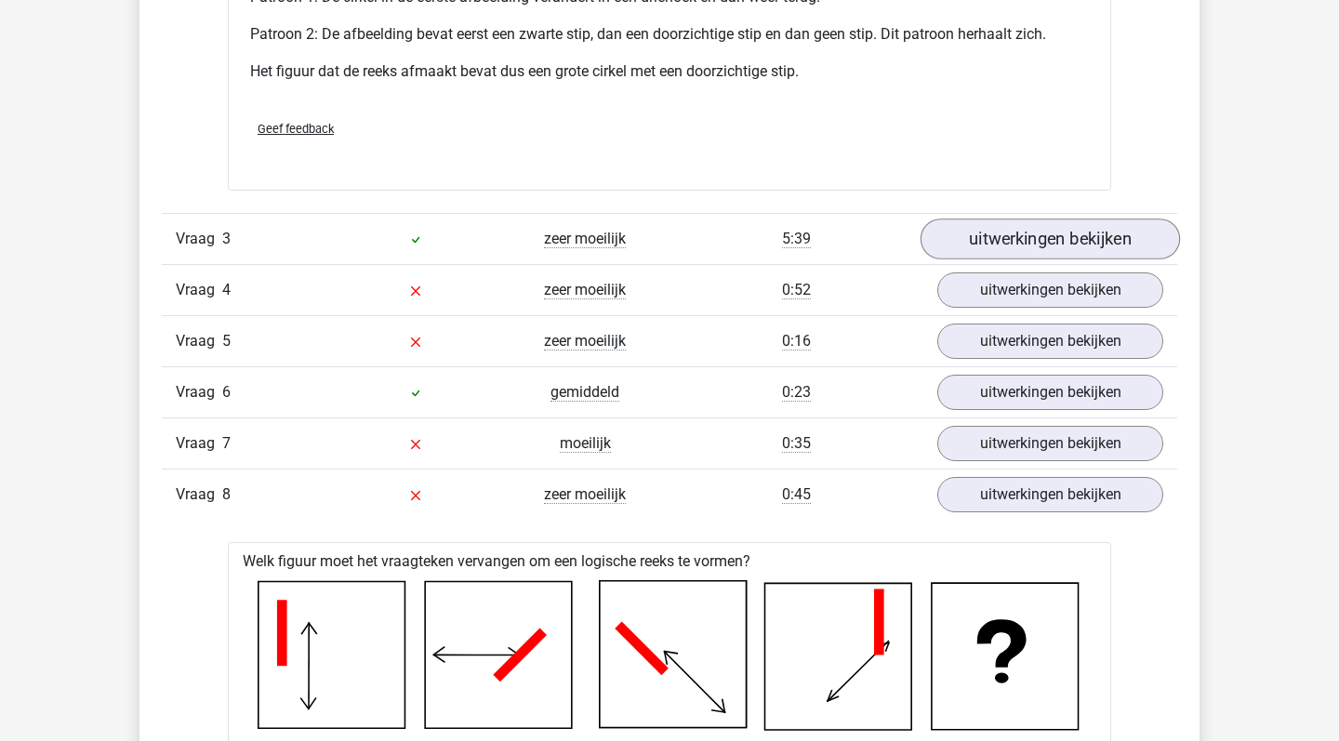
click at [981, 242] on link "uitwerkingen bekijken" at bounding box center [1051, 239] width 260 height 41
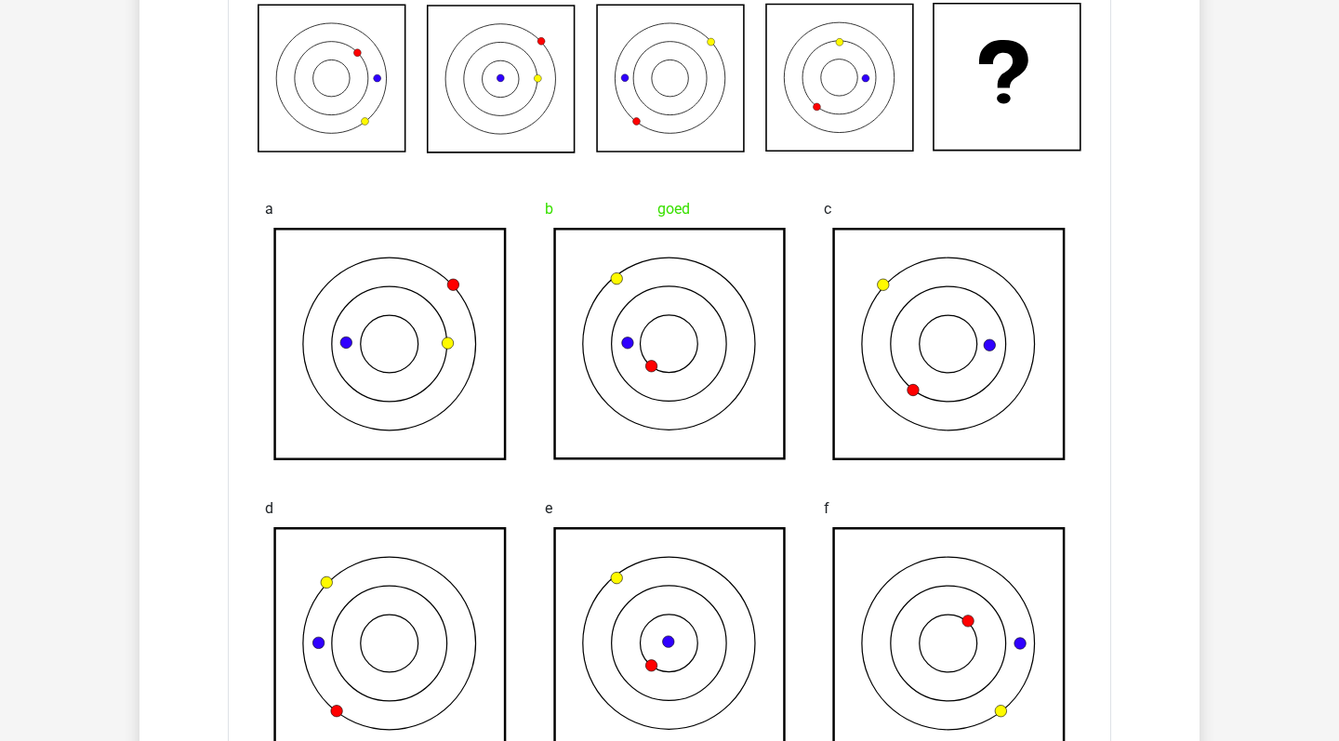
scroll to position [2252, 0]
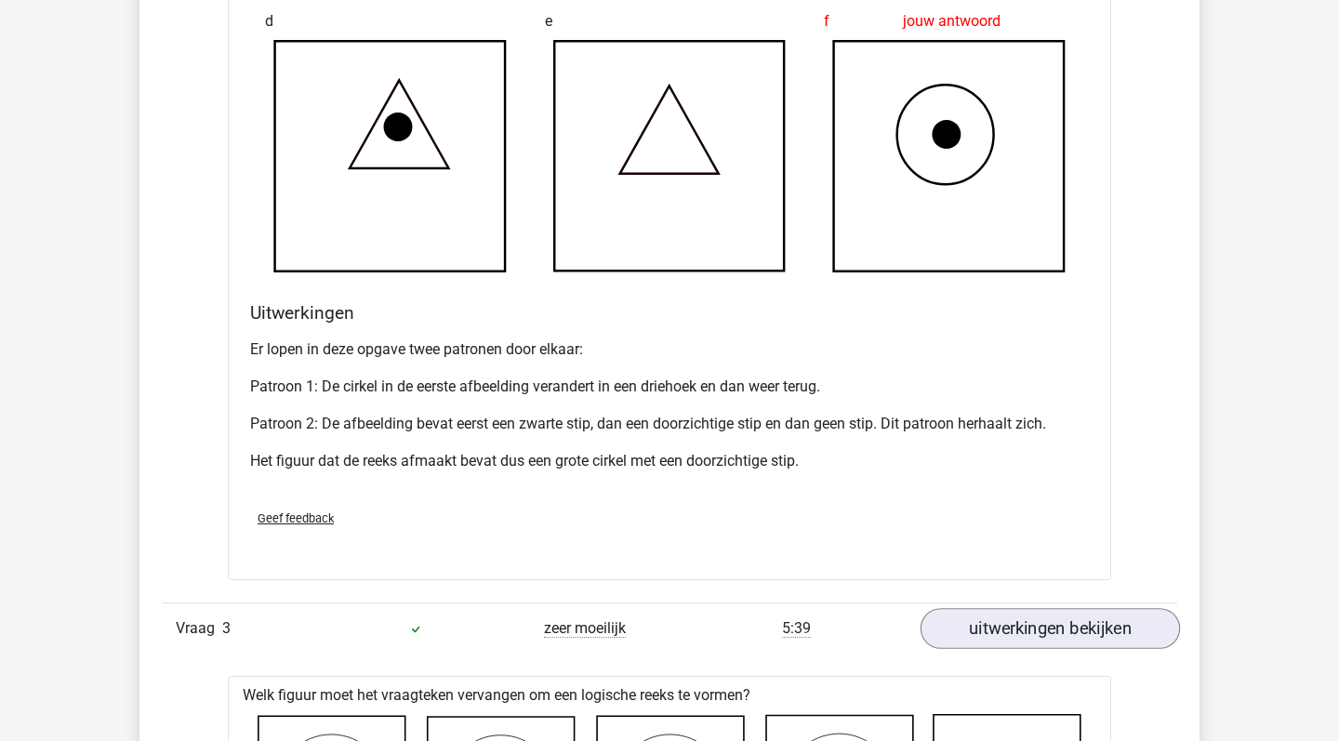
click at [994, 619] on link "uitwerkingen bekijken" at bounding box center [1051, 628] width 260 height 41
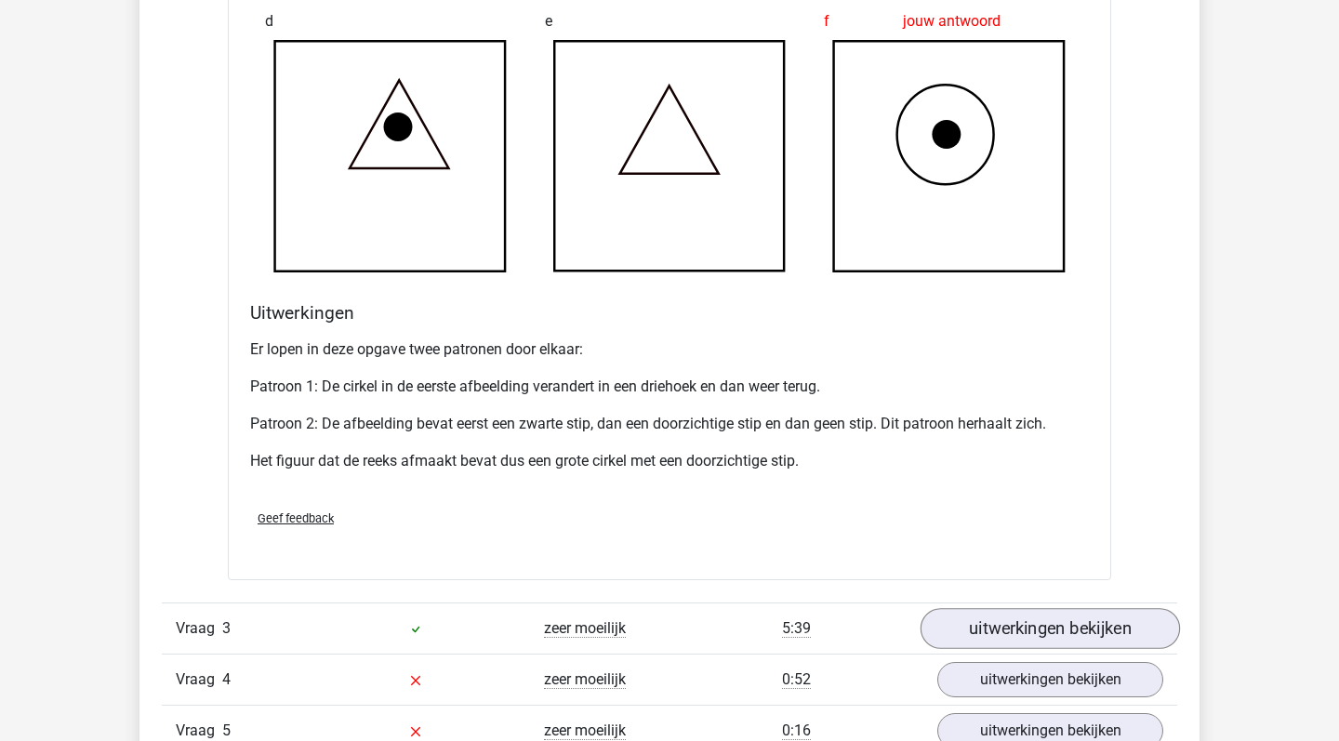
click at [994, 619] on link "uitwerkingen bekijken" at bounding box center [1051, 628] width 260 height 41
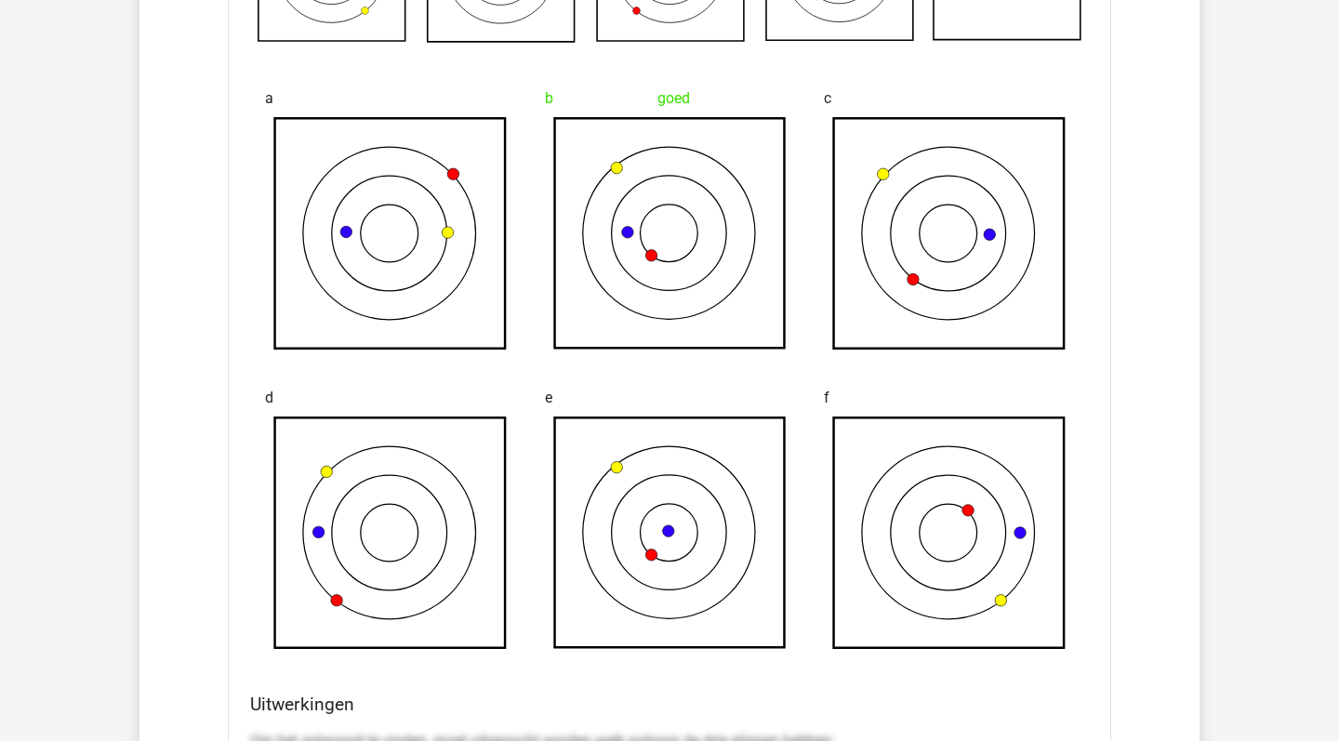
scroll to position [2804, 0]
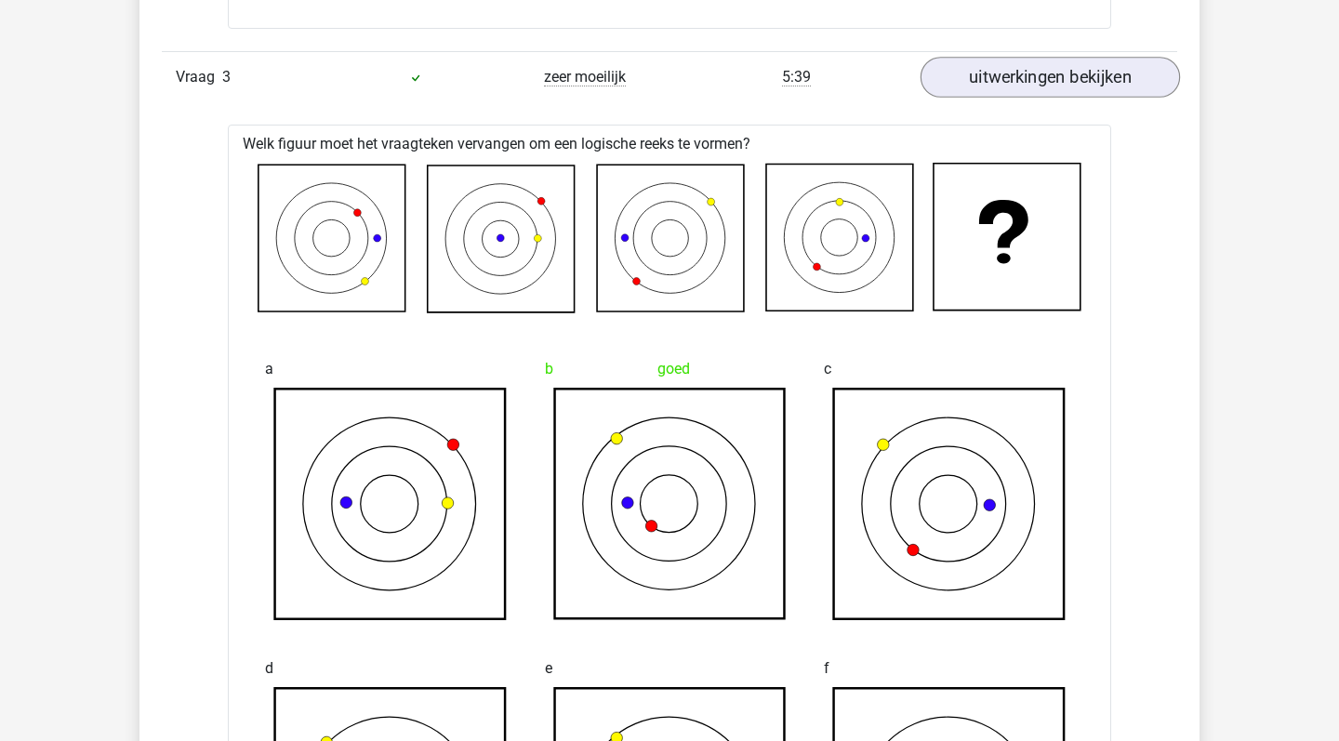
click at [1028, 81] on link "uitwerkingen bekijken" at bounding box center [1051, 77] width 260 height 41
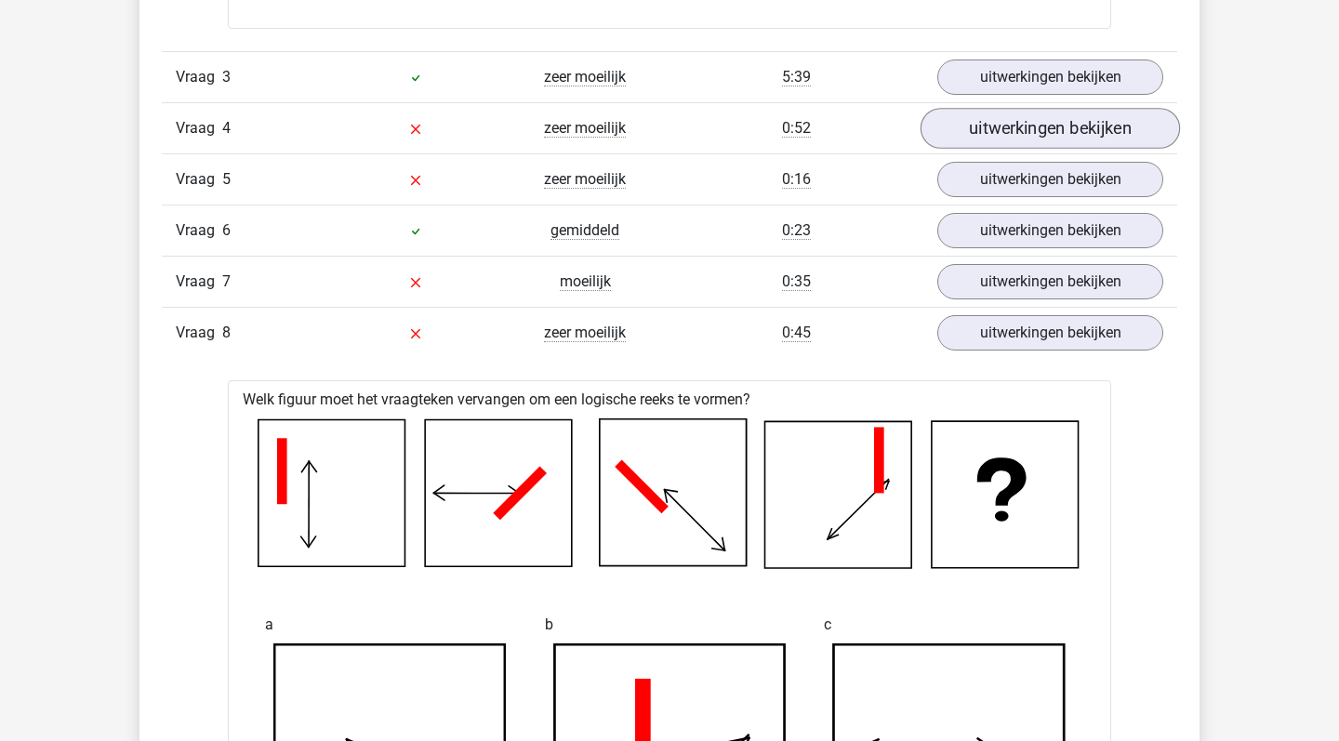
click at [1012, 140] on link "uitwerkingen bekijken" at bounding box center [1051, 128] width 260 height 41
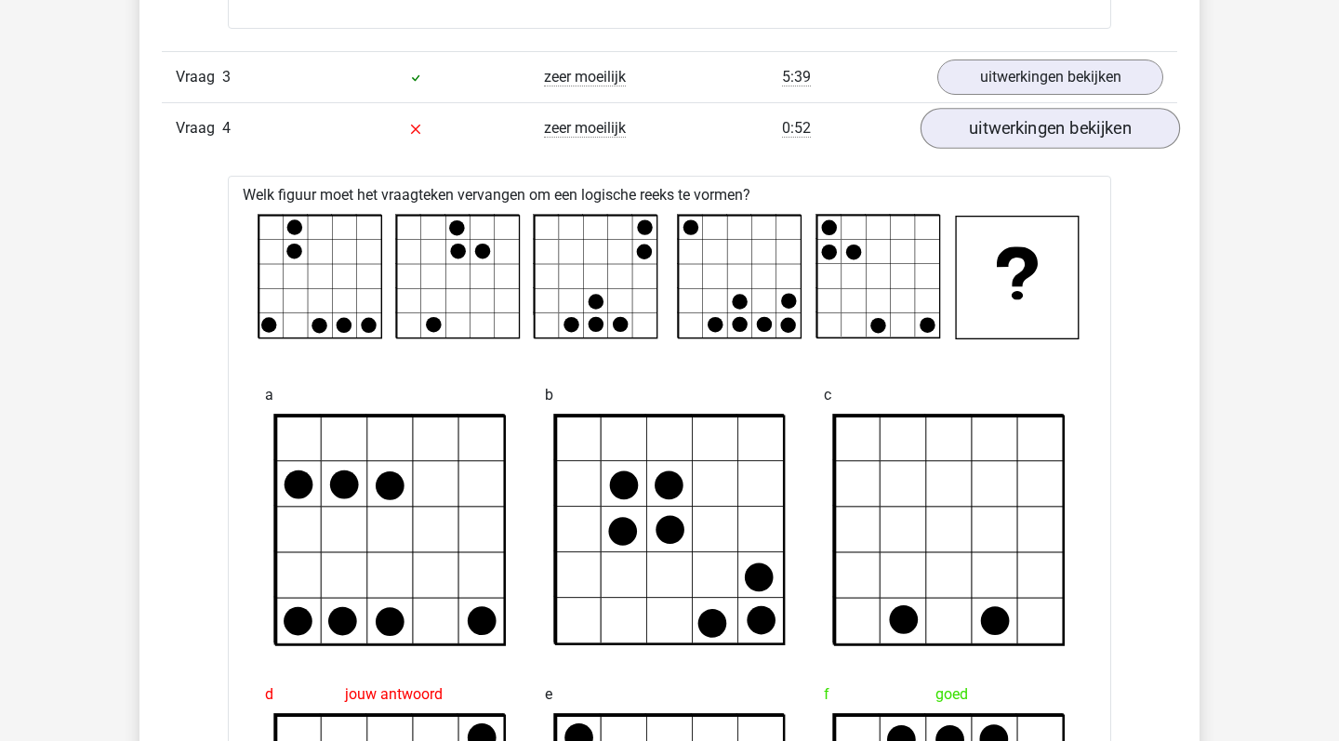
click at [1012, 140] on link "uitwerkingen bekijken" at bounding box center [1051, 128] width 260 height 41
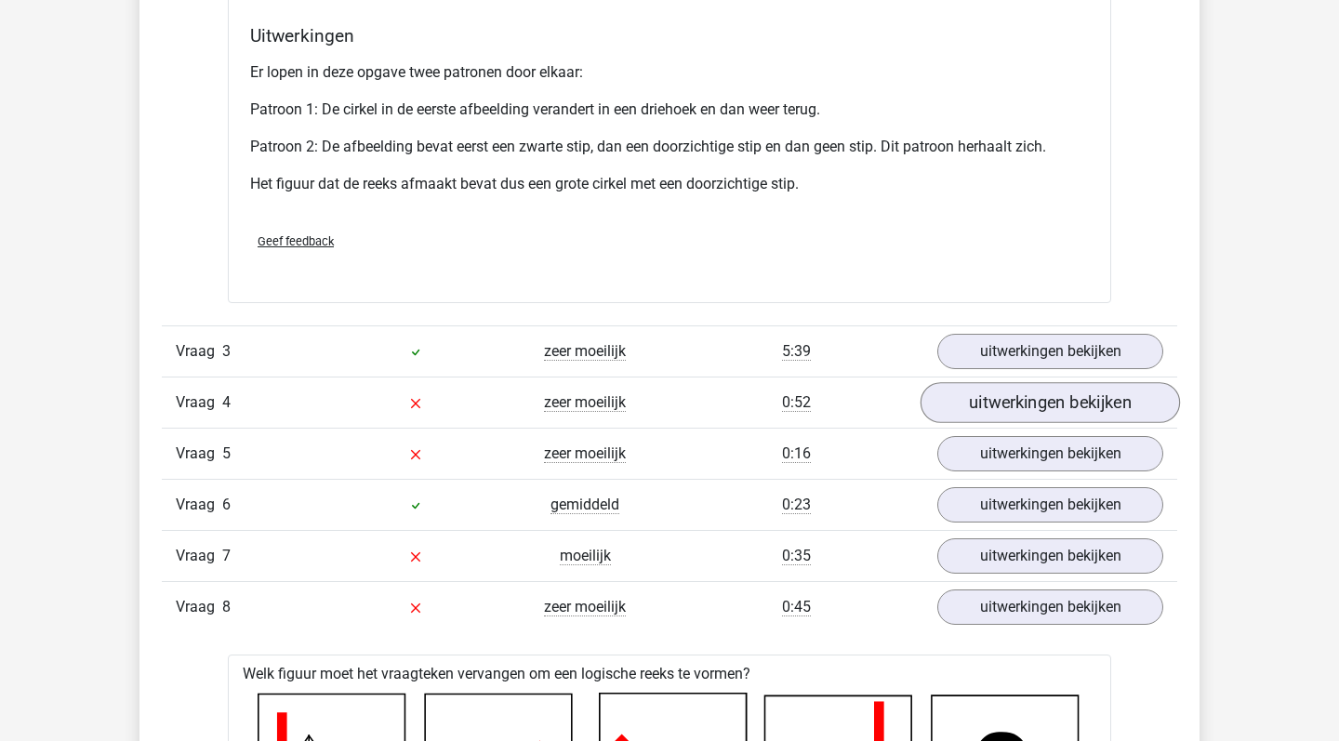
scroll to position [2605, 0]
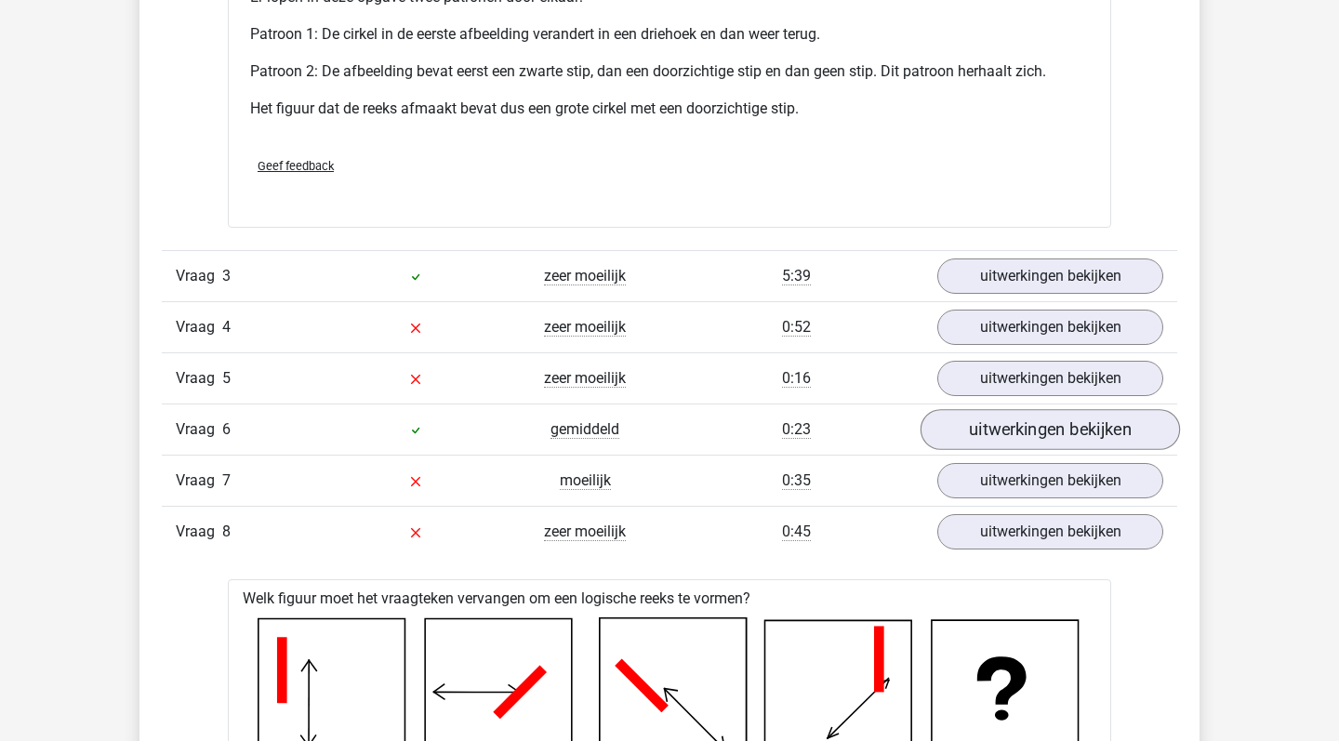
click at [1000, 432] on link "uitwerkingen bekijken" at bounding box center [1051, 429] width 260 height 41
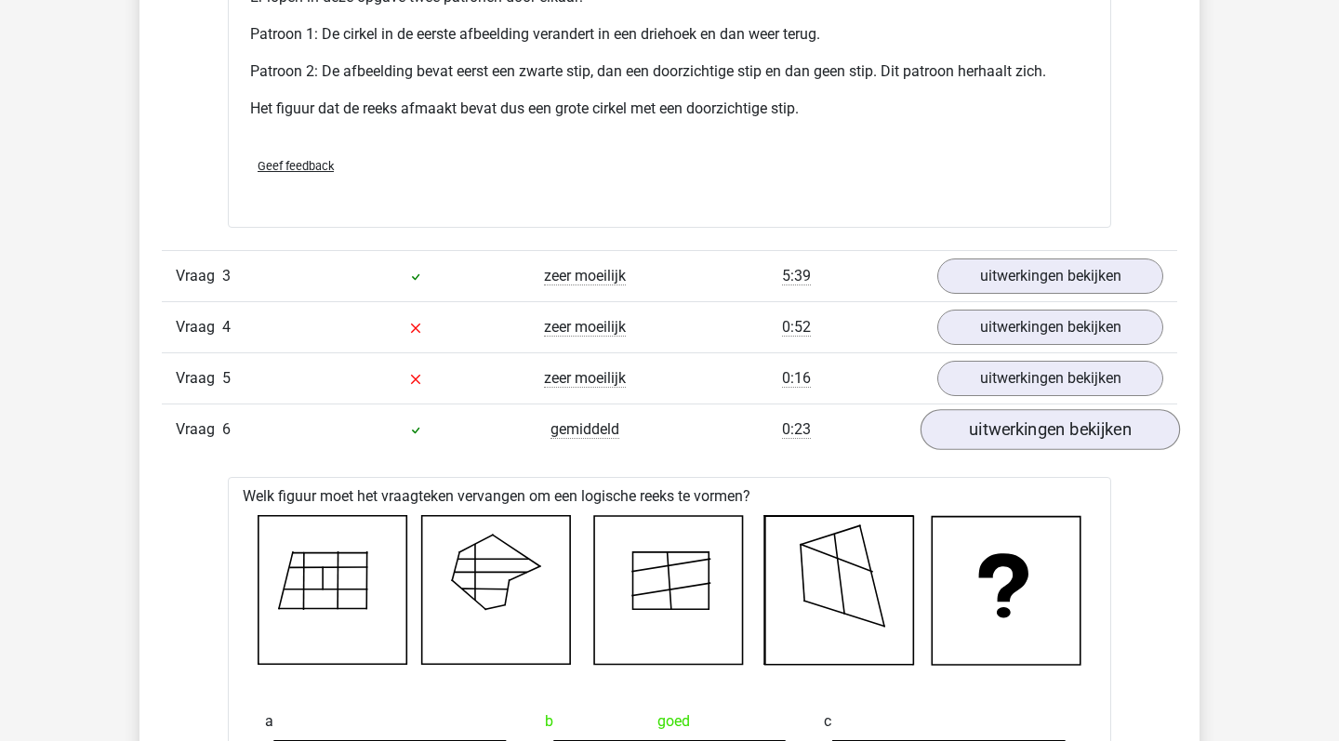
click at [1001, 432] on link "uitwerkingen bekijken" at bounding box center [1051, 429] width 260 height 41
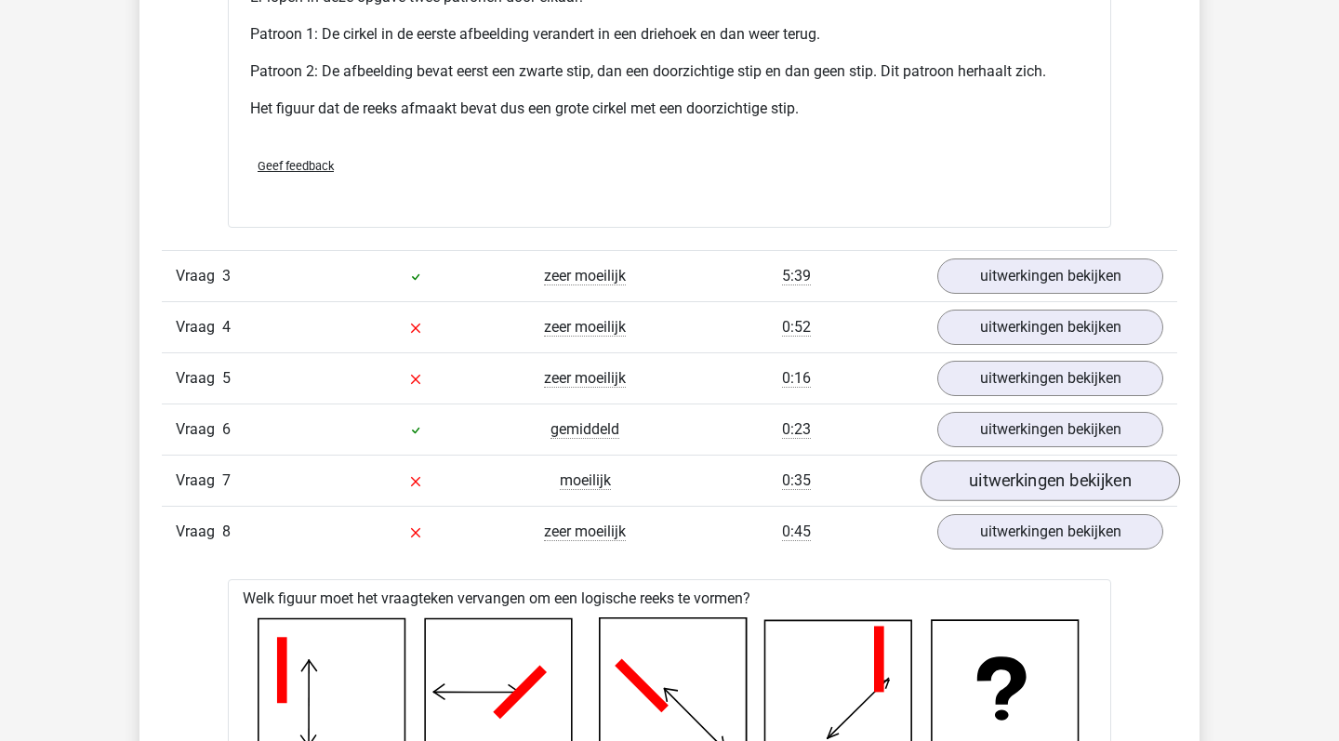
click at [998, 491] on link "uitwerkingen bekijken" at bounding box center [1051, 480] width 260 height 41
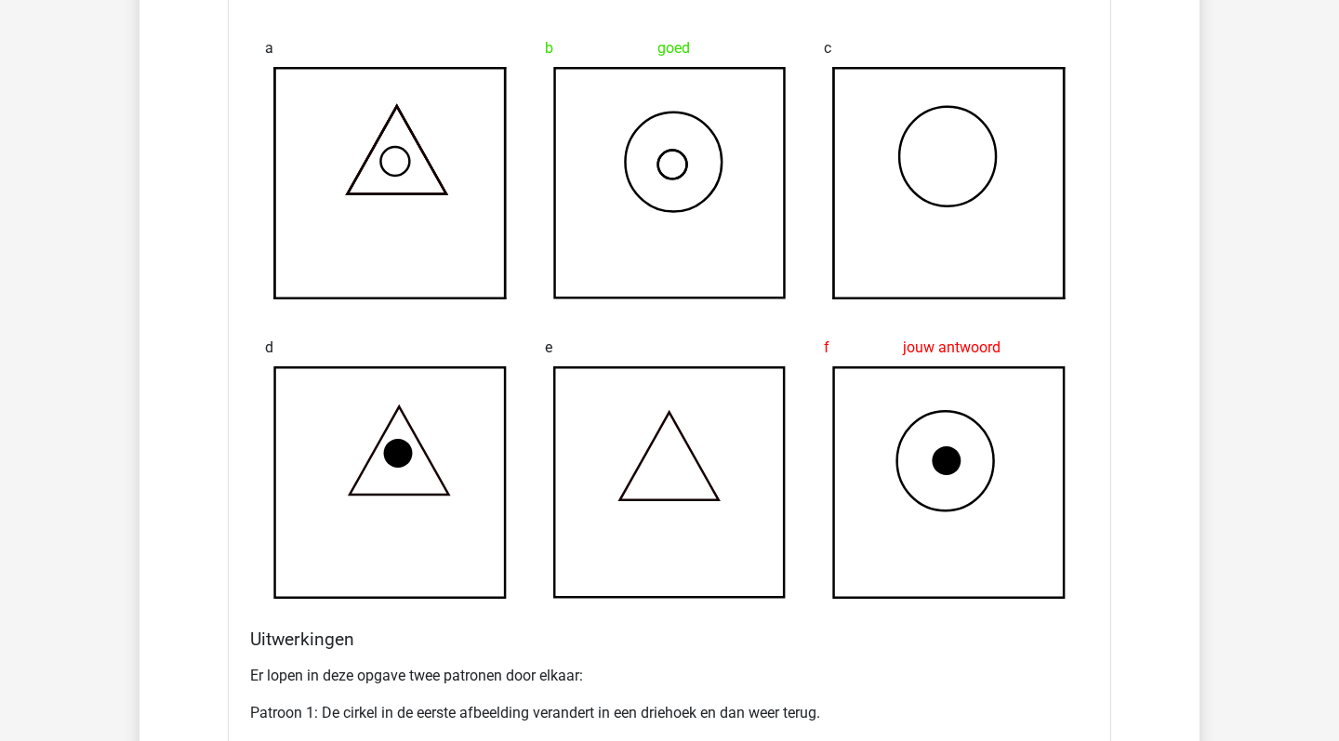
scroll to position [1928, 0]
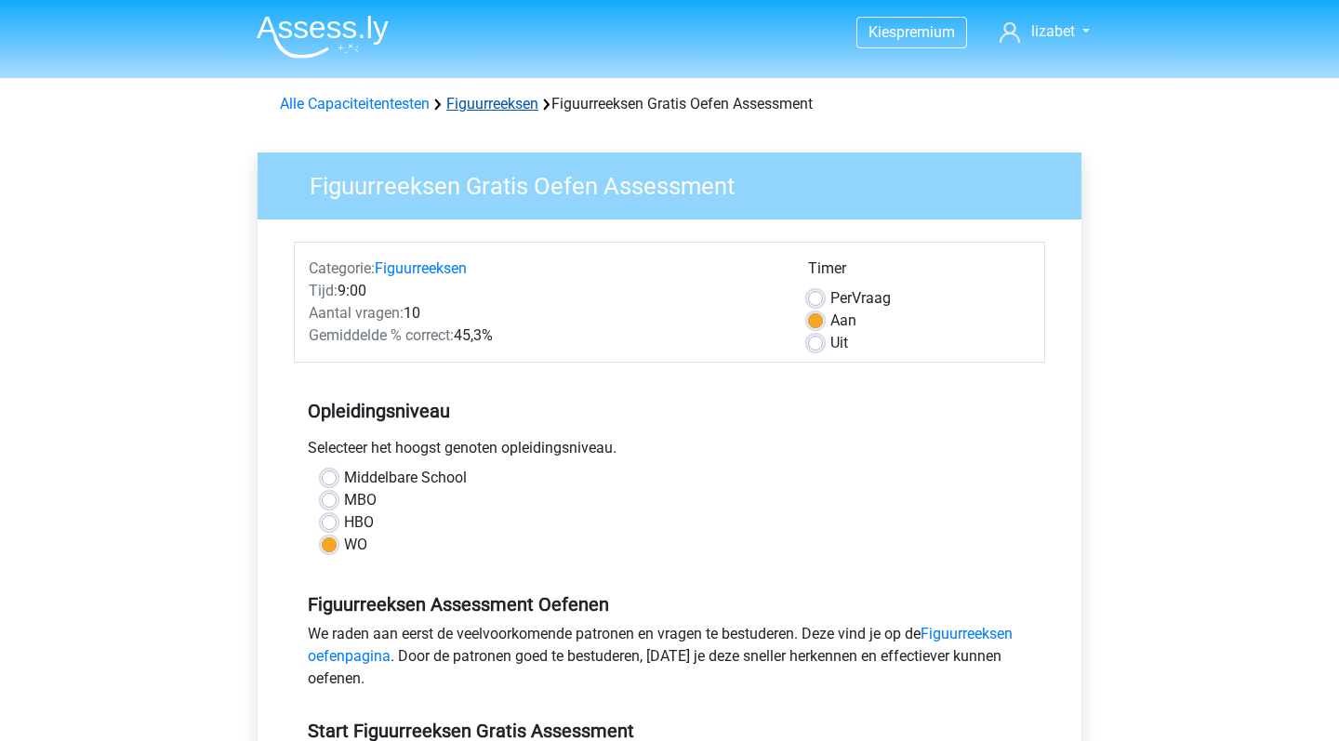
click at [477, 101] on link "Figuurreeksen" at bounding box center [492, 104] width 92 height 18
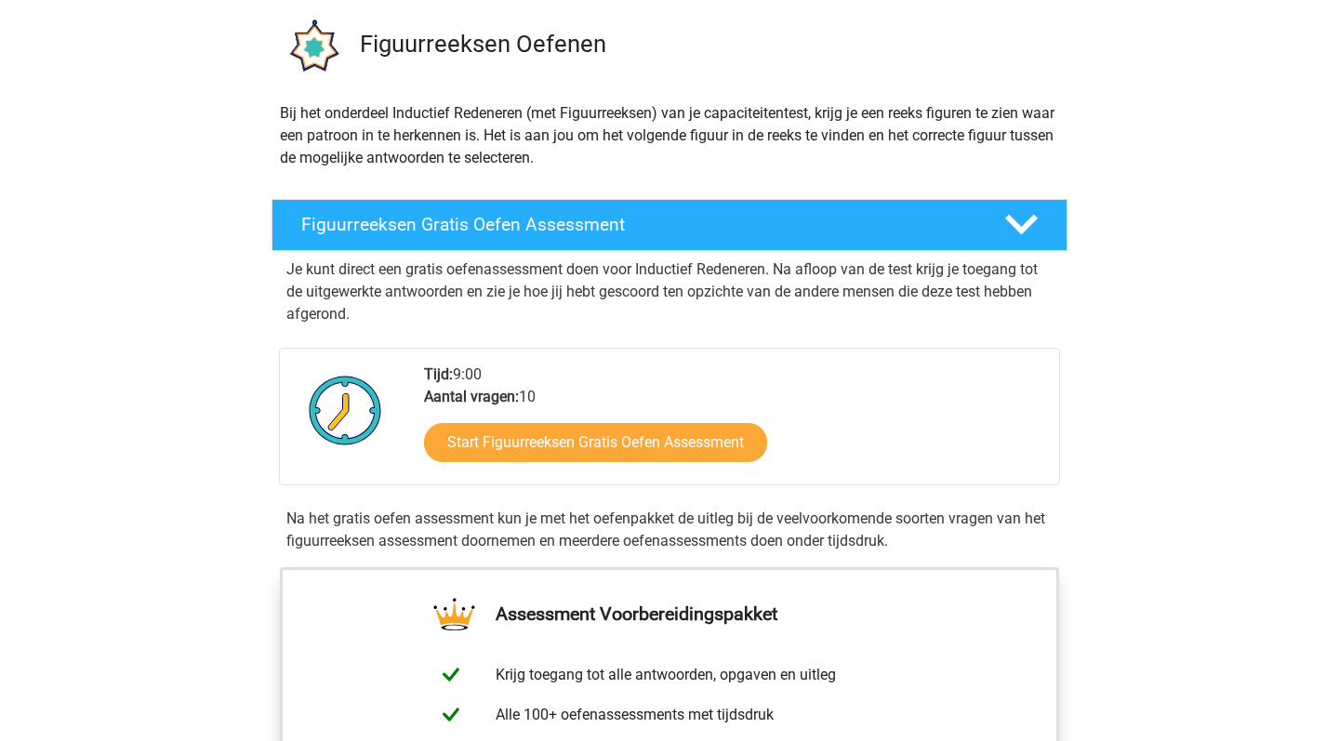
scroll to position [364, 0]
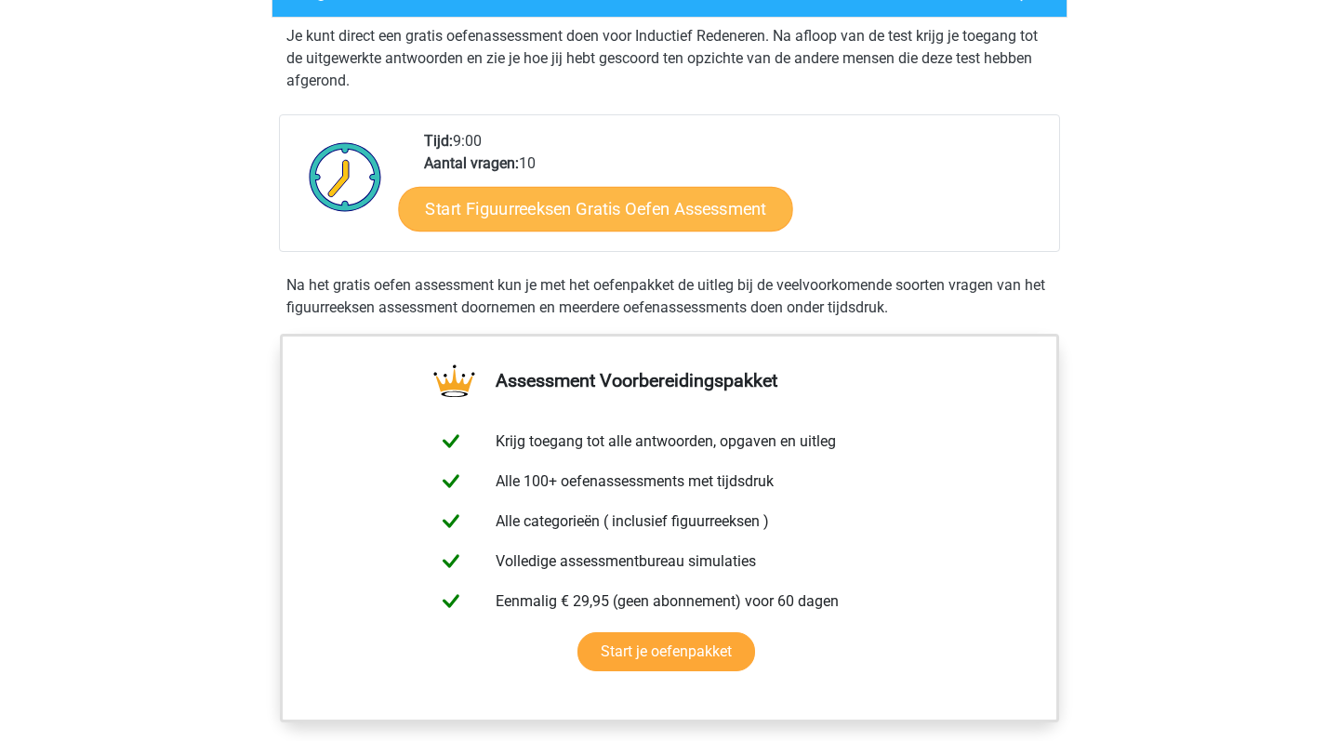
click at [497, 213] on link "Start Figuurreeksen Gratis Oefen Assessment" at bounding box center [596, 208] width 394 height 45
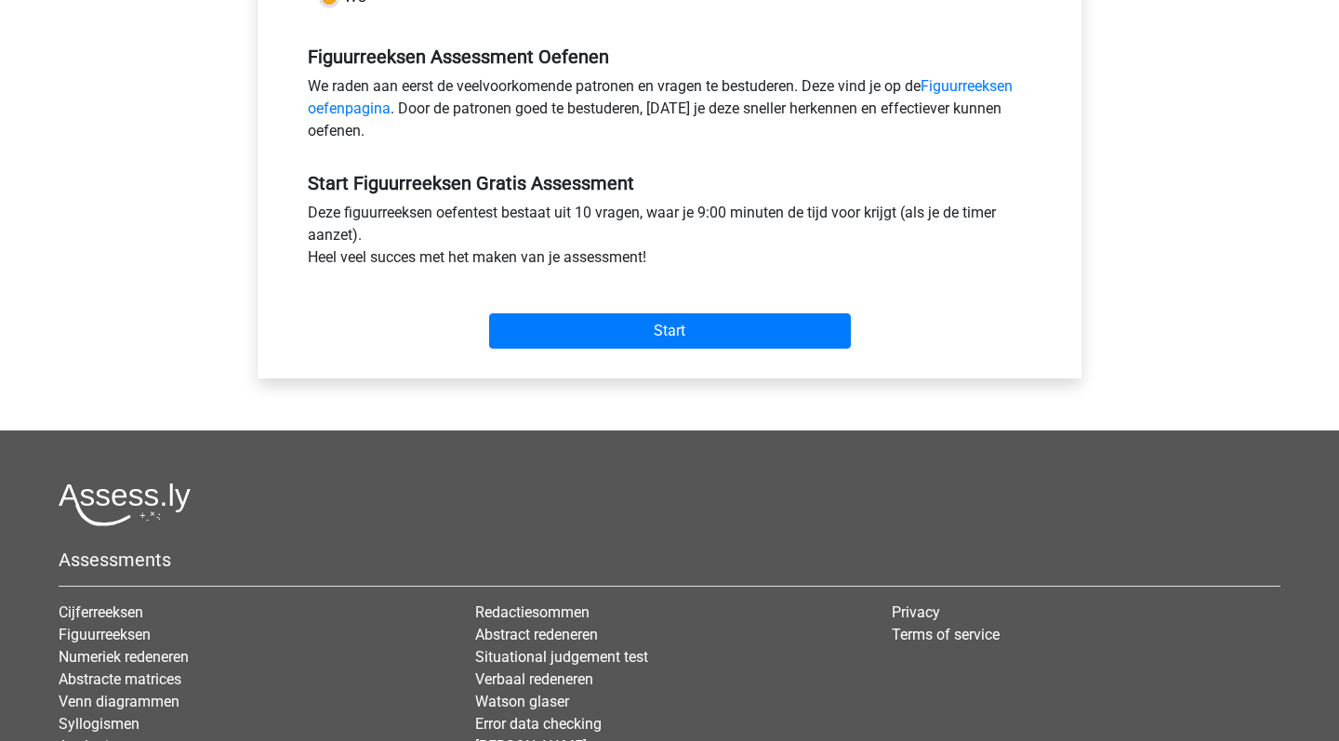
scroll to position [596, 0]
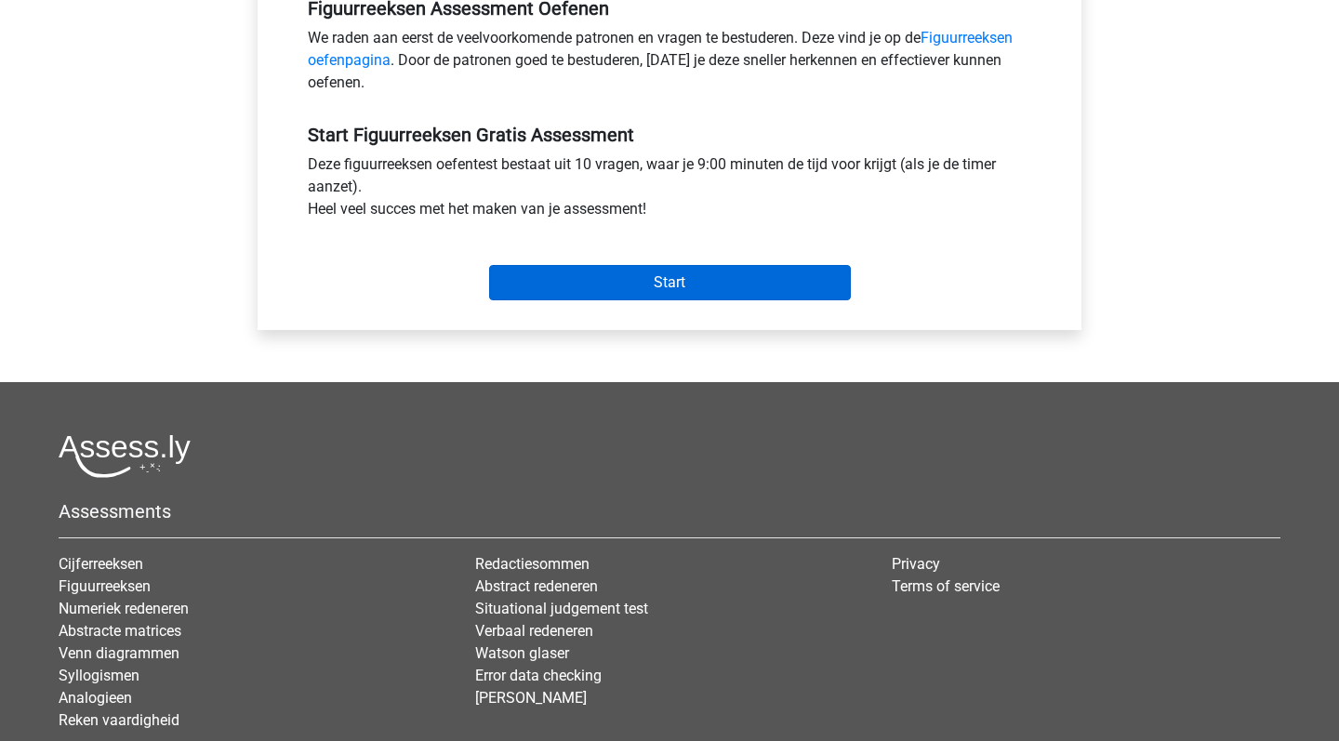
click at [556, 275] on input "Start" at bounding box center [670, 282] width 362 height 35
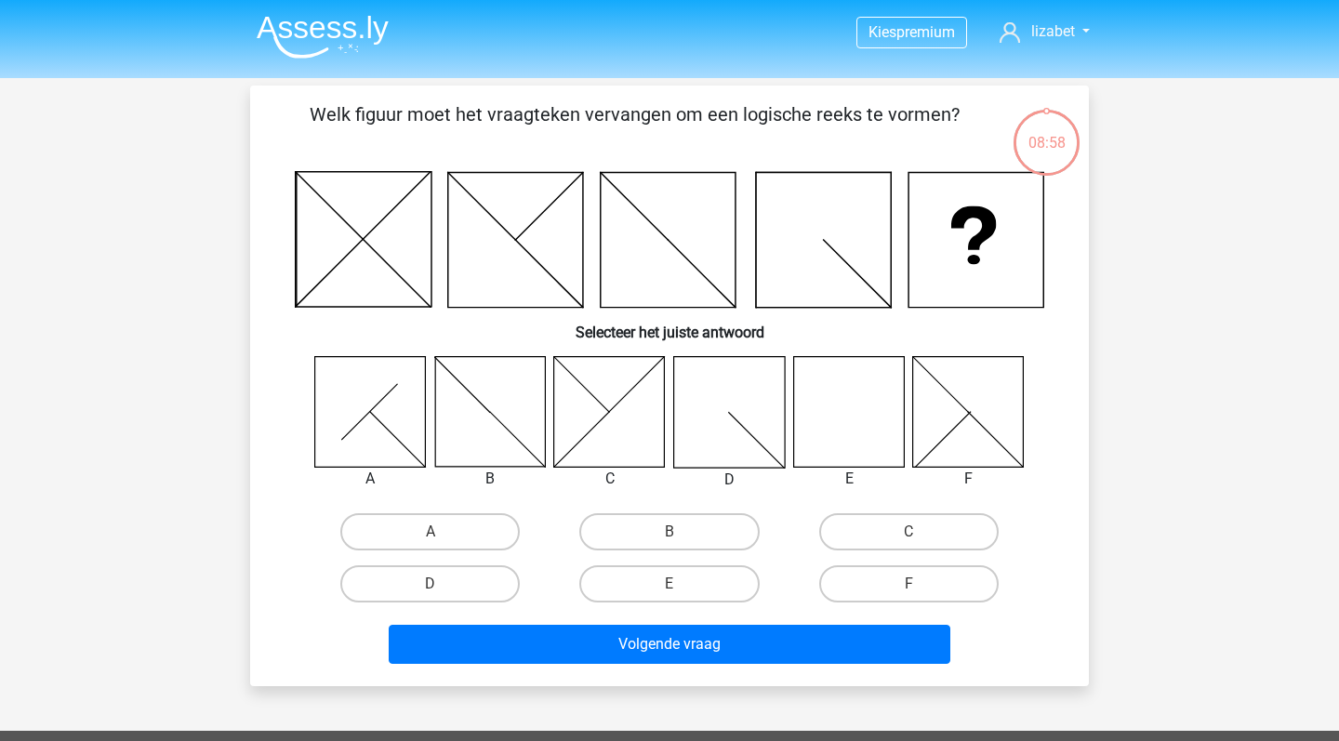
click at [673, 589] on input "E" at bounding box center [676, 590] width 12 height 12
radio input "true"
click at [673, 582] on label "E" at bounding box center [670, 584] width 180 height 37
click at [673, 584] on input "E" at bounding box center [676, 590] width 12 height 12
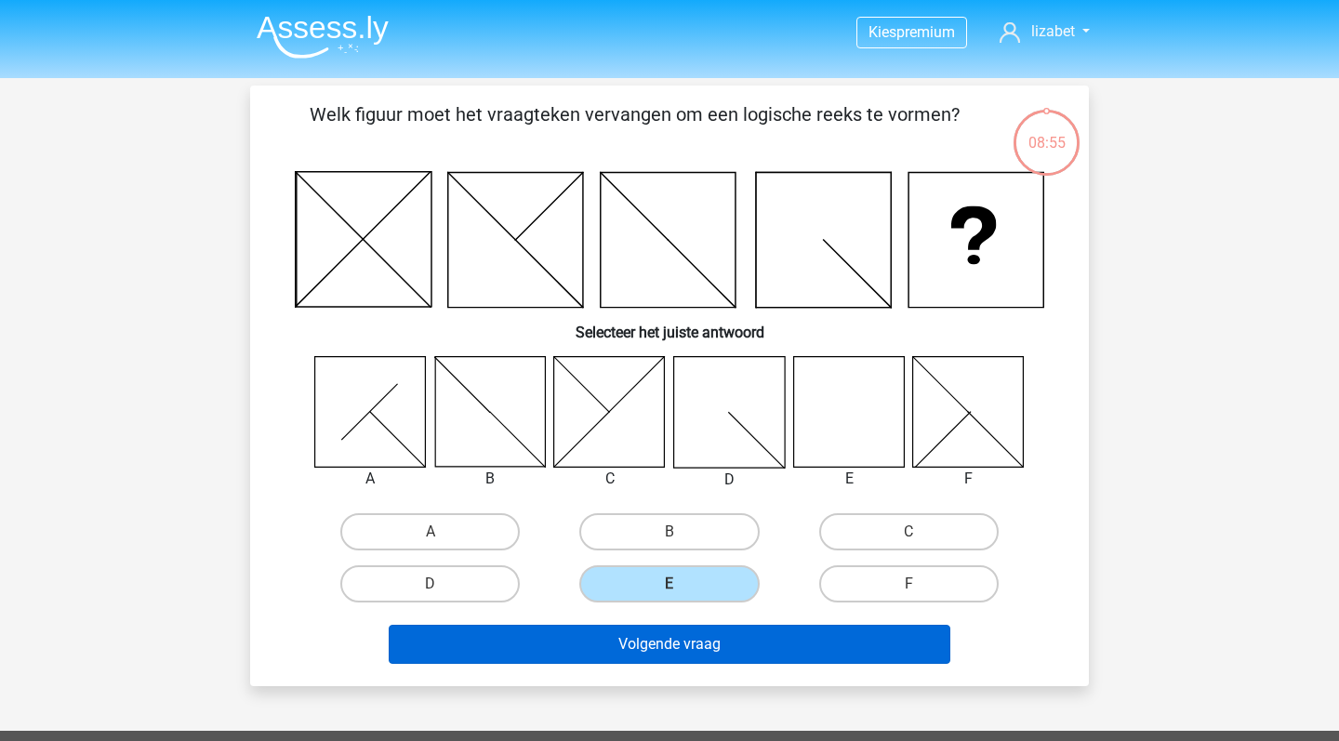
click at [691, 660] on button "Volgende vraag" at bounding box center [670, 644] width 563 height 39
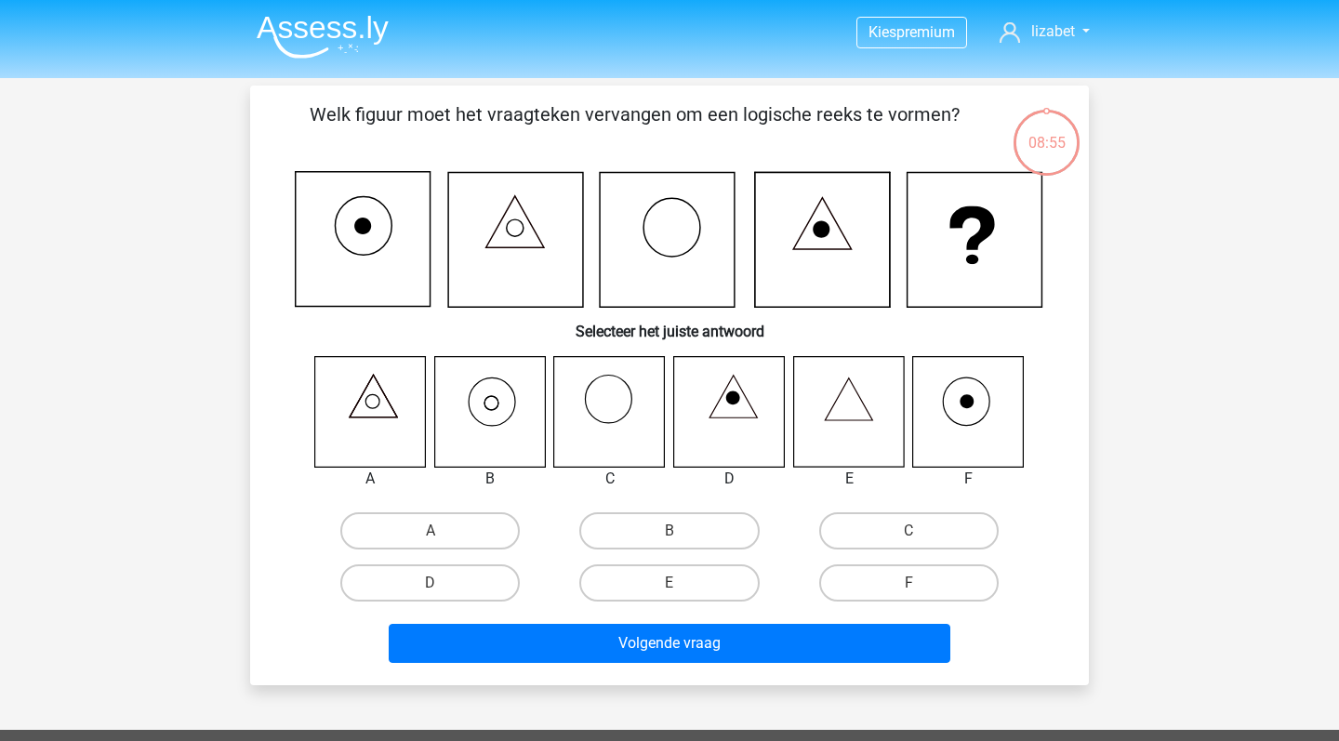
scroll to position [86, 0]
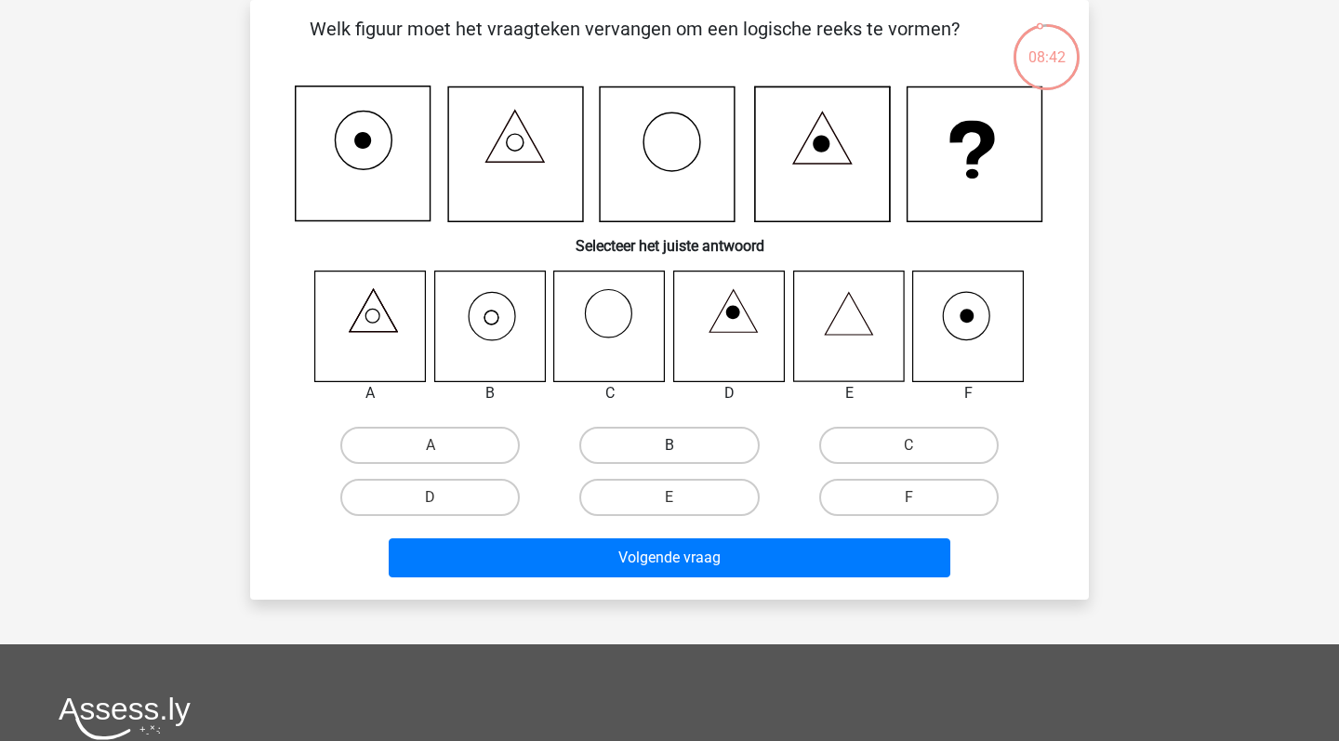
click at [630, 447] on label "B" at bounding box center [670, 445] width 180 height 37
click at [670, 447] on input "B" at bounding box center [676, 452] width 12 height 12
radio input "true"
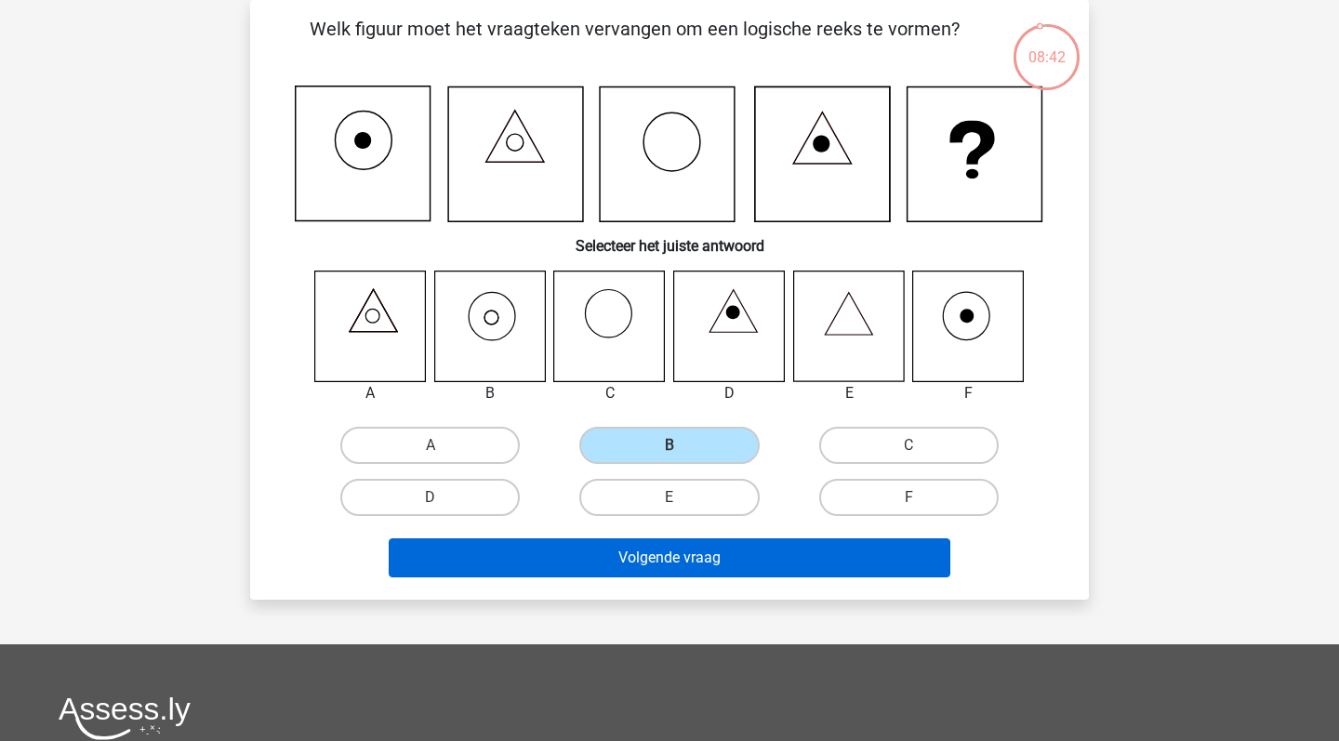
click at [651, 558] on button "Volgende vraag" at bounding box center [670, 558] width 563 height 39
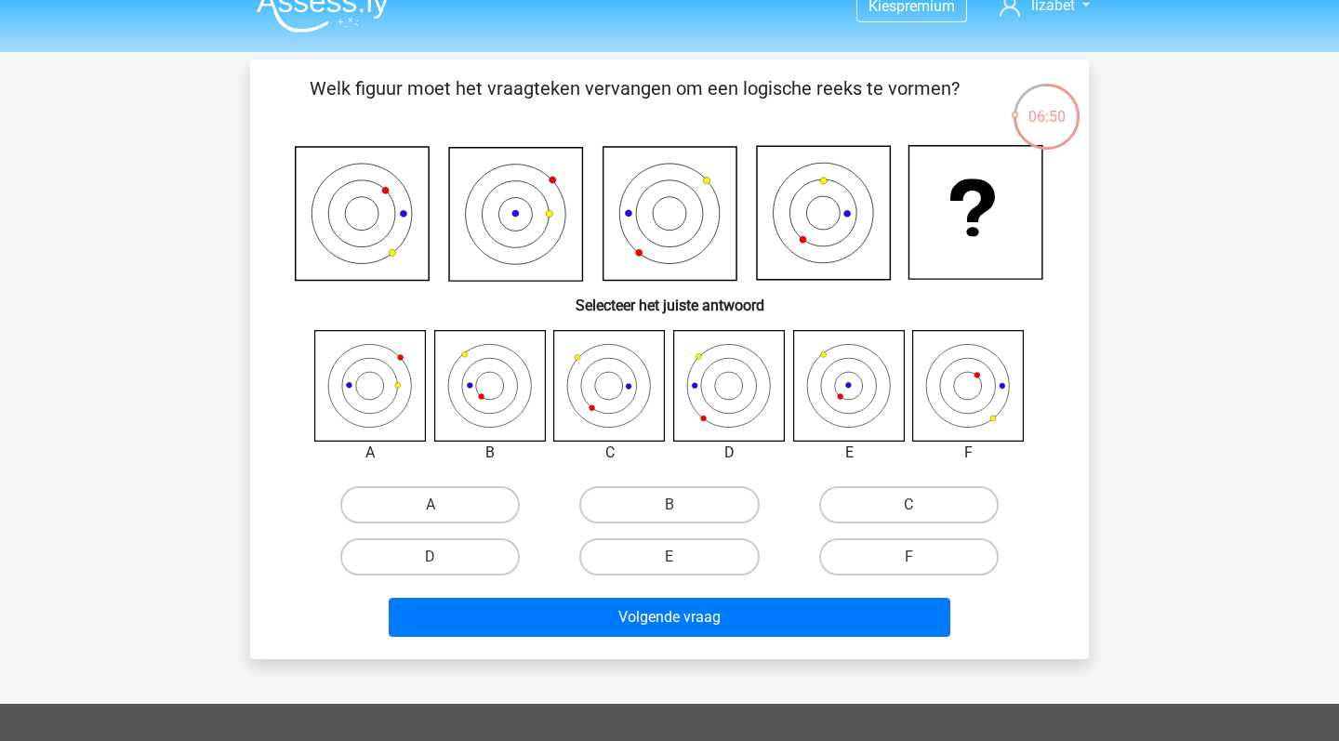
scroll to position [12, 0]
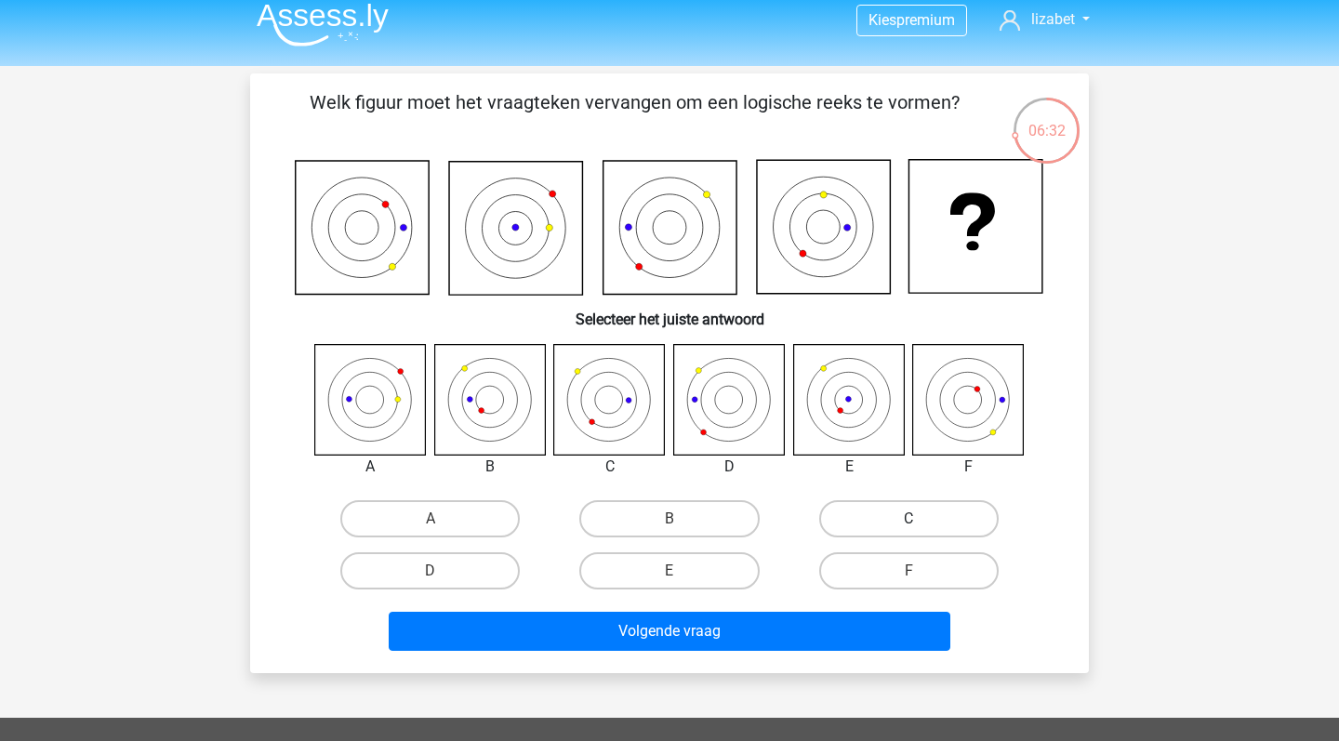
click at [904, 522] on label "C" at bounding box center [909, 518] width 180 height 37
click at [909, 522] on input "C" at bounding box center [915, 525] width 12 height 12
radio input "true"
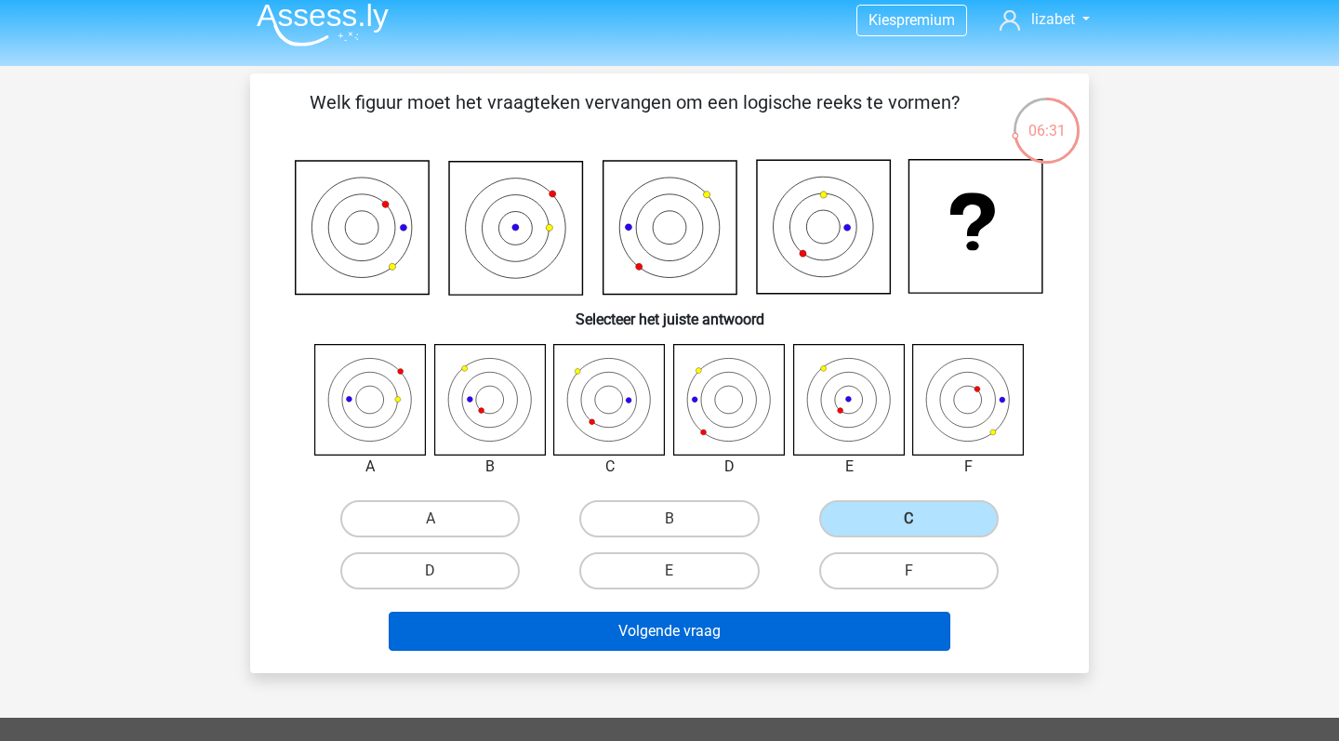
click at [826, 634] on button "Volgende vraag" at bounding box center [670, 631] width 563 height 39
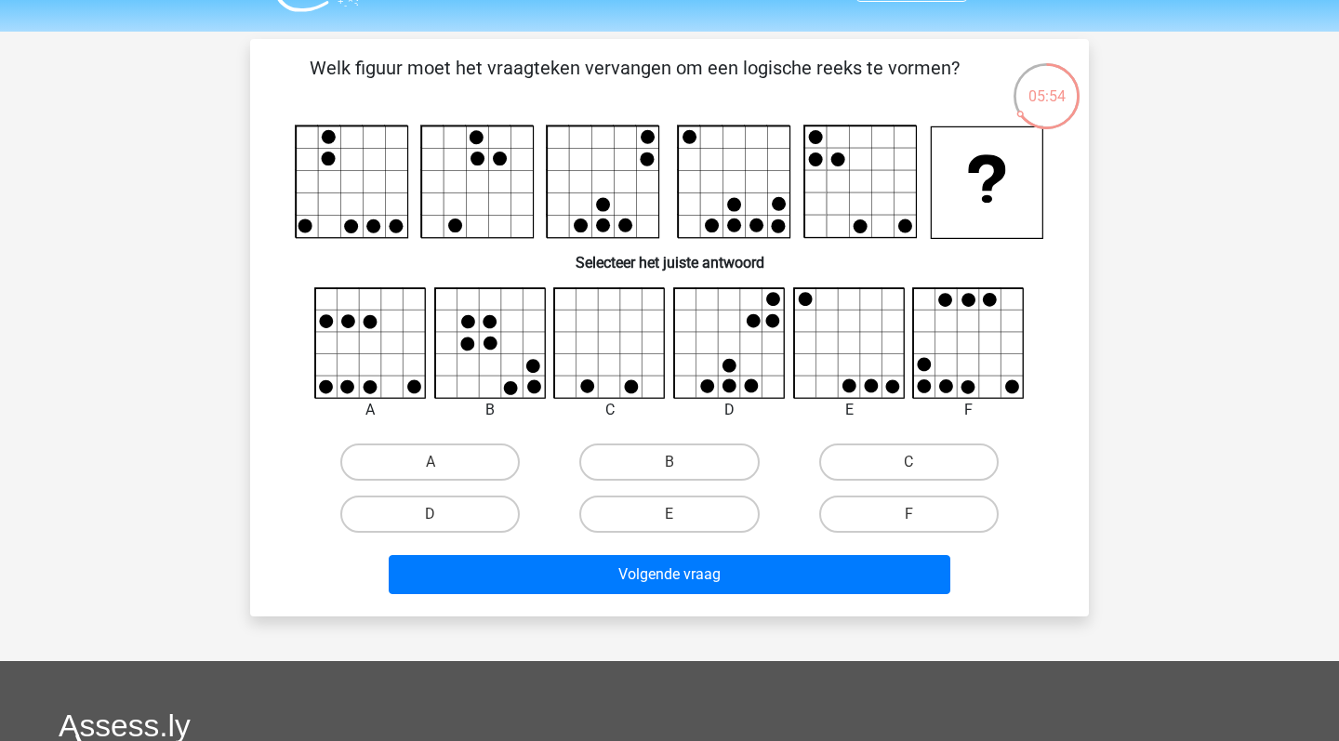
scroll to position [47, 0]
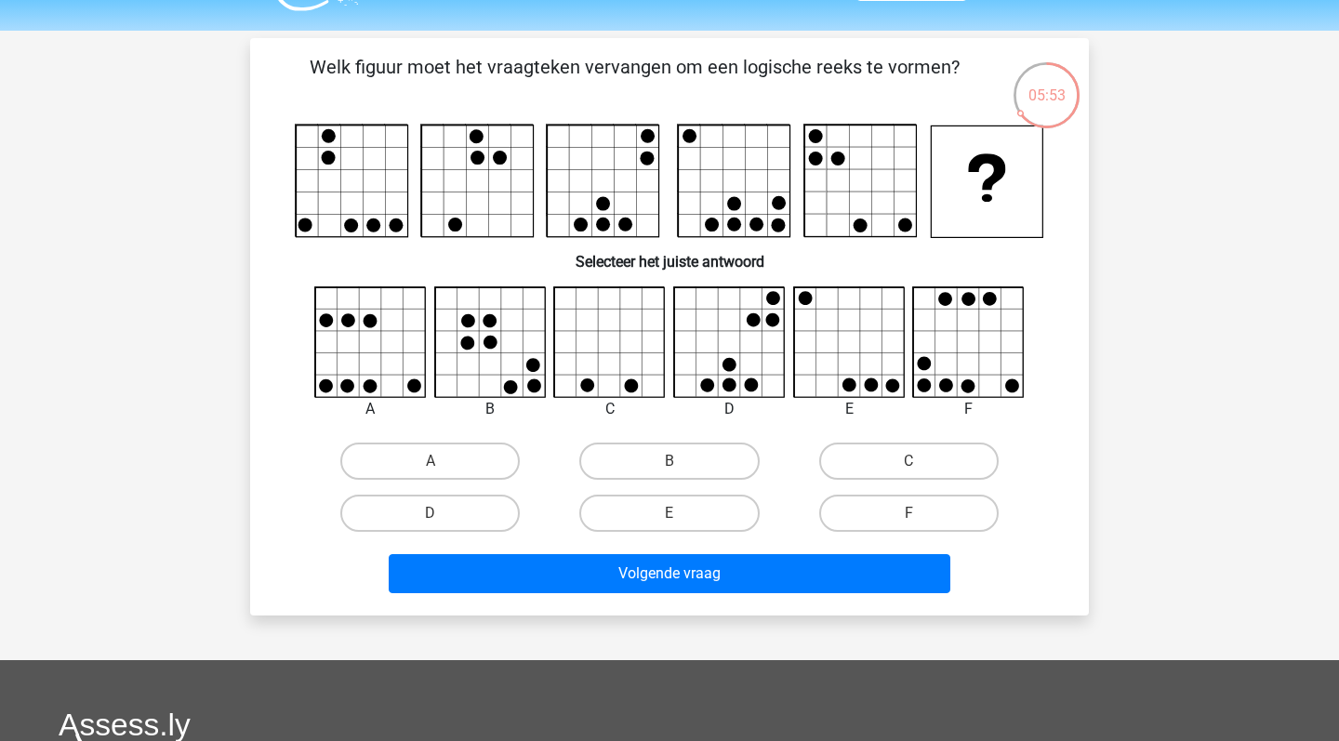
click at [440, 513] on input "D" at bounding box center [437, 519] width 12 height 12
radio input "true"
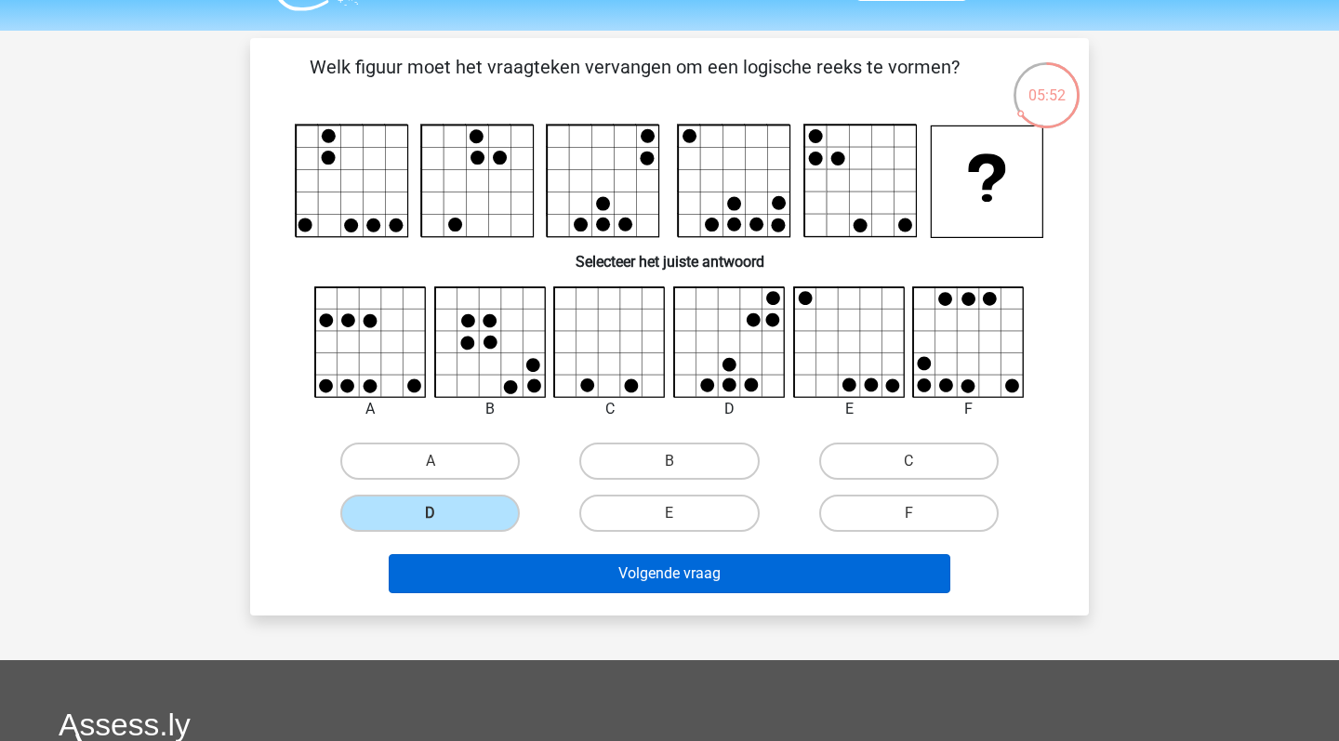
click at [500, 569] on button "Volgende vraag" at bounding box center [670, 573] width 563 height 39
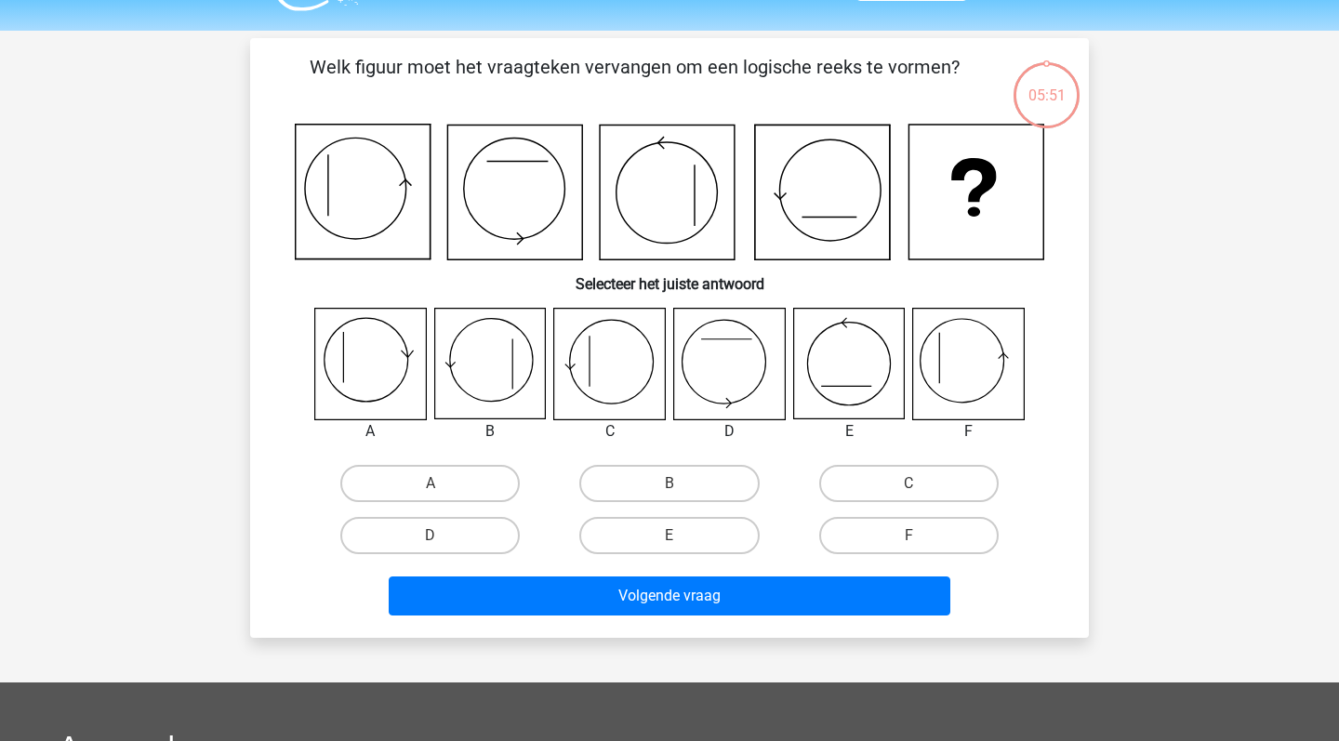
scroll to position [86, 0]
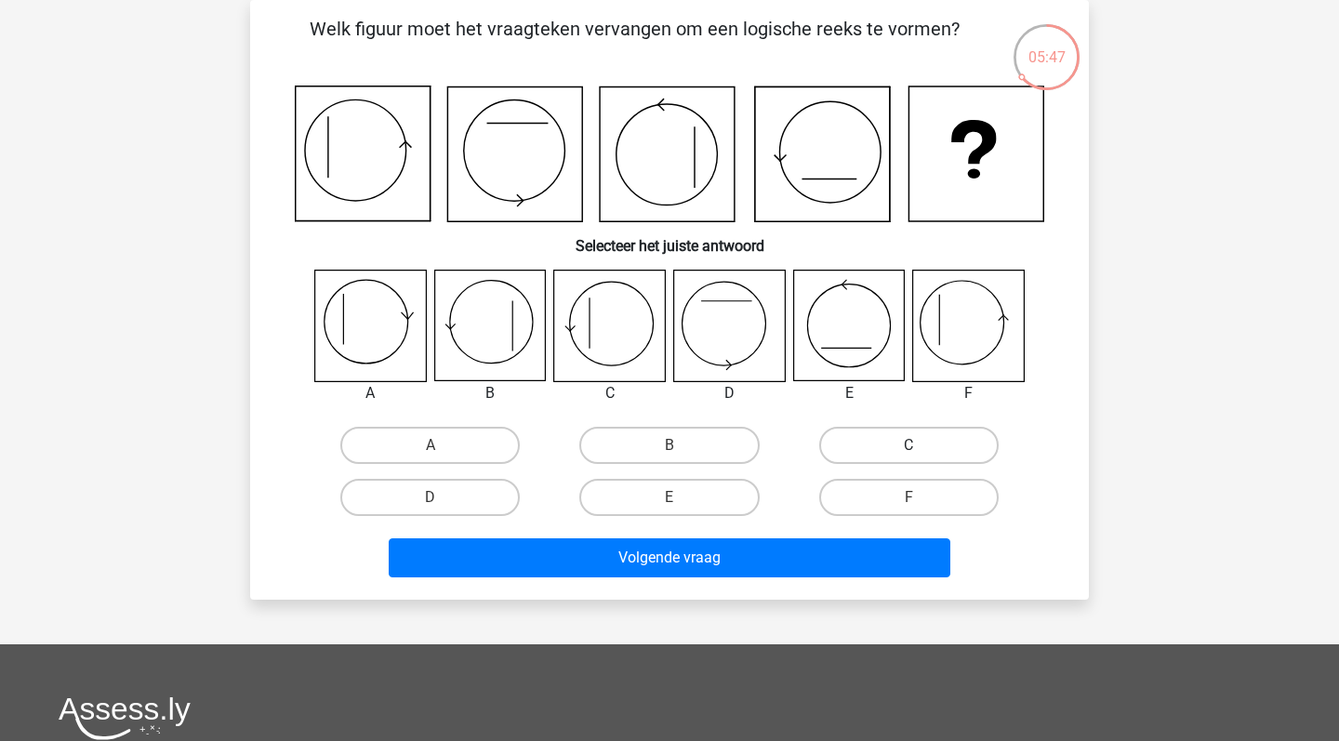
click at [856, 434] on label "C" at bounding box center [909, 445] width 180 height 37
click at [909, 446] on input "C" at bounding box center [915, 452] width 12 height 12
radio input "true"
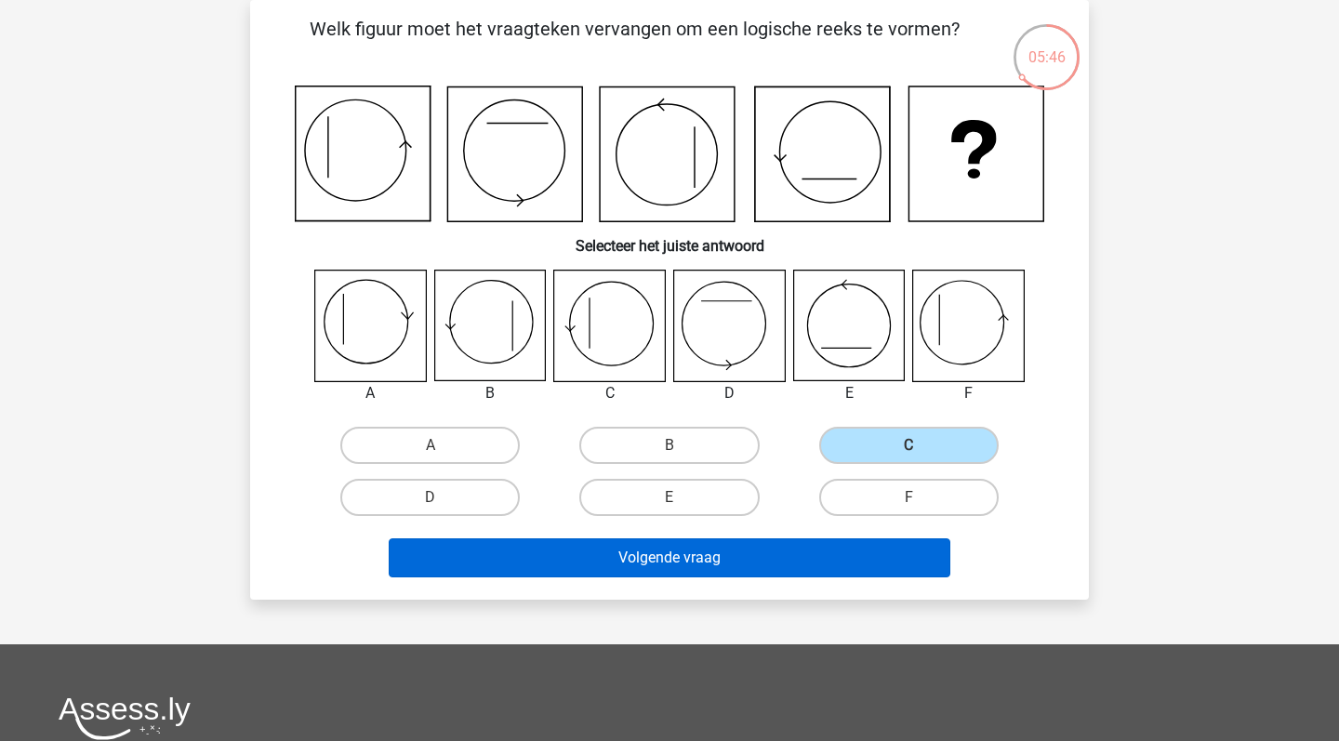
click at [800, 550] on button "Volgende vraag" at bounding box center [670, 558] width 563 height 39
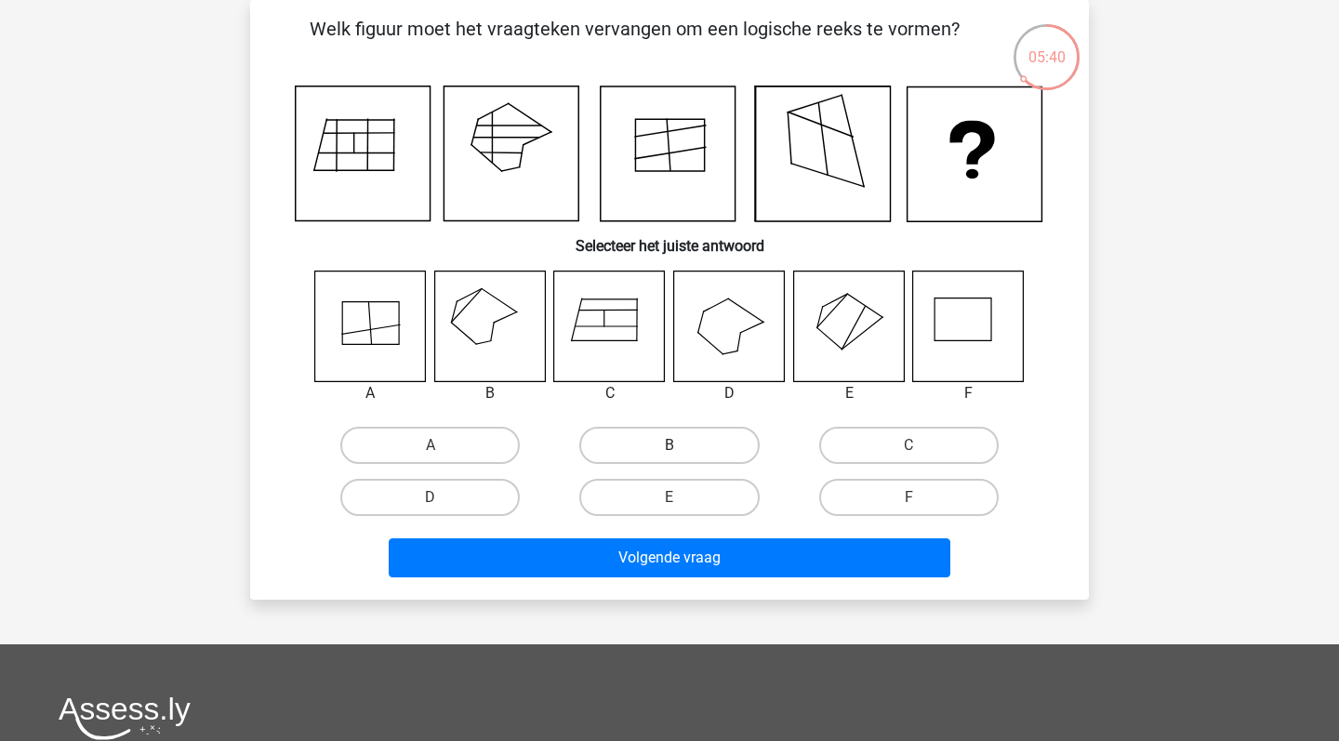
click at [634, 453] on label "B" at bounding box center [670, 445] width 180 height 37
click at [670, 453] on input "B" at bounding box center [676, 452] width 12 height 12
radio input "true"
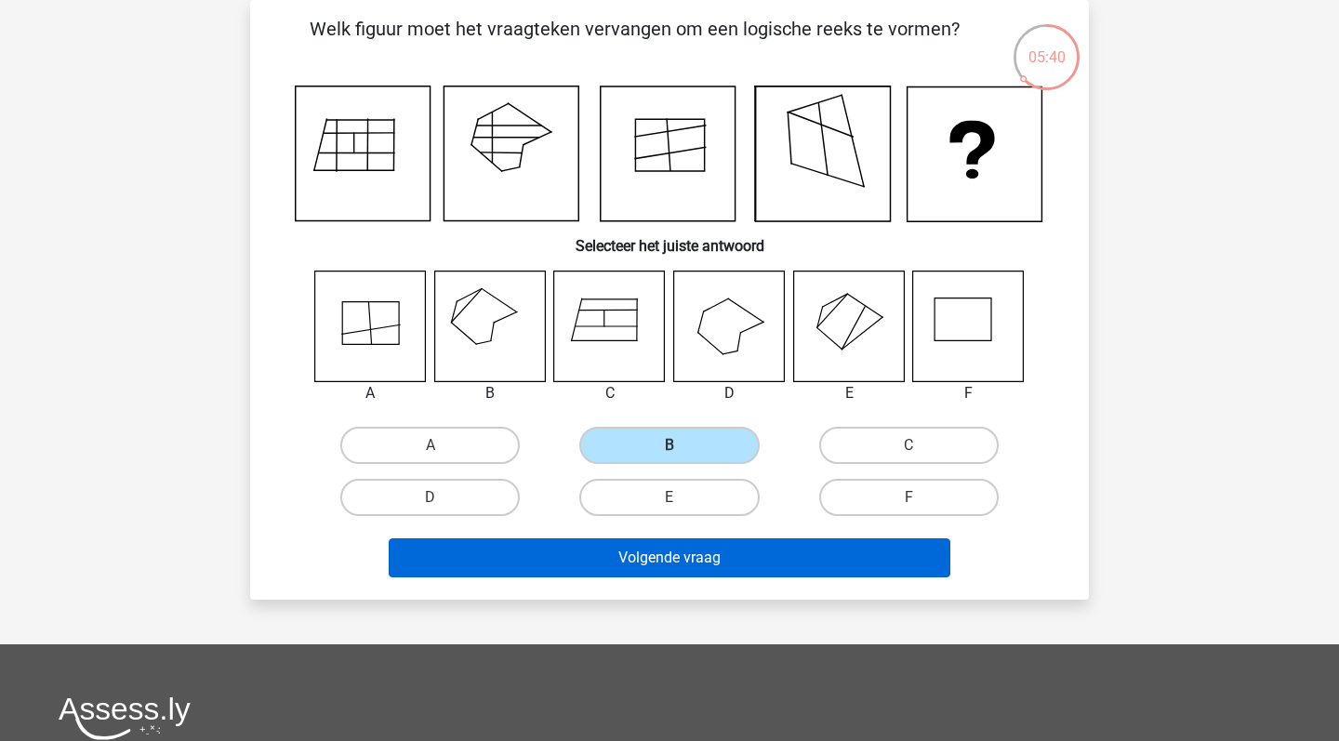
click at [645, 543] on button "Volgende vraag" at bounding box center [670, 558] width 563 height 39
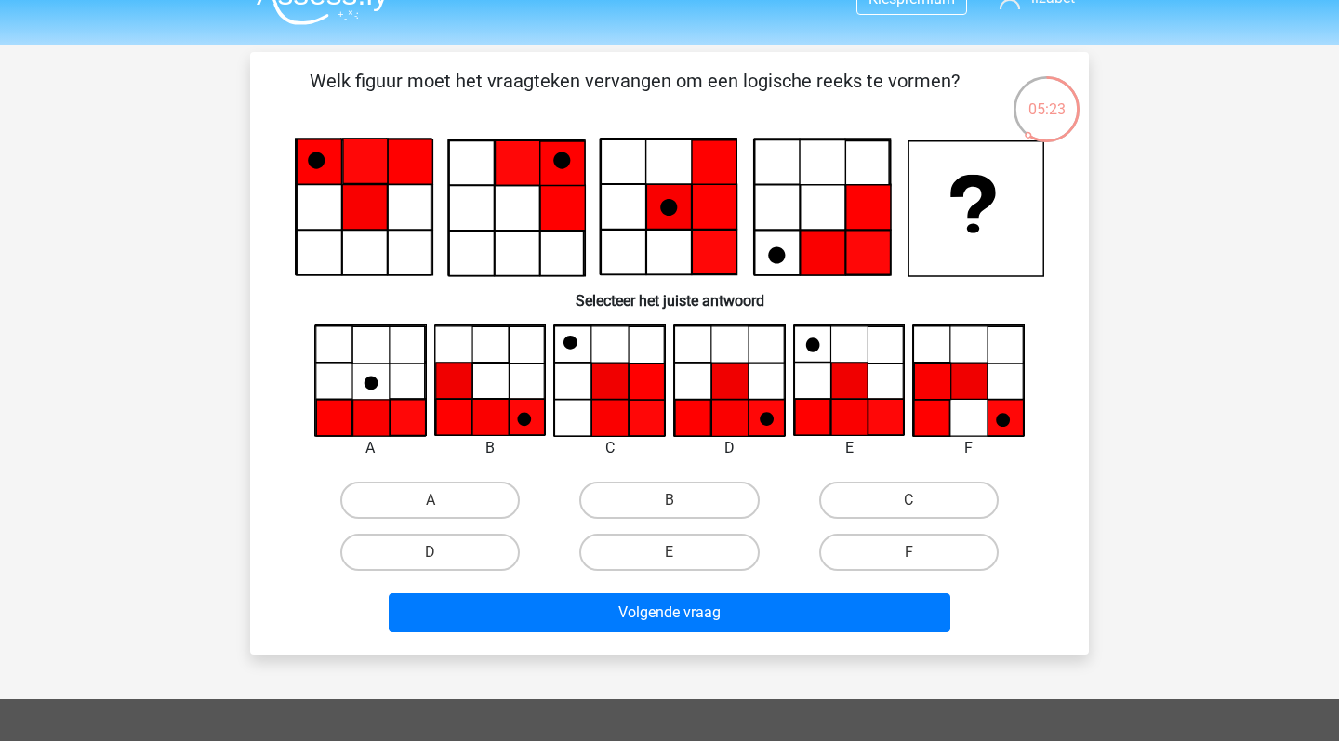
scroll to position [33, 0]
click at [645, 511] on label "B" at bounding box center [670, 500] width 180 height 37
click at [670, 511] on input "B" at bounding box center [676, 506] width 12 height 12
radio input "true"
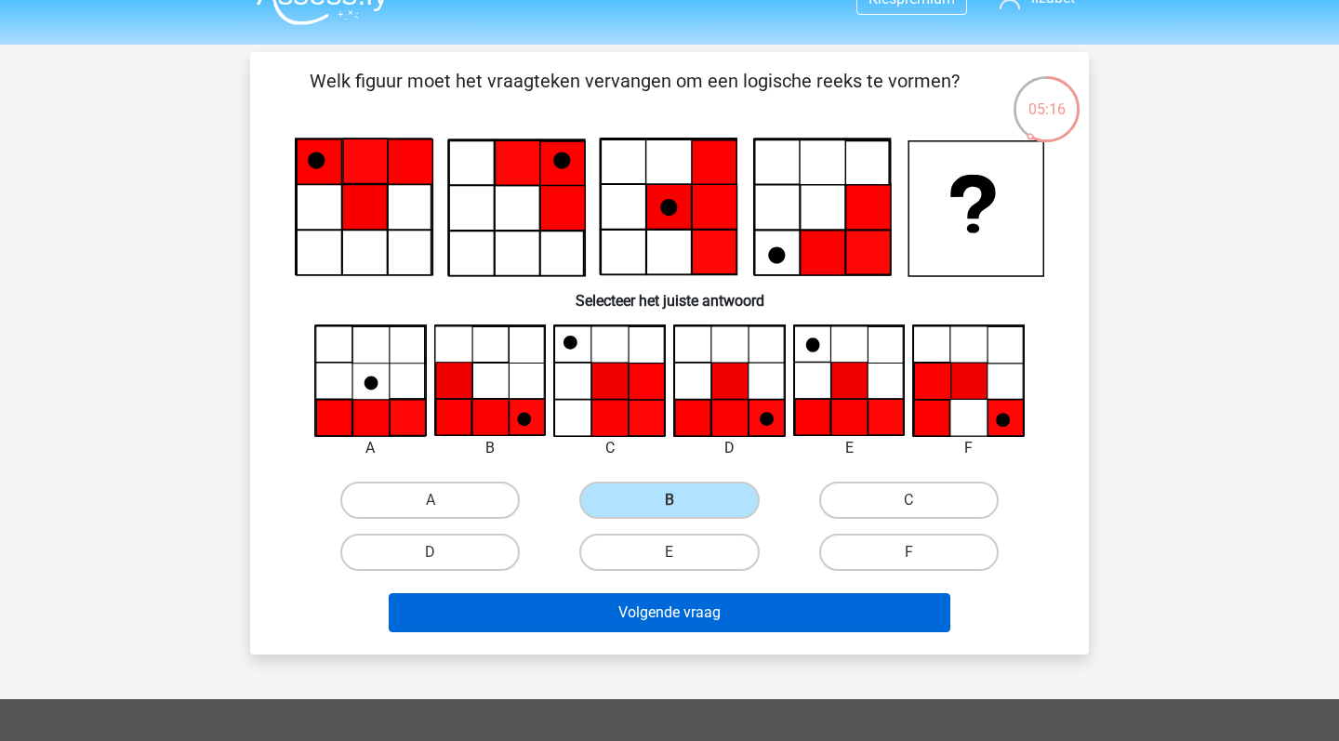
click at [668, 603] on button "Volgende vraag" at bounding box center [670, 612] width 563 height 39
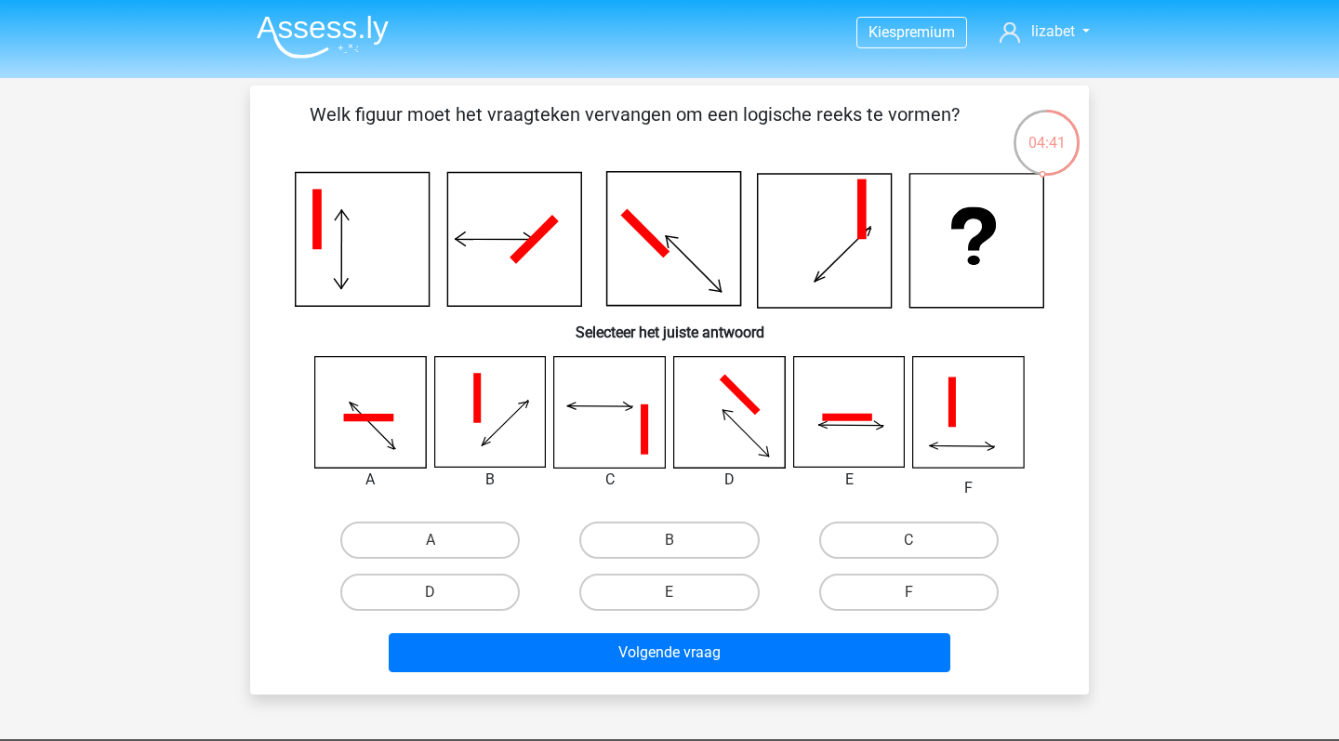
scroll to position [0, 0]
click at [852, 553] on label "C" at bounding box center [909, 540] width 180 height 37
click at [909, 553] on input "C" at bounding box center [915, 546] width 12 height 12
radio input "true"
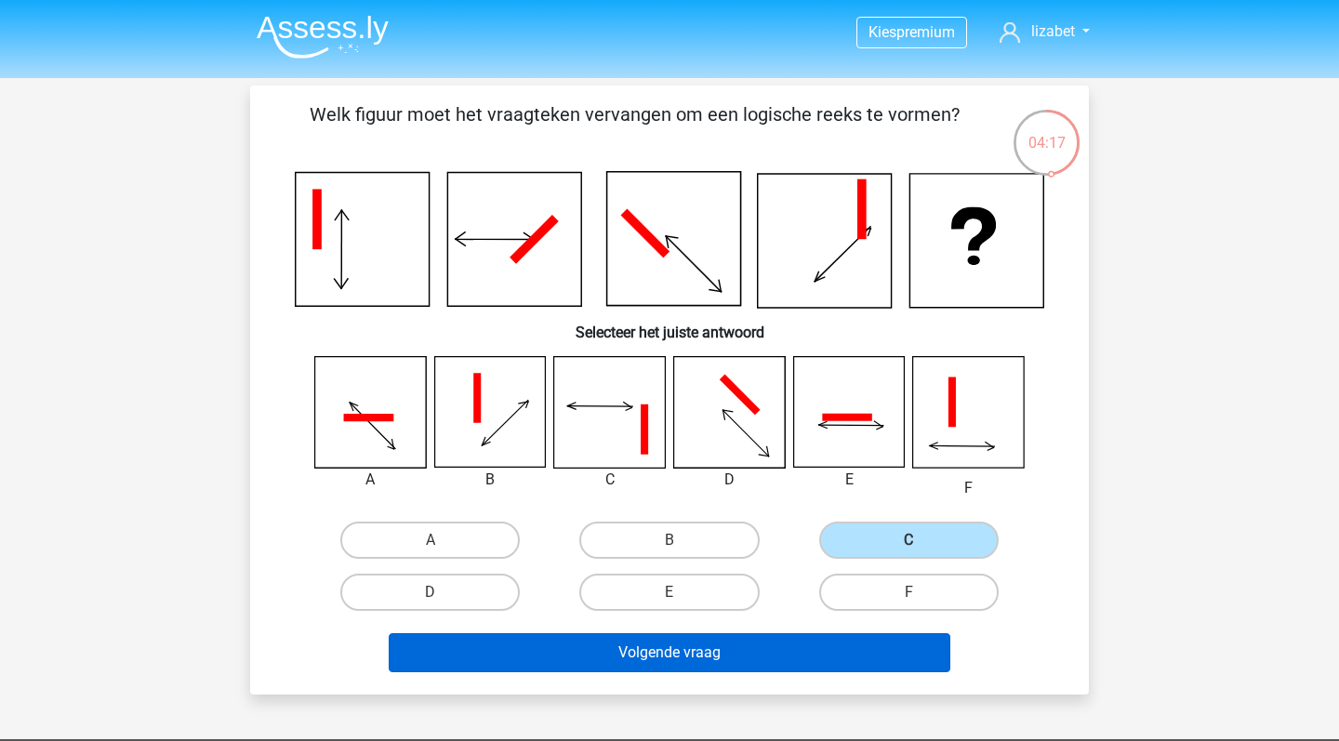
click at [730, 665] on button "Volgende vraag" at bounding box center [670, 652] width 563 height 39
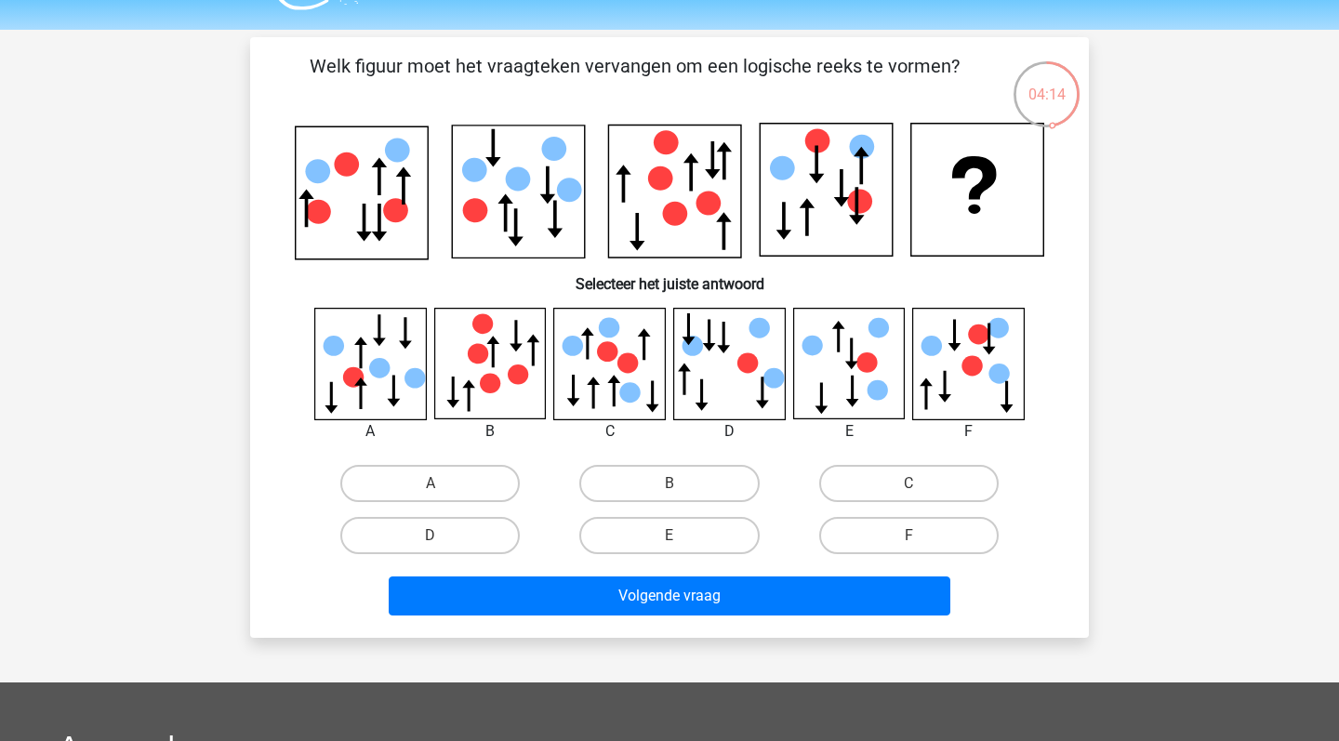
scroll to position [42, 0]
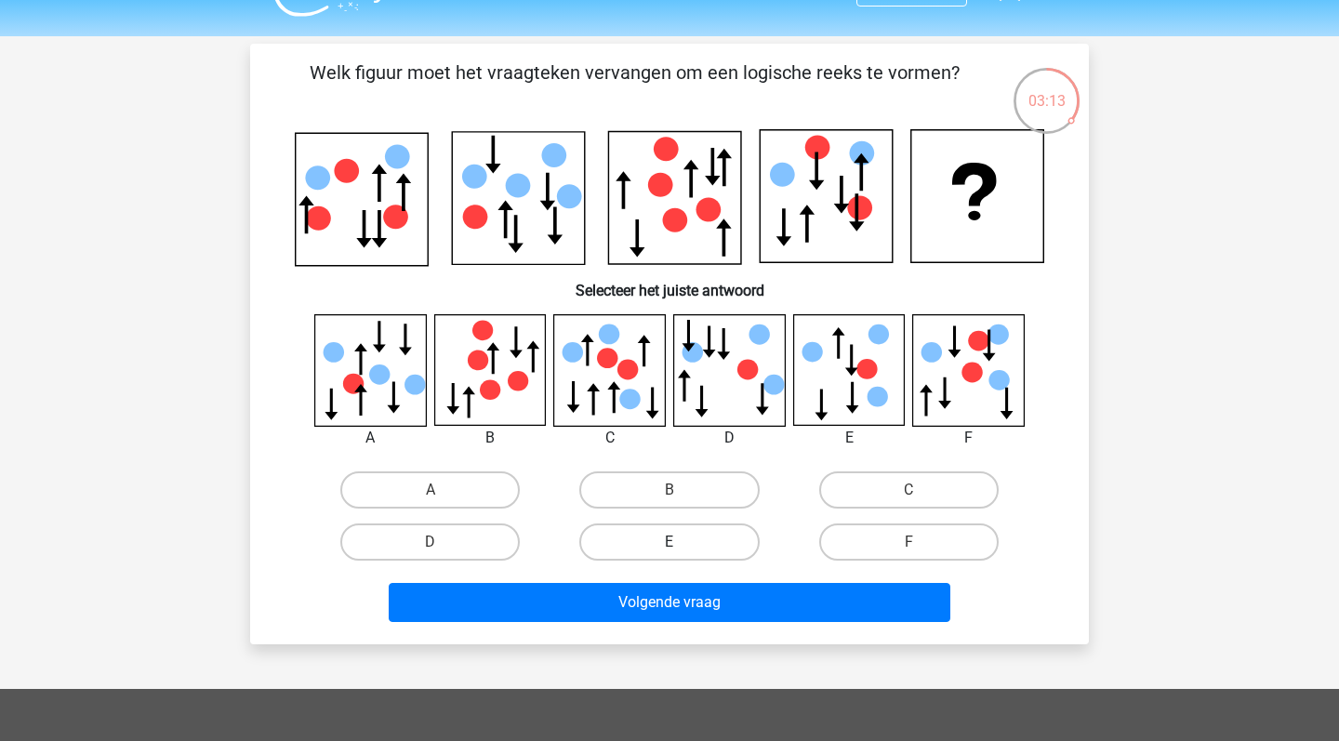
click at [682, 546] on label "E" at bounding box center [670, 542] width 180 height 37
click at [682, 546] on input "E" at bounding box center [676, 548] width 12 height 12
radio input "true"
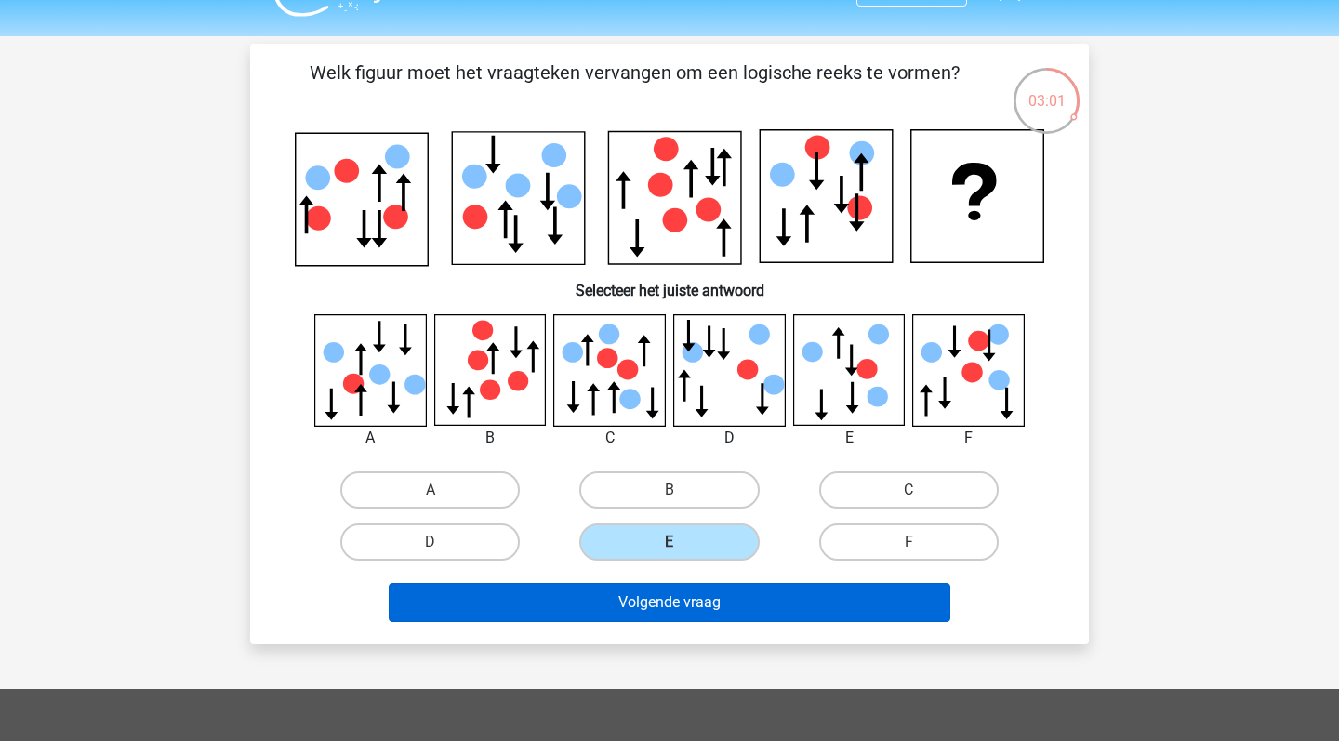
click at [754, 595] on button "Volgende vraag" at bounding box center [670, 602] width 563 height 39
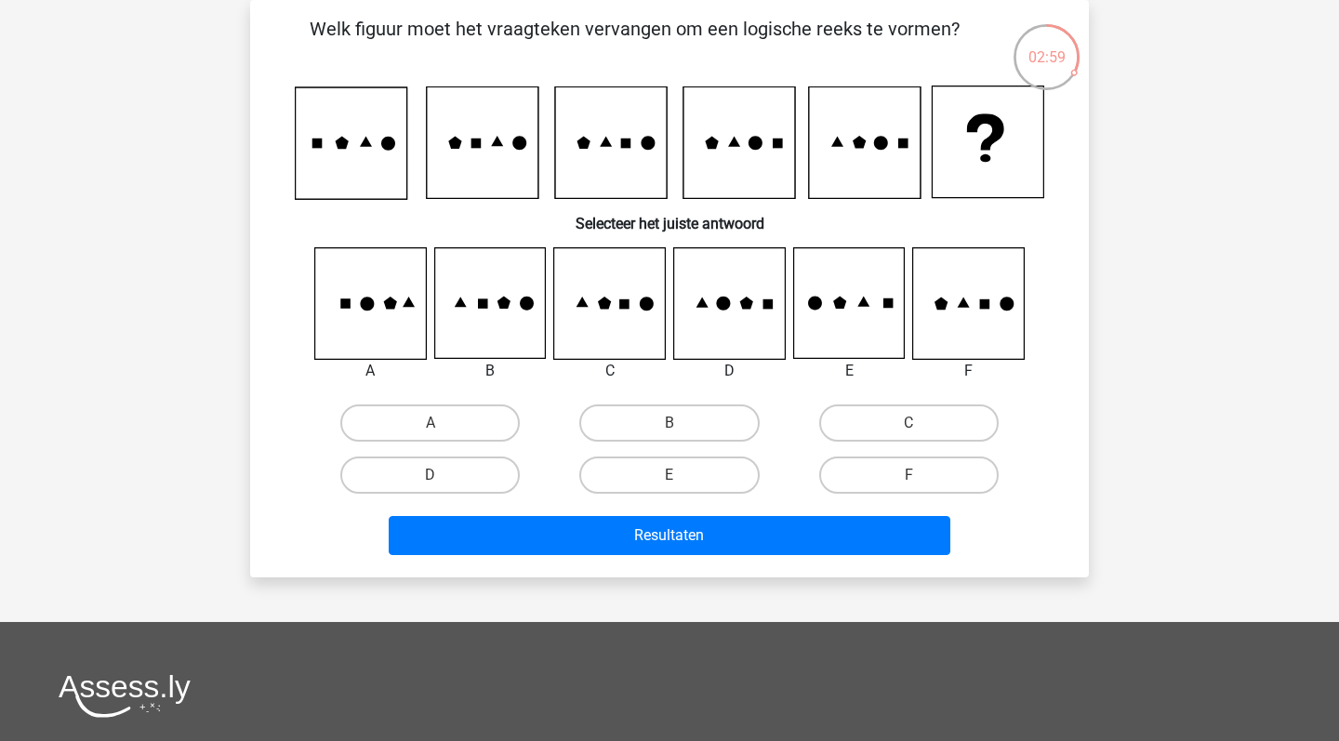
scroll to position [71, 0]
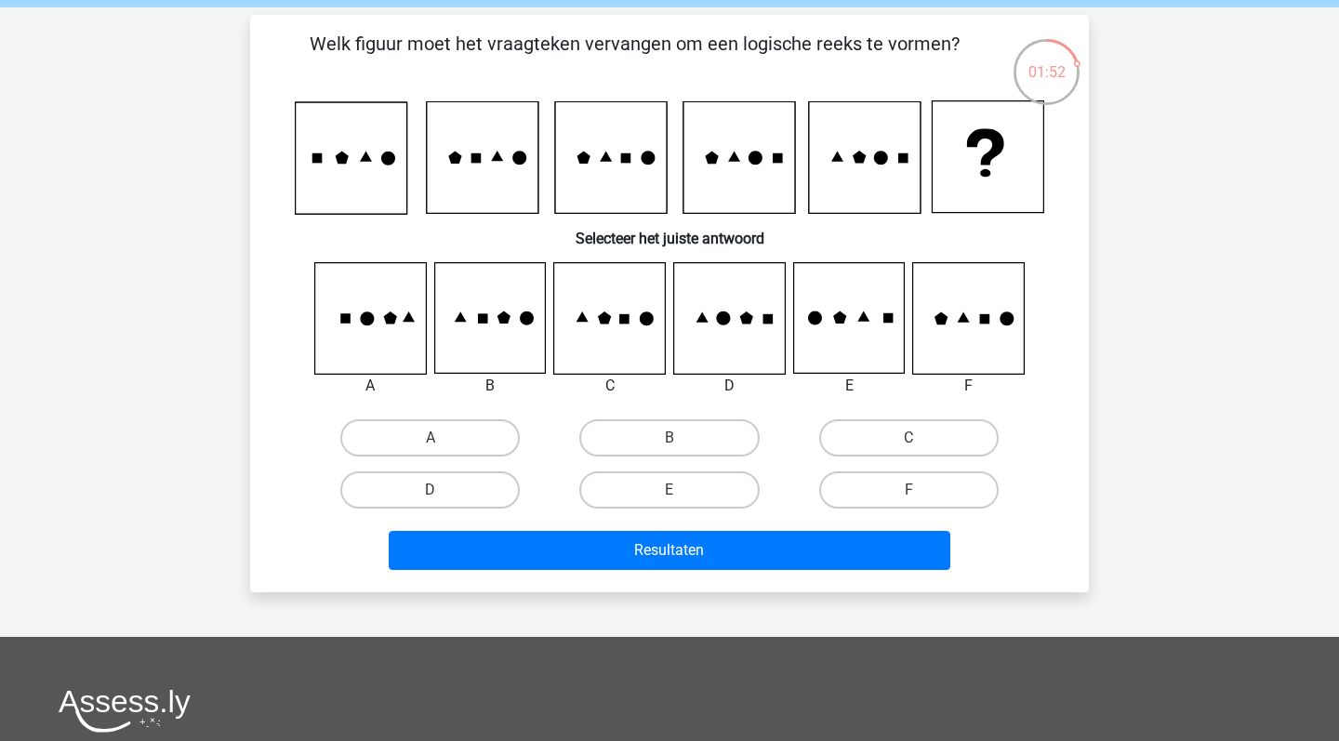
click at [410, 415] on div "A" at bounding box center [430, 438] width 239 height 52
click at [411, 426] on label "A" at bounding box center [430, 438] width 180 height 37
click at [431, 438] on input "A" at bounding box center [437, 444] width 12 height 12
radio input "true"
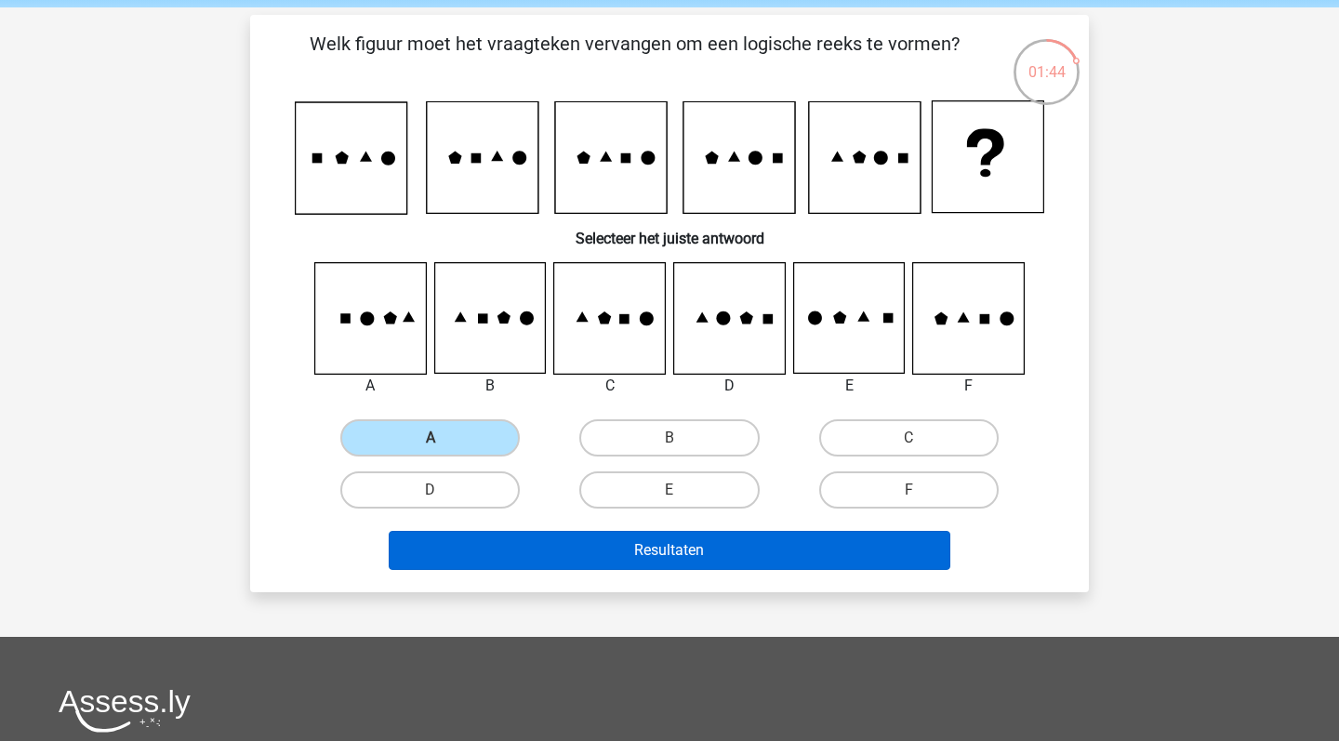
click at [529, 570] on button "Resultaten" at bounding box center [670, 550] width 563 height 39
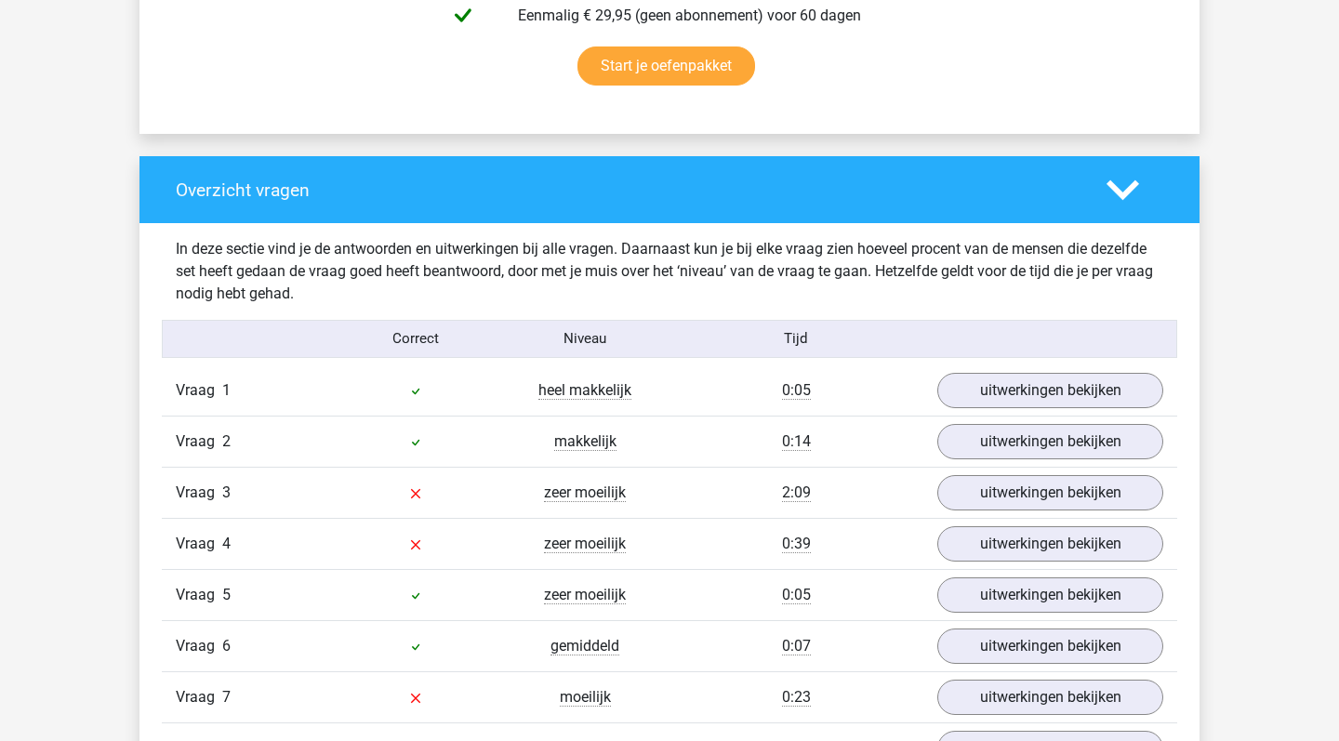
scroll to position [1432, 0]
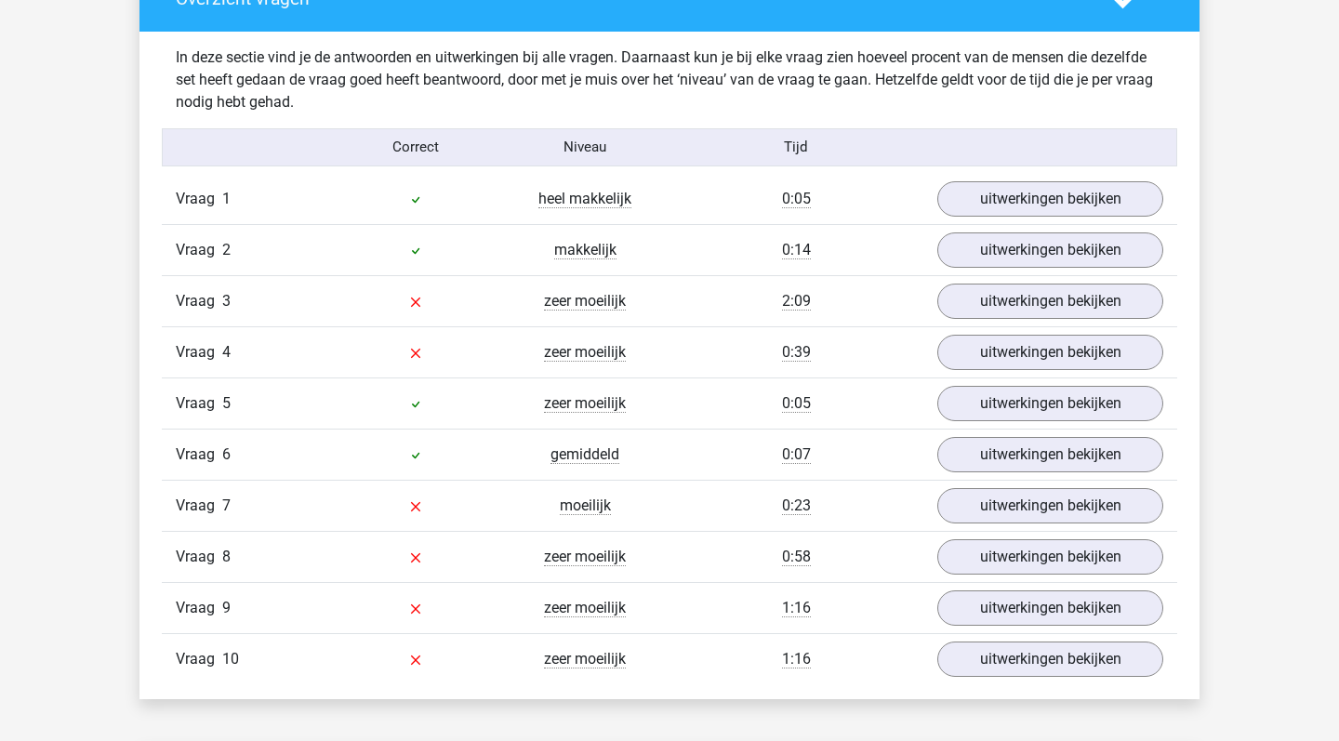
click at [988, 281] on div "Vraag 3 zeer moeilijk 2:09 uitwerkingen bekijken" at bounding box center [670, 300] width 1016 height 51
click at [990, 301] on link "uitwerkingen bekijken" at bounding box center [1051, 301] width 260 height 41
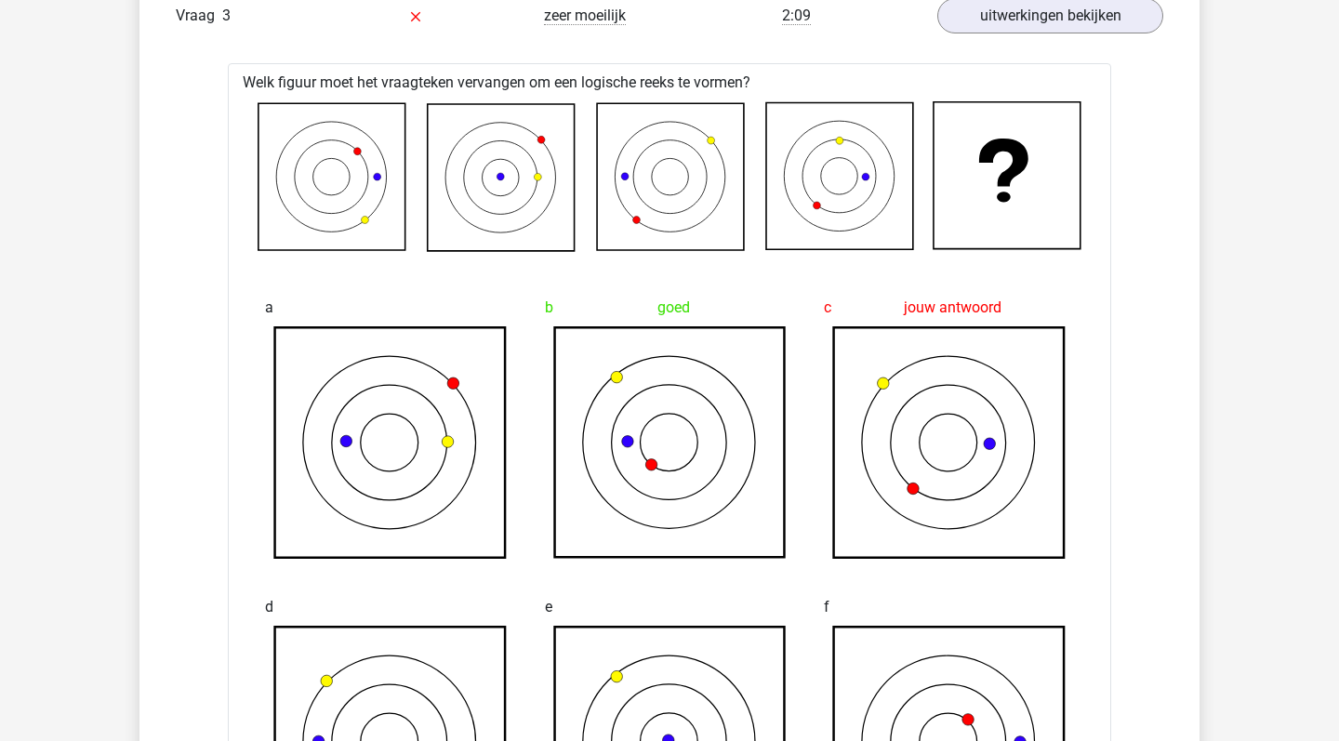
scroll to position [1259, 0]
